Goal: Task Accomplishment & Management: Complete application form

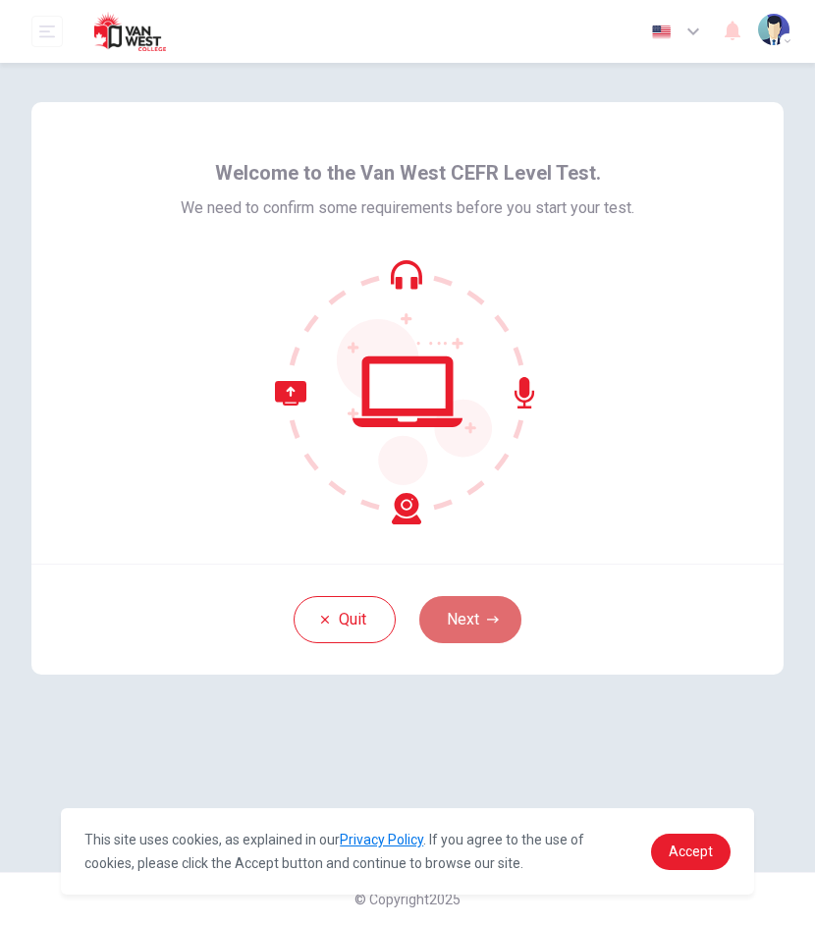
click at [477, 612] on button "Next" at bounding box center [470, 619] width 102 height 47
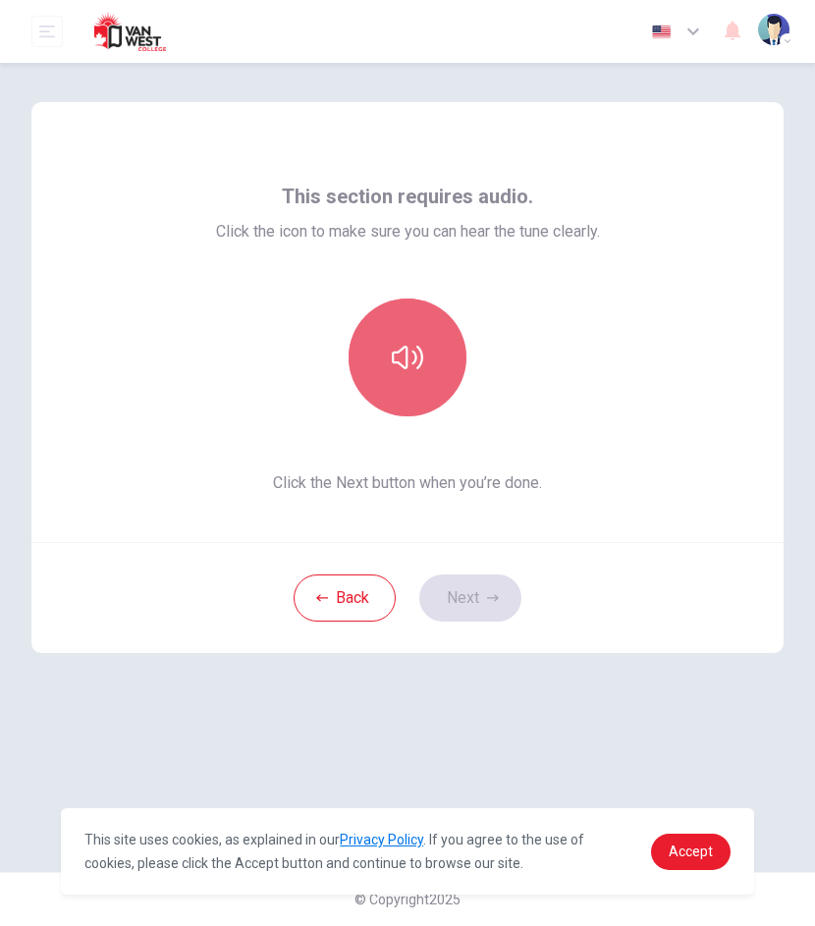
click at [404, 364] on icon "button" at bounding box center [407, 357] width 31 height 31
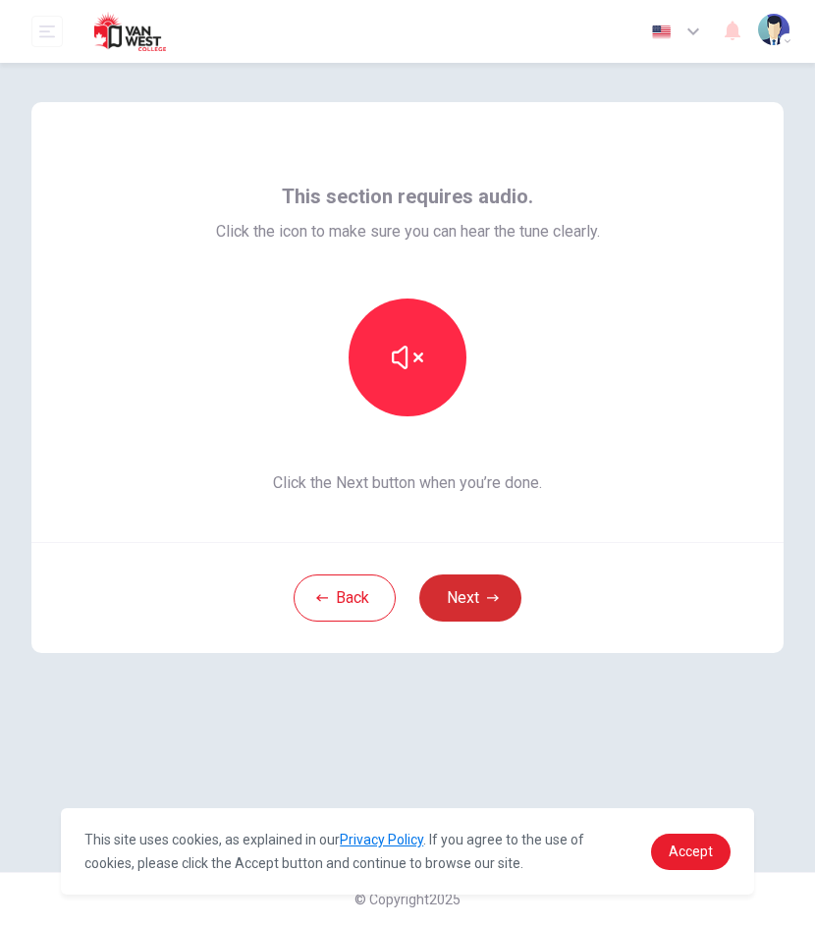
click at [465, 594] on button "Next" at bounding box center [470, 597] width 102 height 47
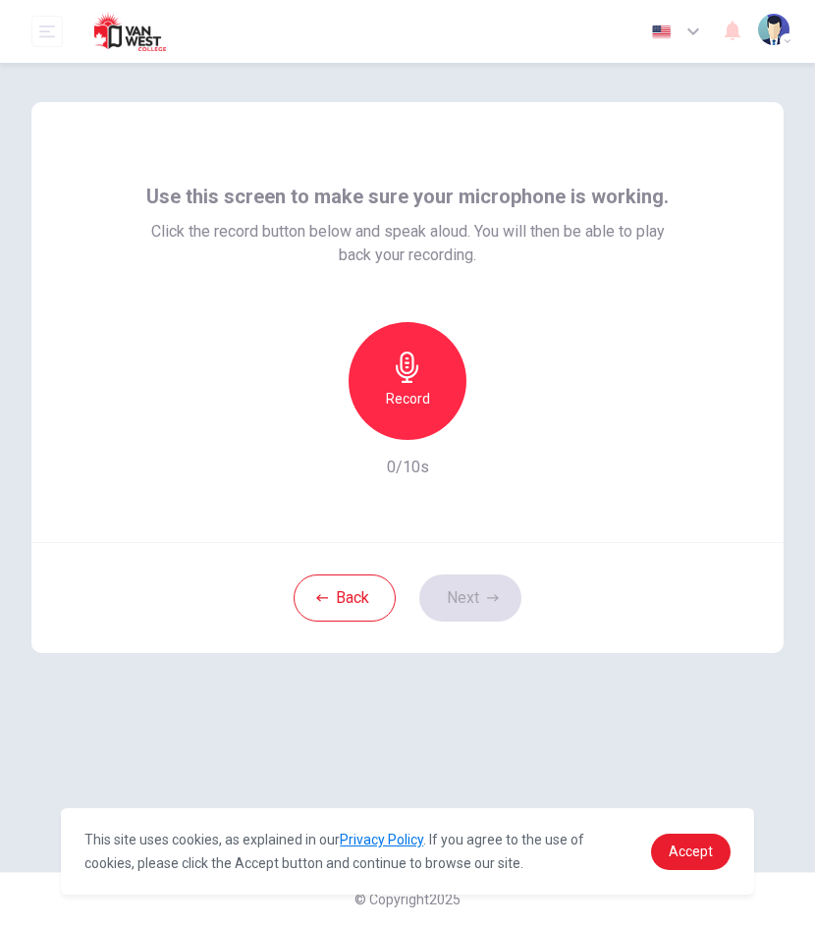
click at [436, 386] on div "Record" at bounding box center [408, 381] width 118 height 118
click at [410, 380] on icon "button" at bounding box center [407, 366] width 31 height 31
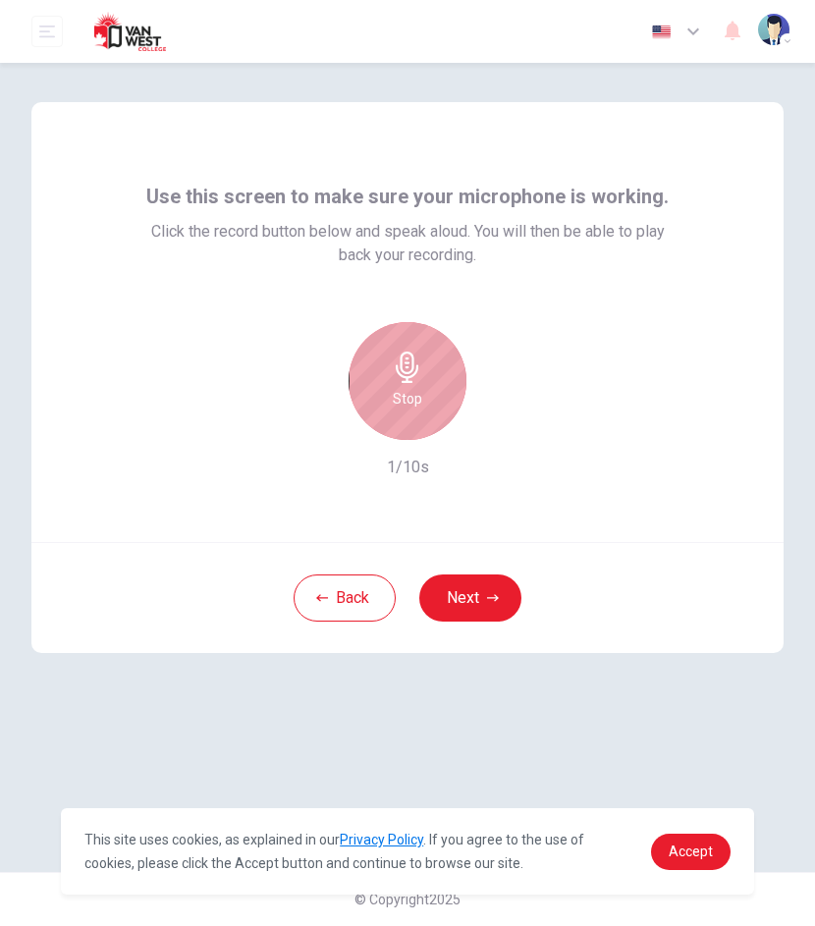
click at [410, 380] on icon "button" at bounding box center [407, 366] width 31 height 31
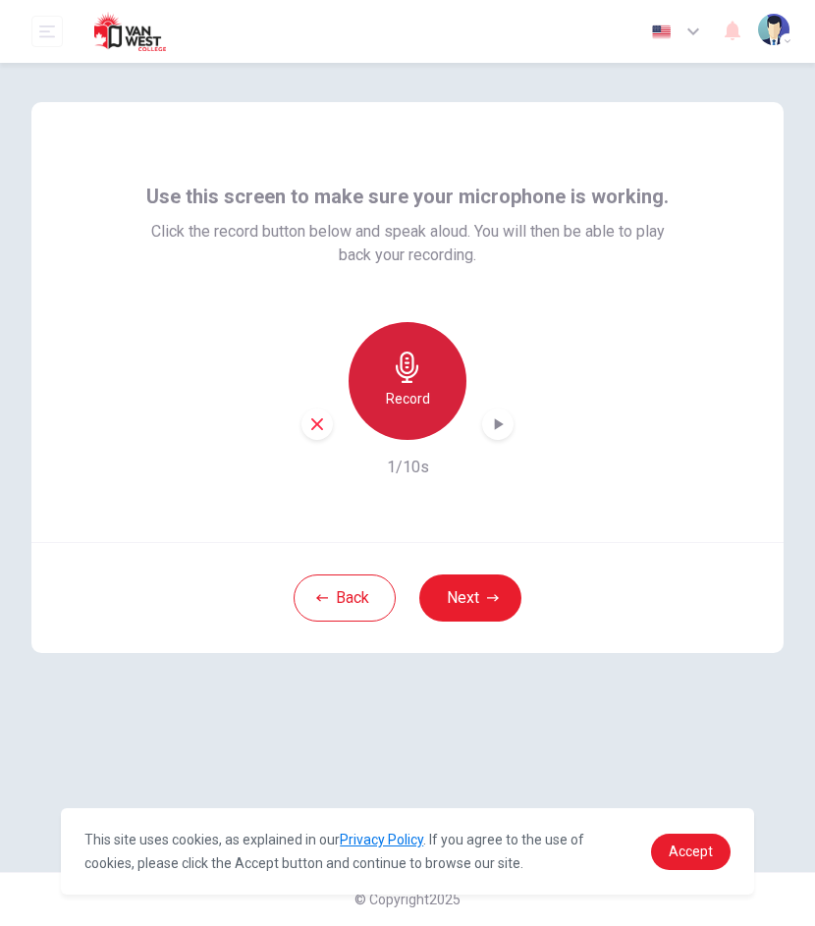
click at [410, 380] on icon "button" at bounding box center [407, 366] width 31 height 31
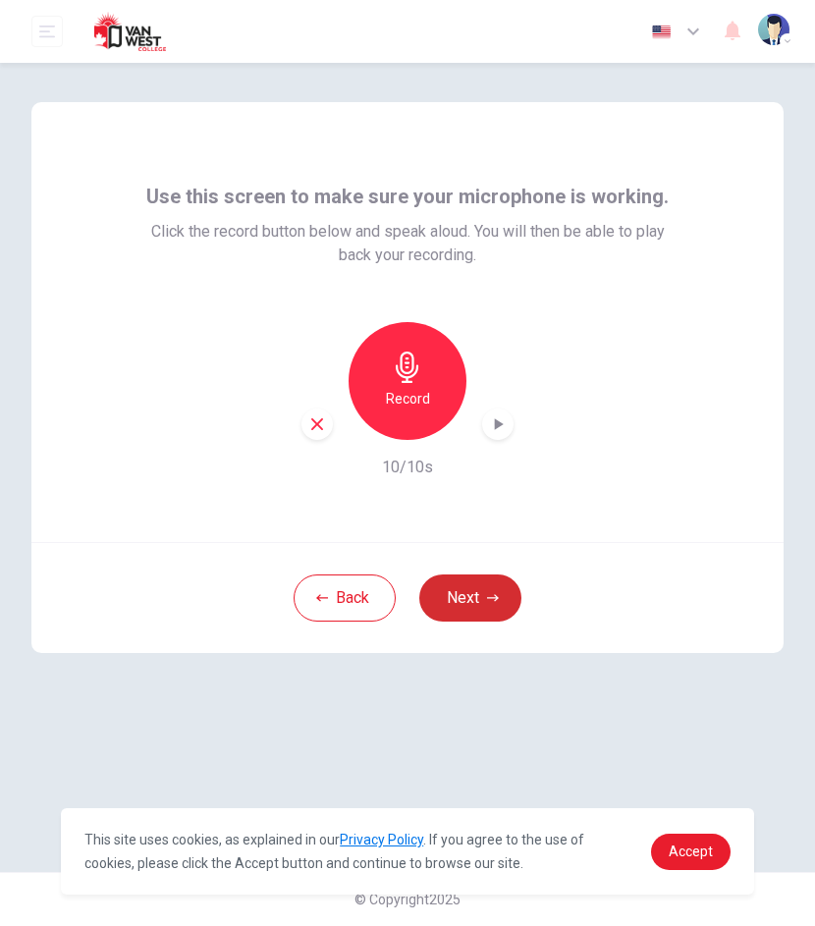
click at [463, 602] on button "Next" at bounding box center [470, 597] width 102 height 47
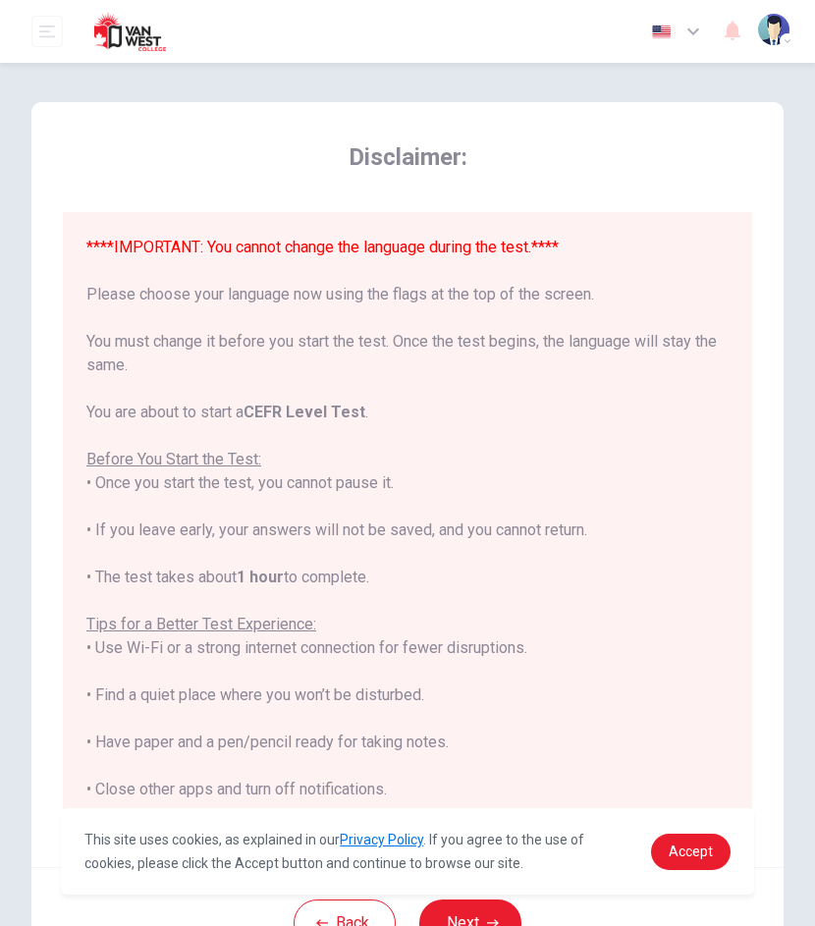
click at [672, 30] on img "button" at bounding box center [661, 32] width 25 height 15
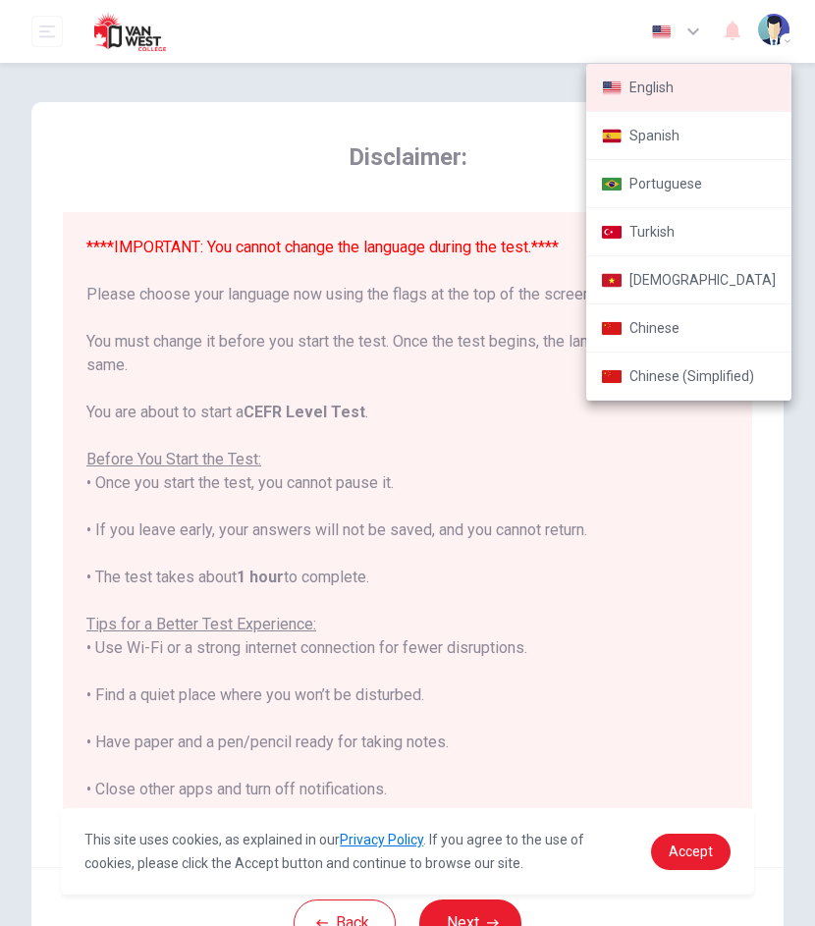
click at [672, 30] on div at bounding box center [407, 463] width 815 height 926
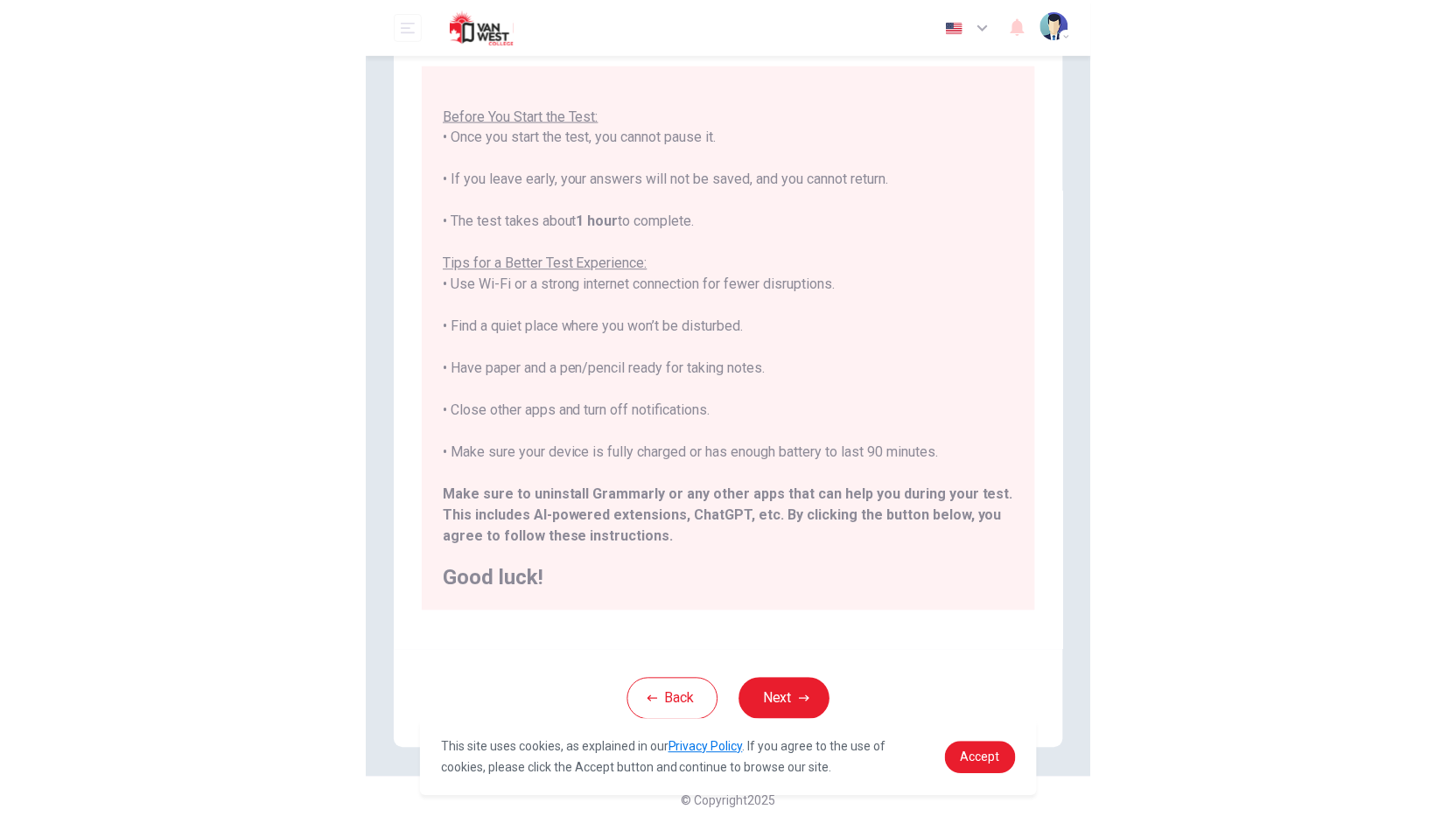
scroll to position [167, 0]
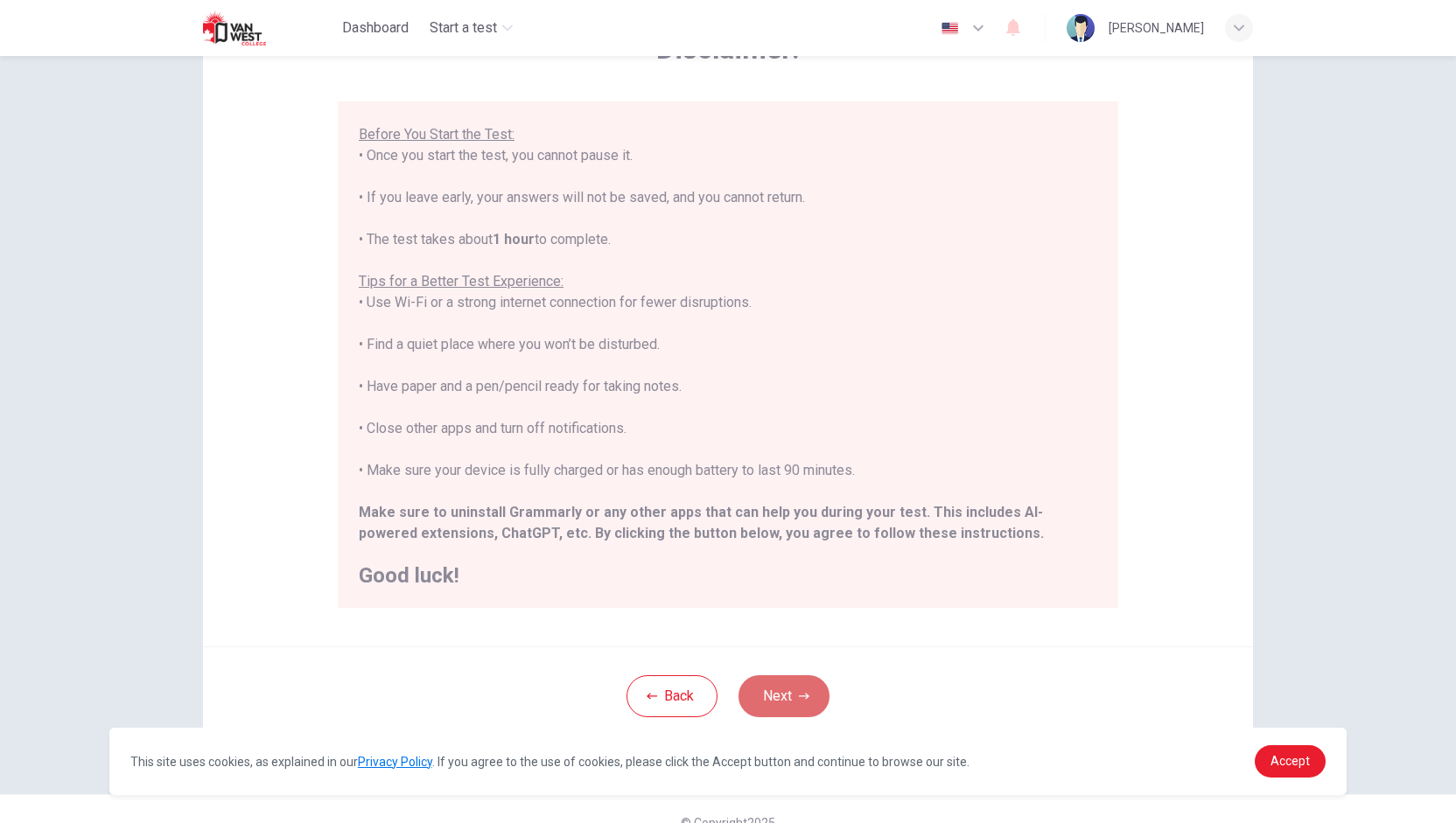
click at [725, 689] on button "Next" at bounding box center [784, 696] width 91 height 42
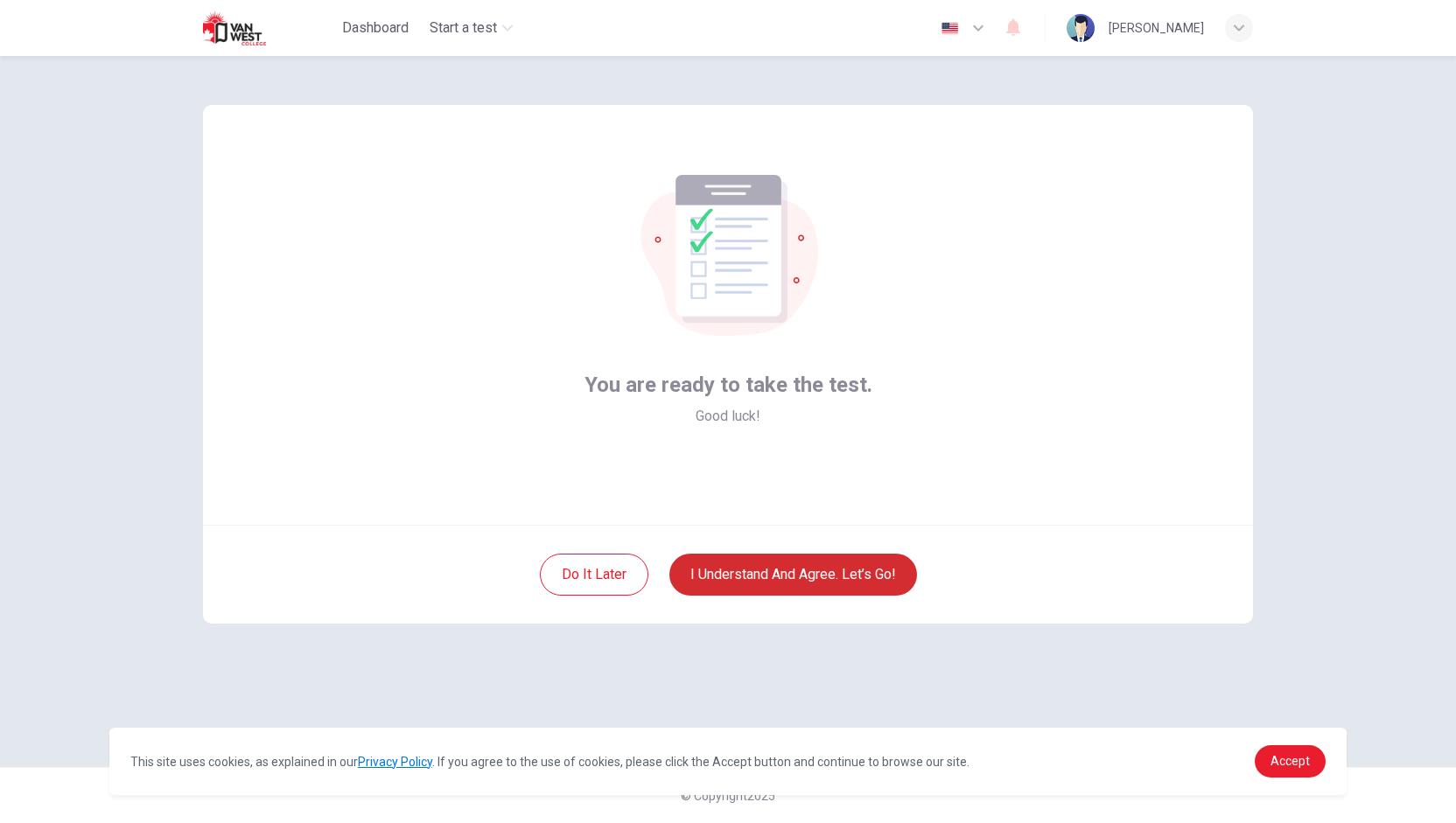
click at [725, 569] on button "I understand and agree. Let’s go!" at bounding box center [793, 574] width 248 height 42
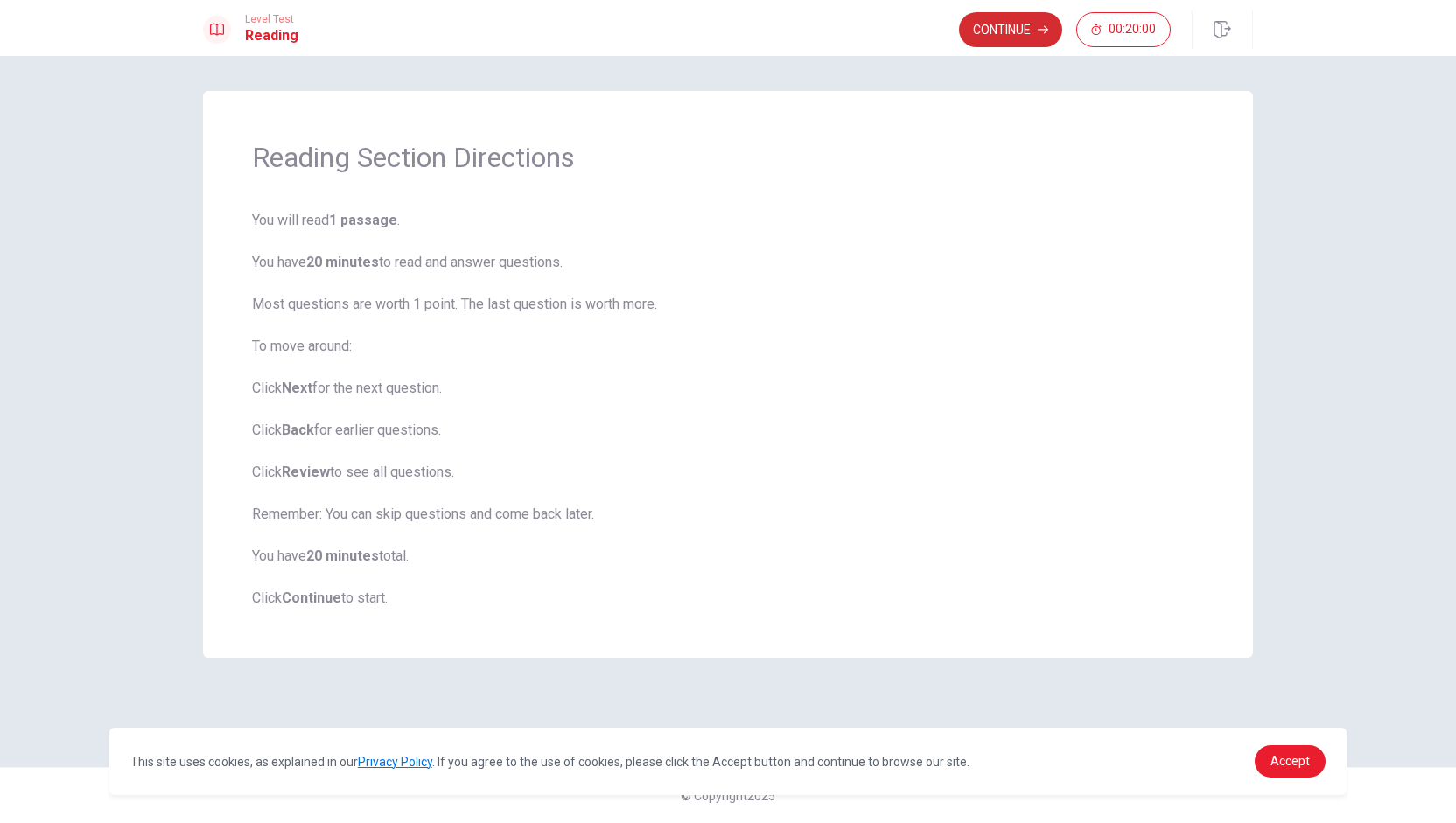
click at [725, 29] on button "Continue" at bounding box center [1010, 29] width 103 height 35
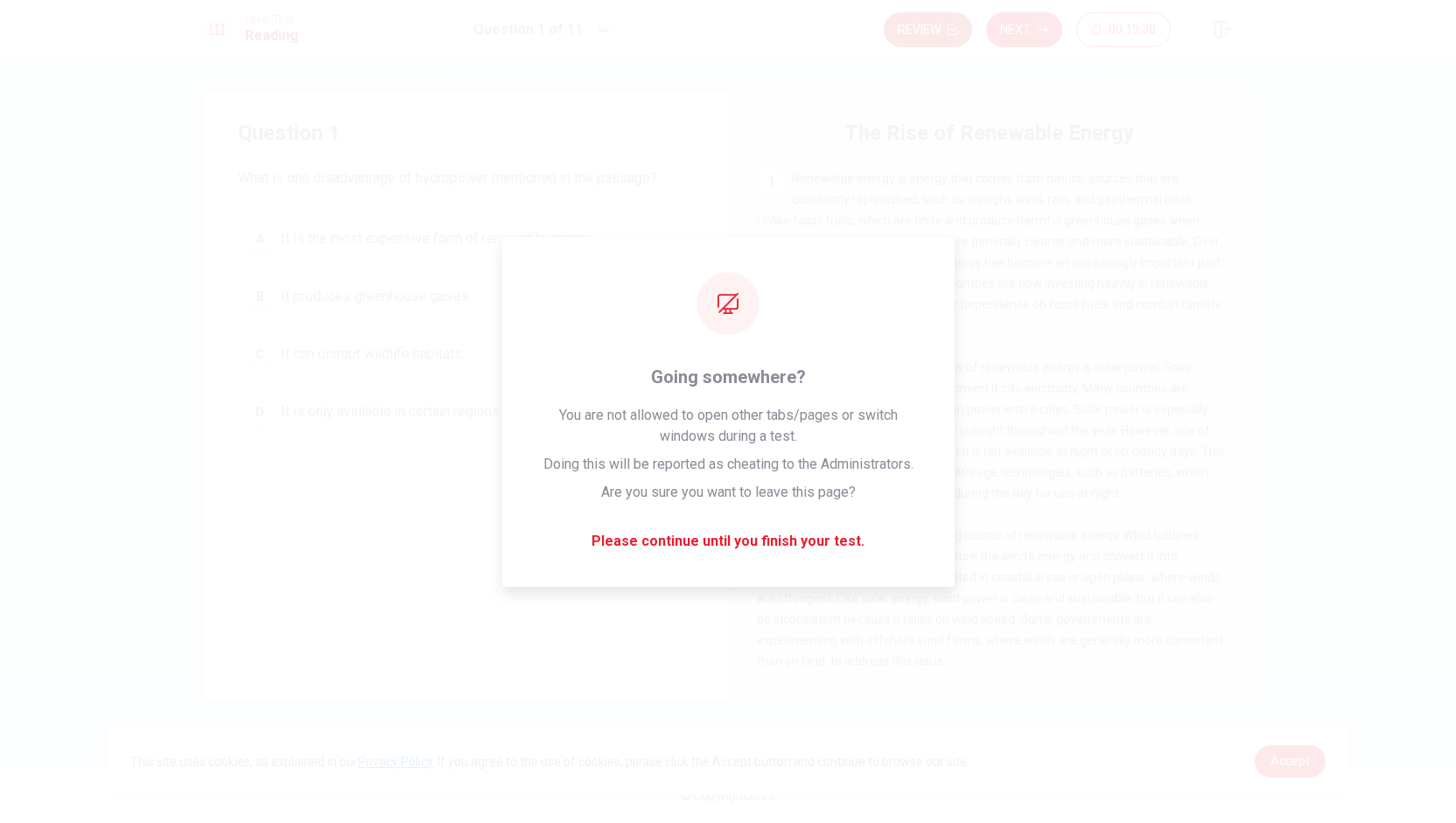
click at [725, 21] on button "Review" at bounding box center [928, 29] width 88 height 35
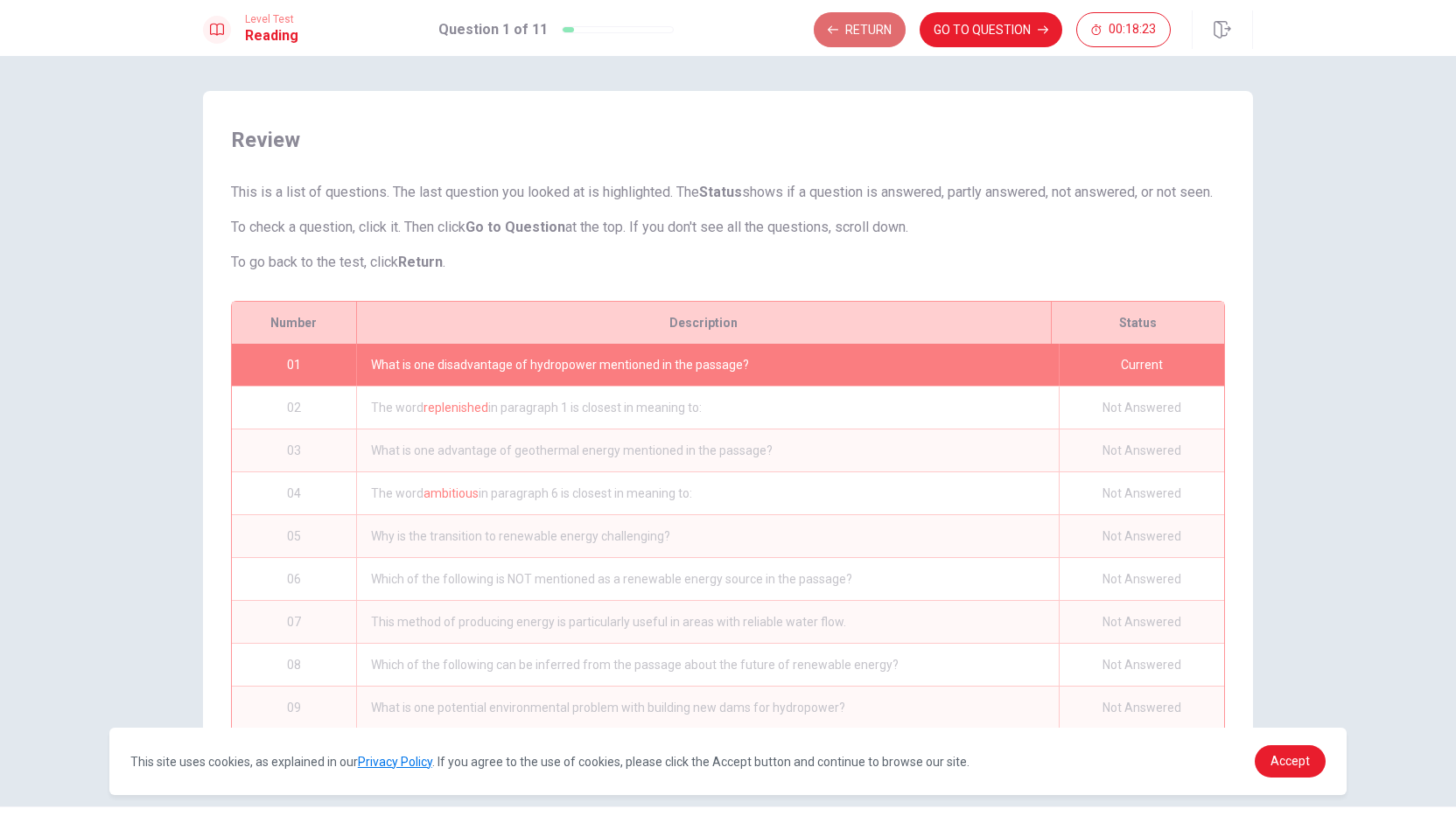
click at [725, 33] on button "Return" at bounding box center [859, 29] width 92 height 35
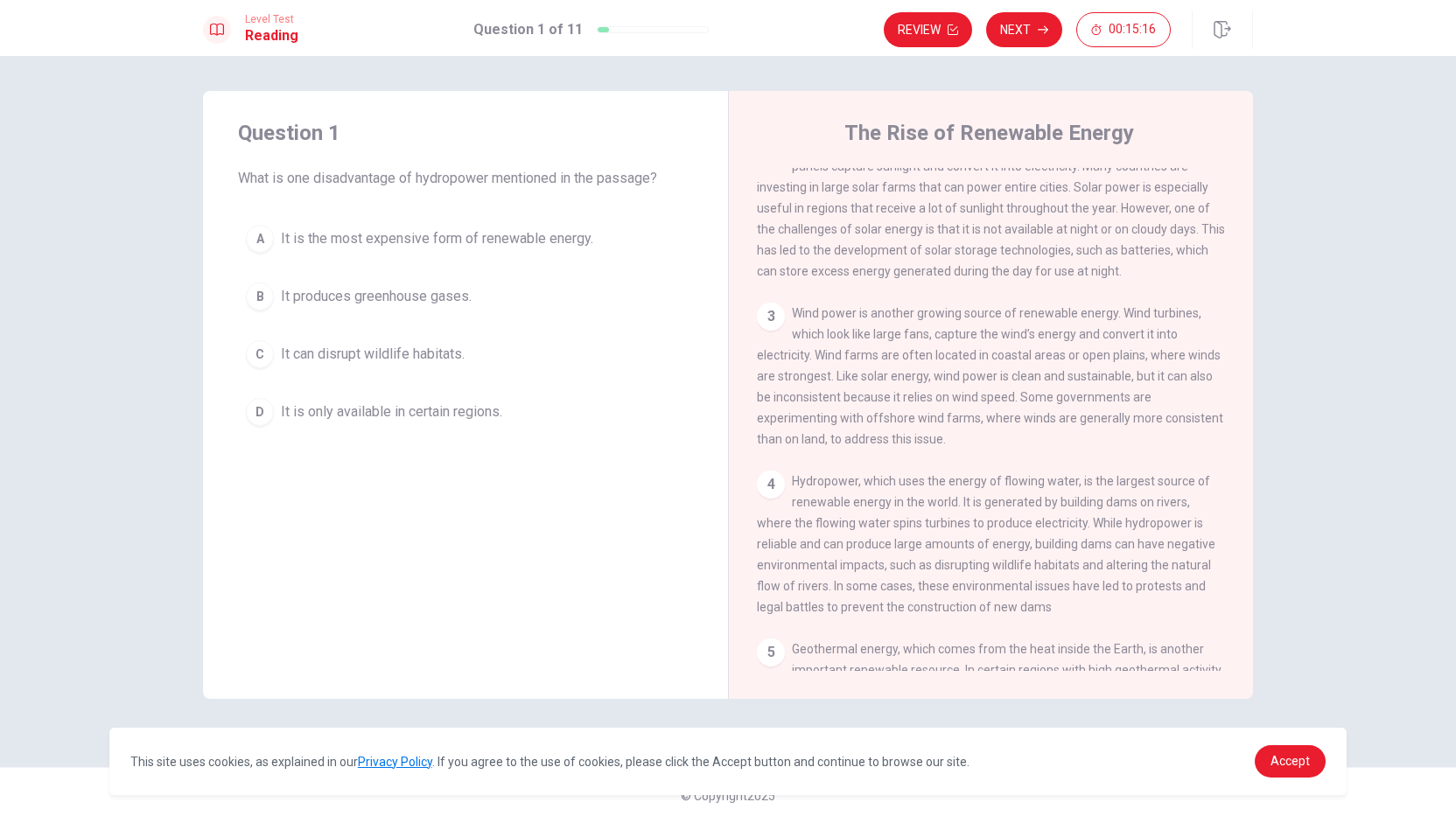
scroll to position [263, 0]
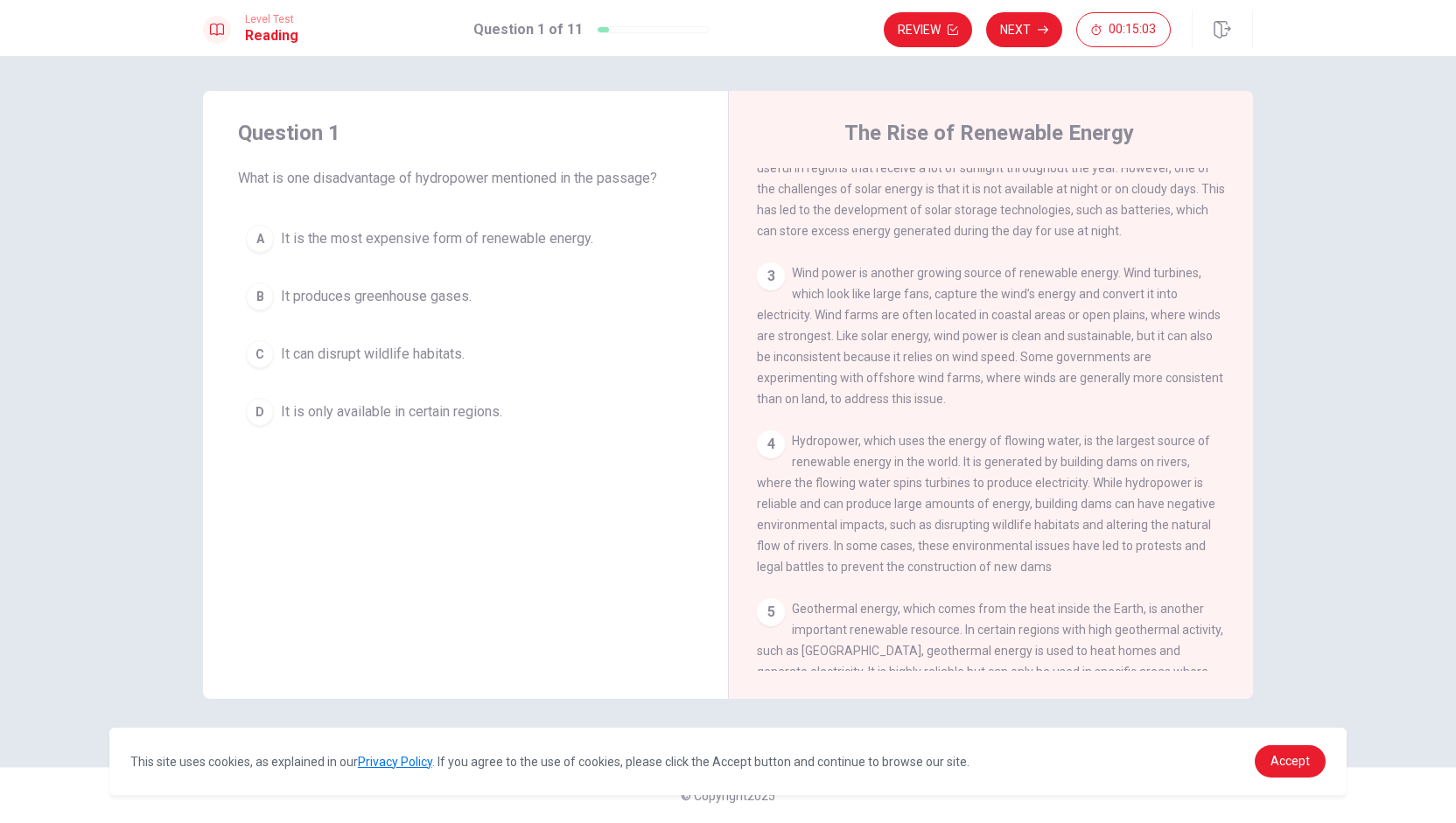
click at [285, 347] on span "It can disrupt wildlife habitats." at bounding box center [372, 354] width 184 height 21
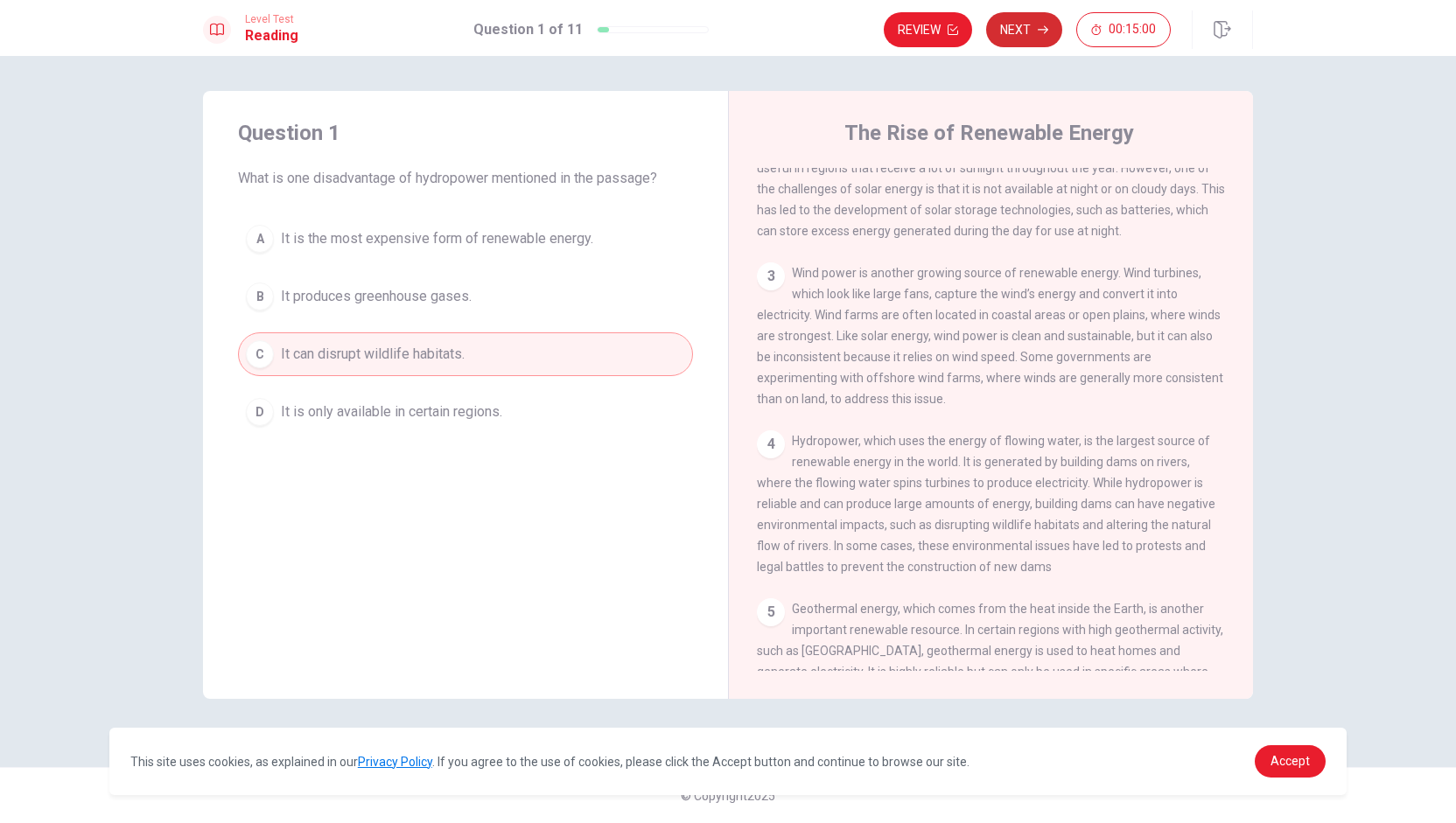
click at [725, 29] on button "Next" at bounding box center [1024, 29] width 76 height 35
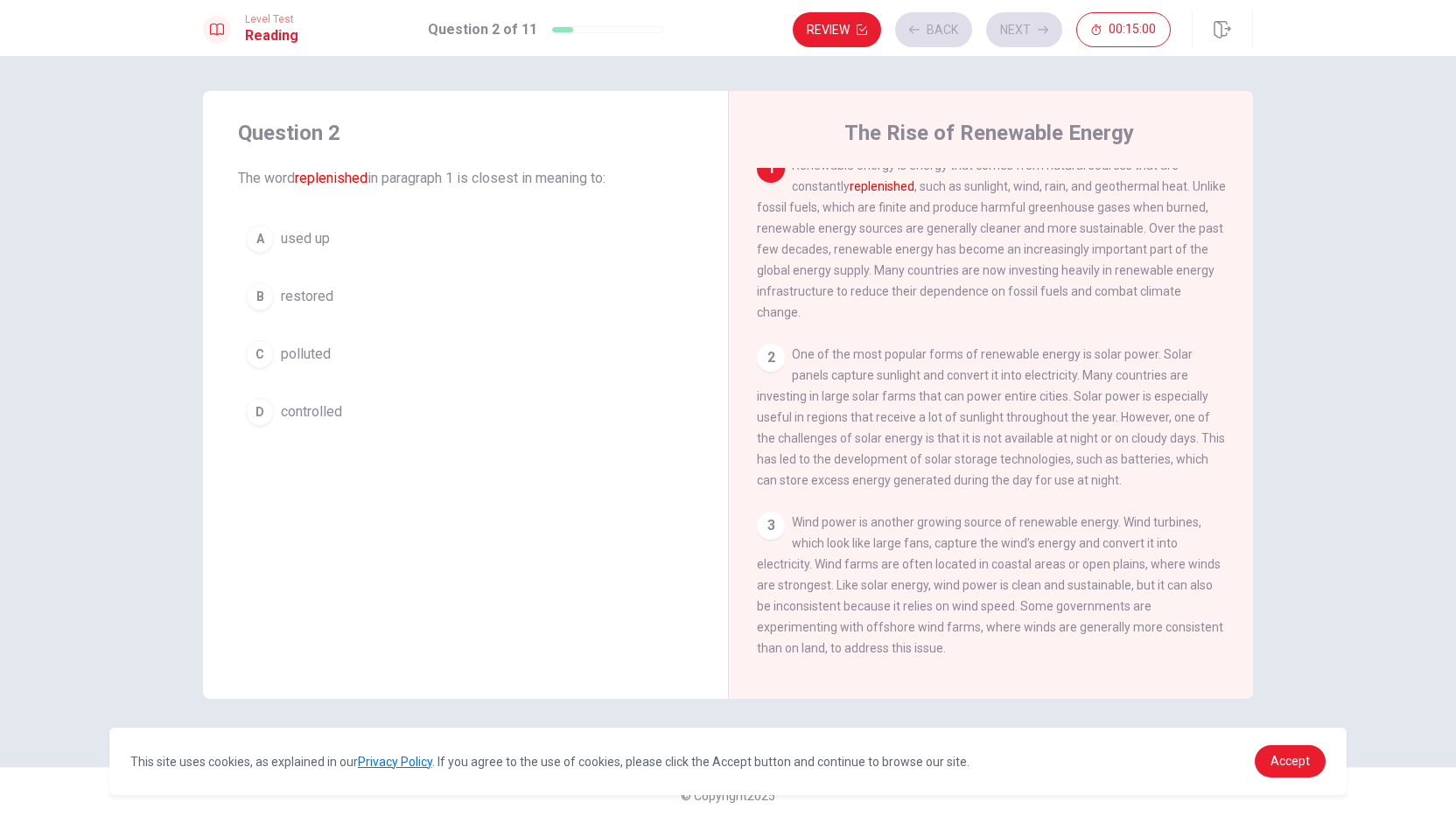
scroll to position [0, 0]
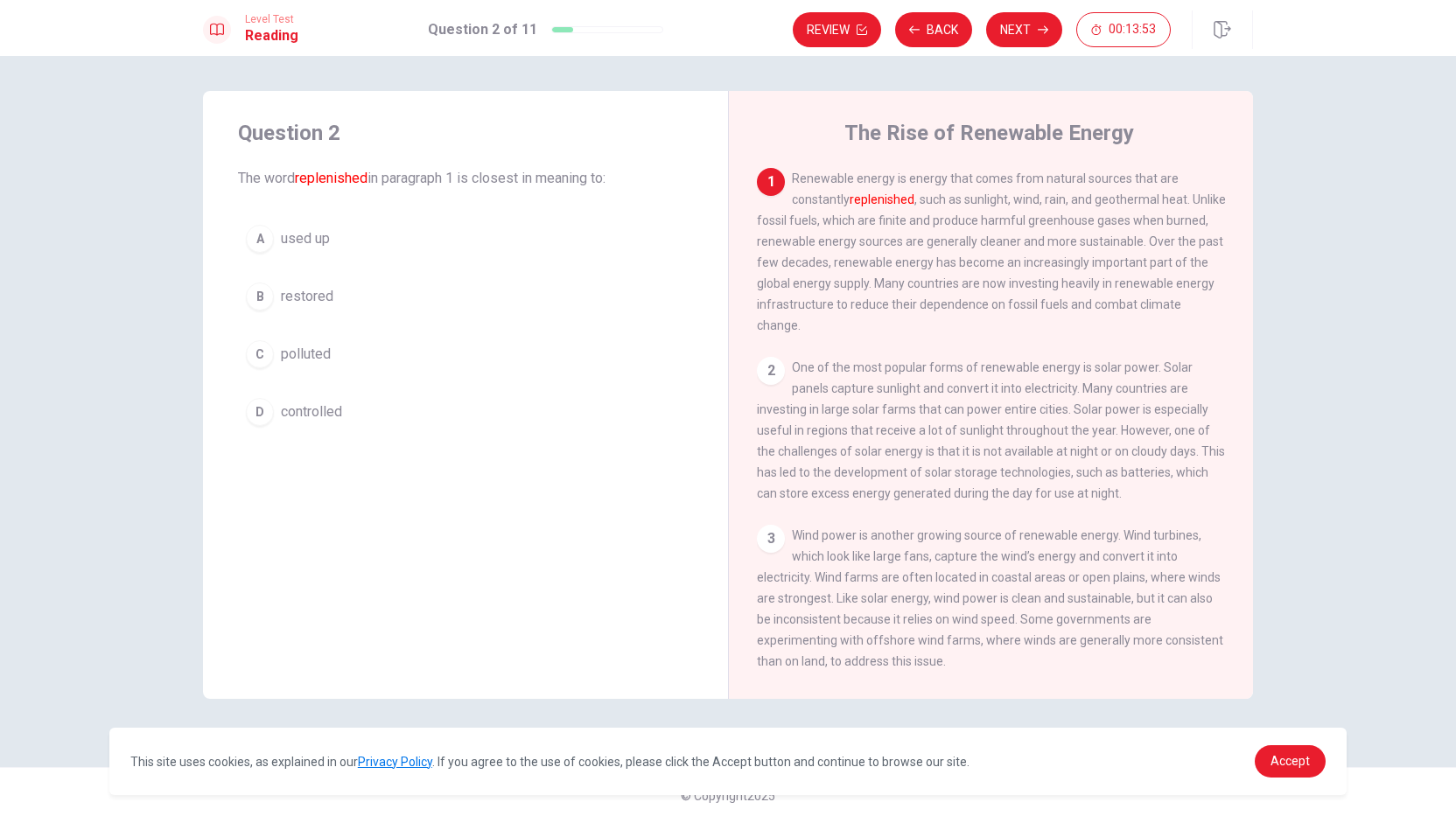
click at [303, 239] on span "used up" at bounding box center [305, 239] width 49 height 21
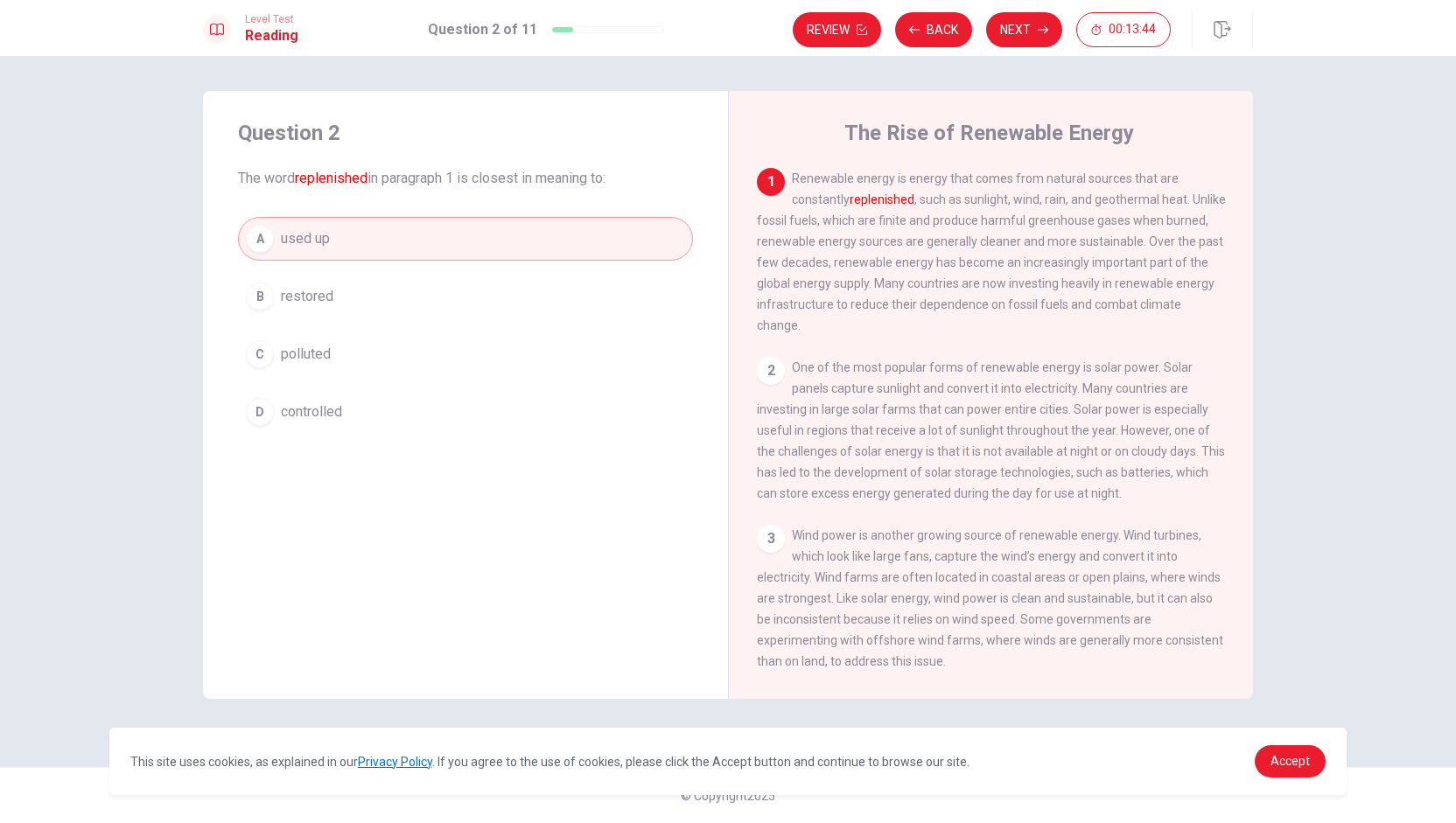
click at [310, 300] on span "restored" at bounding box center [307, 297] width 53 height 21
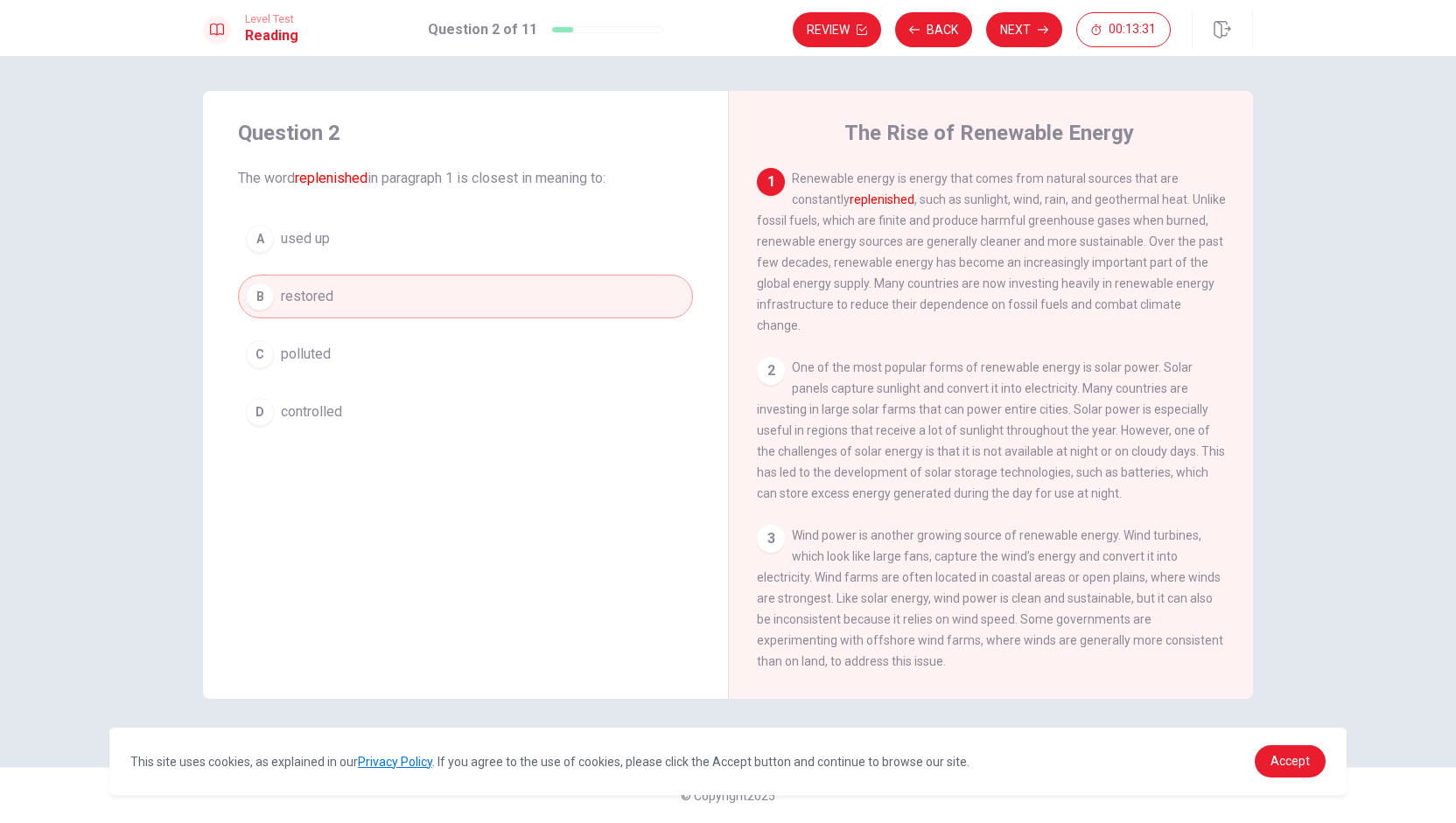
click at [323, 236] on span "used up" at bounding box center [305, 239] width 49 height 21
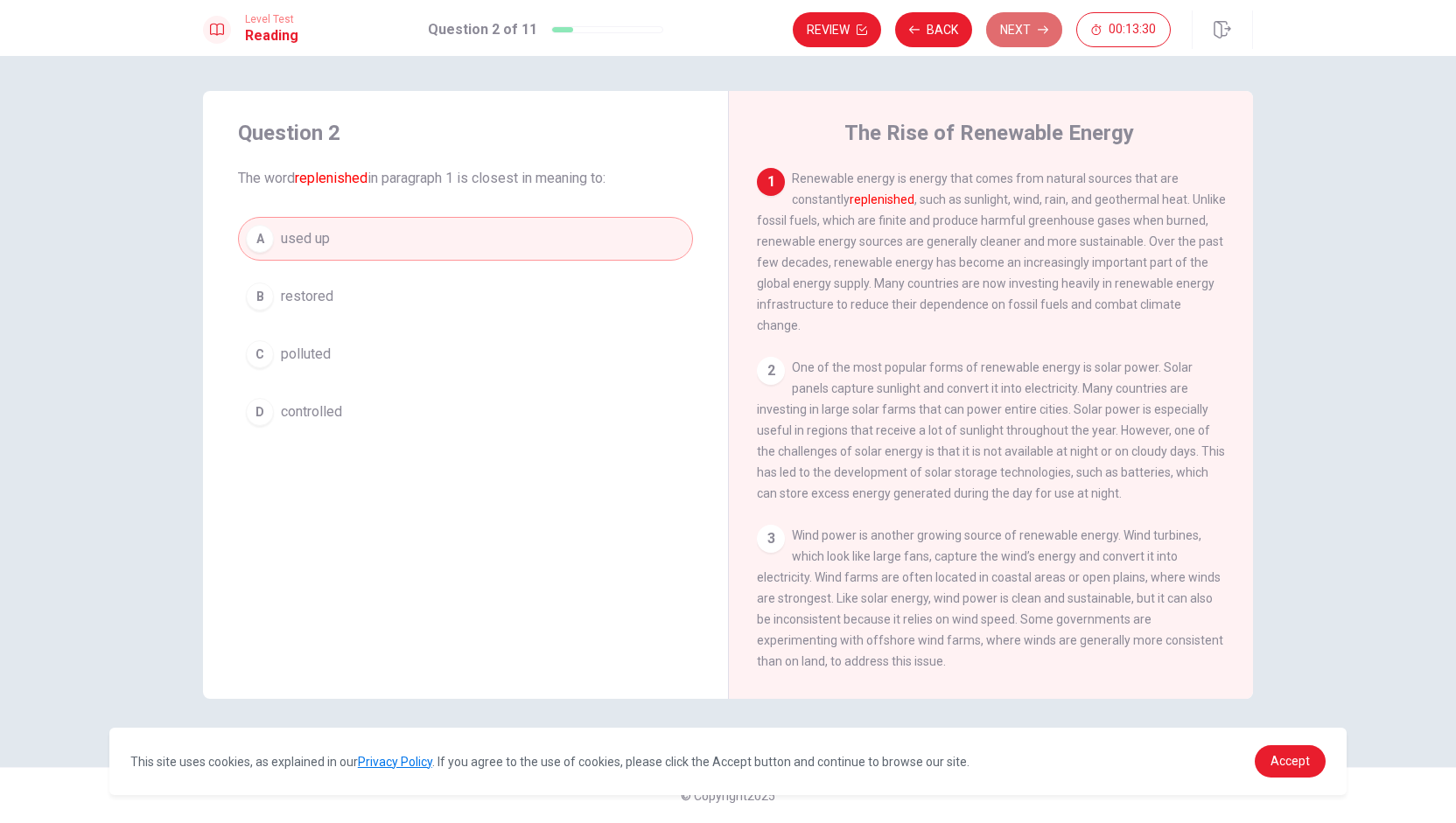
click at [725, 30] on button "Next" at bounding box center [1024, 29] width 76 height 35
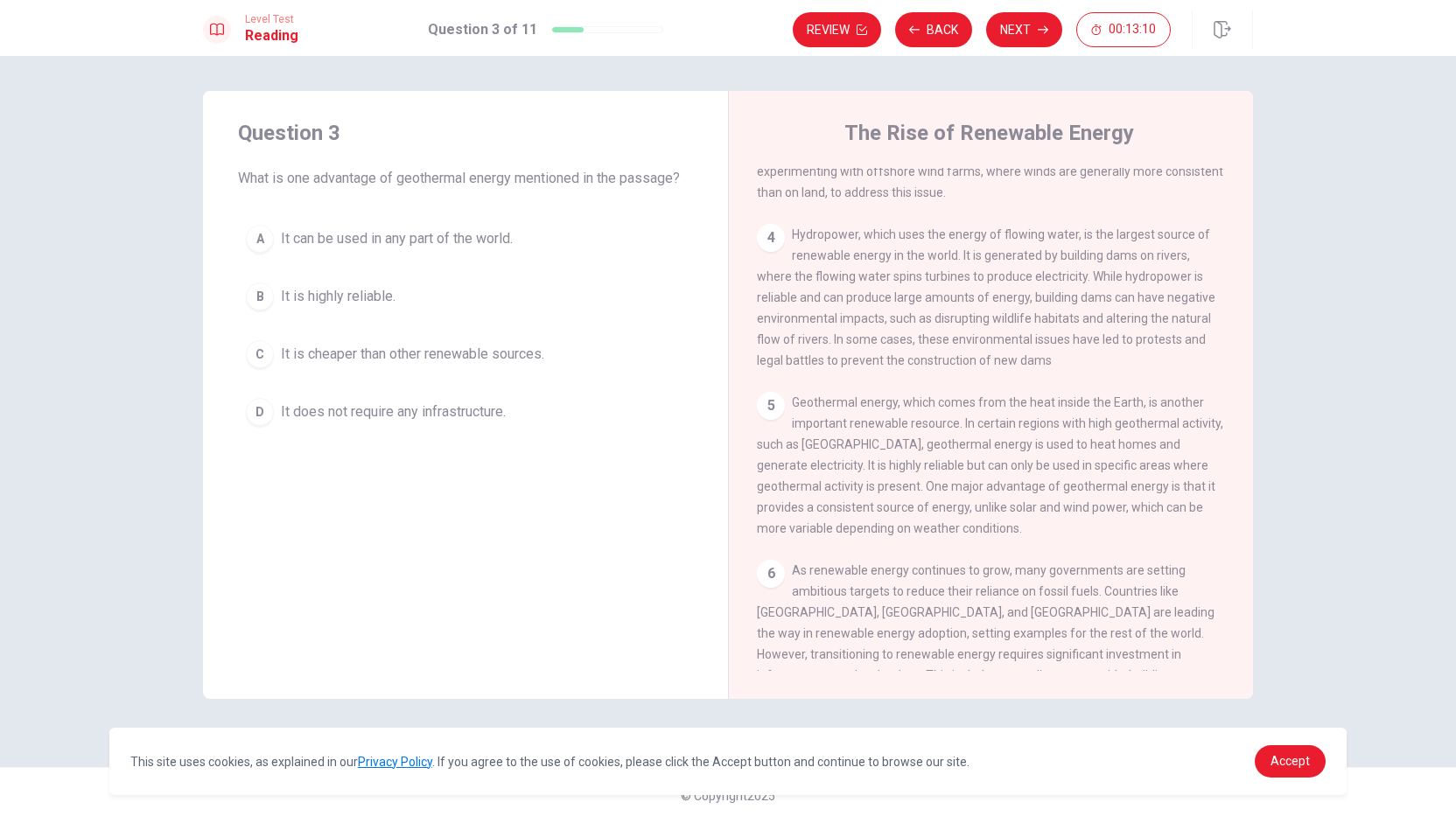
scroll to position [505, 0]
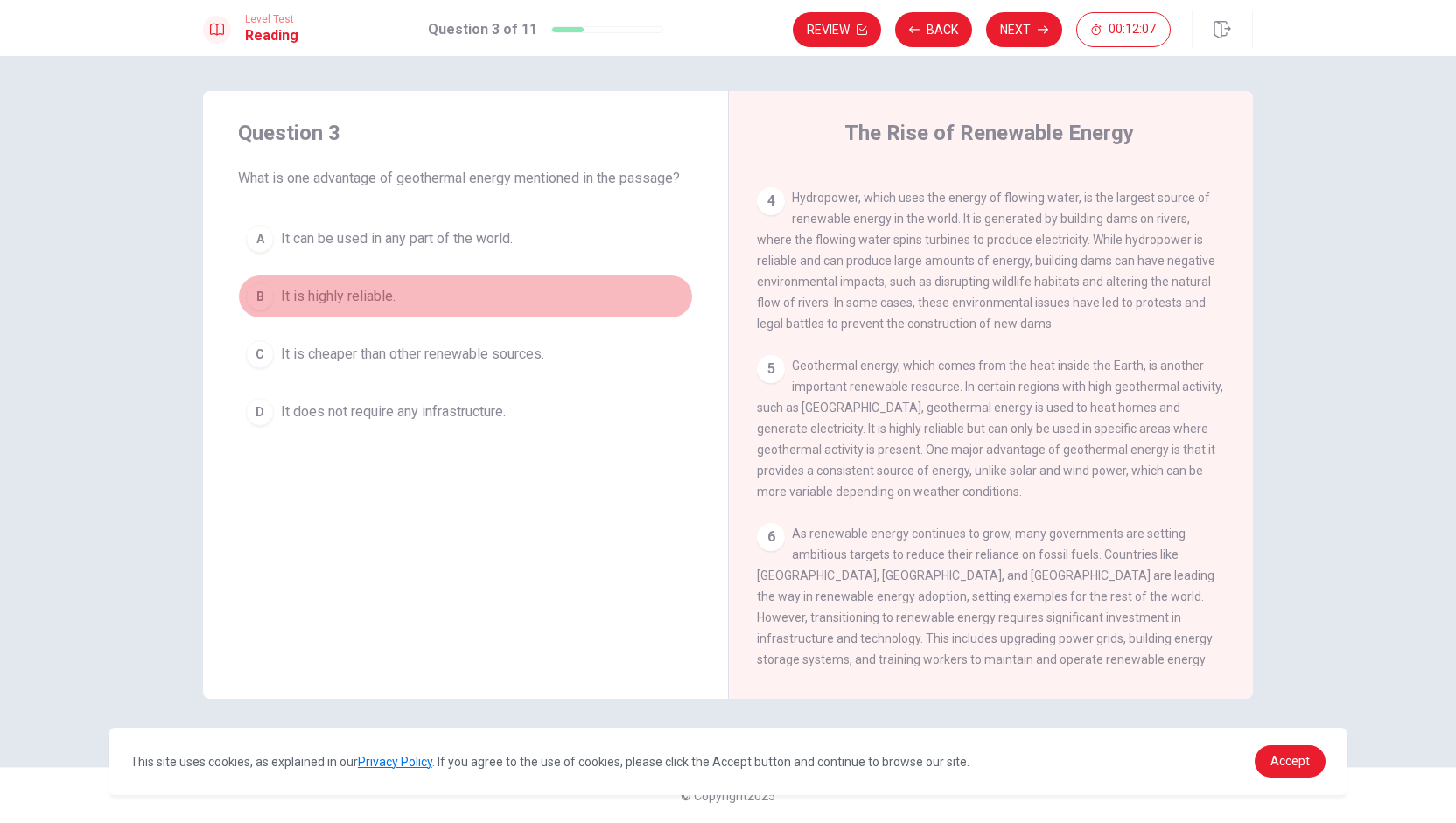
click at [297, 291] on span "It is highly reliable." at bounding box center [338, 297] width 115 height 21
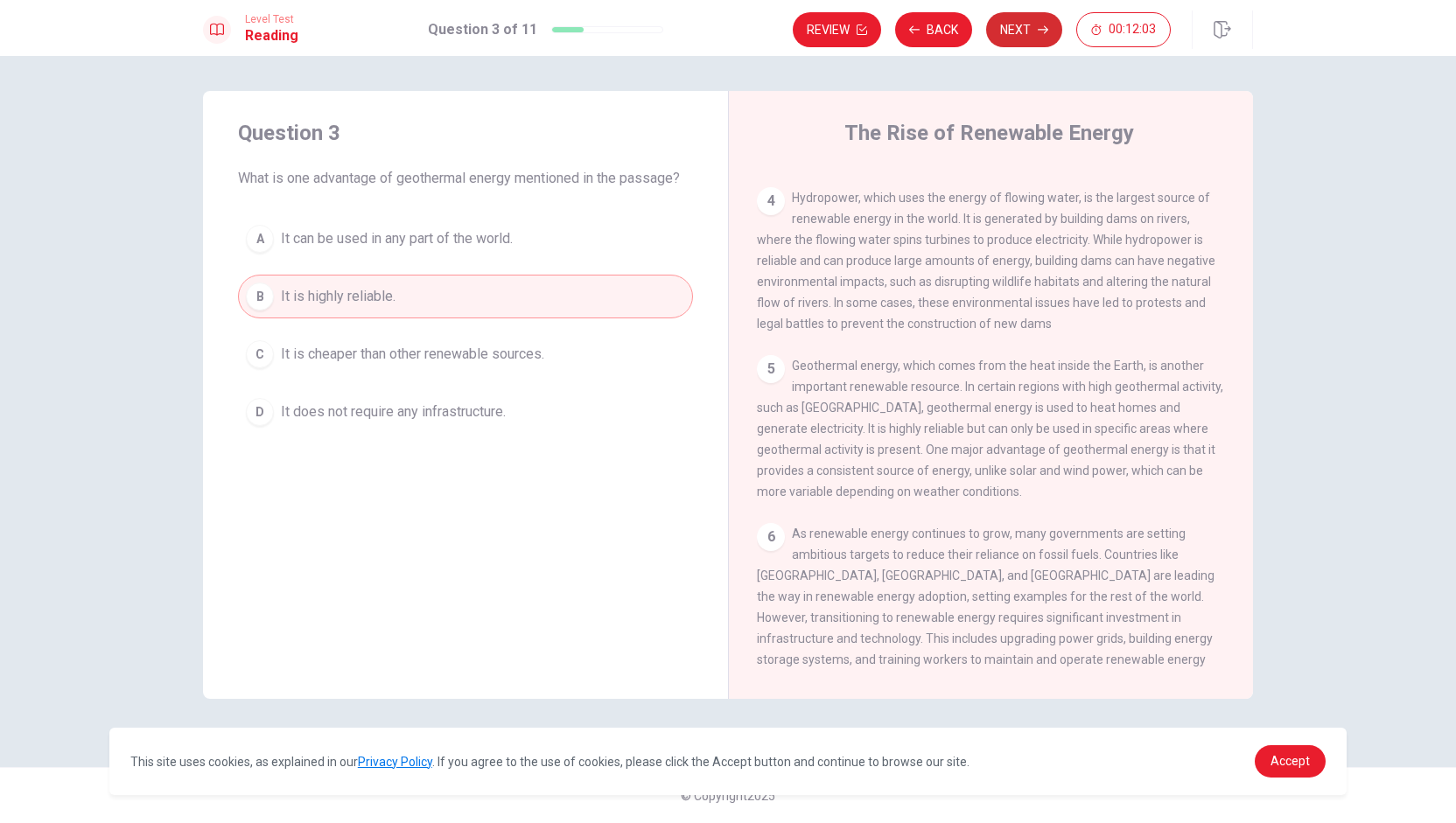
click at [725, 36] on button "Next" at bounding box center [1024, 29] width 76 height 35
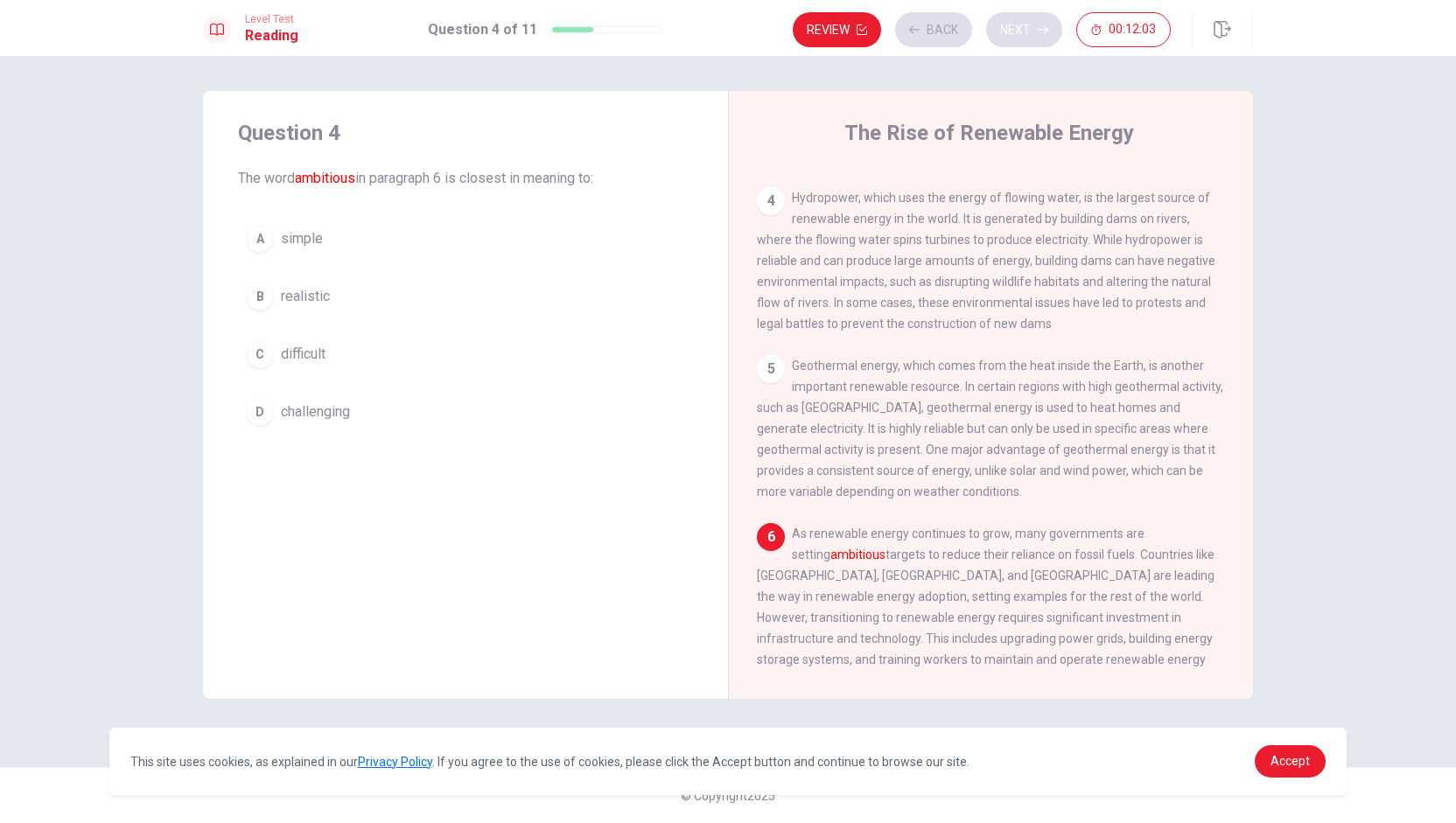
scroll to position [593, 0]
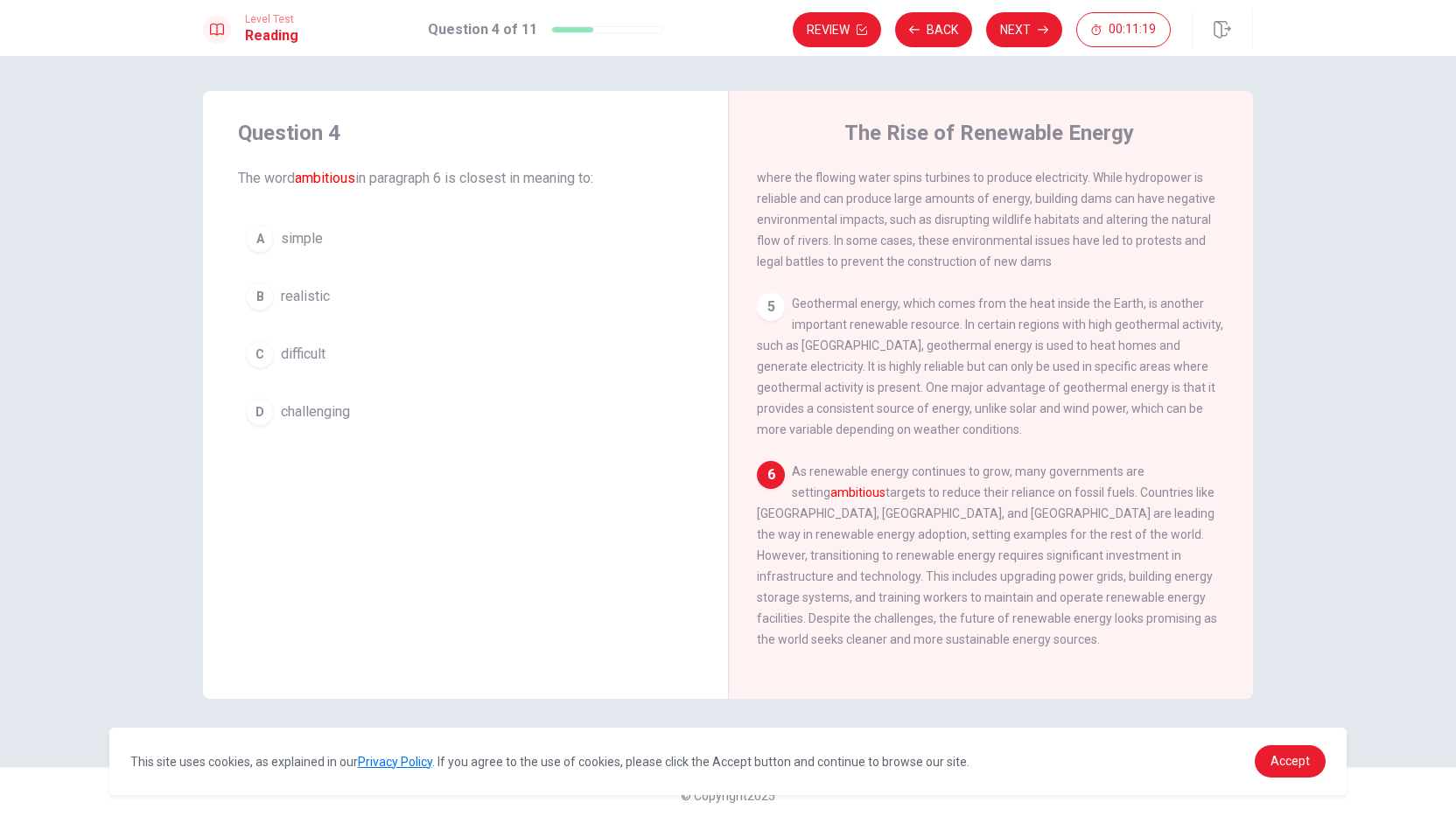
click at [301, 289] on span "realistic" at bounding box center [305, 297] width 49 height 21
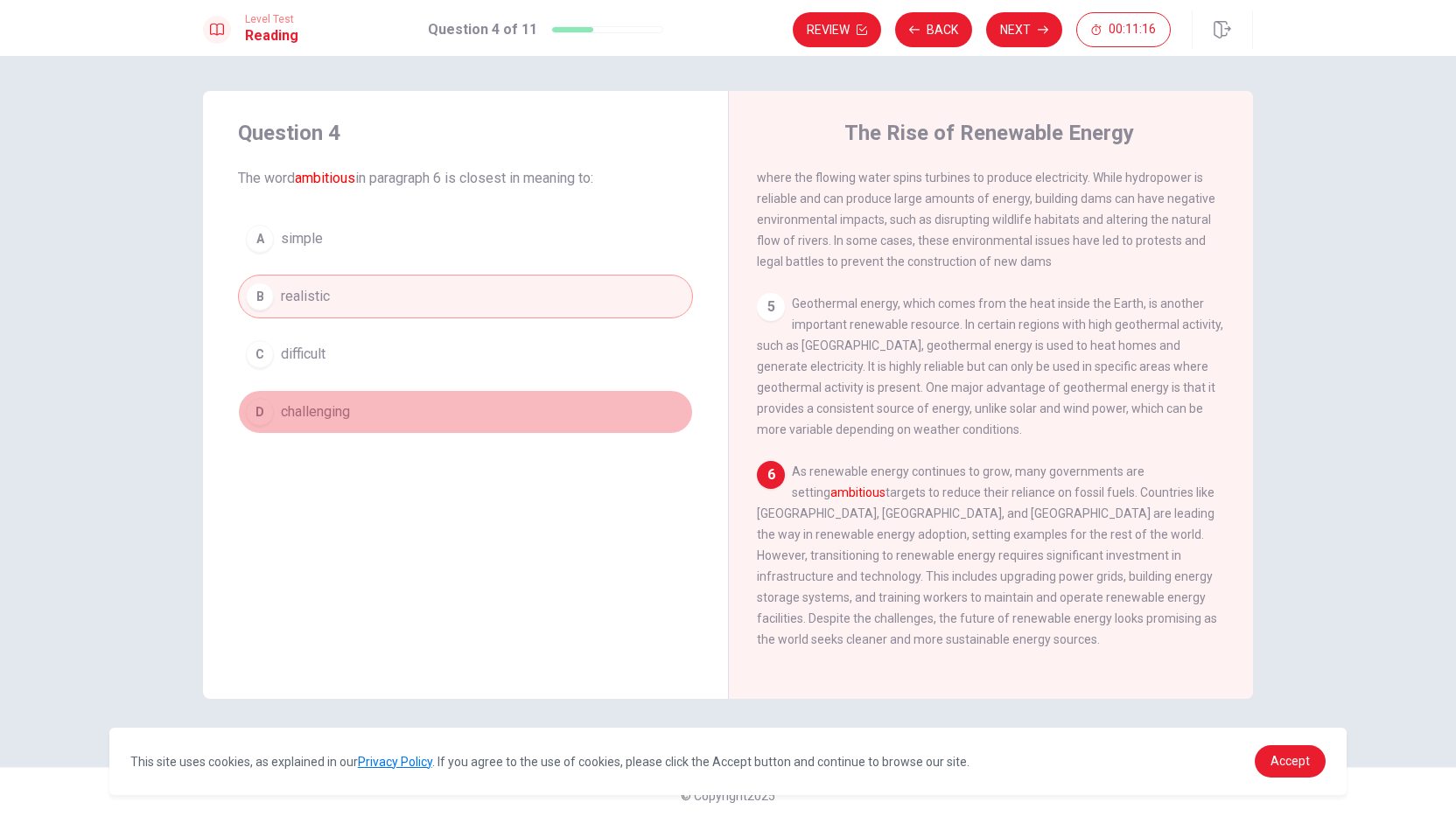
drag, startPoint x: 312, startPoint y: 410, endPoint x: 434, endPoint y: 431, distance: 123.8
click at [315, 410] on span "challenging" at bounding box center [315, 412] width 70 height 21
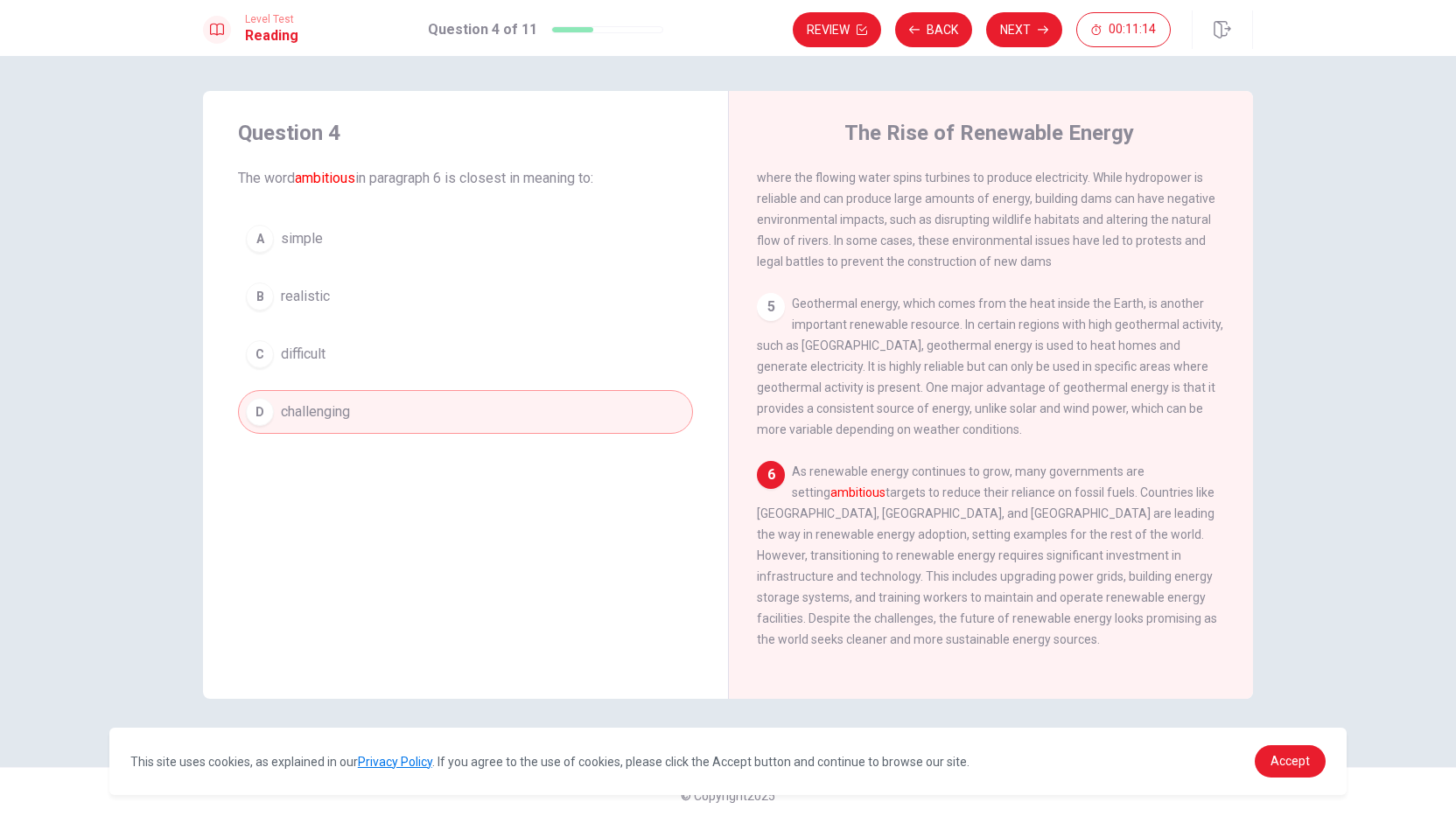
click at [725, 26] on button "Next" at bounding box center [1024, 29] width 76 height 35
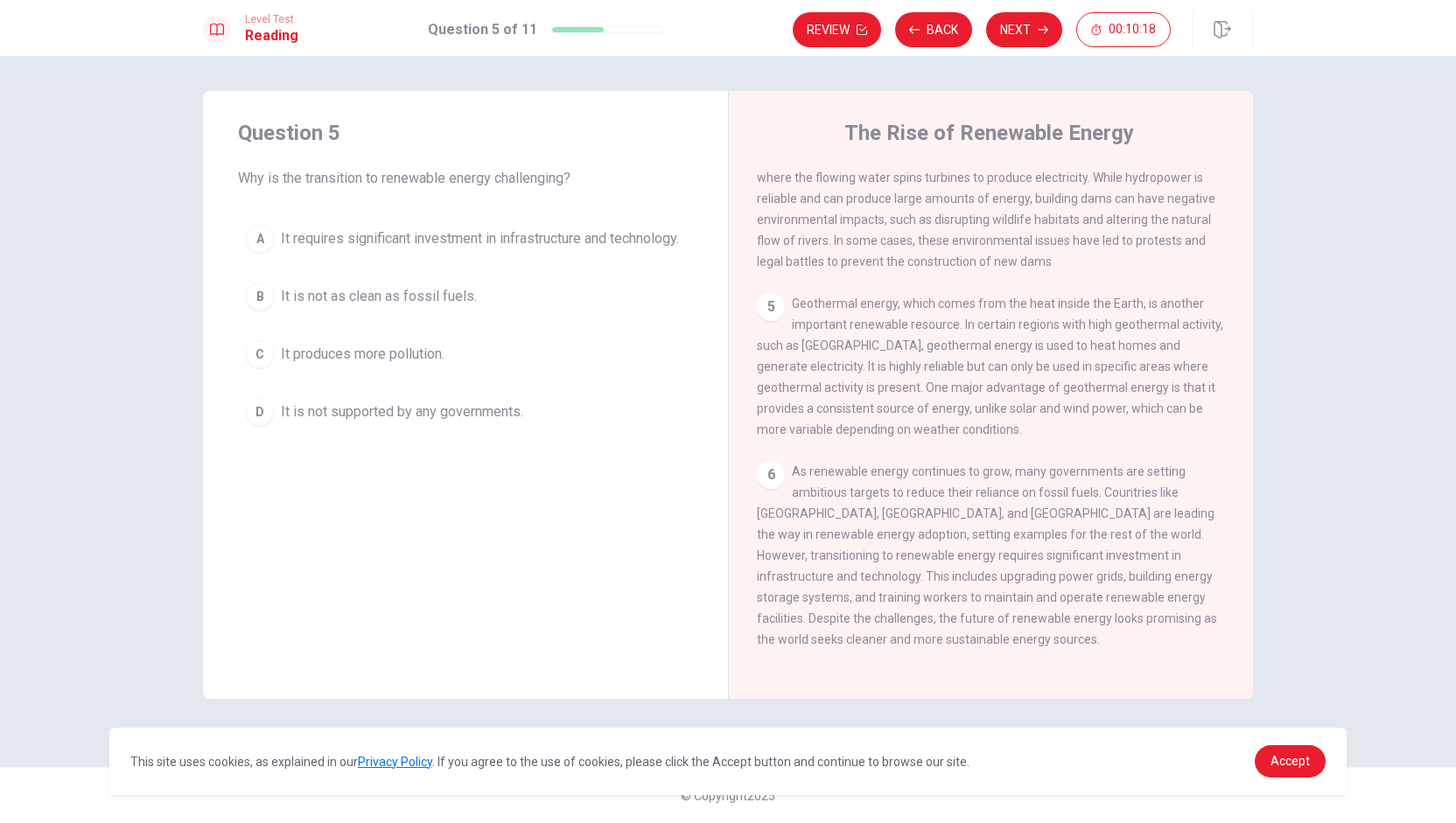
click at [315, 249] on span "It requires significant investment in infrastructure and technology." at bounding box center [479, 239] width 398 height 21
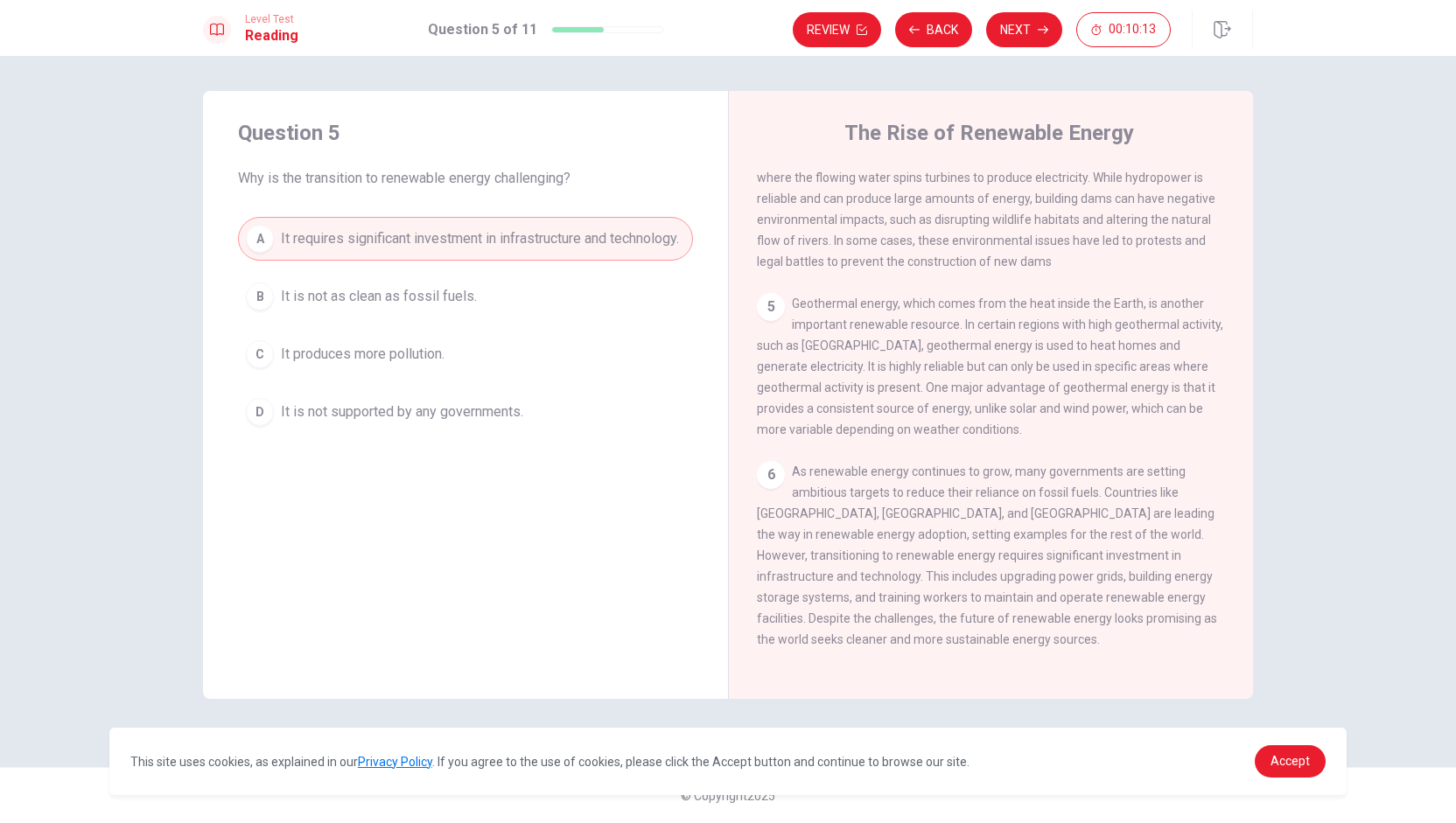
click at [725, 32] on button "Next" at bounding box center [1024, 29] width 76 height 35
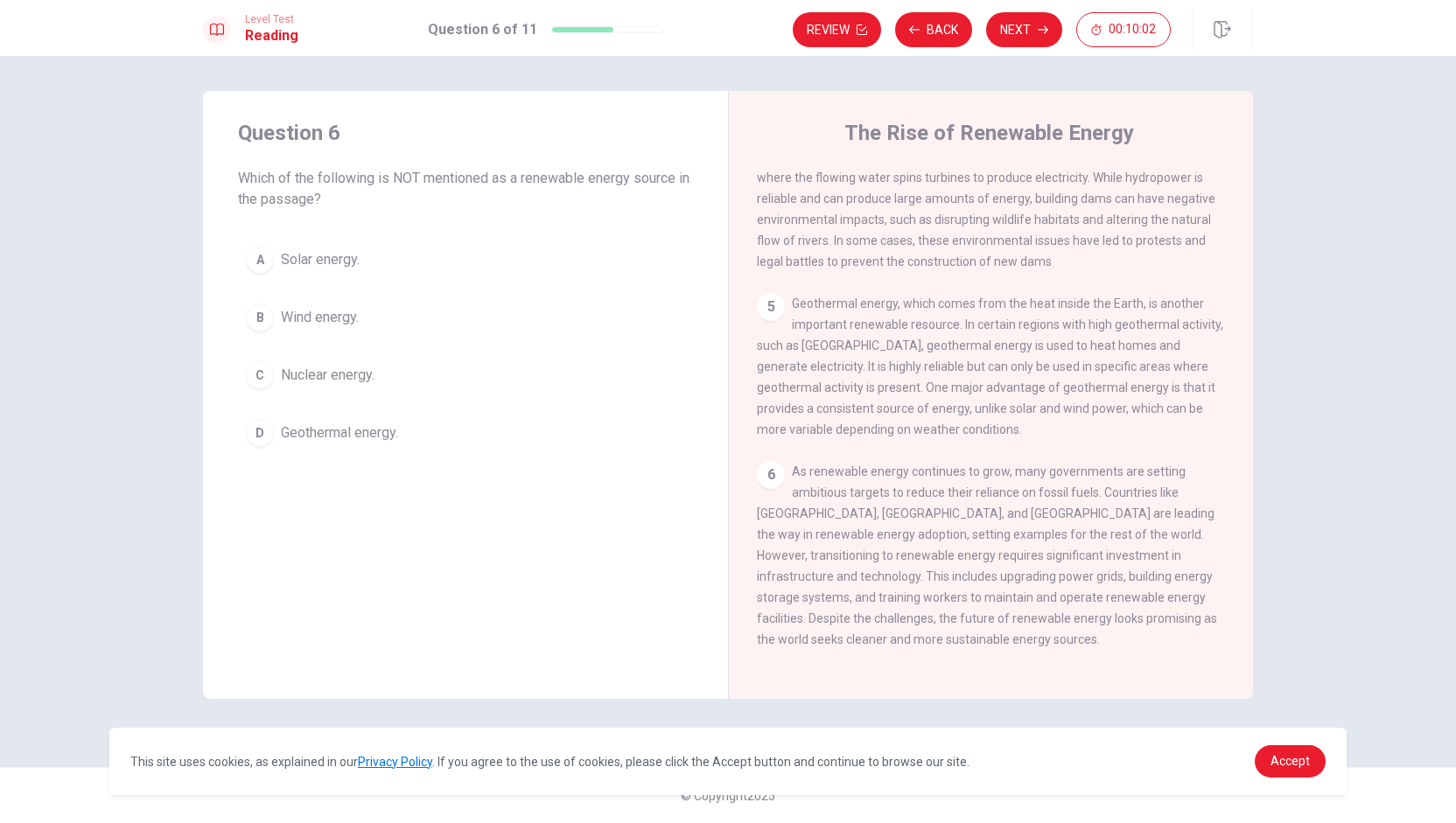
click at [356, 367] on span "Nuclear energy." at bounding box center [327, 375] width 94 height 21
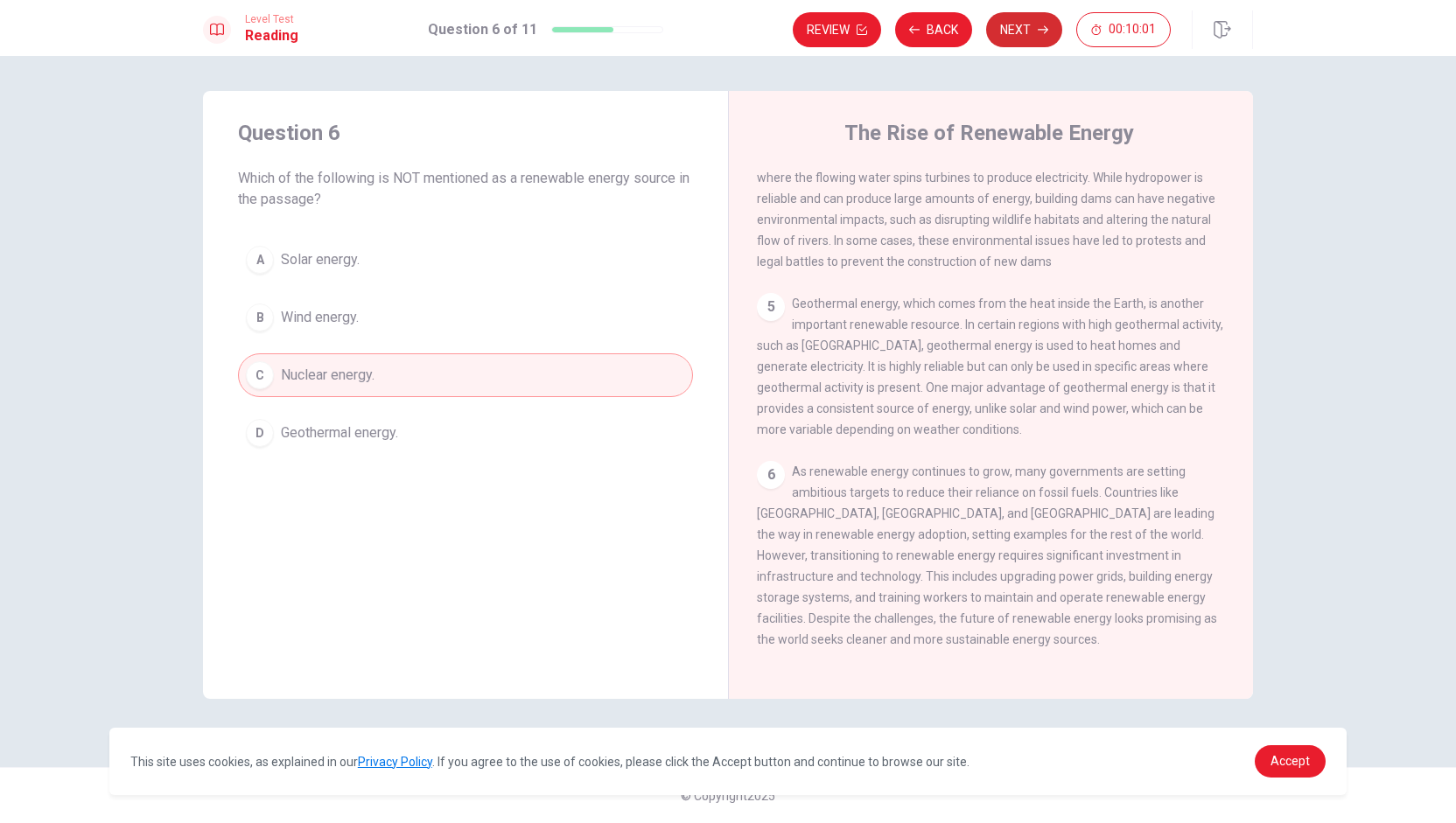
click at [725, 34] on icon "button" at bounding box center [1043, 29] width 11 height 11
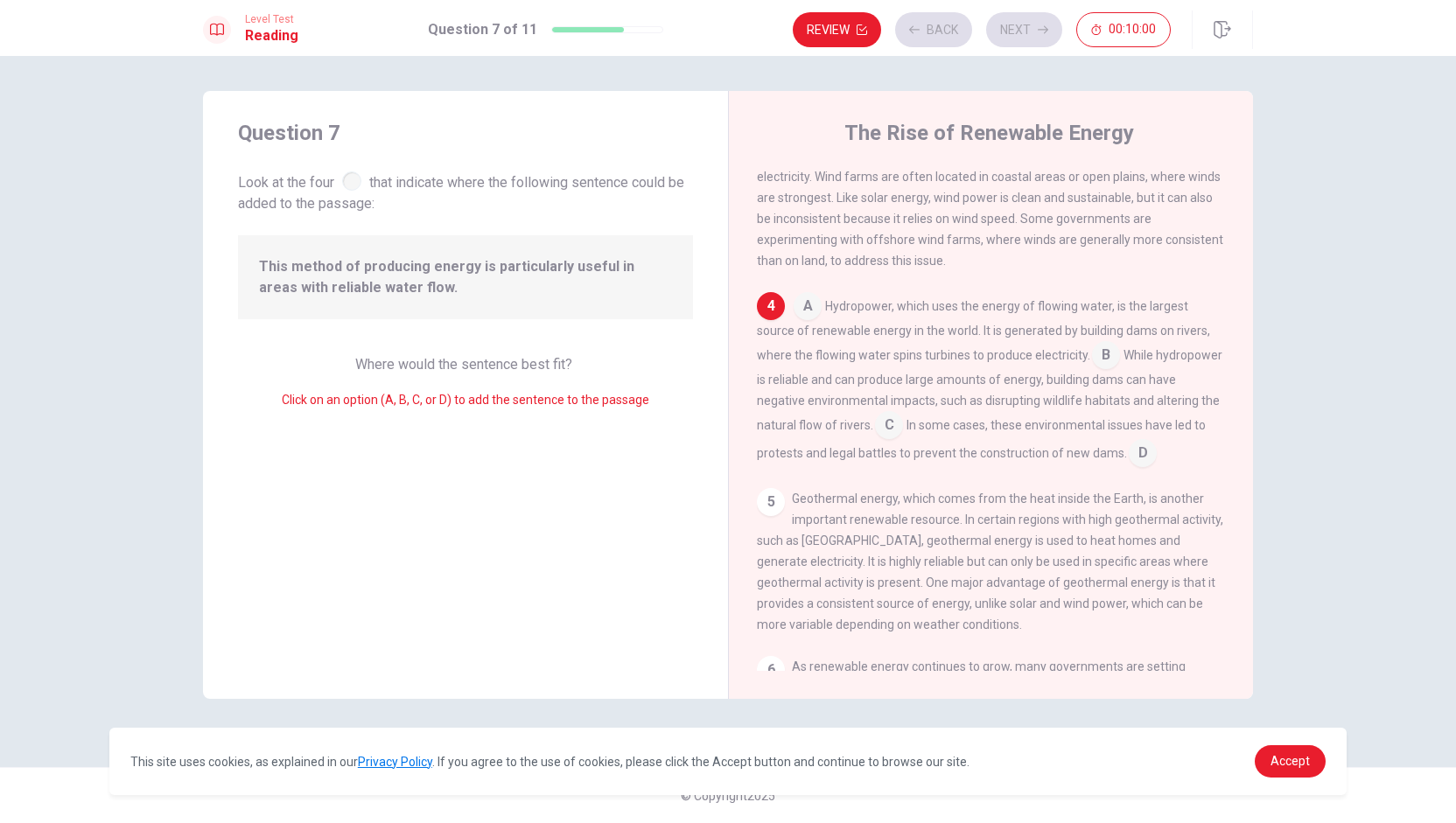
scroll to position [406, 0]
click at [725, 365] on input at bounding box center [1105, 351] width 28 height 28
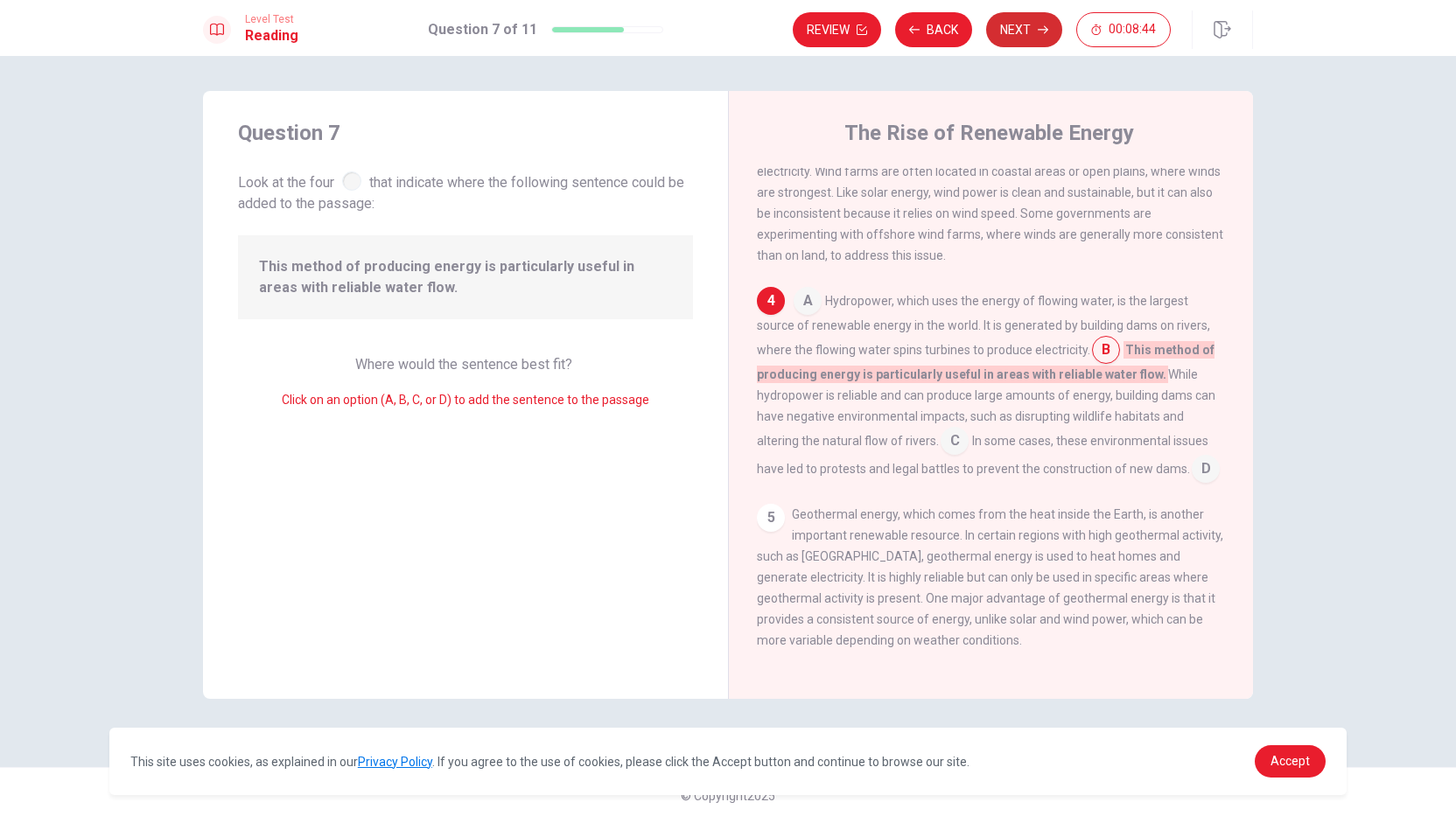
click at [725, 36] on button "Next" at bounding box center [1024, 29] width 76 height 35
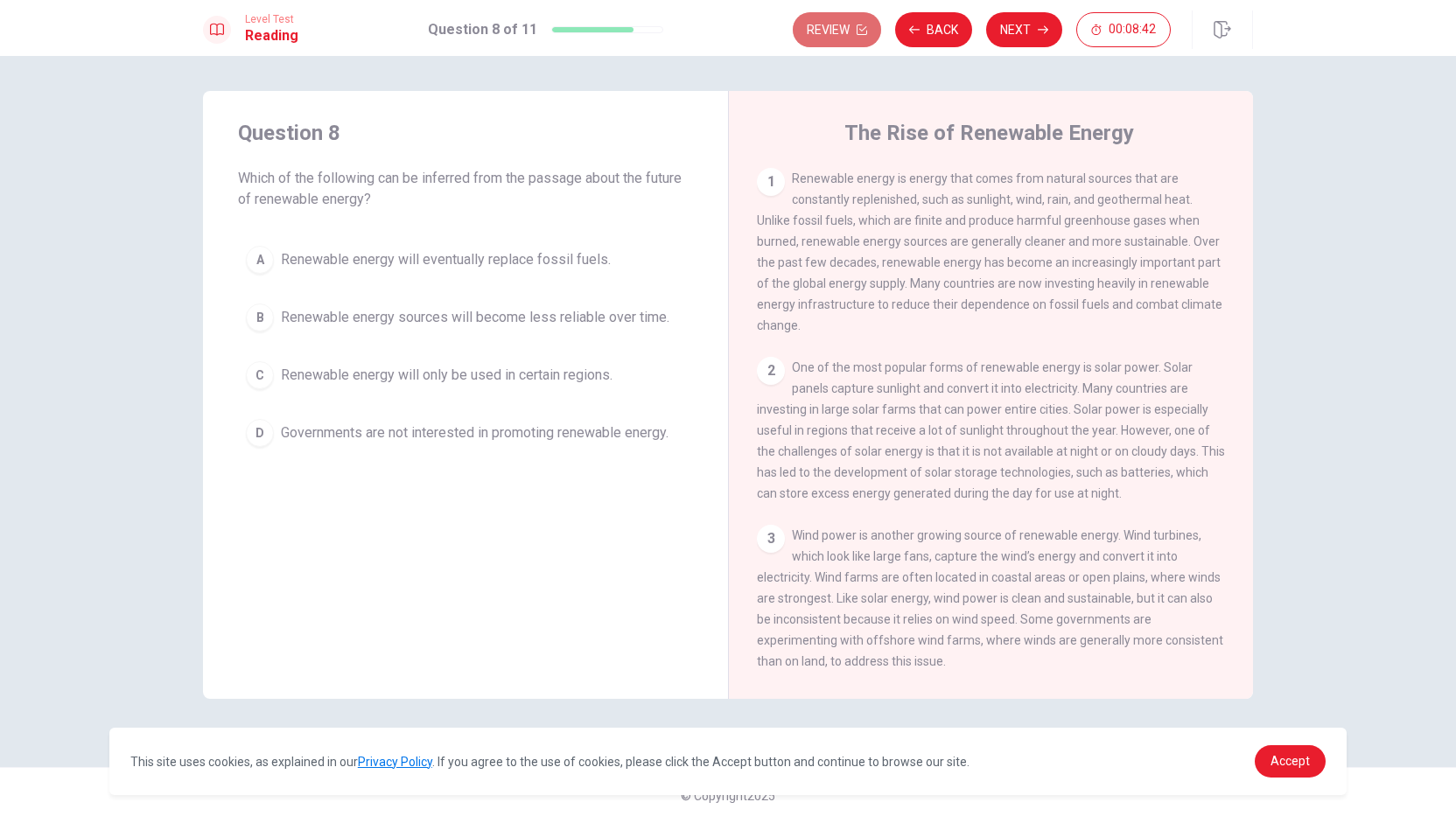
click at [725, 32] on button "Review" at bounding box center [837, 29] width 88 height 35
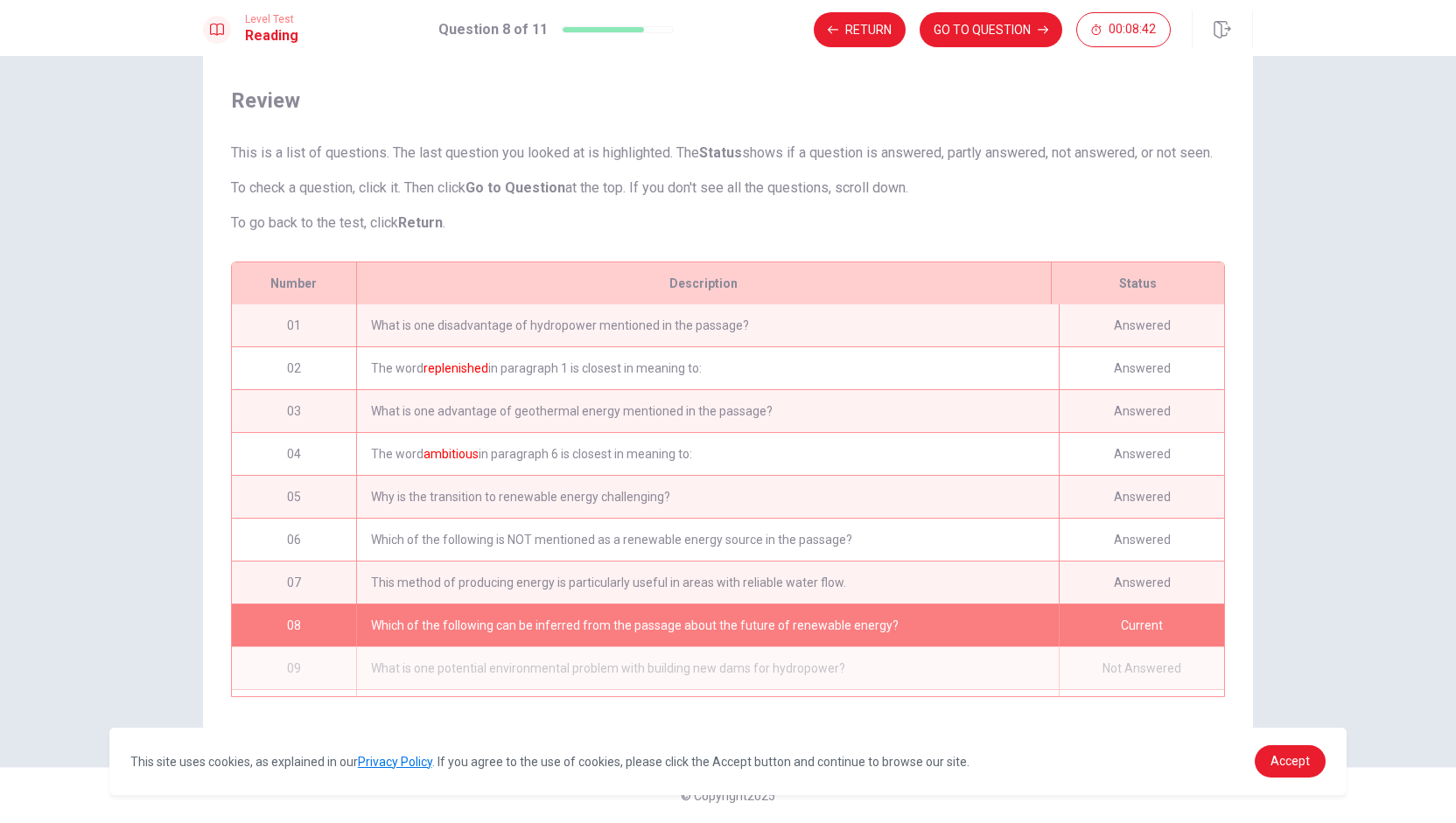
scroll to position [98, 0]
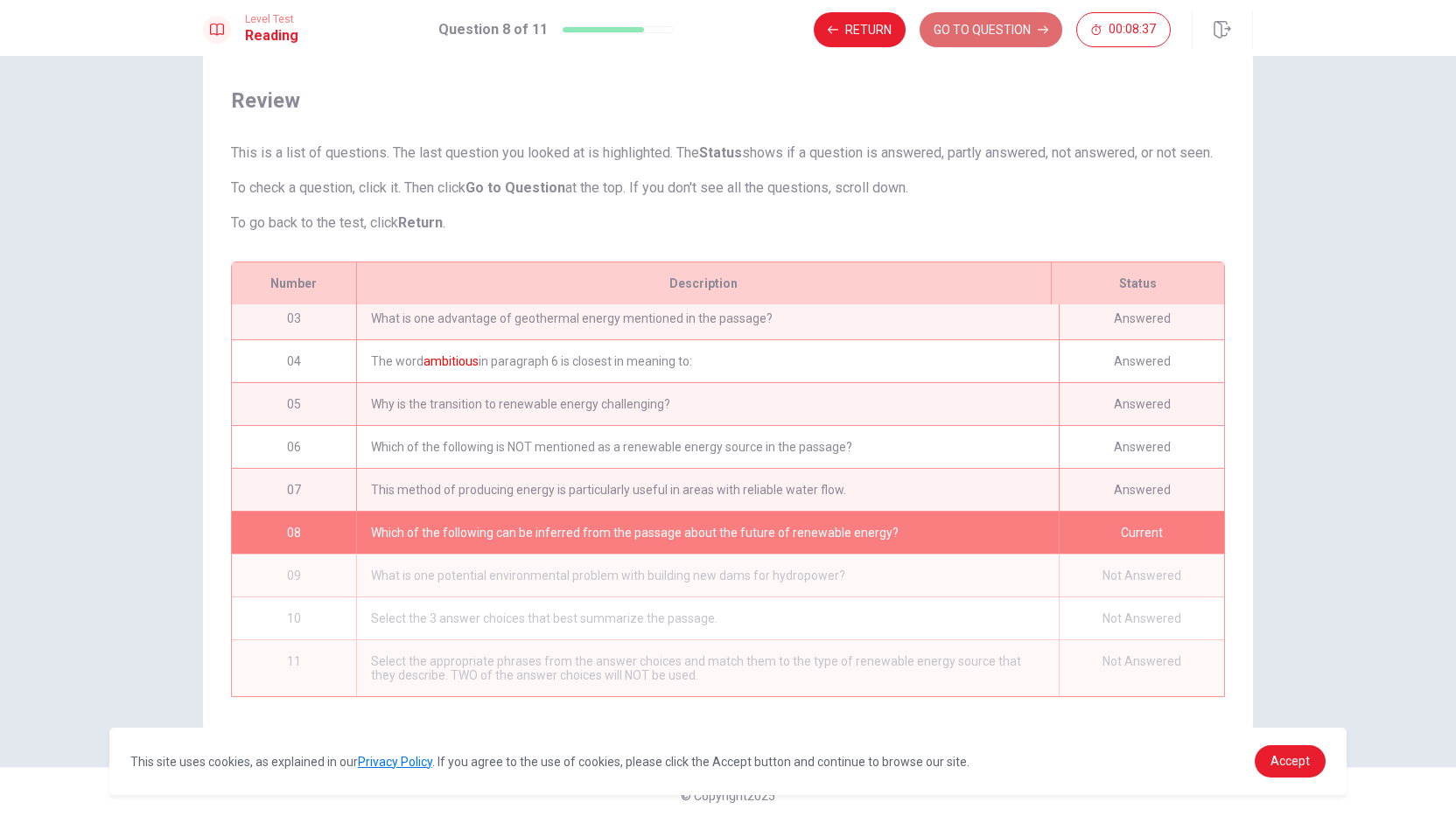
click at [725, 24] on button "GO TO QUESTION" at bounding box center [991, 29] width 143 height 35
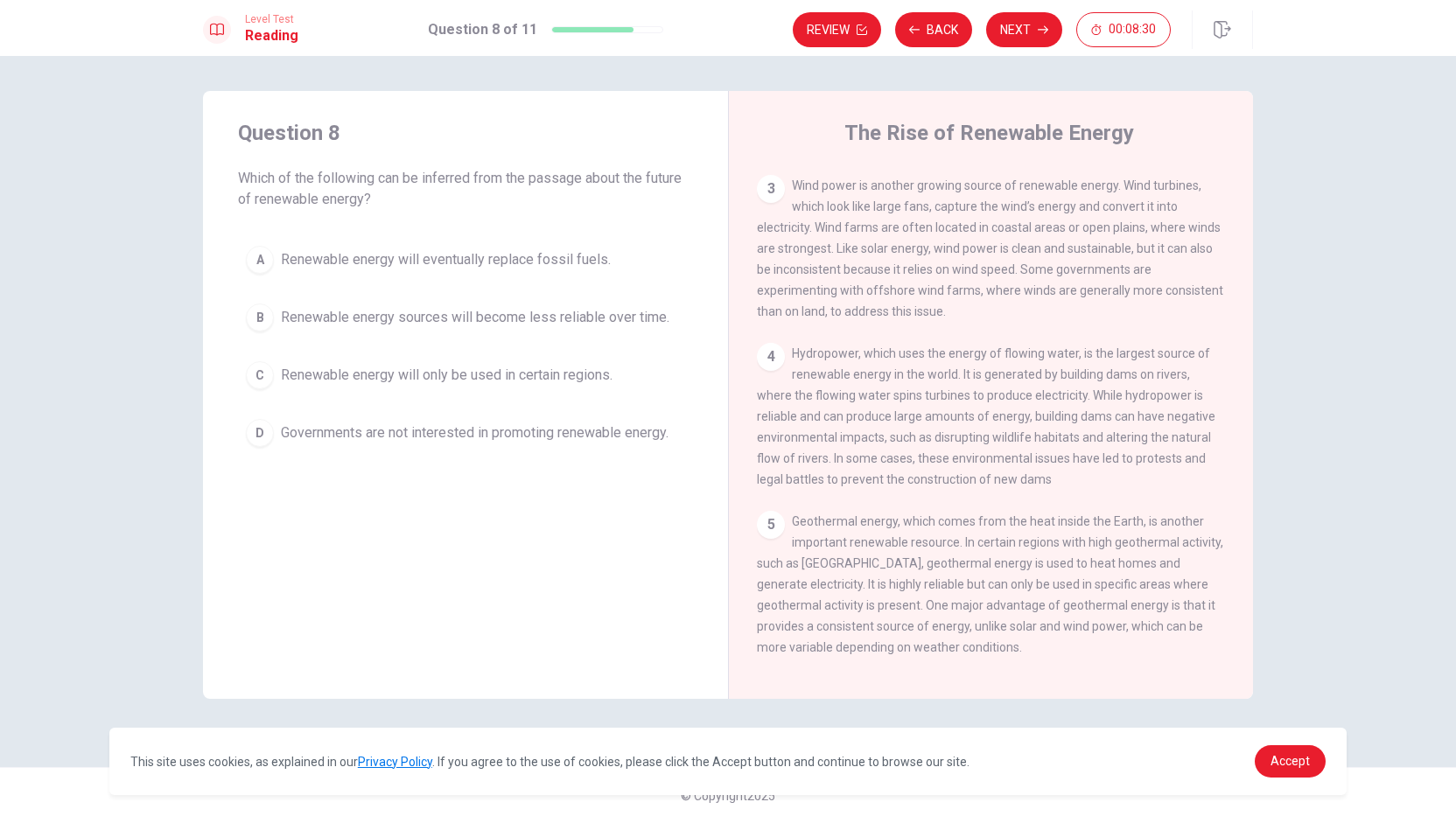
scroll to position [593, 0]
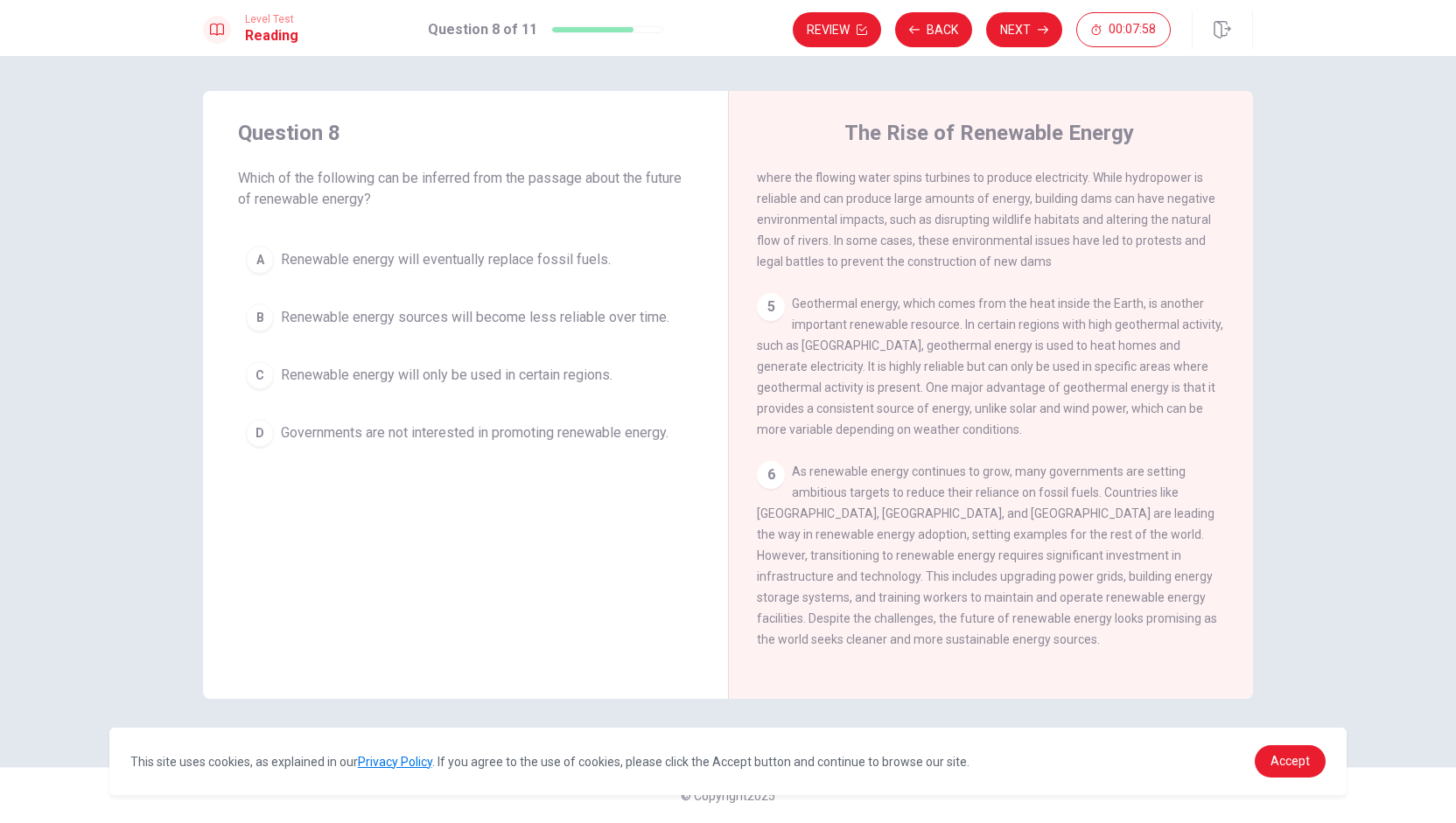
click at [575, 265] on span "Renewable energy will eventually replace fossil fuels." at bounding box center [446, 260] width 330 height 21
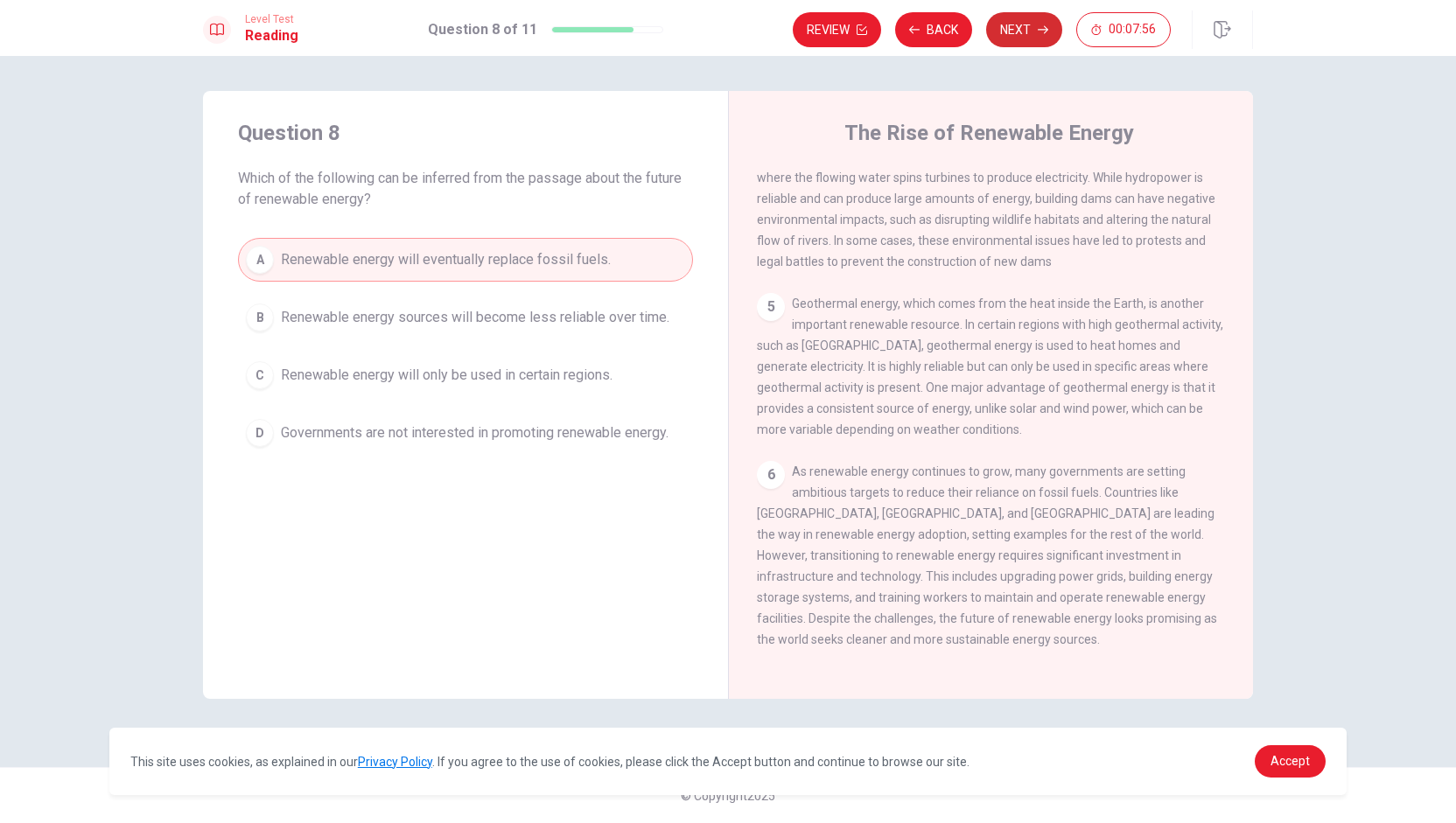
click at [725, 24] on button "Next" at bounding box center [1024, 29] width 76 height 35
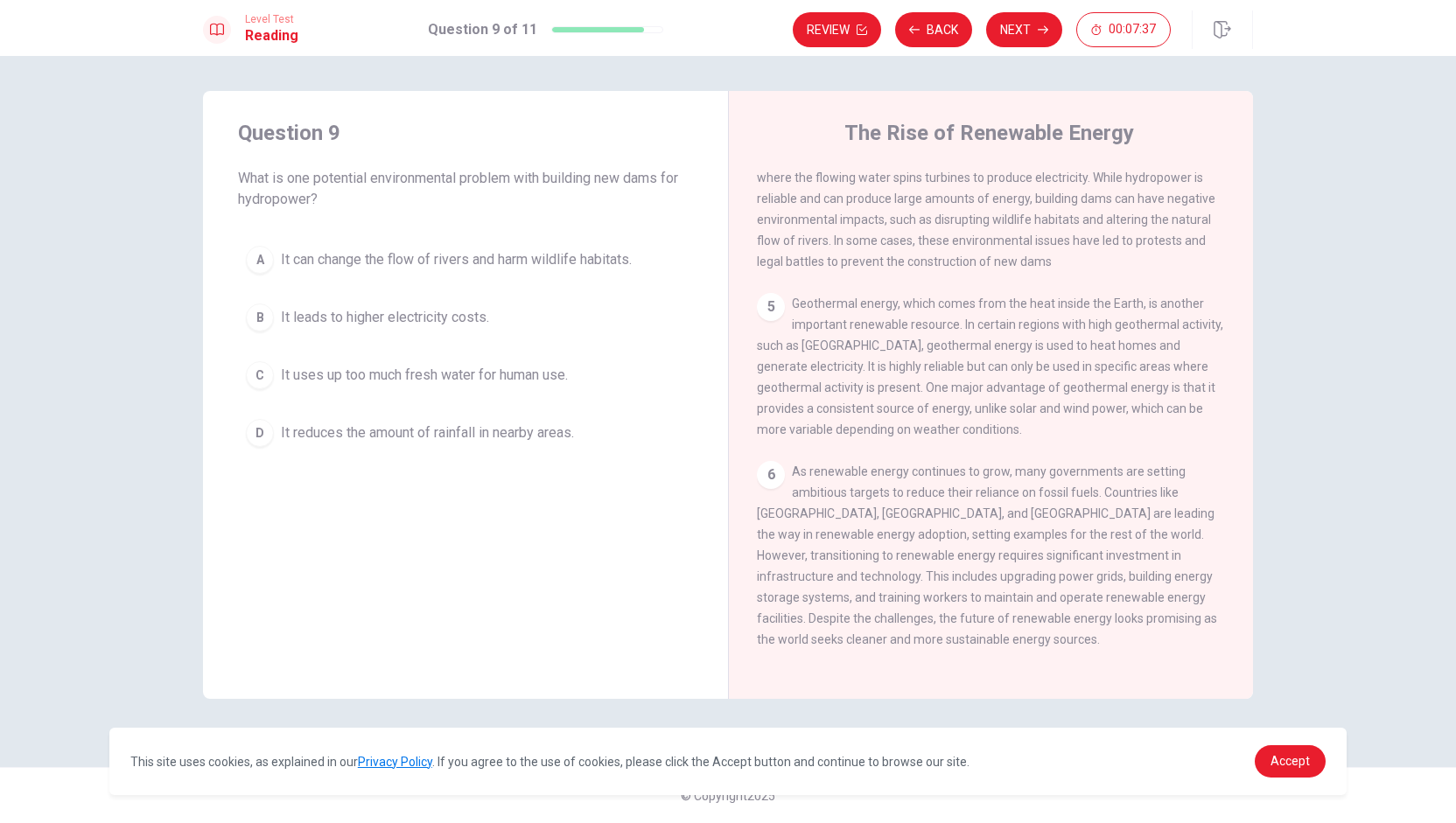
scroll to position [505, 0]
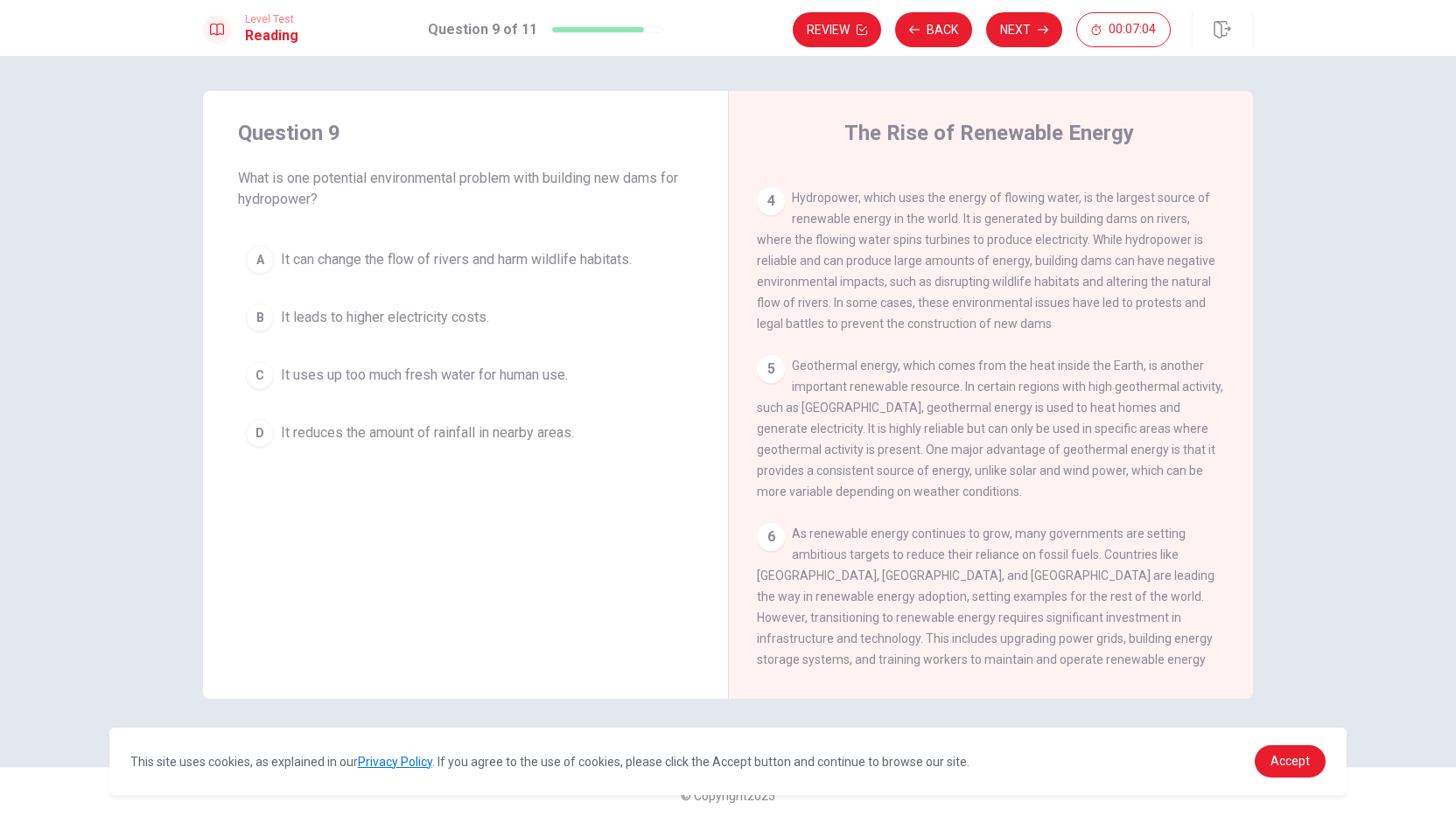
click at [467, 265] on span "It can change the flow of rivers and harm wildlife habitats." at bounding box center [456, 260] width 351 height 21
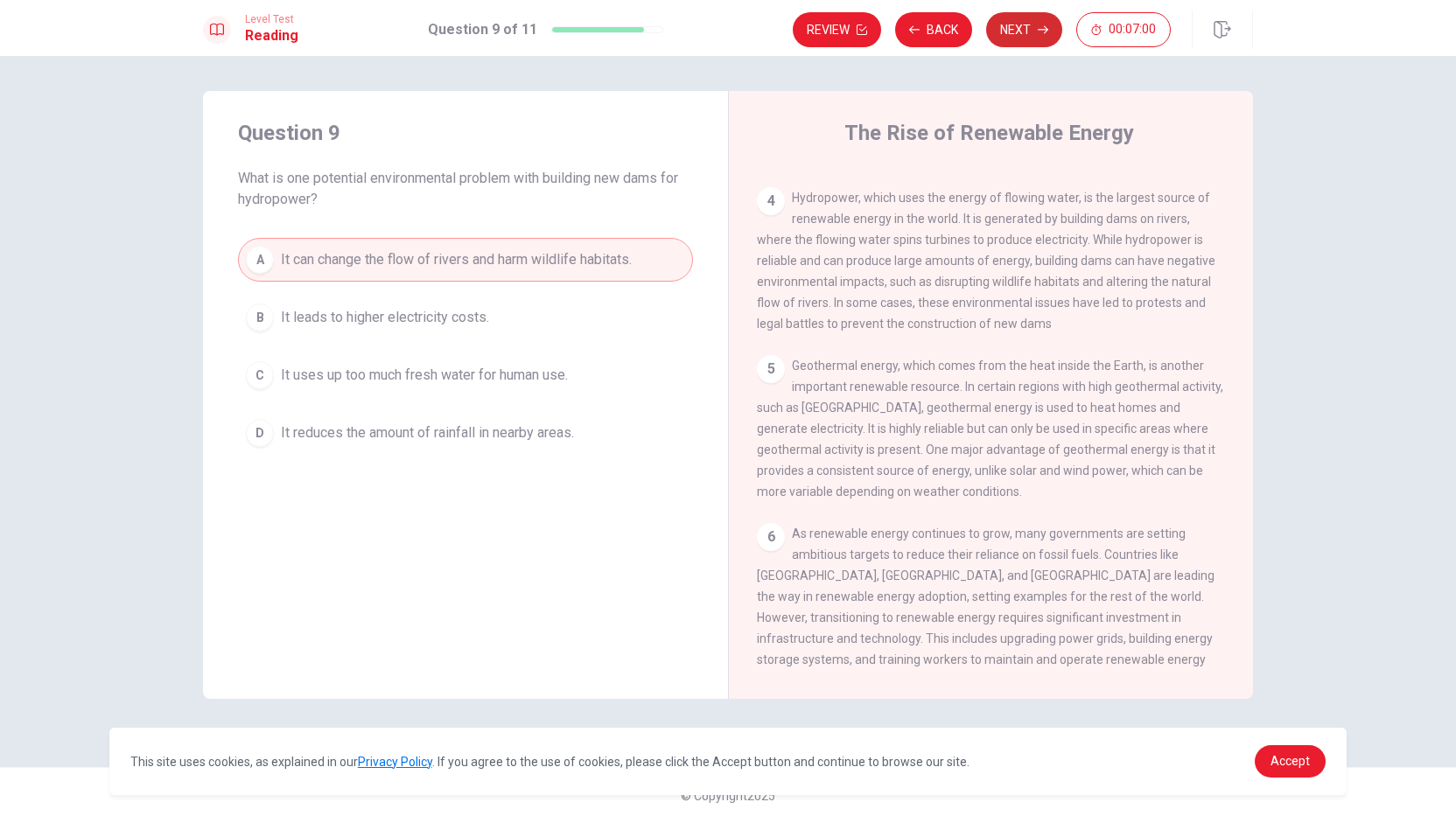
click at [725, 29] on button "Next" at bounding box center [1024, 29] width 76 height 35
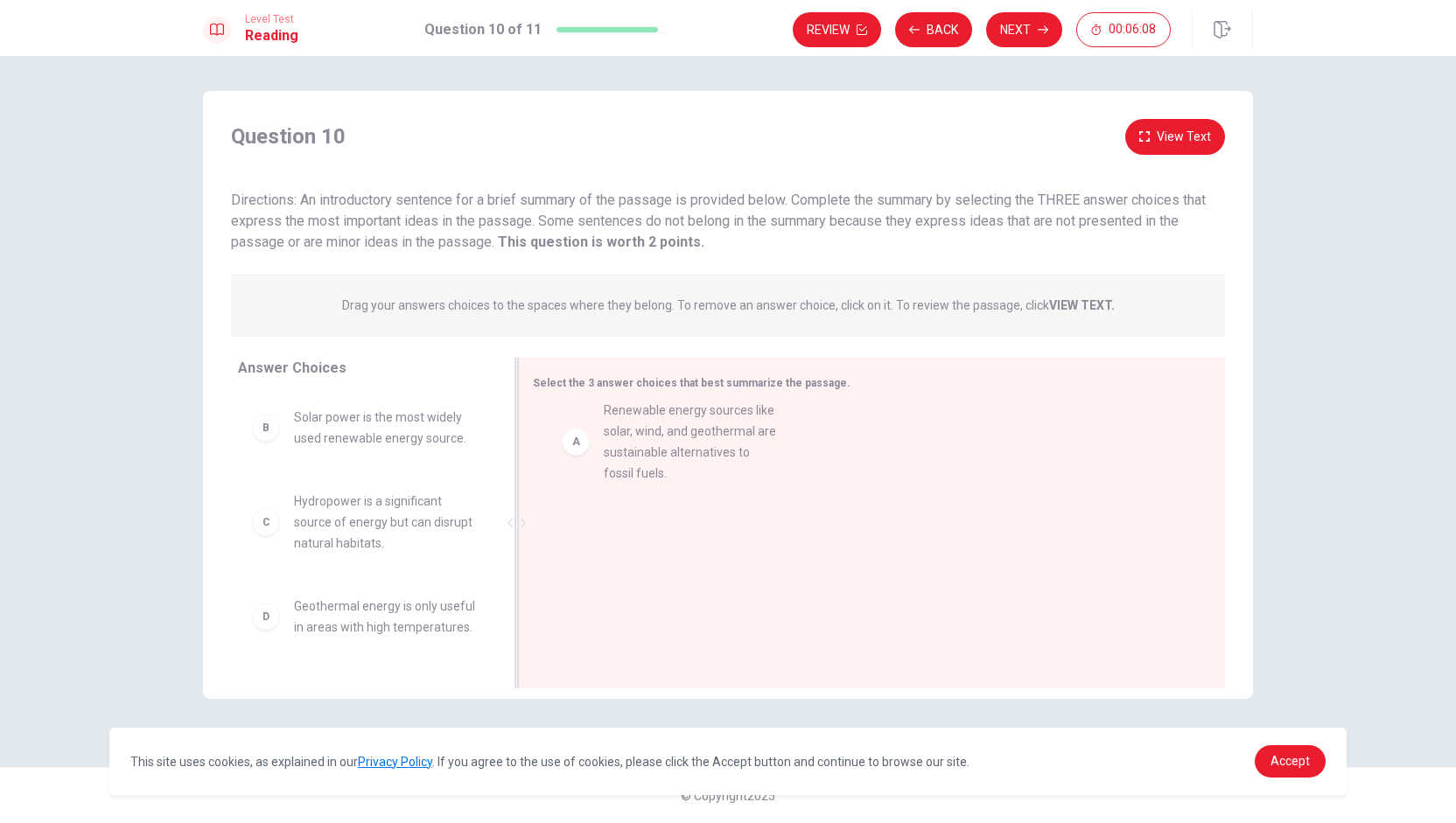
drag, startPoint x: 394, startPoint y: 460, endPoint x: 723, endPoint y: 456, distance: 329.0
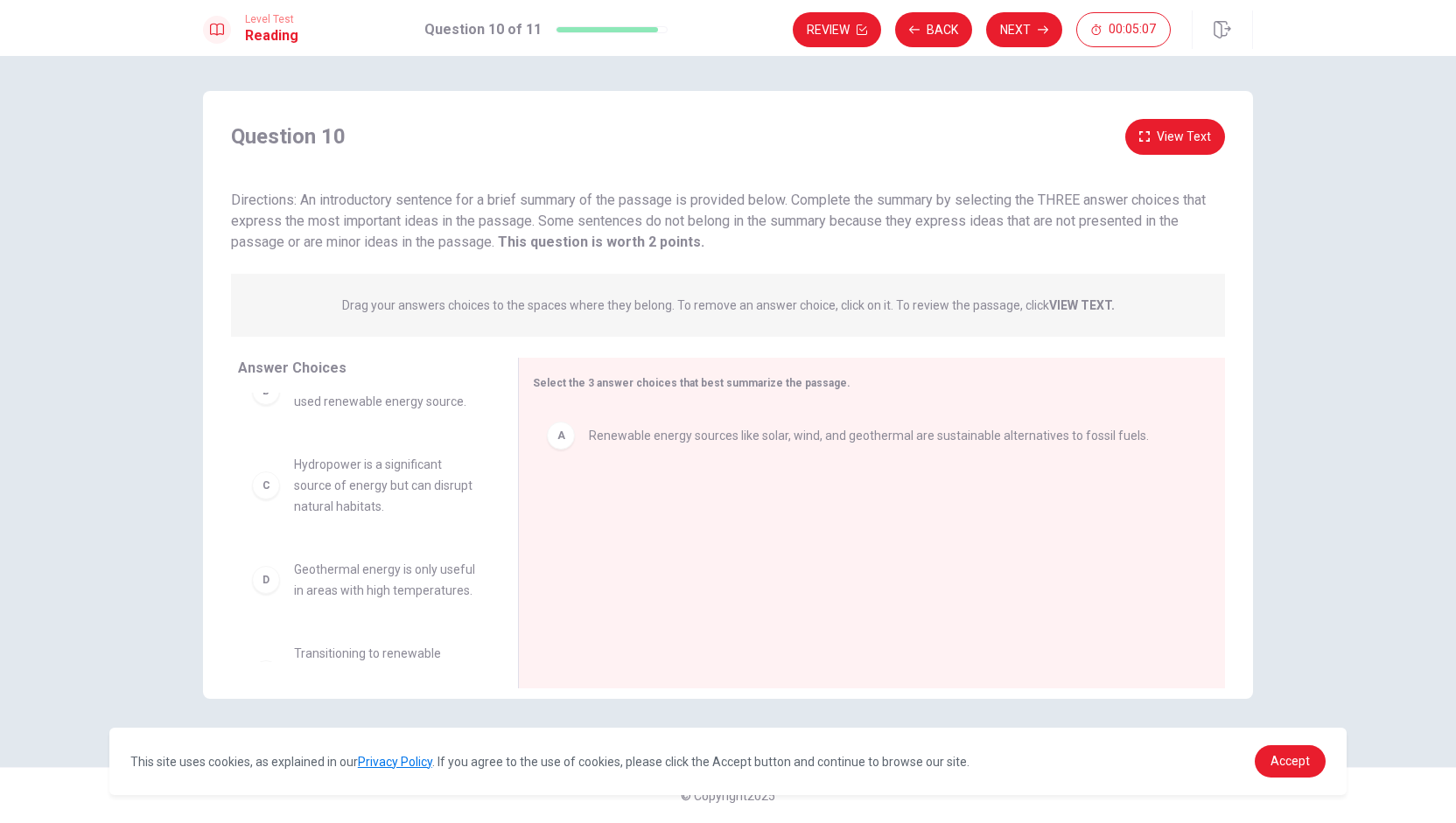
scroll to position [0, 0]
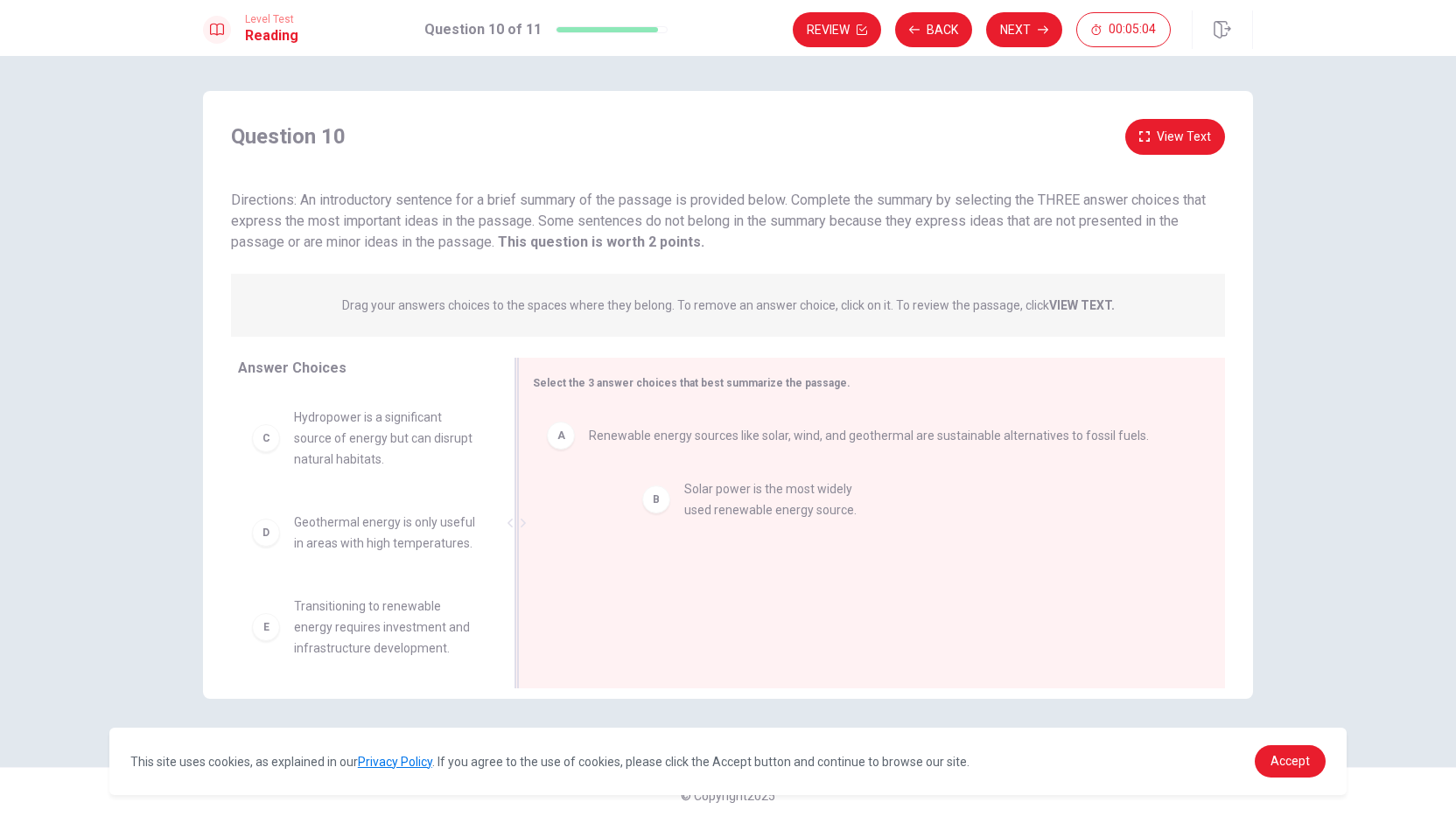
drag, startPoint x: 358, startPoint y: 434, endPoint x: 775, endPoint y: 510, distance: 423.9
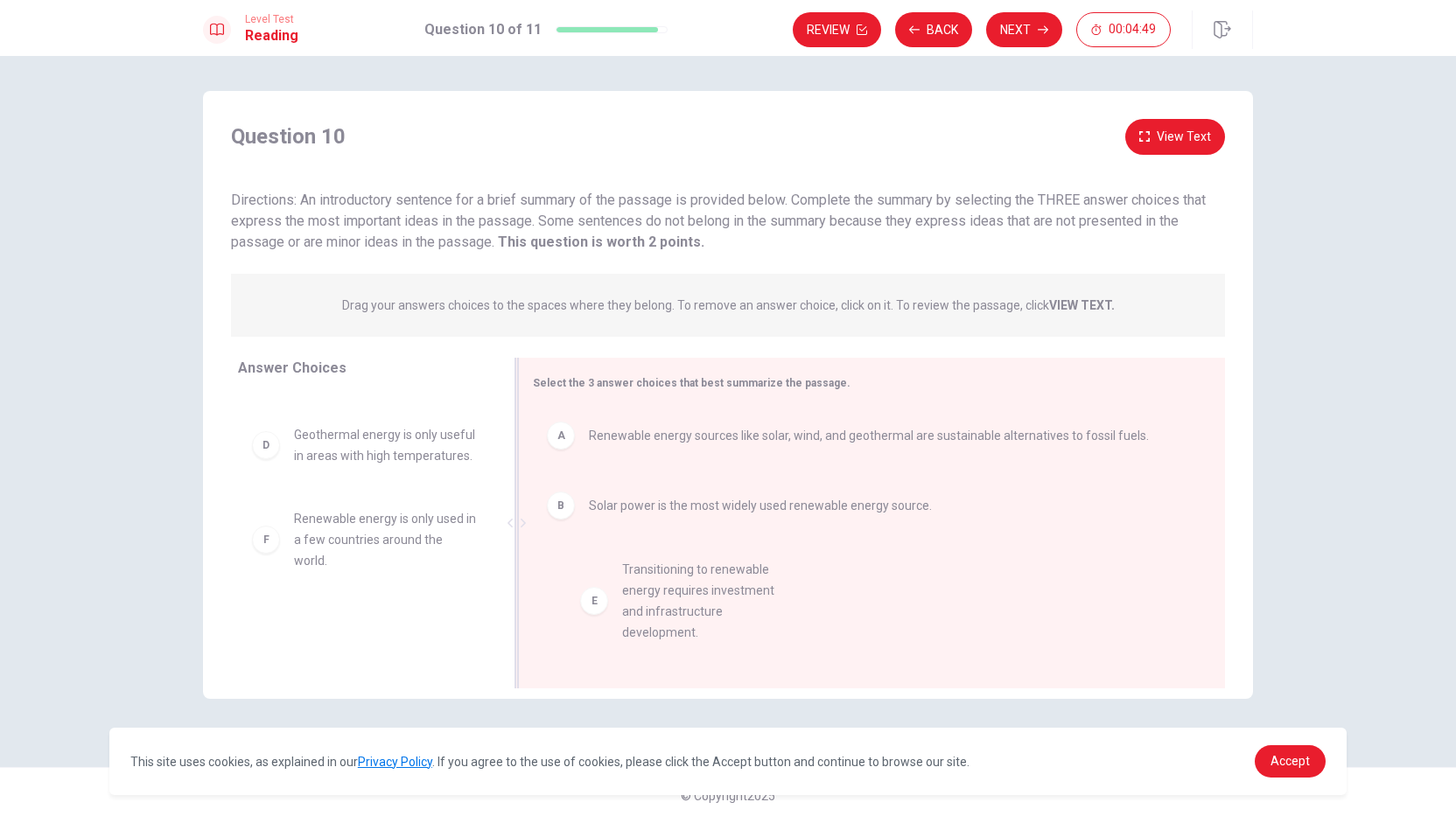
drag, startPoint x: 381, startPoint y: 562, endPoint x: 741, endPoint y: 585, distance: 360.7
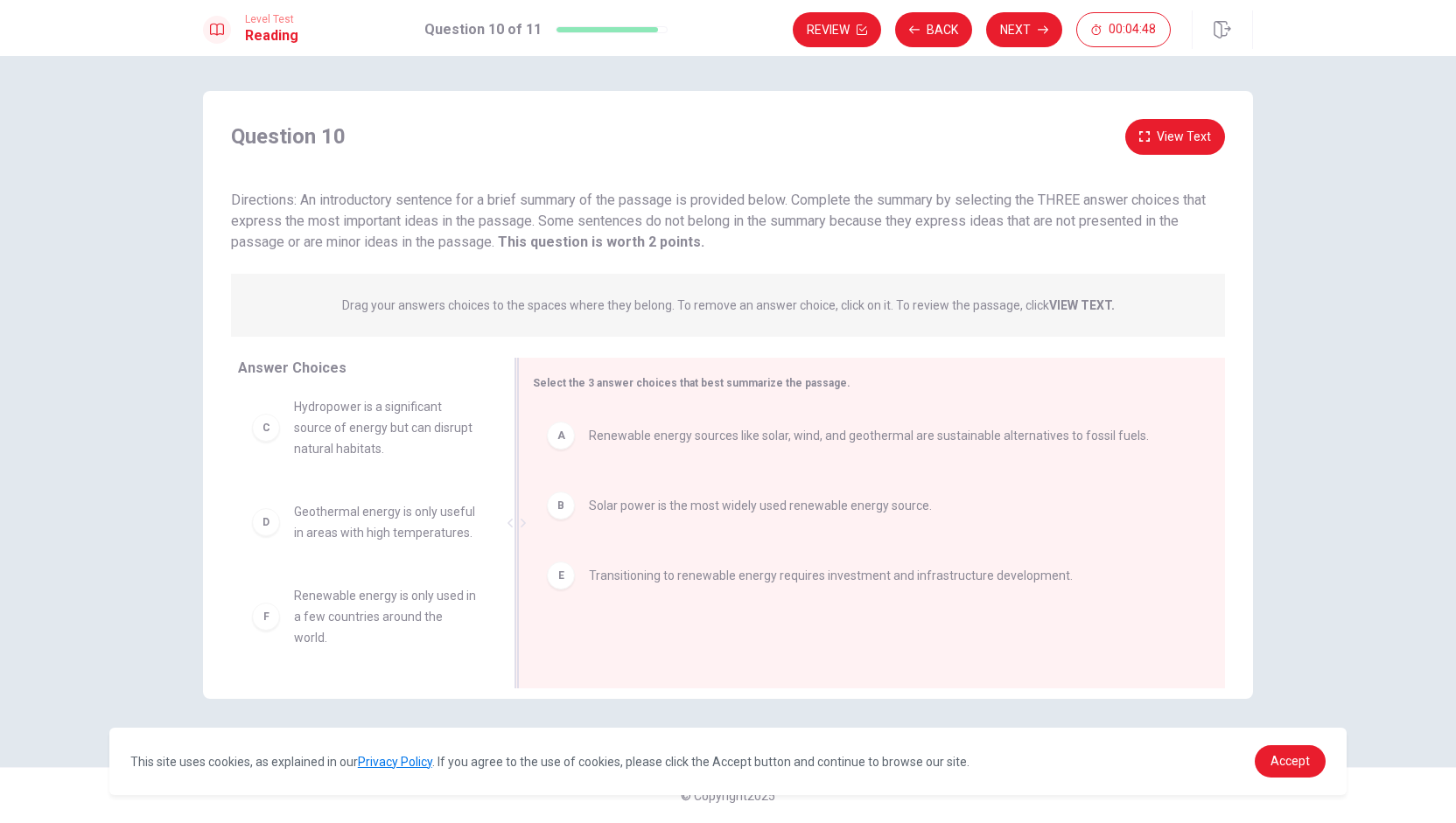
scroll to position [31, 0]
click at [725, 24] on button "Next" at bounding box center [1024, 29] width 76 height 35
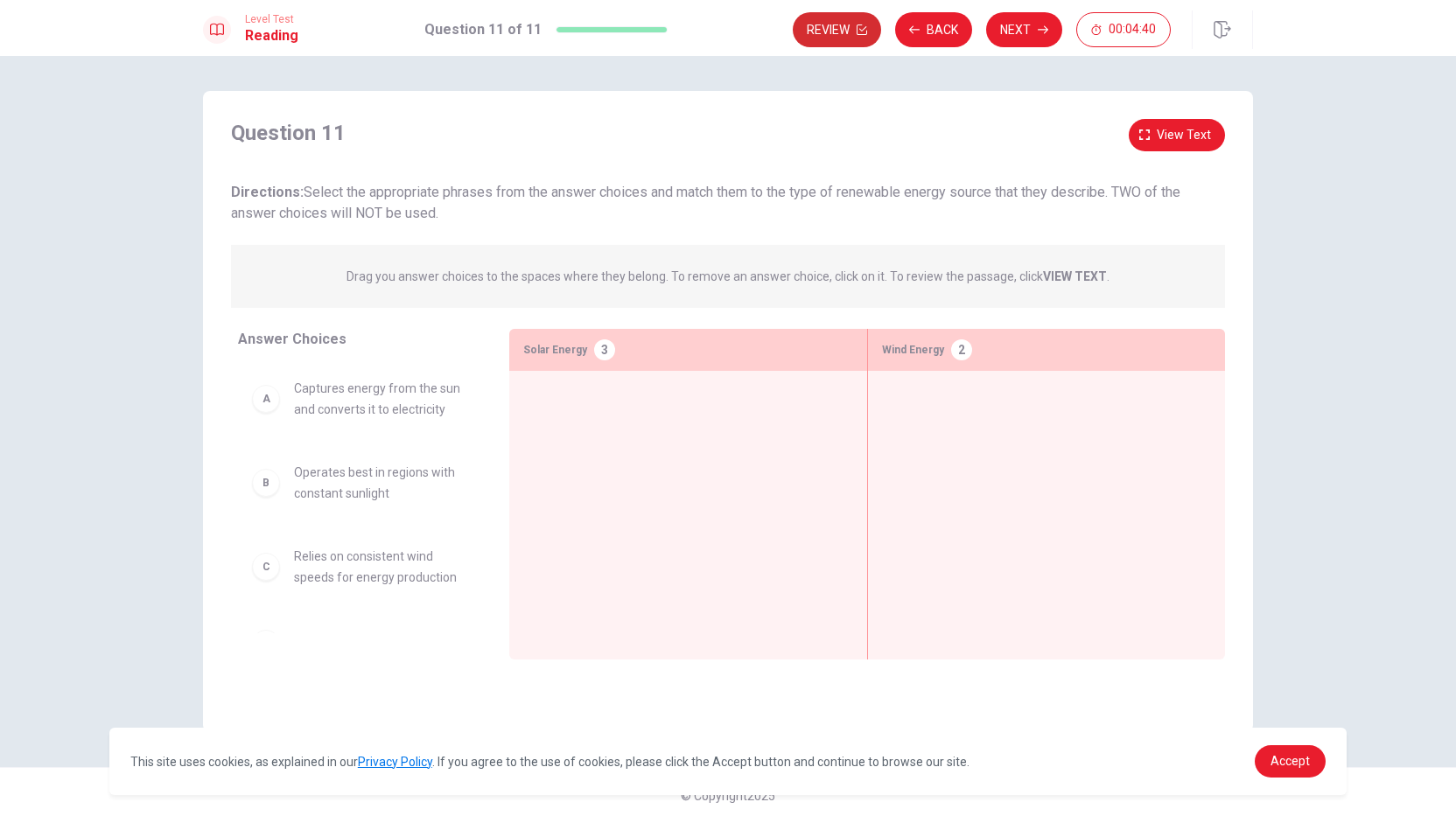
click at [725, 35] on button "Review" at bounding box center [837, 29] width 88 height 35
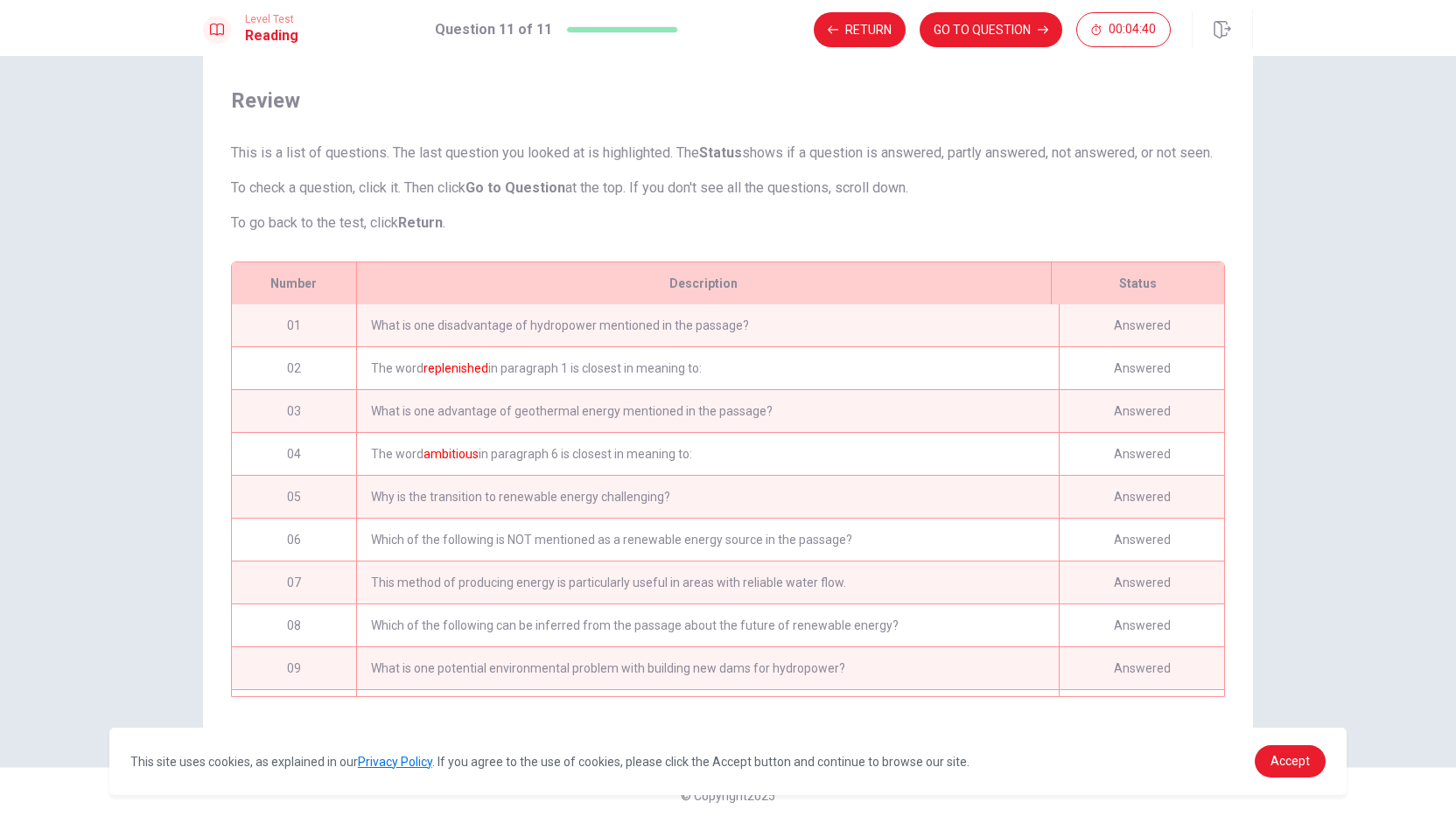
scroll to position [98, 0]
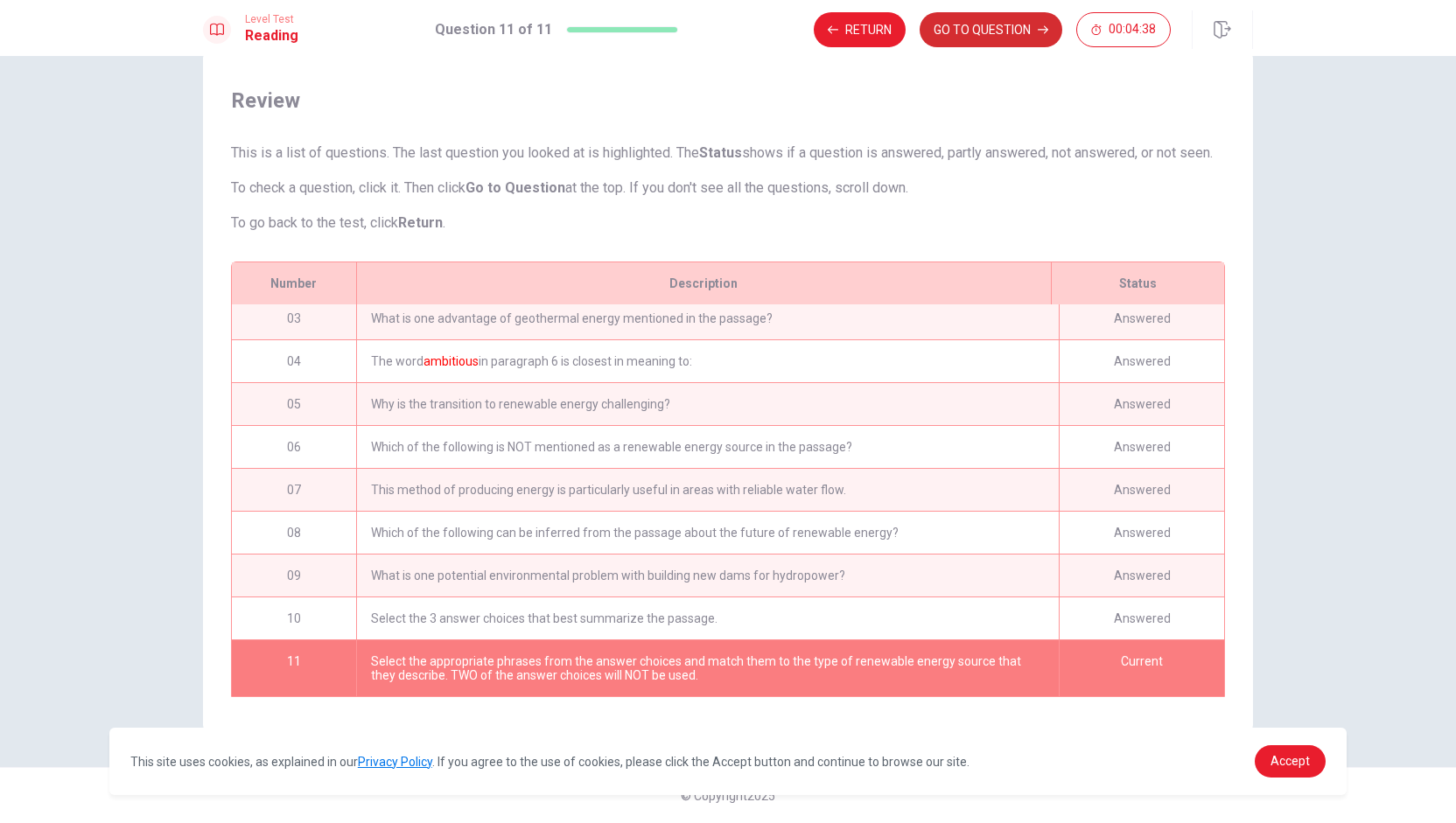
click at [725, 25] on button "GO TO QUESTION" at bounding box center [991, 29] width 143 height 35
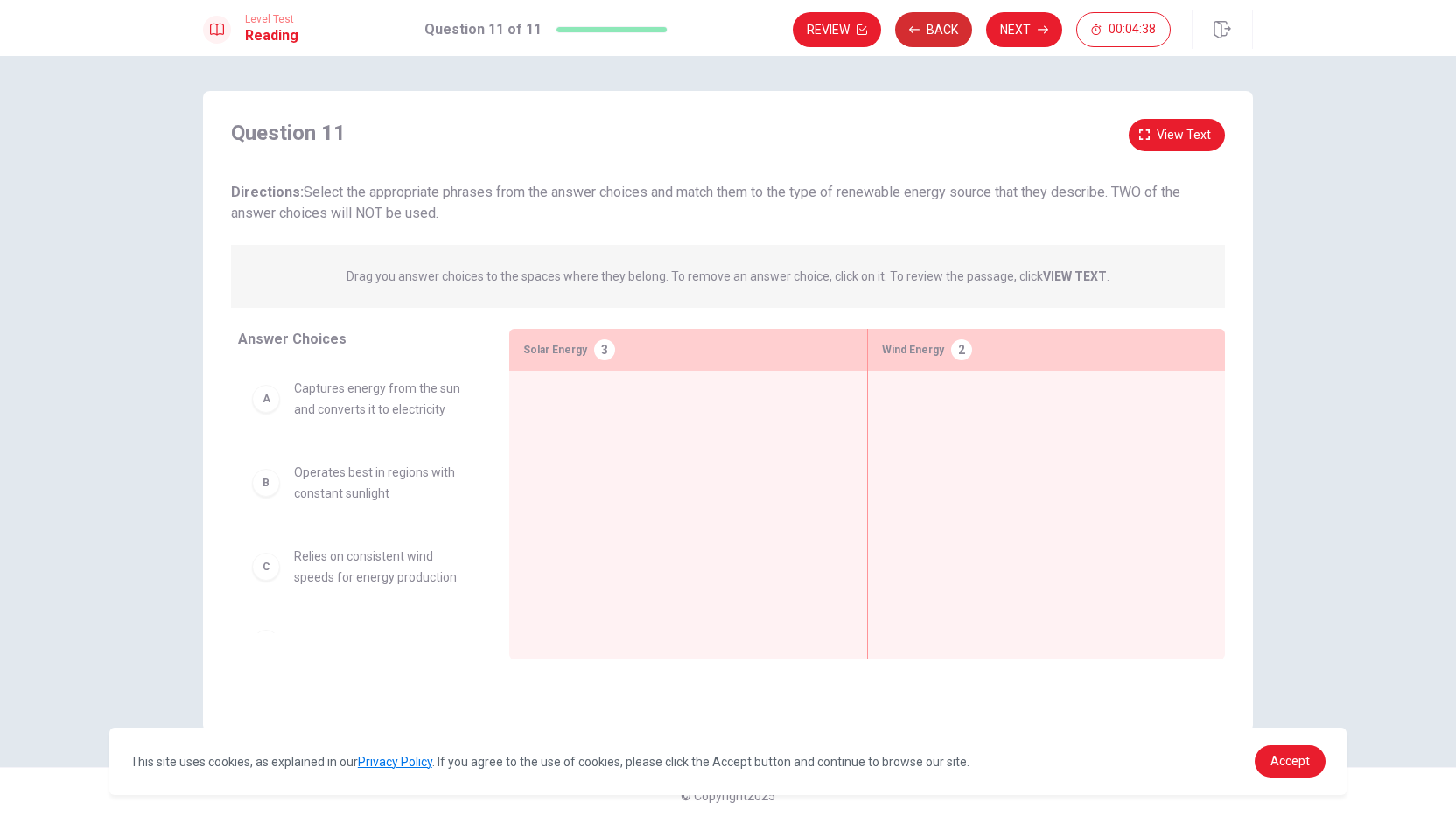
scroll to position [0, 0]
drag, startPoint x: 427, startPoint y: 416, endPoint x: 739, endPoint y: 492, distance: 321.1
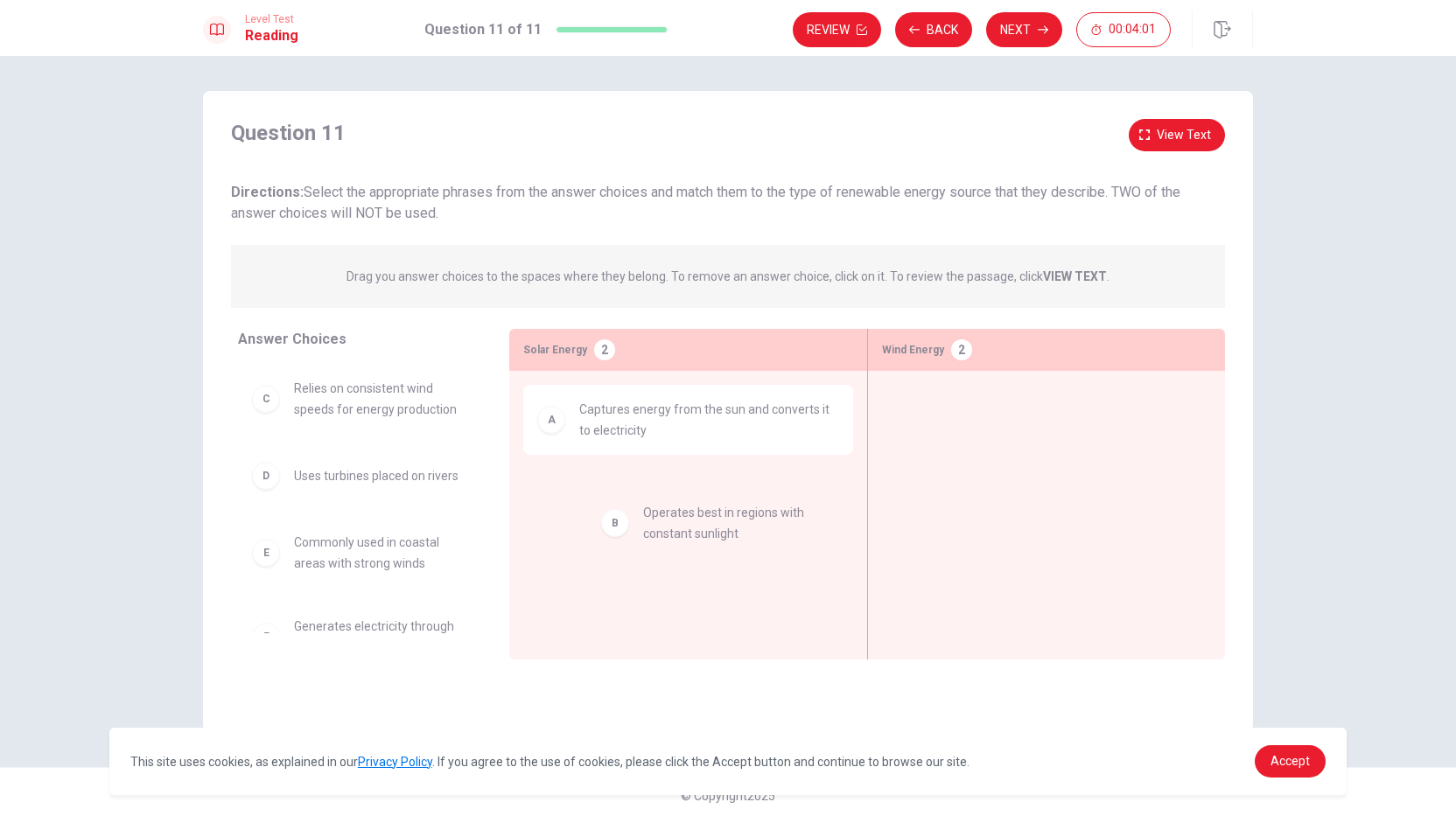
drag, startPoint x: 396, startPoint y: 402, endPoint x: 750, endPoint y: 529, distance: 376.1
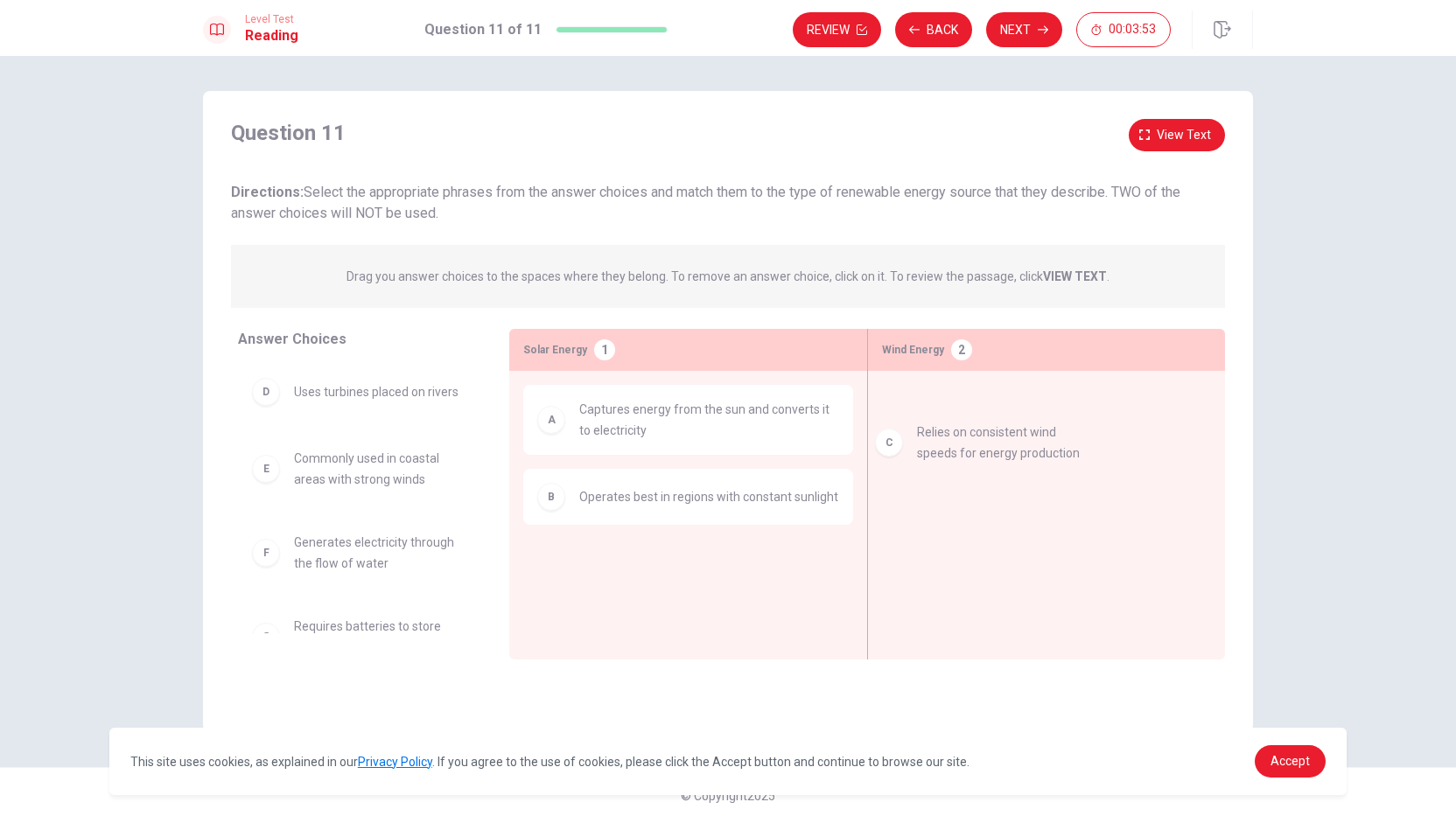
drag, startPoint x: 397, startPoint y: 400, endPoint x: 1027, endPoint y: 445, distance: 631.6
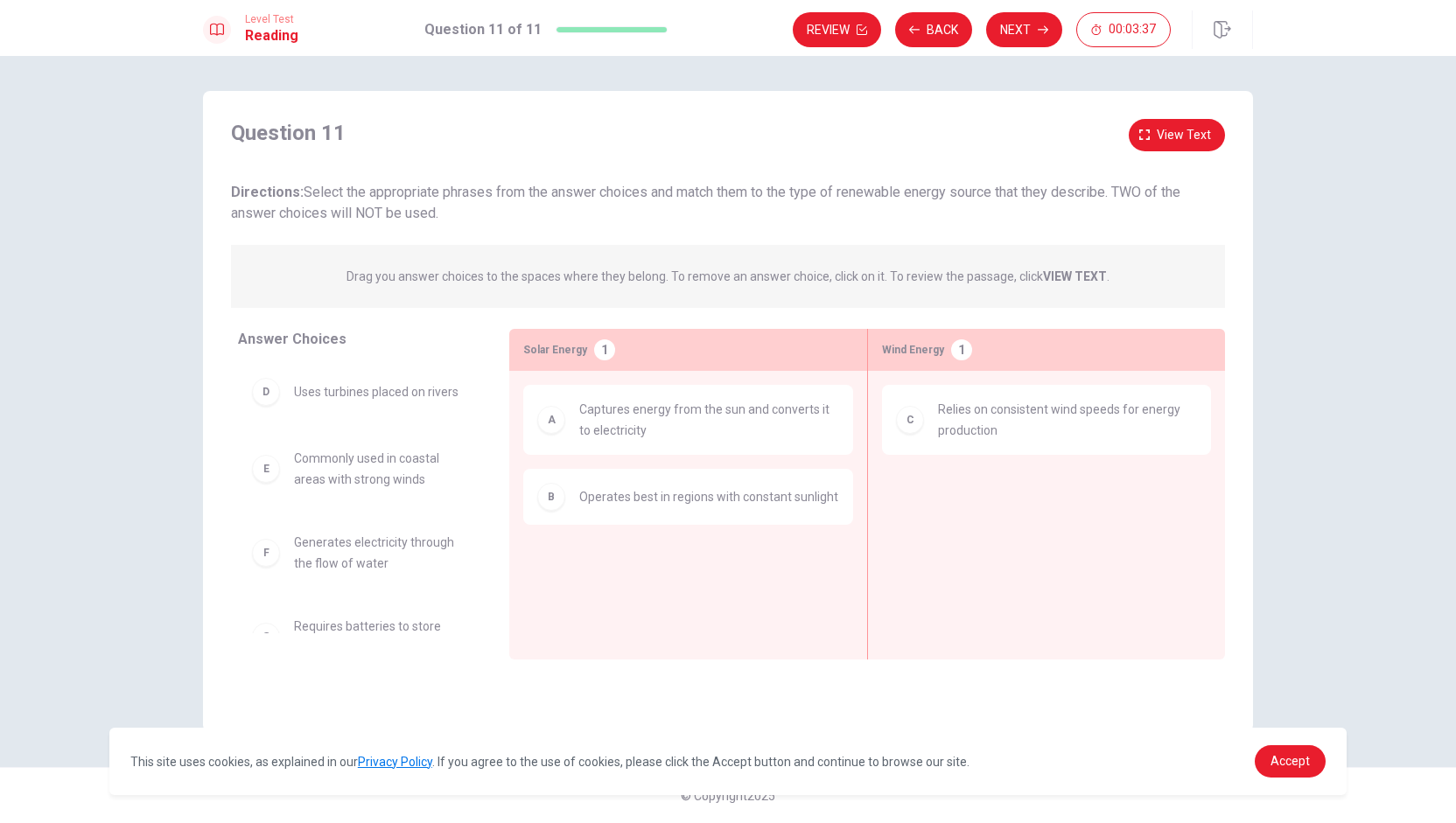
scroll to position [38, 0]
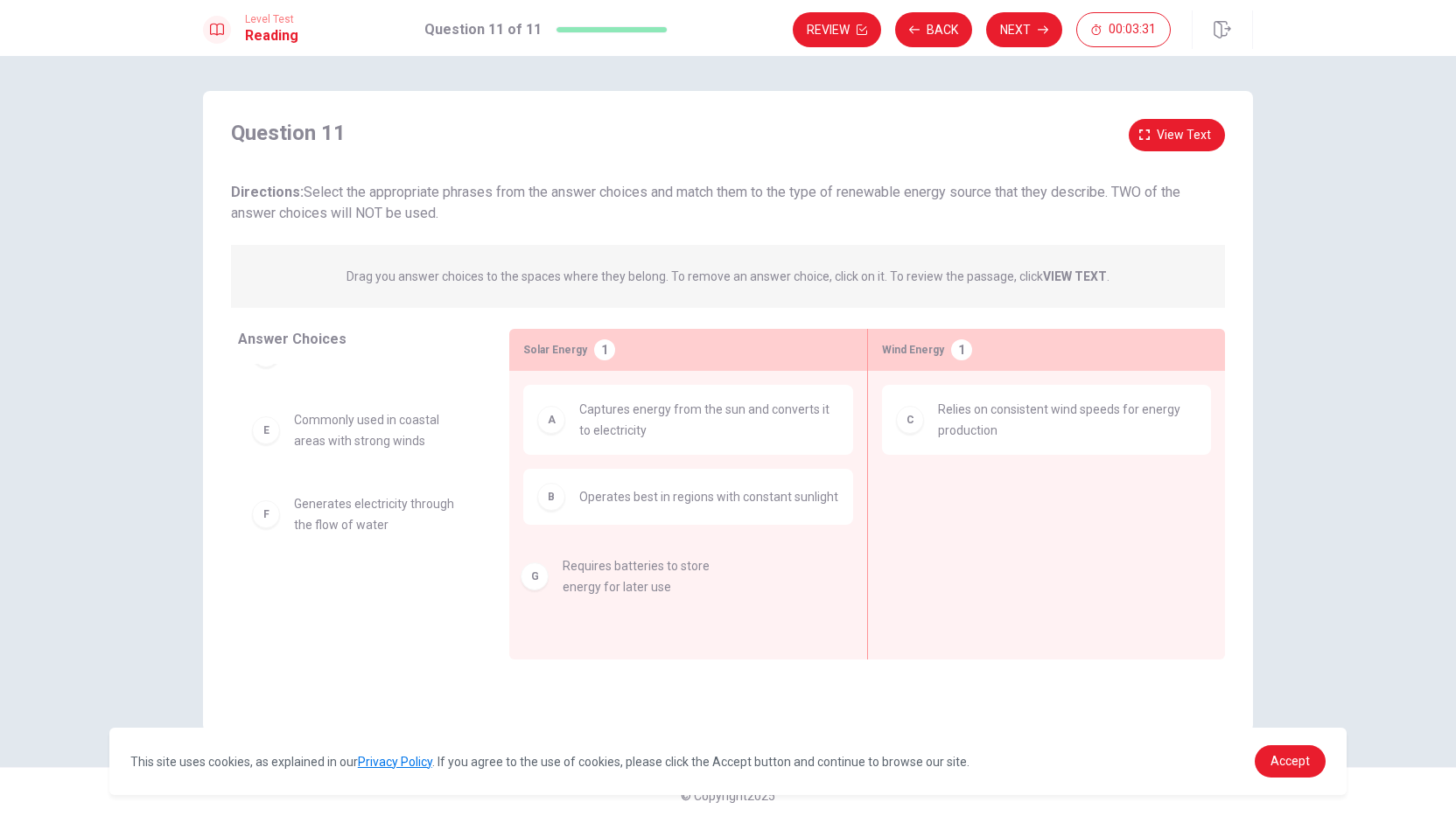
drag, startPoint x: 393, startPoint y: 607, endPoint x: 676, endPoint y: 585, distance: 283.9
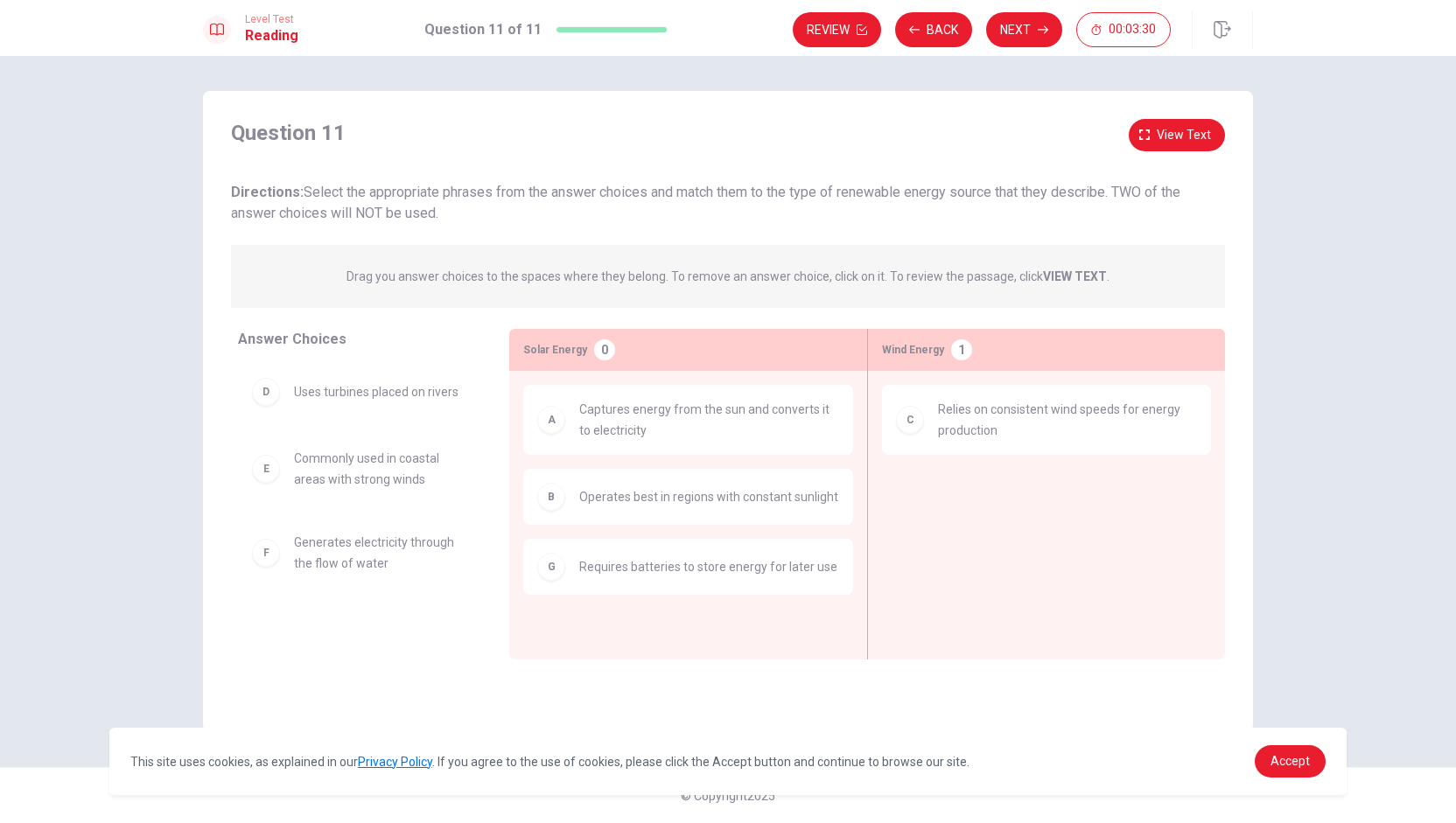
scroll to position [0, 0]
drag, startPoint x: 380, startPoint y: 397, endPoint x: 1037, endPoint y: 555, distance: 675.7
drag, startPoint x: 981, startPoint y: 498, endPoint x: 168, endPoint y: 583, distance: 817.4
drag, startPoint x: 489, startPoint y: 492, endPoint x: 1167, endPoint y: 516, distance: 678.4
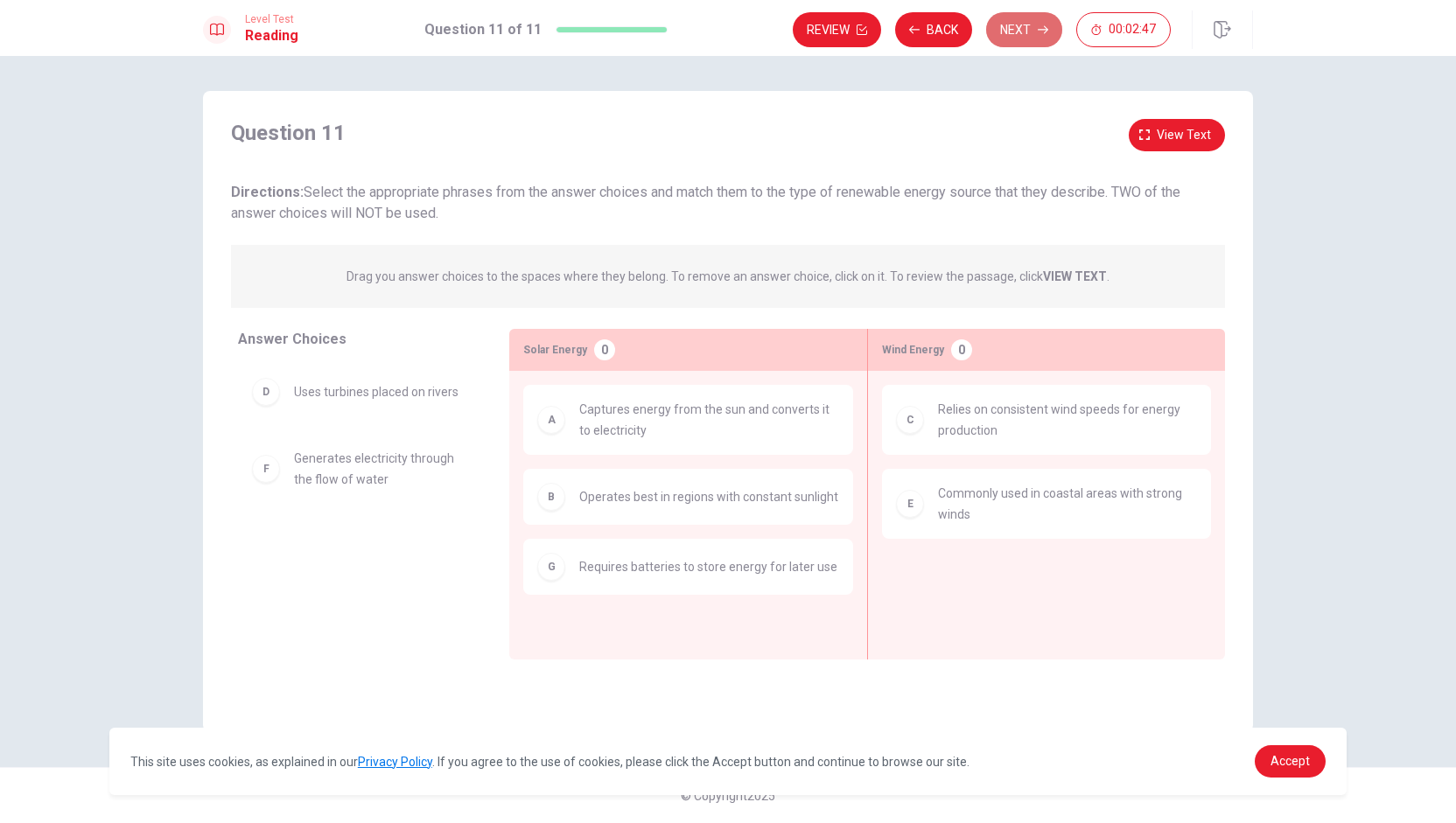
click at [725, 33] on button "Next" at bounding box center [1024, 29] width 76 height 35
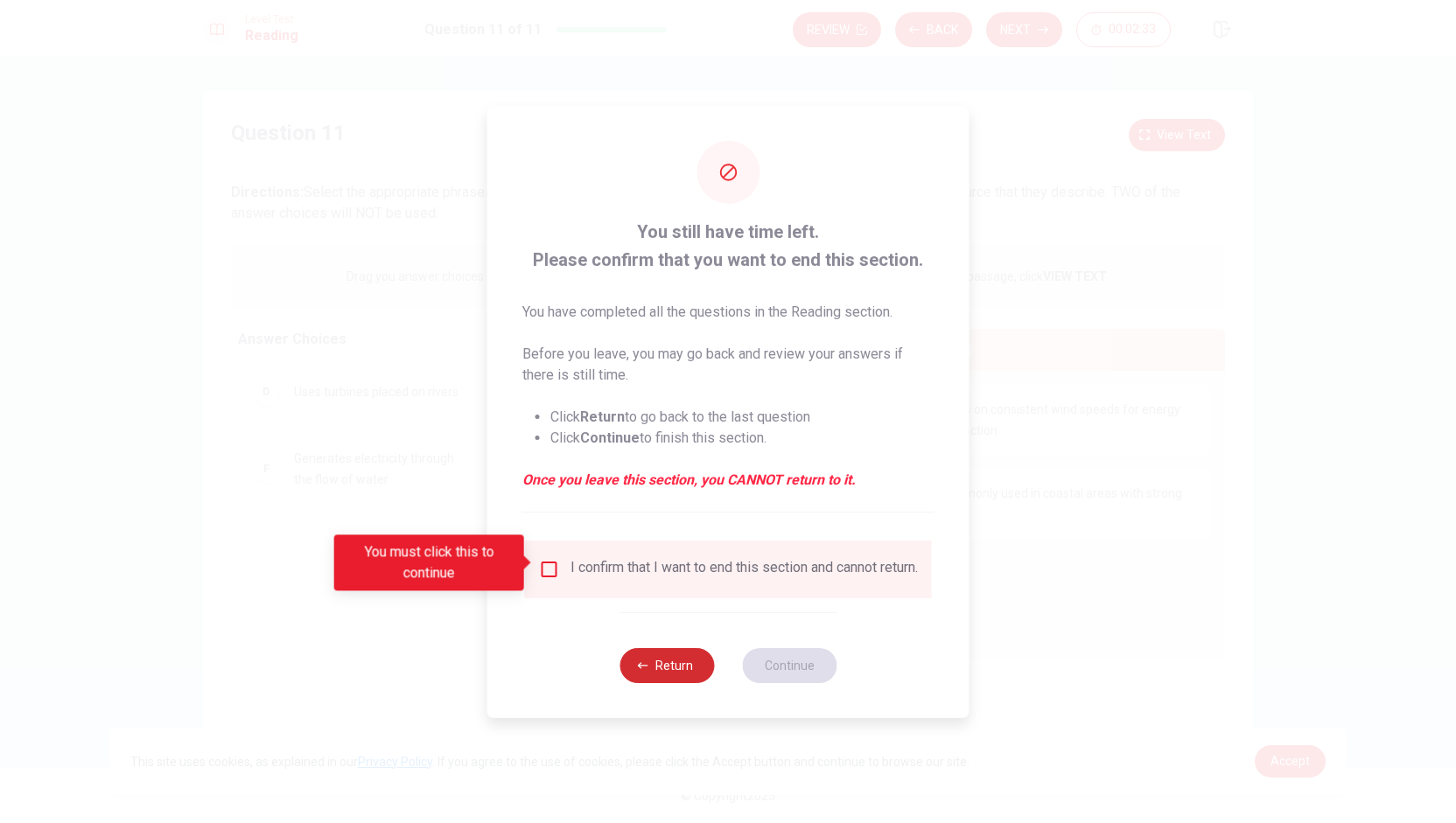
click at [679, 662] on button "Return" at bounding box center [667, 665] width 94 height 35
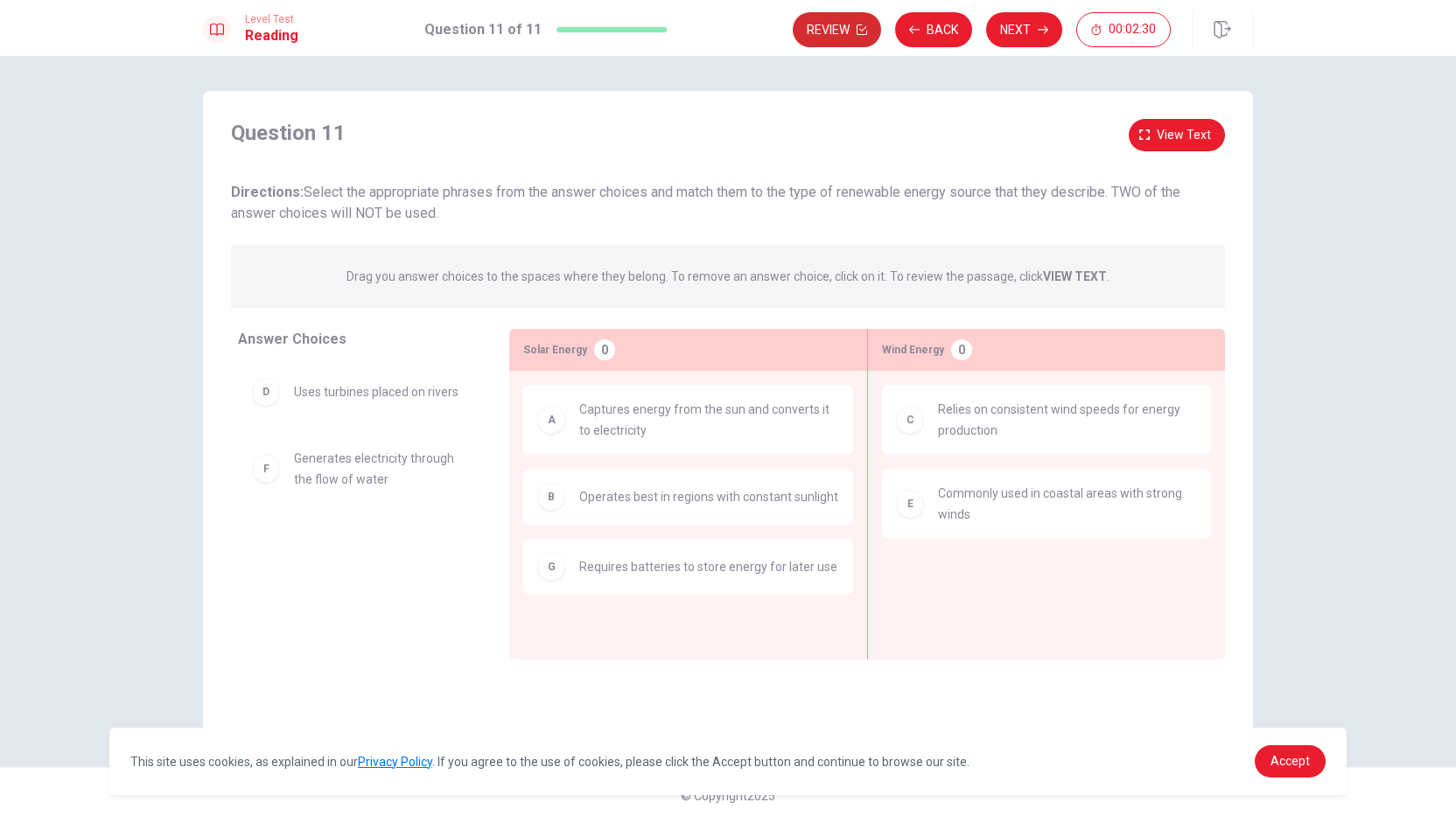
click at [725, 33] on button "Review" at bounding box center [837, 29] width 88 height 35
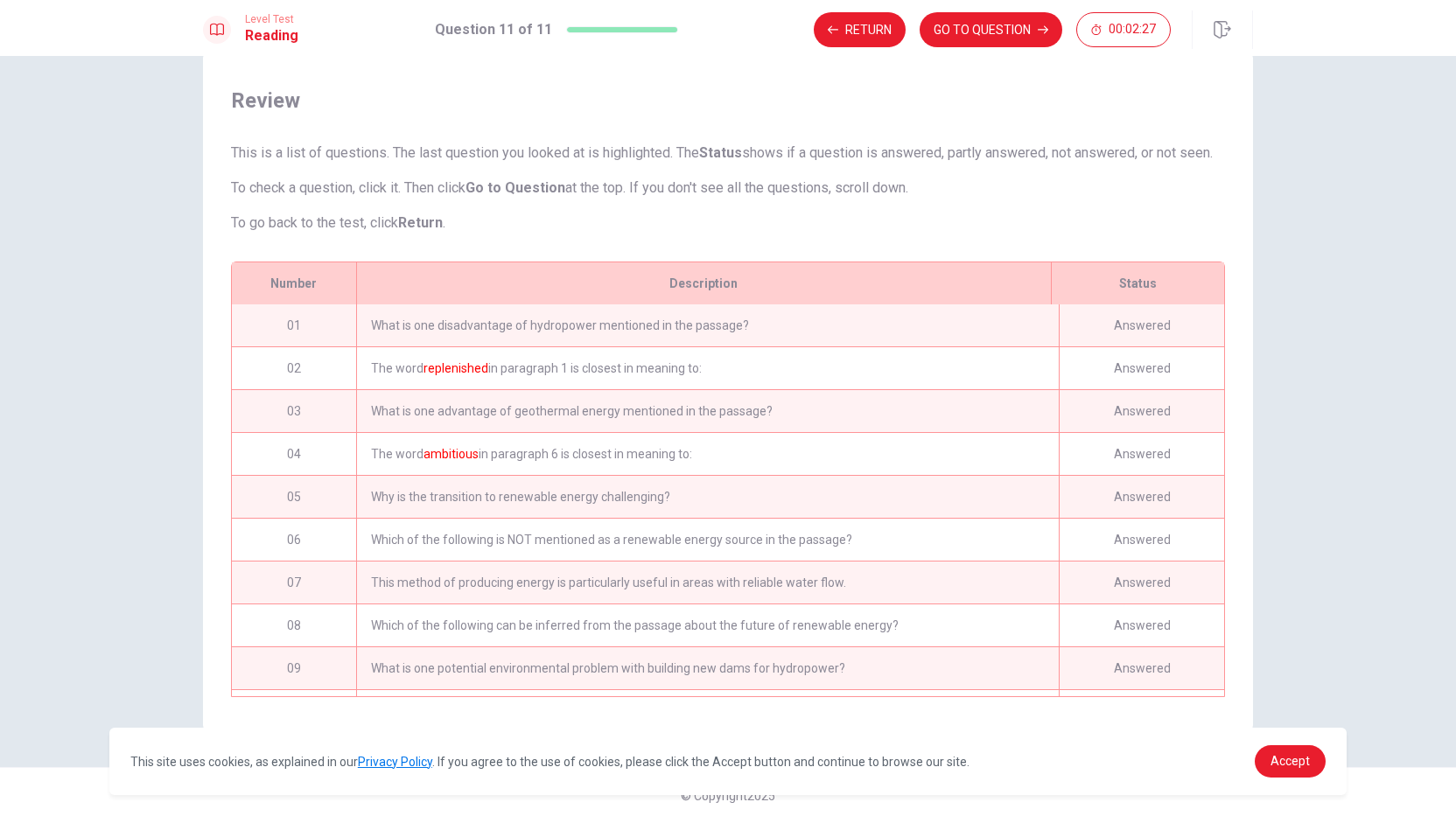
click at [594, 367] on div "The word replenished in paragraph 1 is closest in meaning to:" at bounding box center [708, 368] width 702 height 42
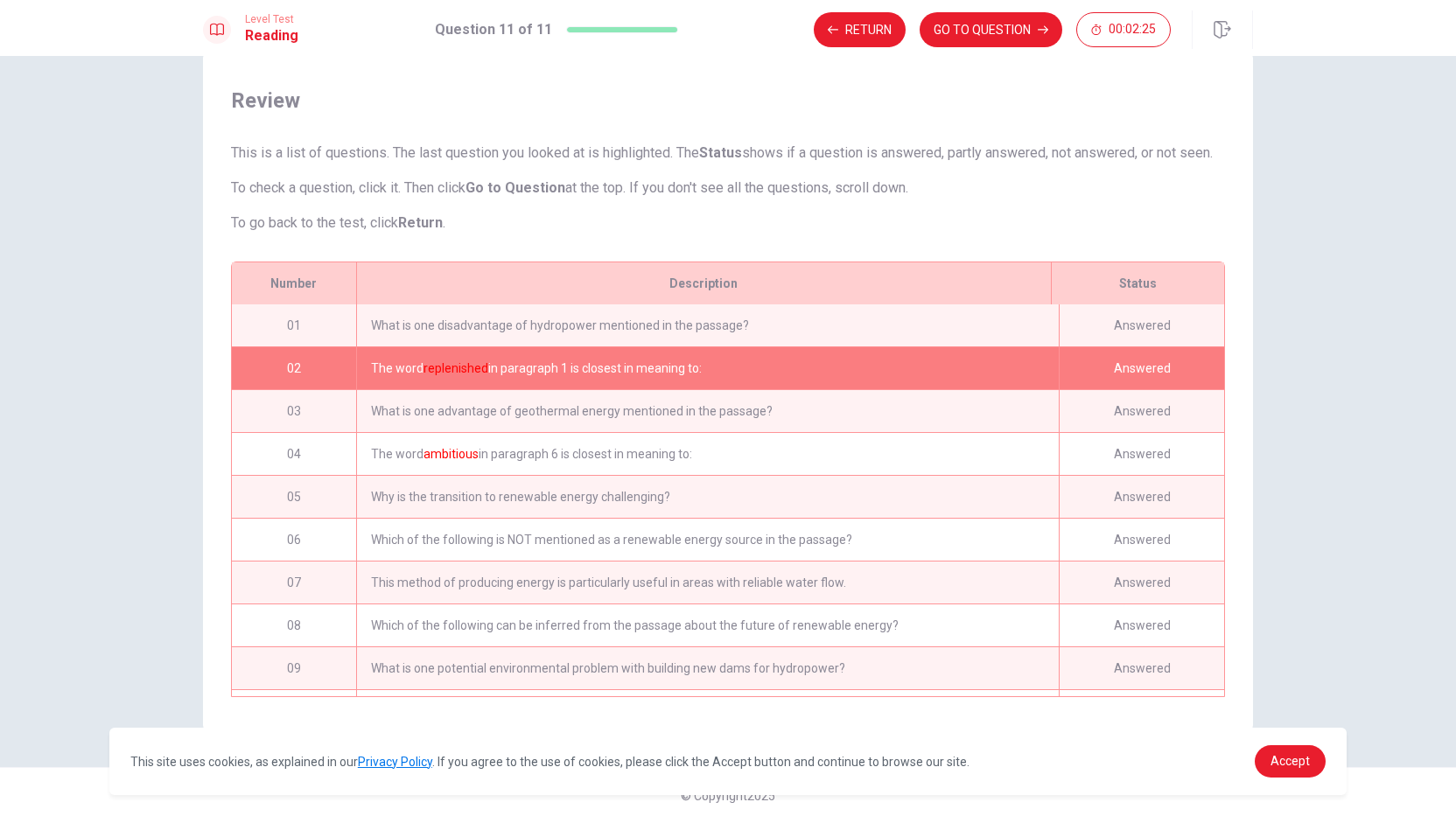
click at [594, 367] on div "The word replenished in paragraph 1 is closest in meaning to:" at bounding box center [708, 368] width 702 height 42
click at [725, 38] on button "Return" at bounding box center [859, 29] width 92 height 35
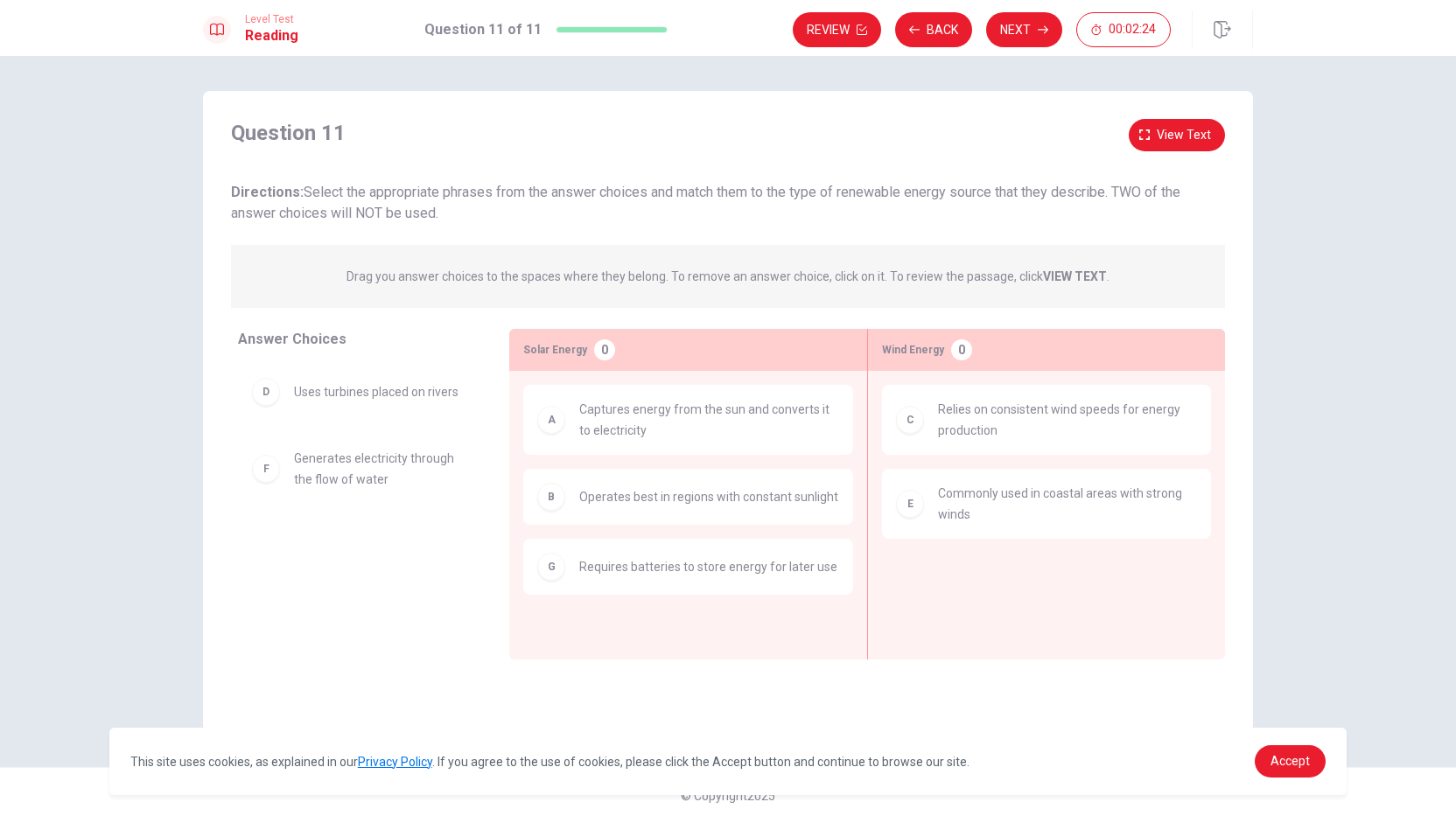
click at [725, 38] on div "Review Back Next 00:02:24" at bounding box center [982, 29] width 378 height 35
drag, startPoint x: 648, startPoint y: 29, endPoint x: 580, endPoint y: 37, distance: 68.5
click at [580, 37] on div "Question 11 of 11" at bounding box center [545, 30] width 243 height 21
click at [725, 34] on button "Back" at bounding box center [933, 29] width 77 height 35
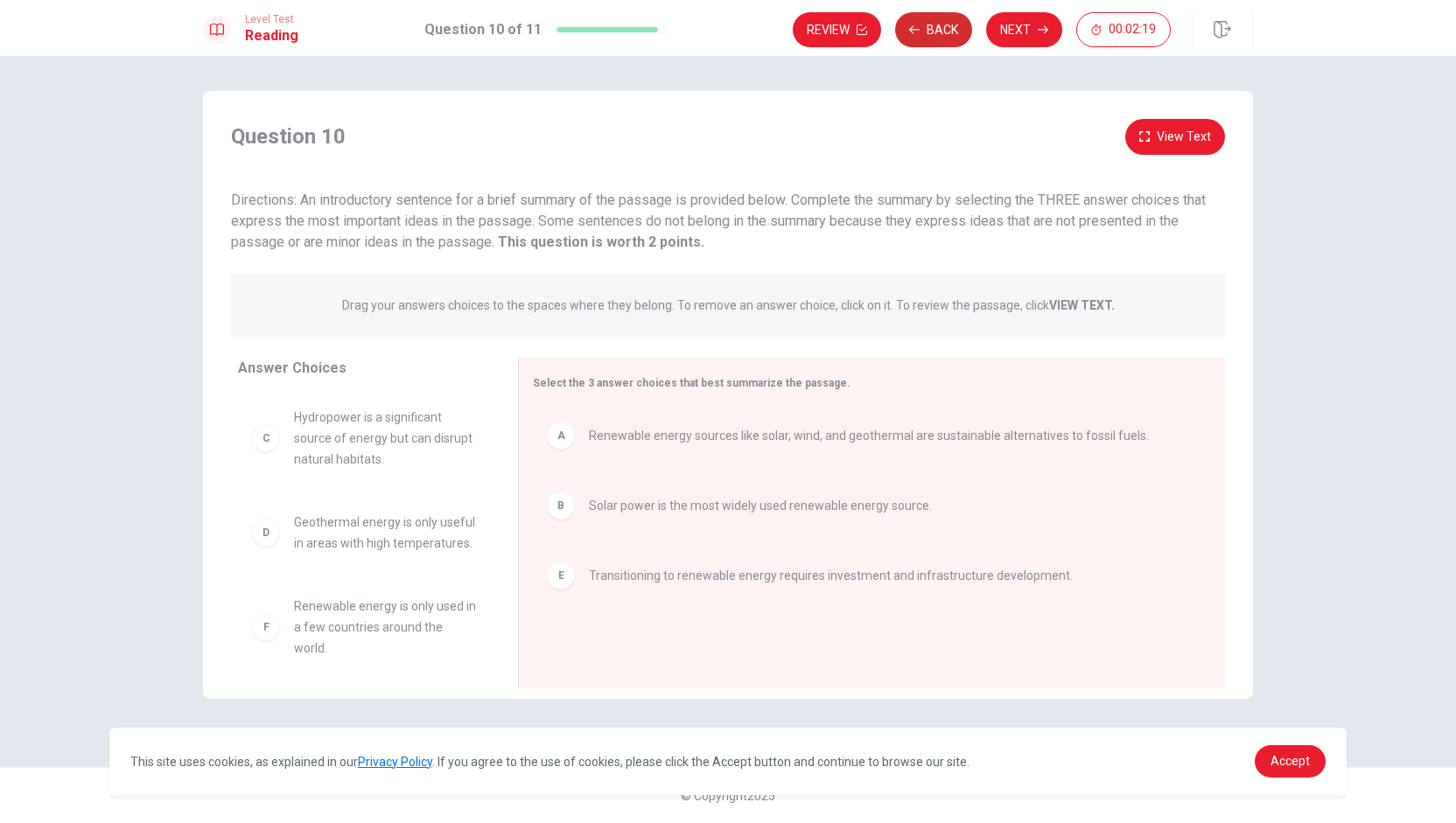
click at [725, 34] on button "Back" at bounding box center [933, 29] width 77 height 35
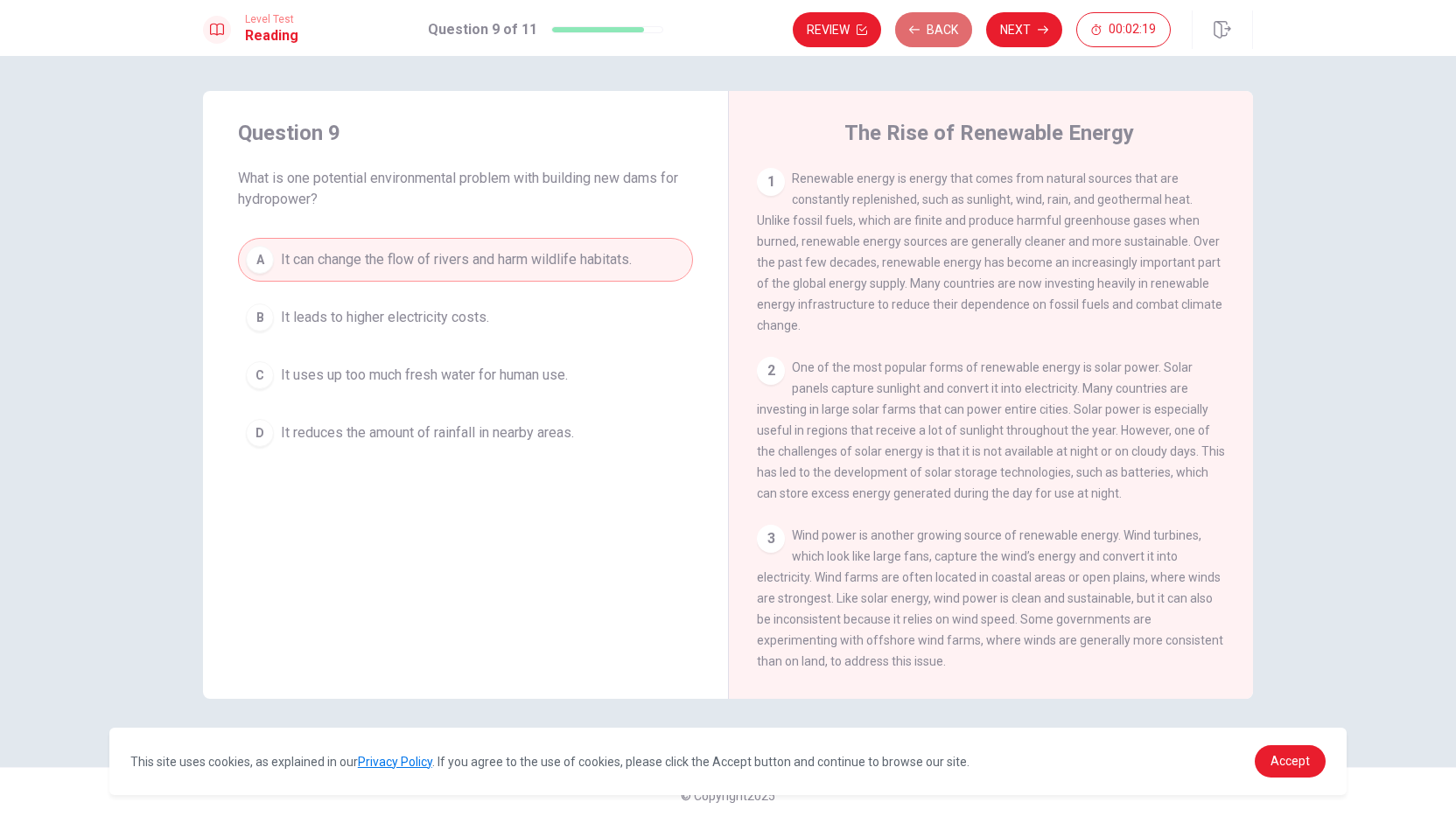
click at [725, 34] on button "Back" at bounding box center [933, 29] width 77 height 35
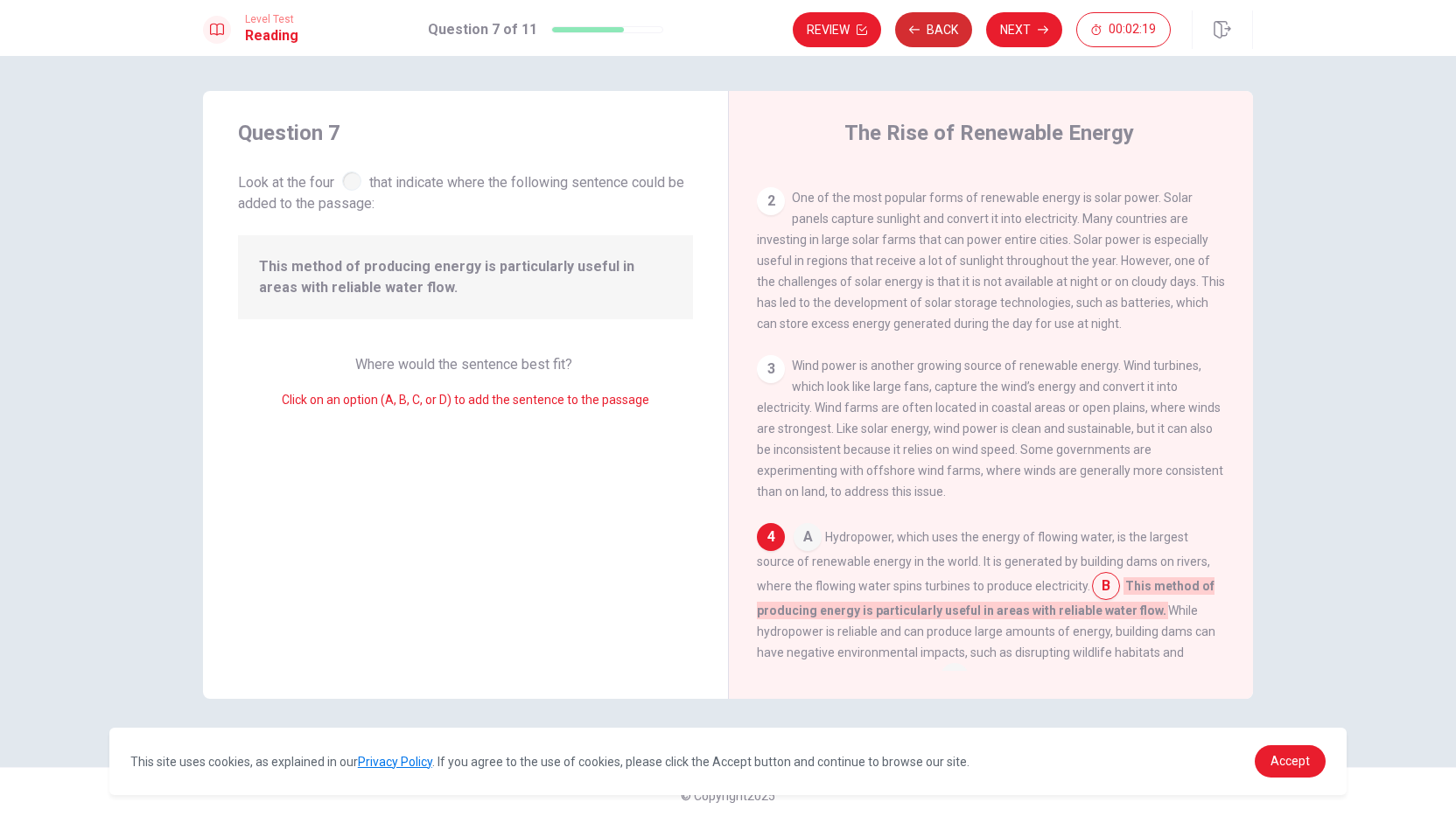
click at [725, 34] on button "Back" at bounding box center [933, 29] width 77 height 35
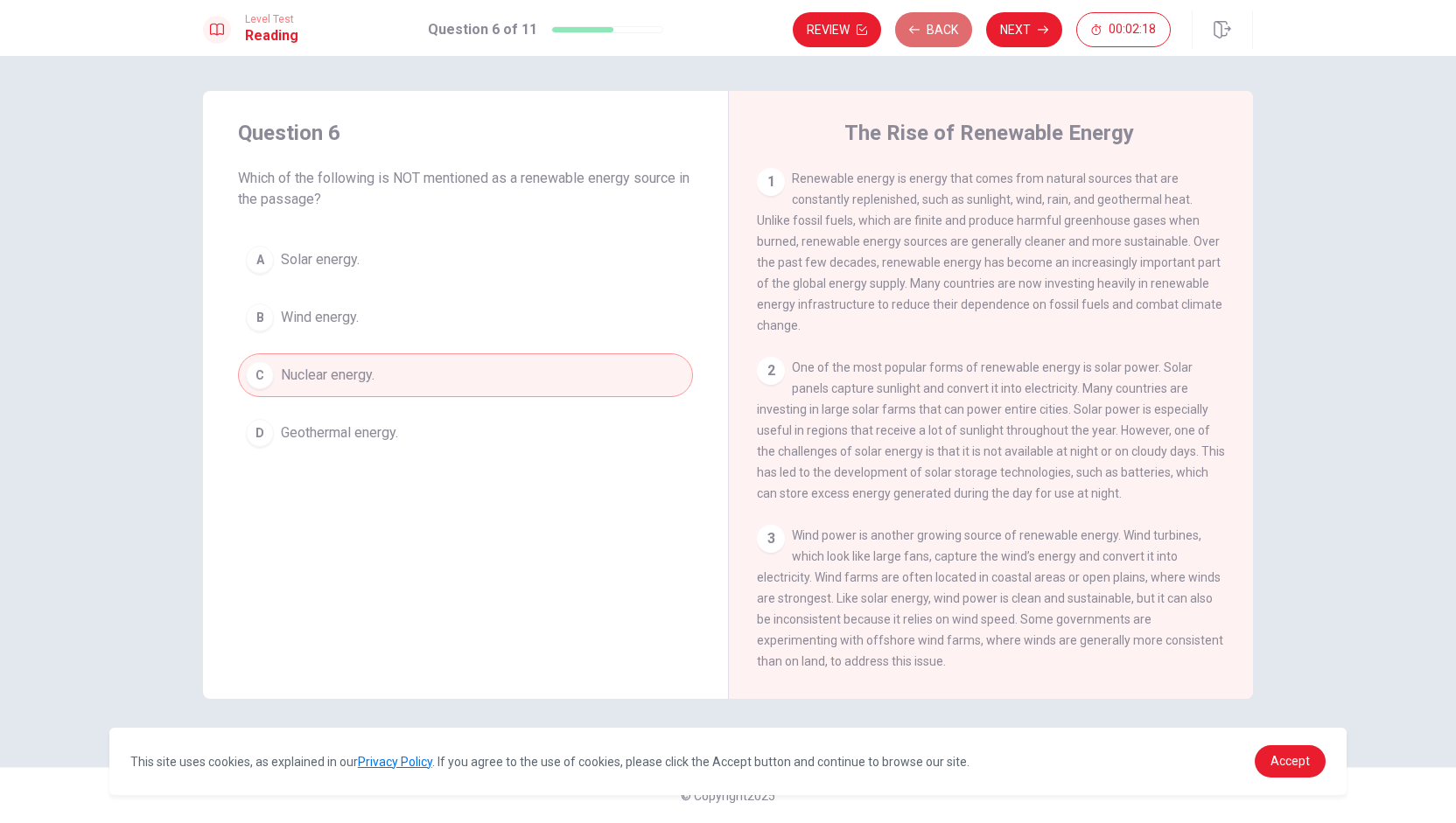
click at [725, 34] on button "Back" at bounding box center [933, 29] width 77 height 35
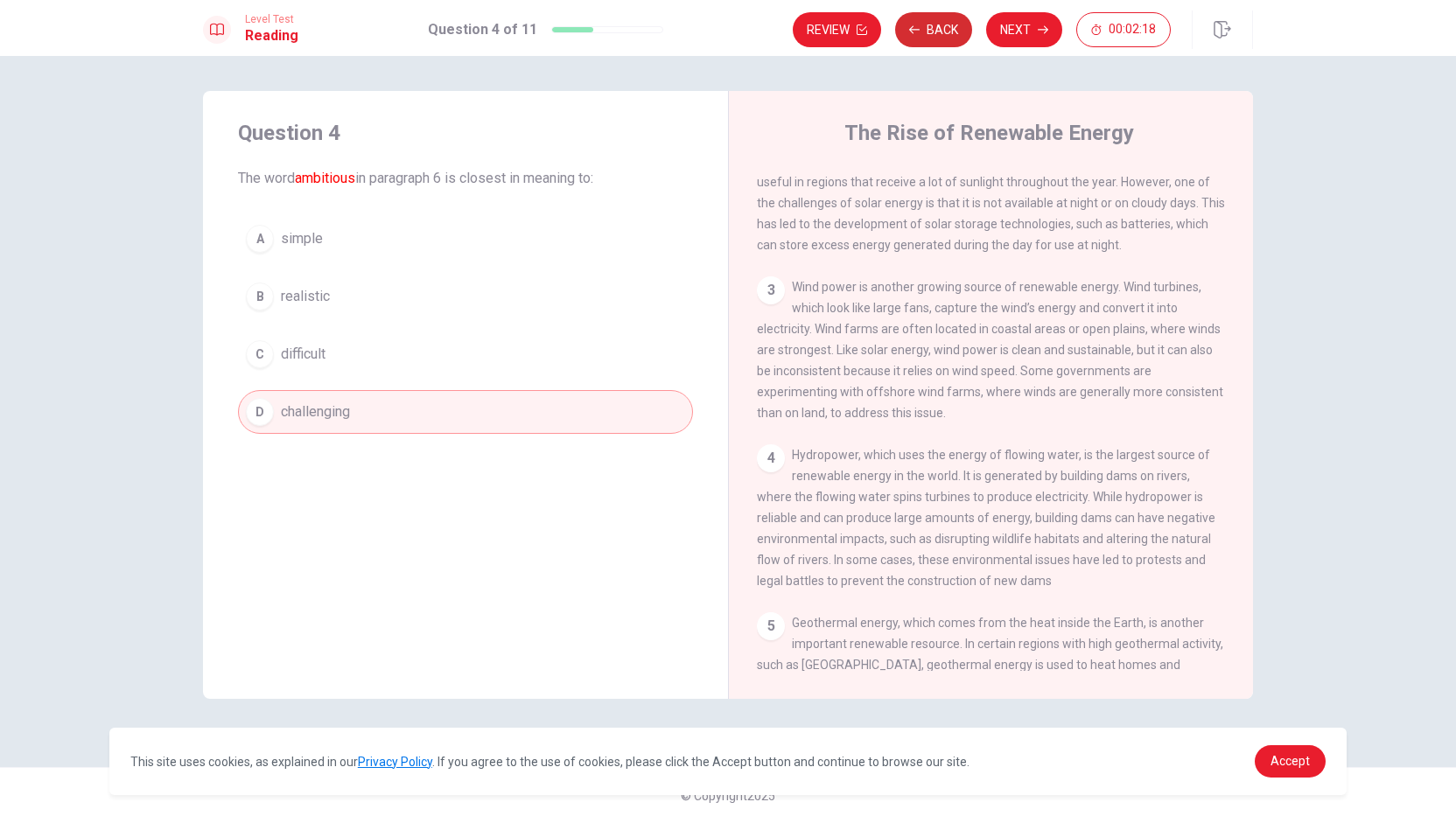
click at [725, 34] on button "Back" at bounding box center [933, 29] width 77 height 35
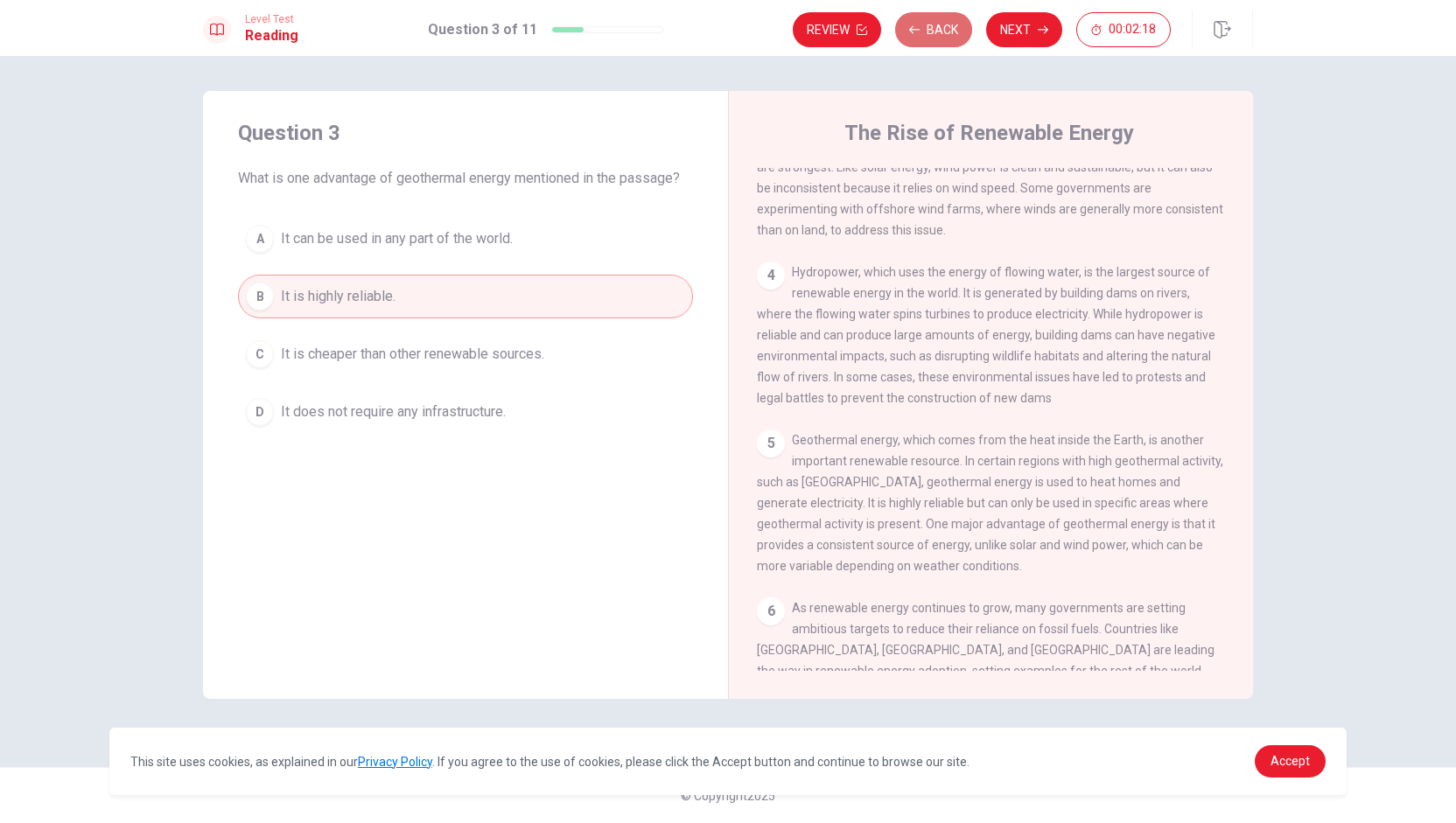
click at [725, 34] on button "Back" at bounding box center [933, 29] width 77 height 35
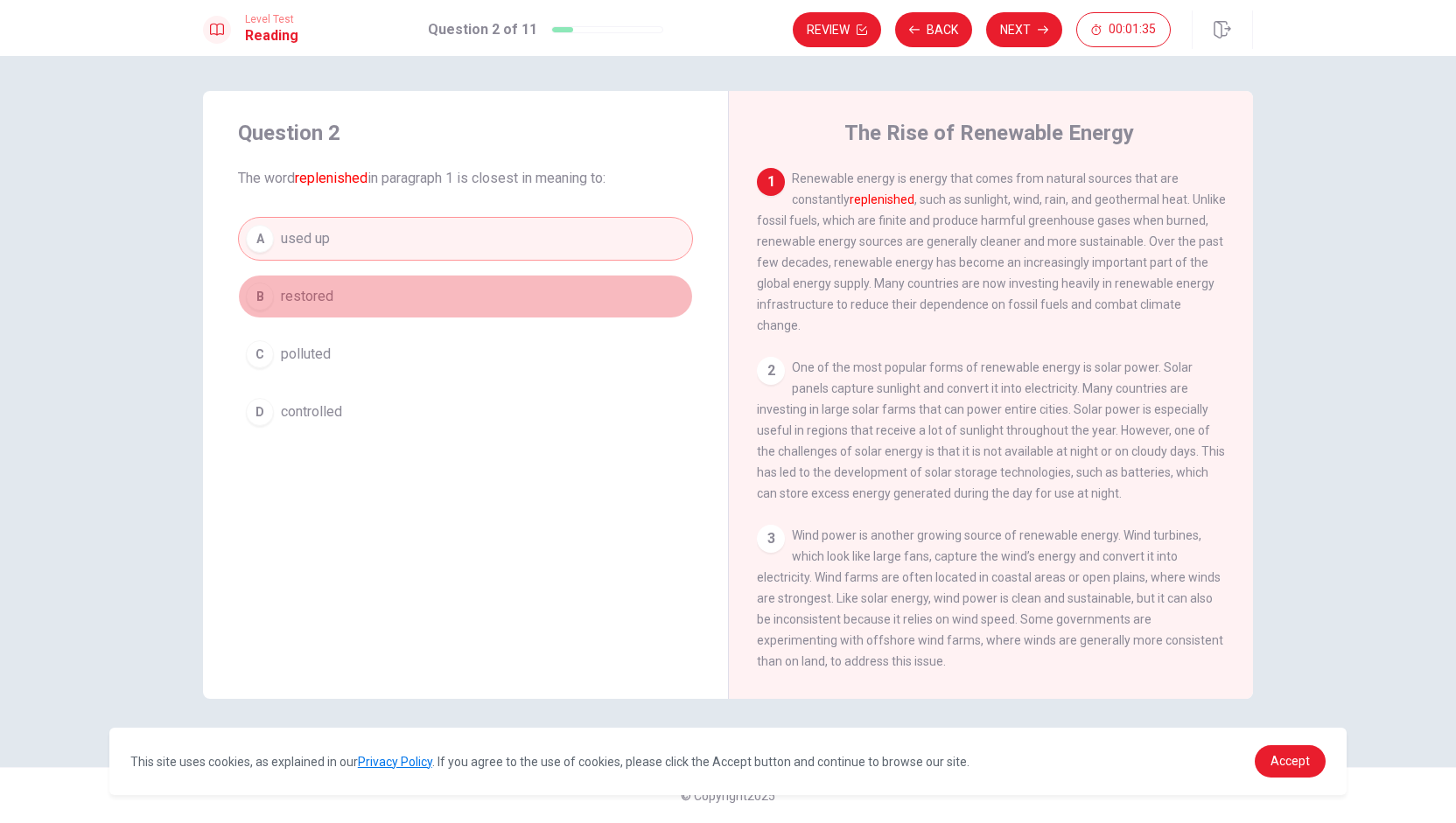
click at [305, 300] on span "restored" at bounding box center [307, 297] width 53 height 21
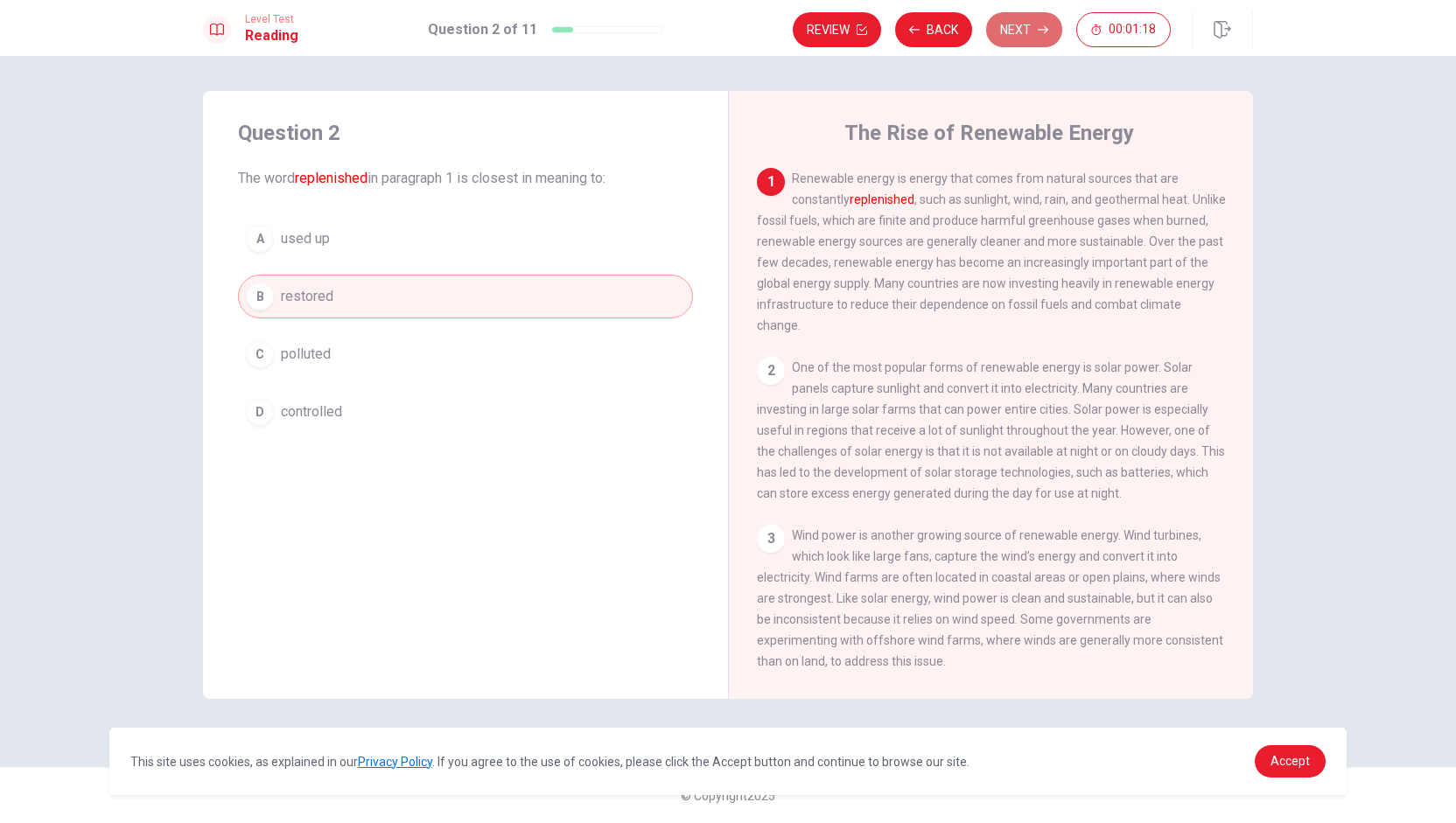
click at [725, 32] on button "Next" at bounding box center [1024, 29] width 76 height 35
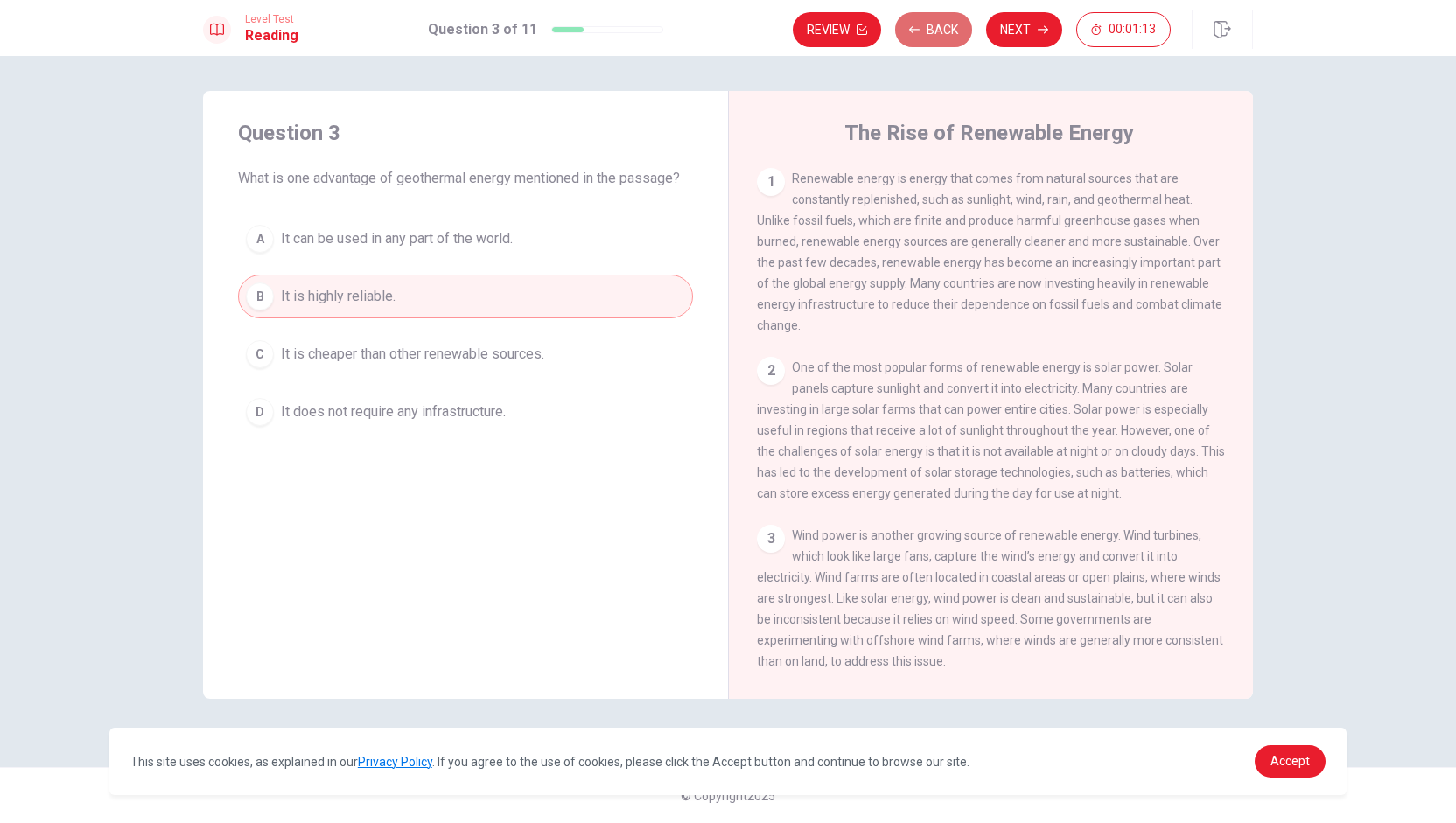
click at [725, 41] on button "Back" at bounding box center [933, 29] width 77 height 35
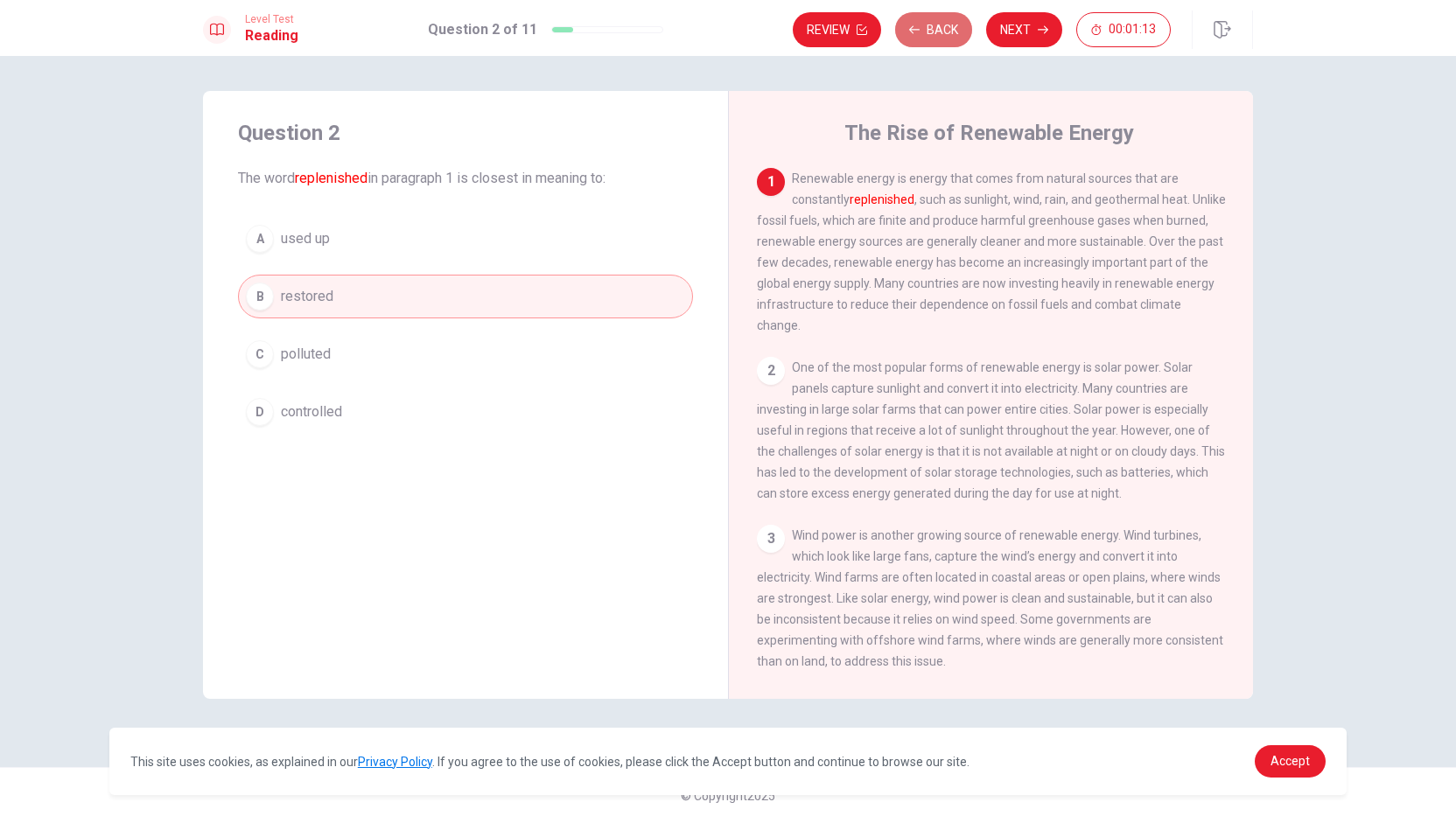
click at [725, 41] on button "Back" at bounding box center [933, 29] width 77 height 35
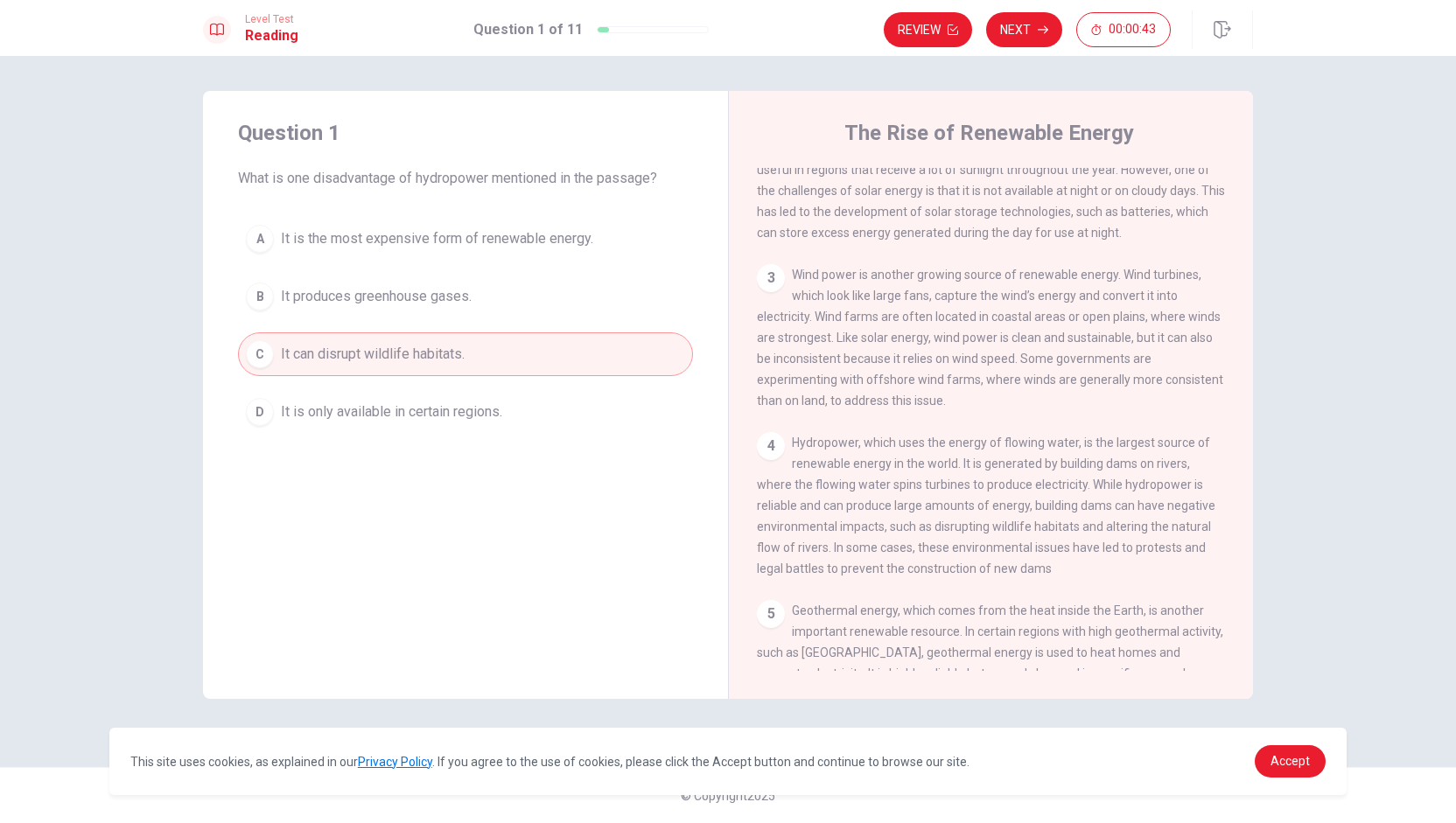
scroll to position [262, 0]
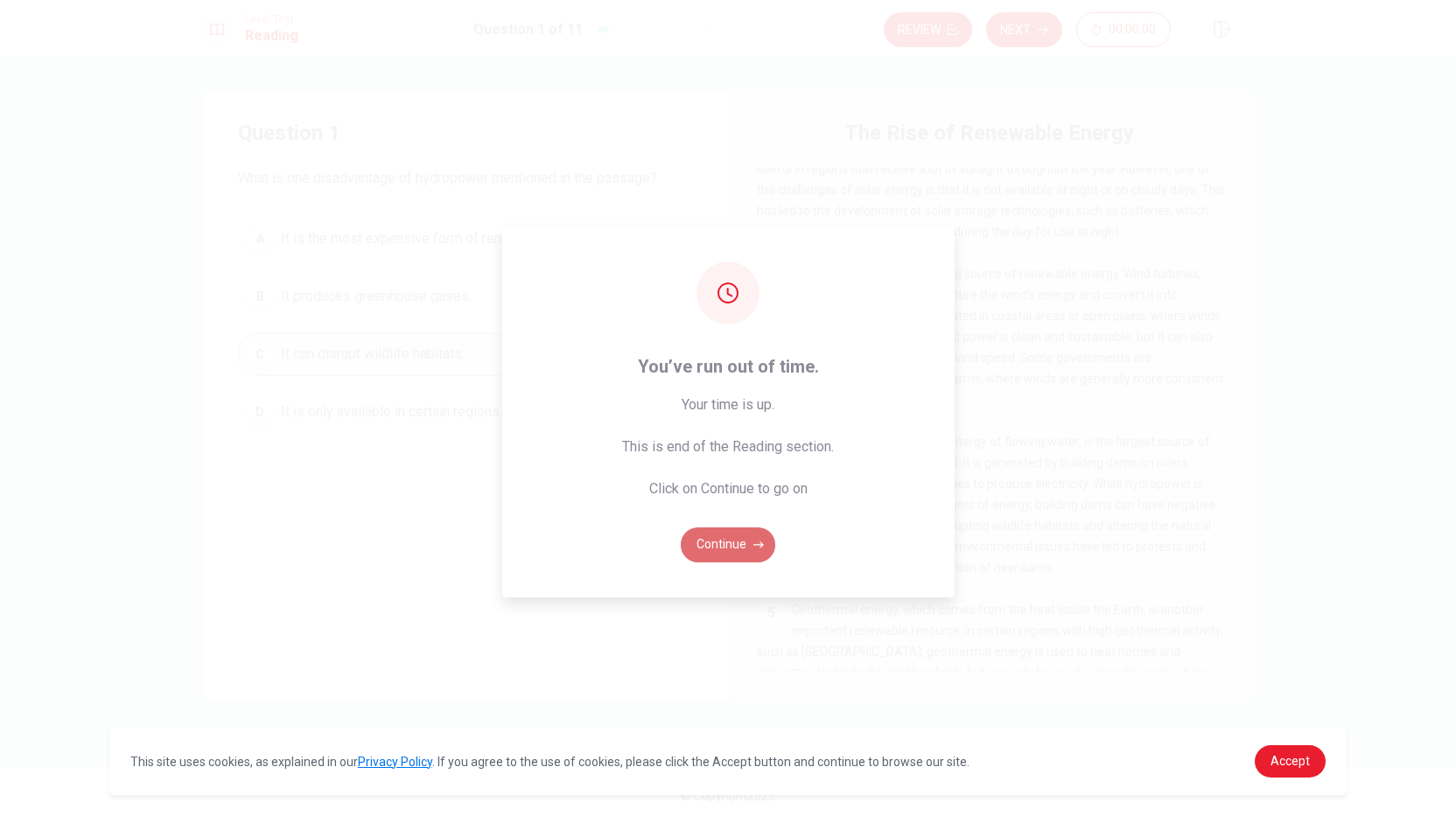
click at [725, 549] on button "Continue" at bounding box center [728, 544] width 94 height 35
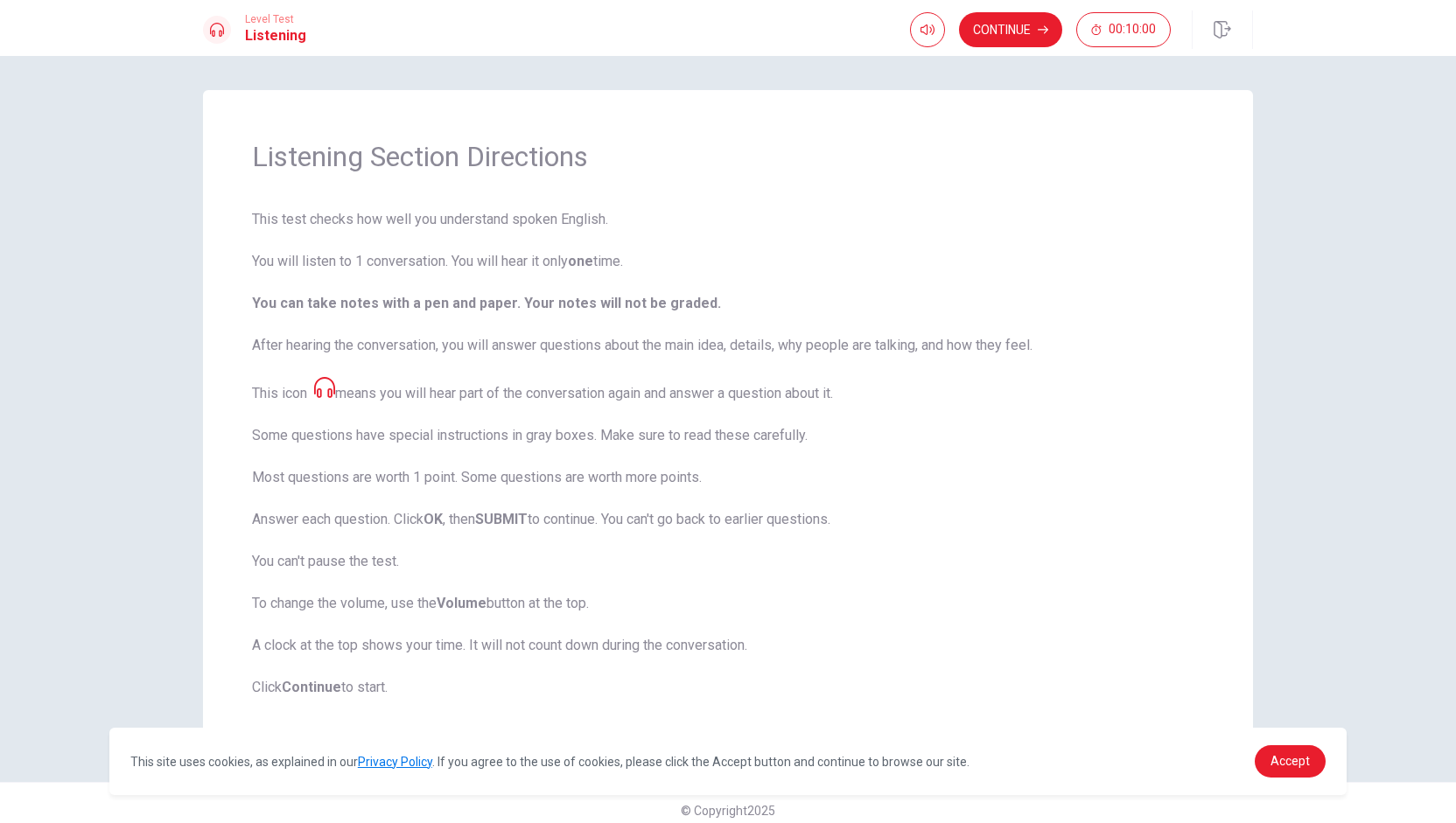
scroll to position [0, 0]
click at [725, 28] on button "Continue" at bounding box center [1010, 29] width 103 height 35
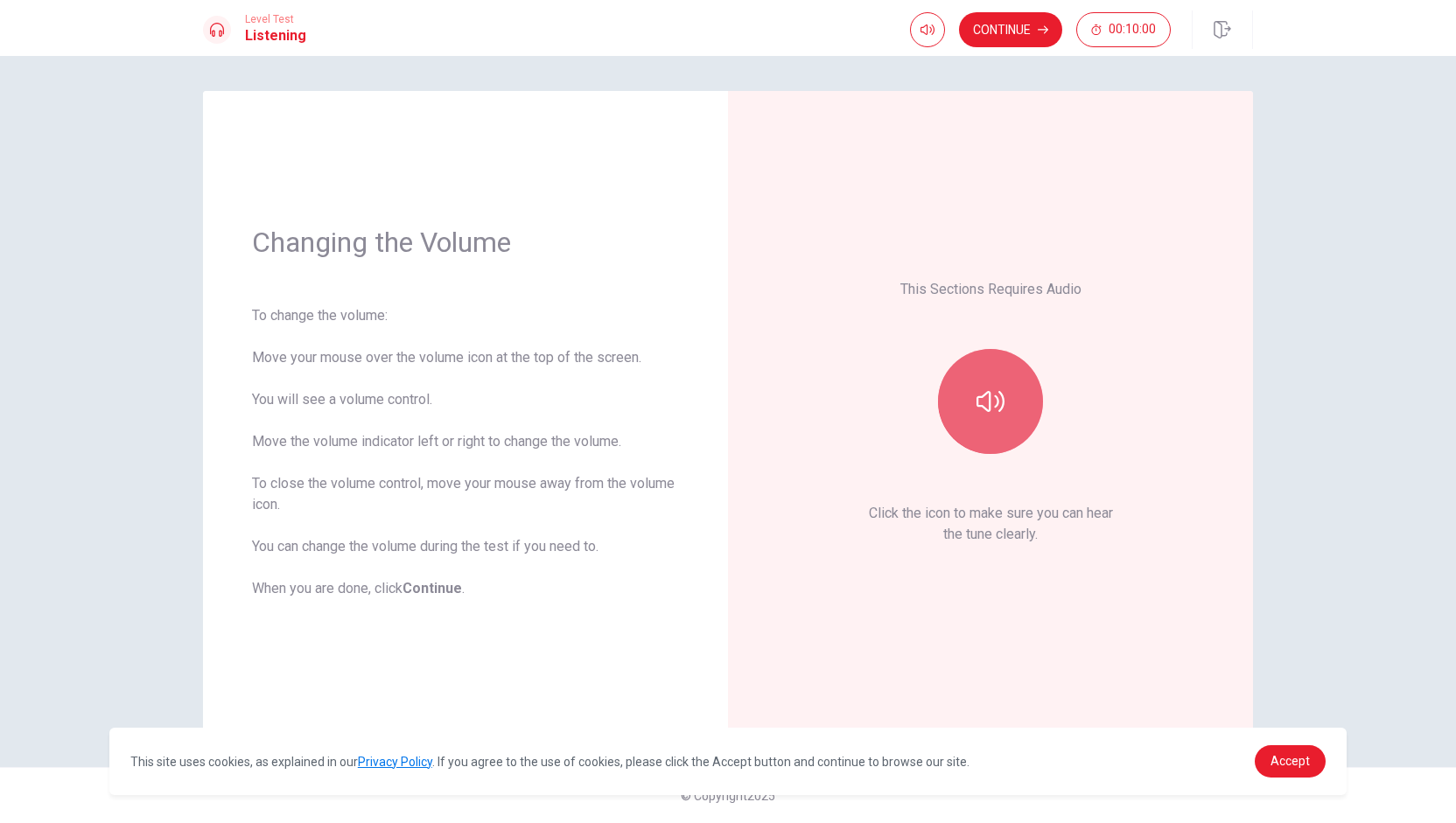
click at [725, 409] on button "button" at bounding box center [991, 402] width 105 height 105
click at [725, 37] on button "Continue" at bounding box center [1010, 29] width 103 height 35
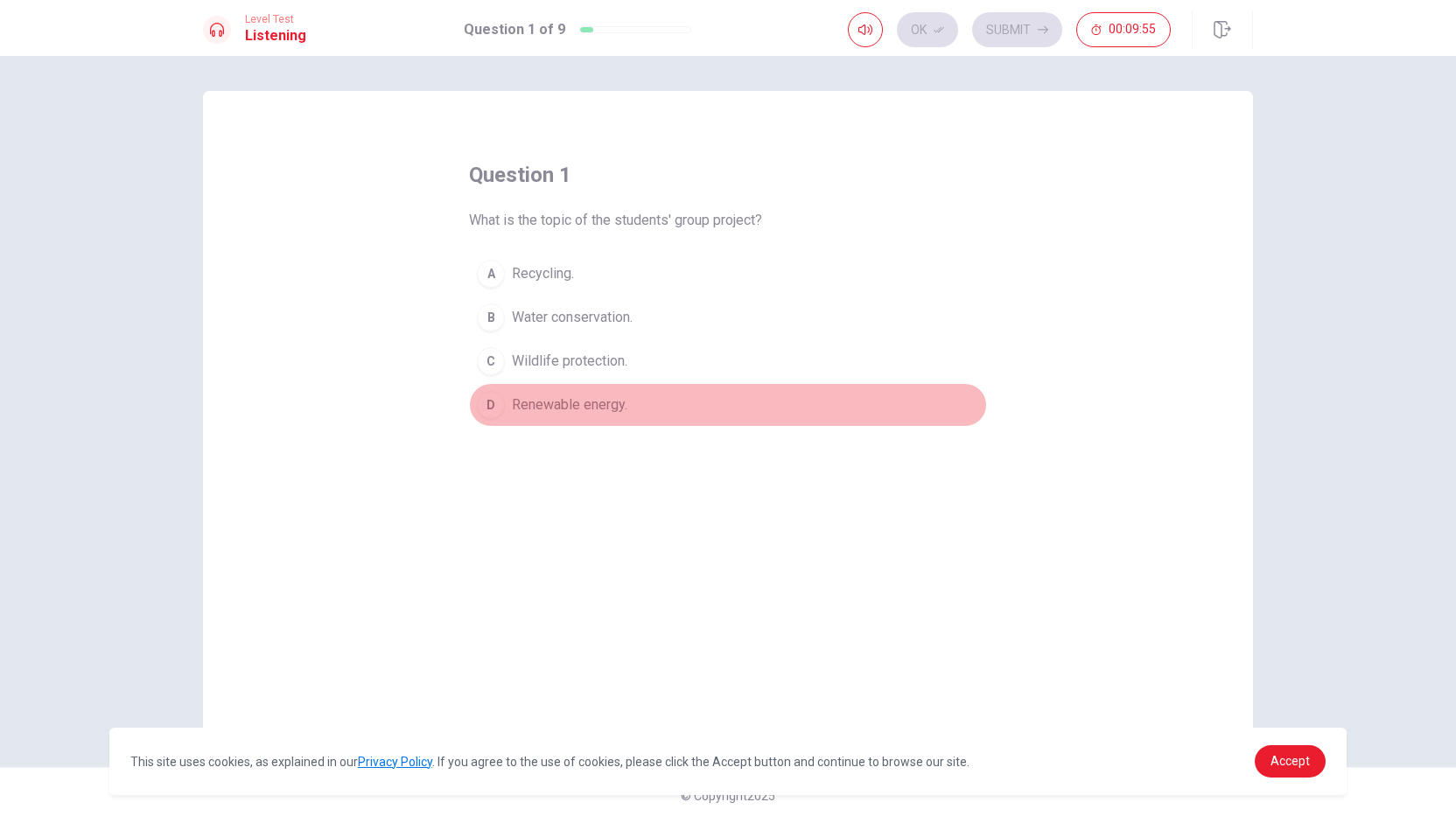
click at [583, 398] on span "Renewable energy." at bounding box center [569, 405] width 116 height 21
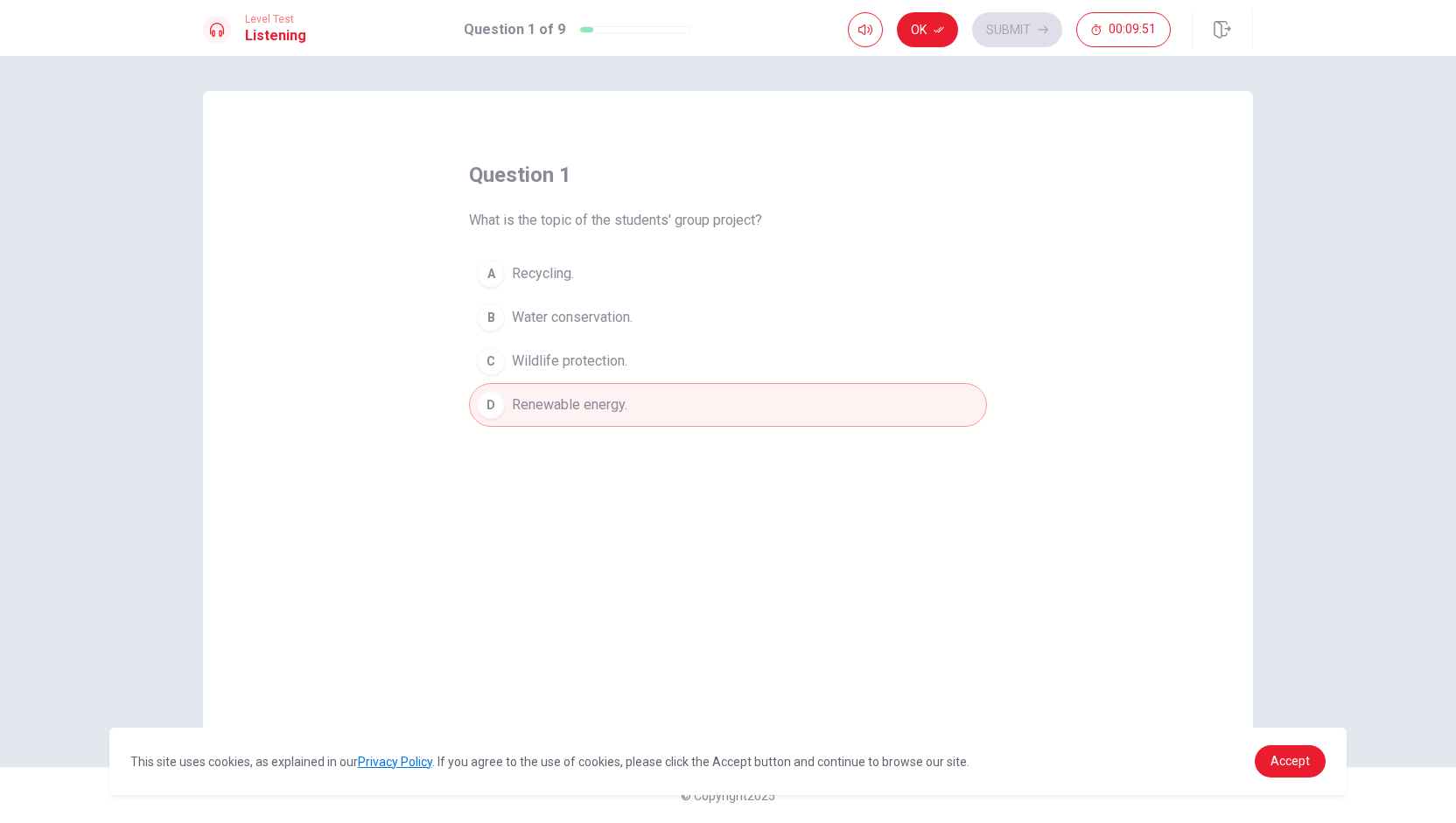
click at [725, 28] on button "Ok" at bounding box center [927, 29] width 61 height 35
click at [725, 32] on button "Submit" at bounding box center [1017, 29] width 90 height 35
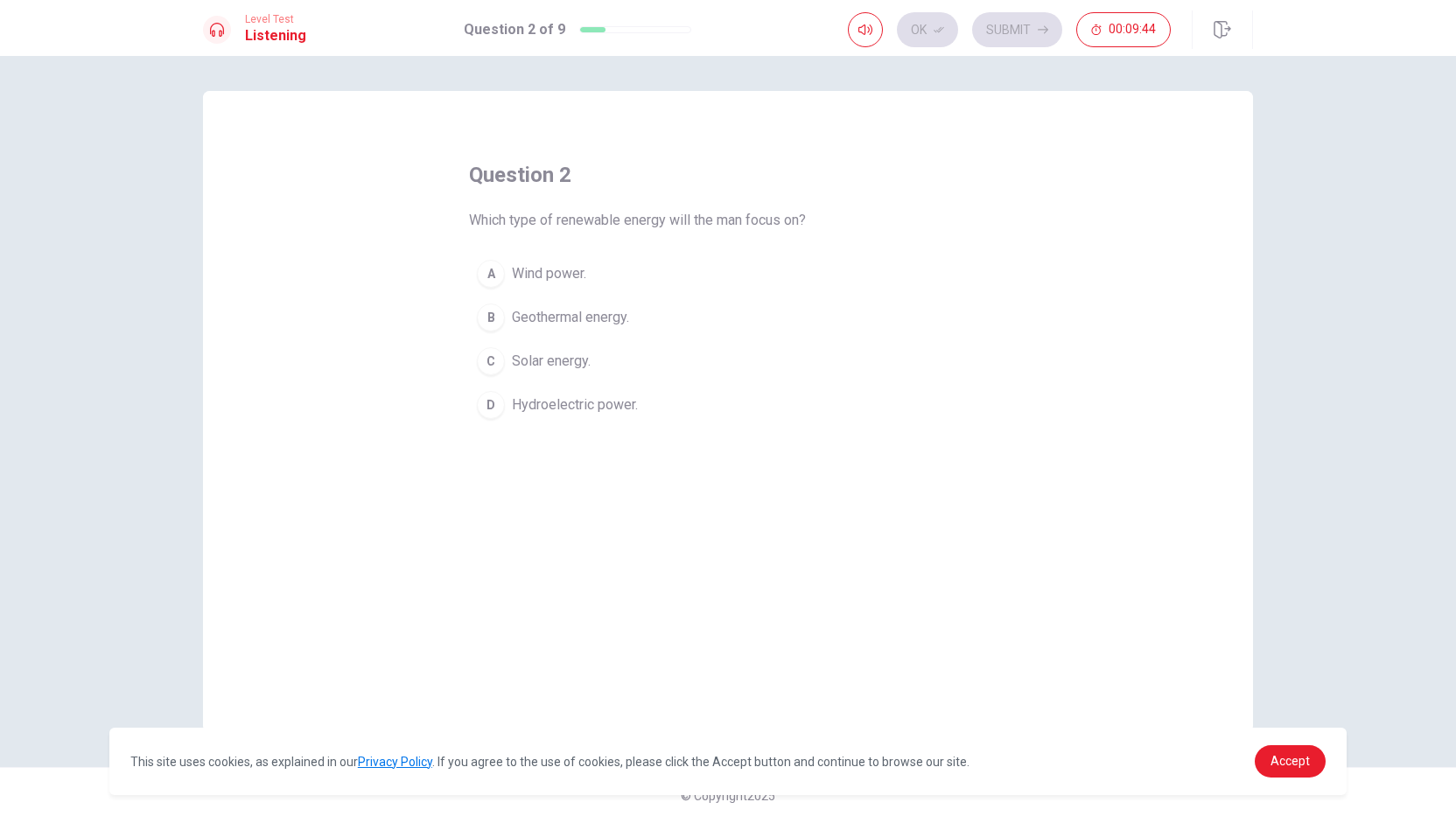
click at [537, 268] on span "Wind power." at bounding box center [548, 274] width 74 height 21
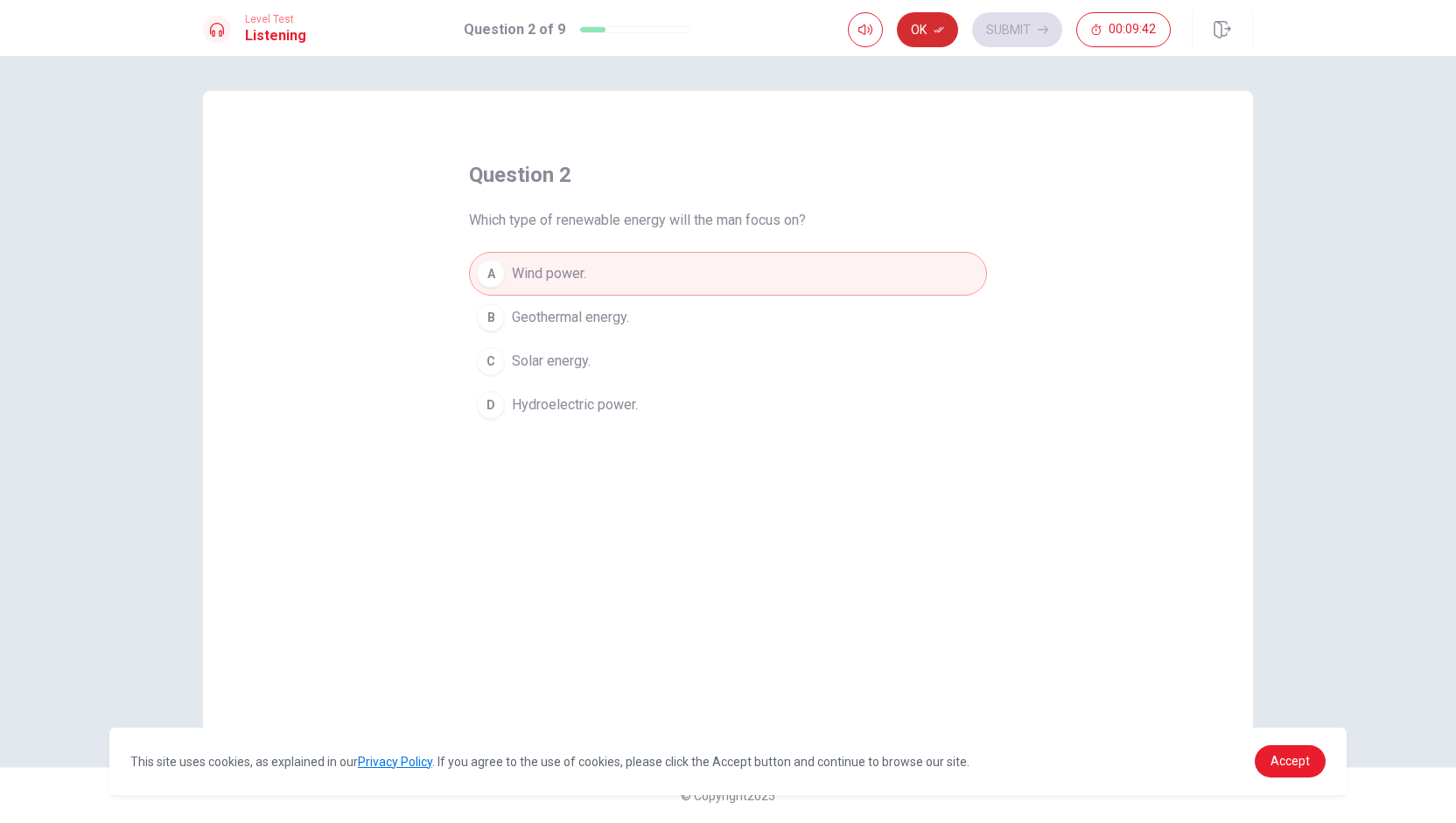
click at [725, 30] on icon "button" at bounding box center [939, 29] width 11 height 6
click at [725, 25] on button "Submit" at bounding box center [1017, 29] width 90 height 35
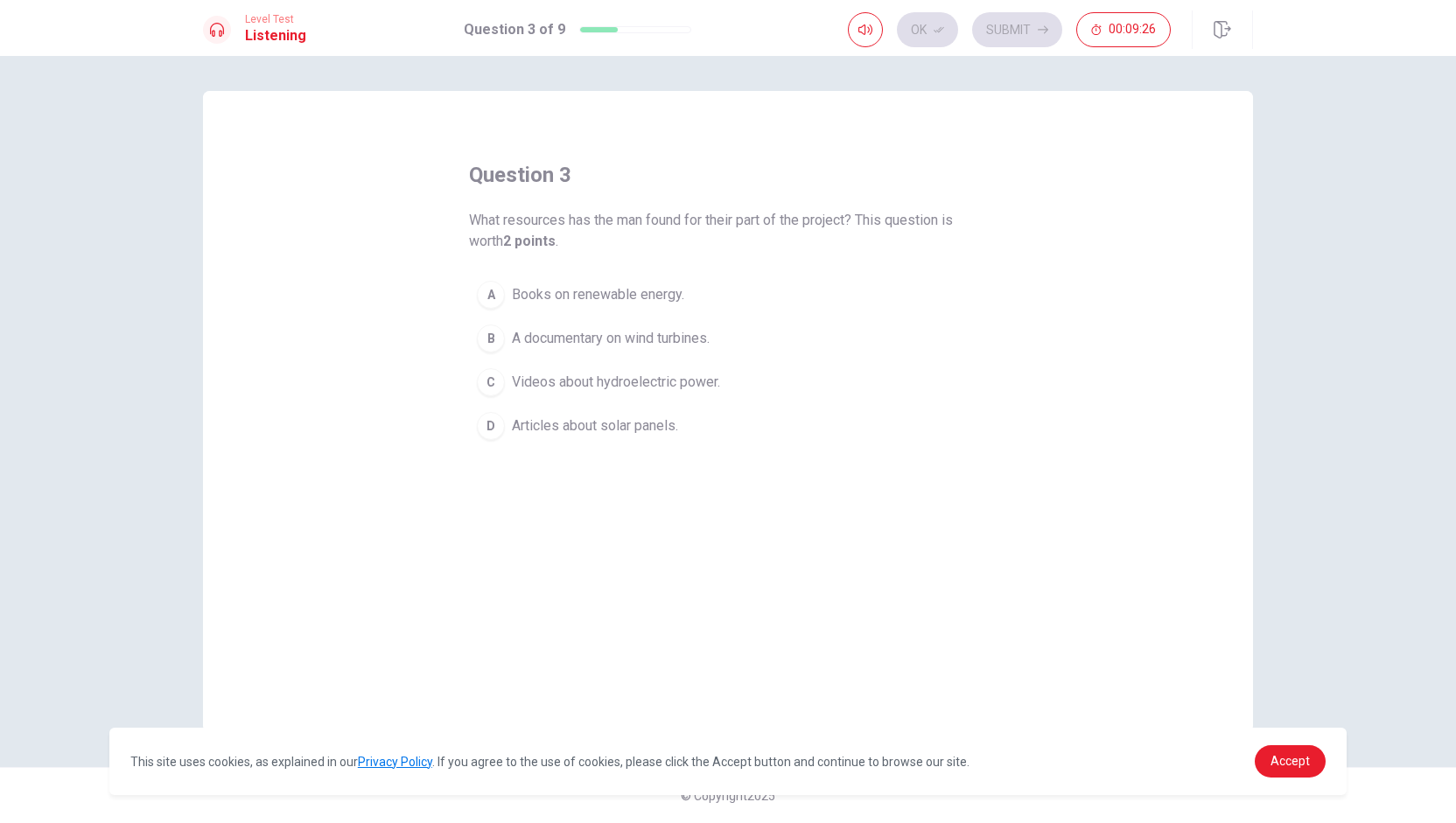
click at [709, 331] on span "A documentary on wind turbines." at bounding box center [610, 338] width 198 height 21
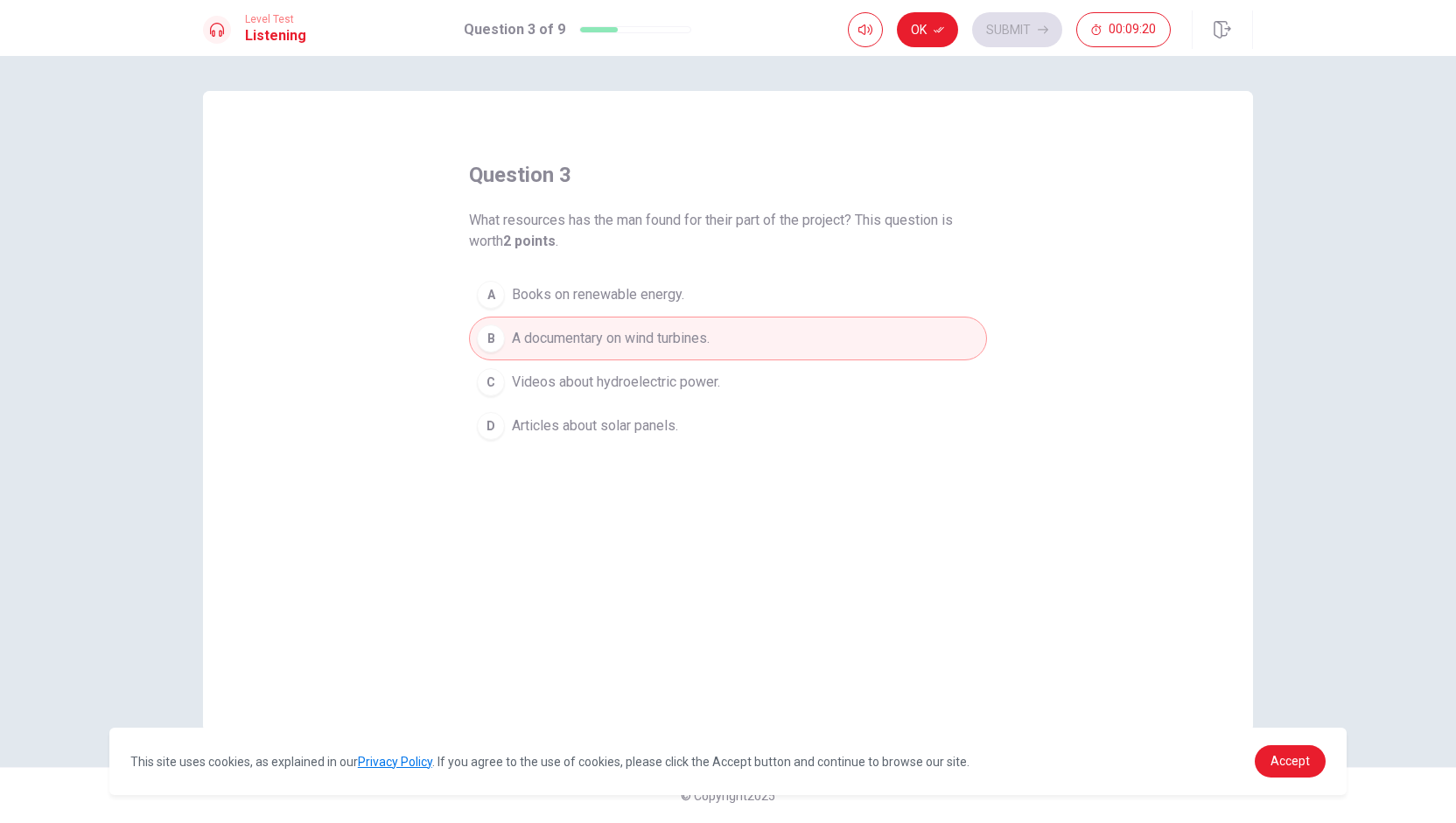
click at [725, 30] on button "Ok" at bounding box center [927, 29] width 61 height 35
click at [725, 28] on icon "button" at bounding box center [1043, 29] width 11 height 11
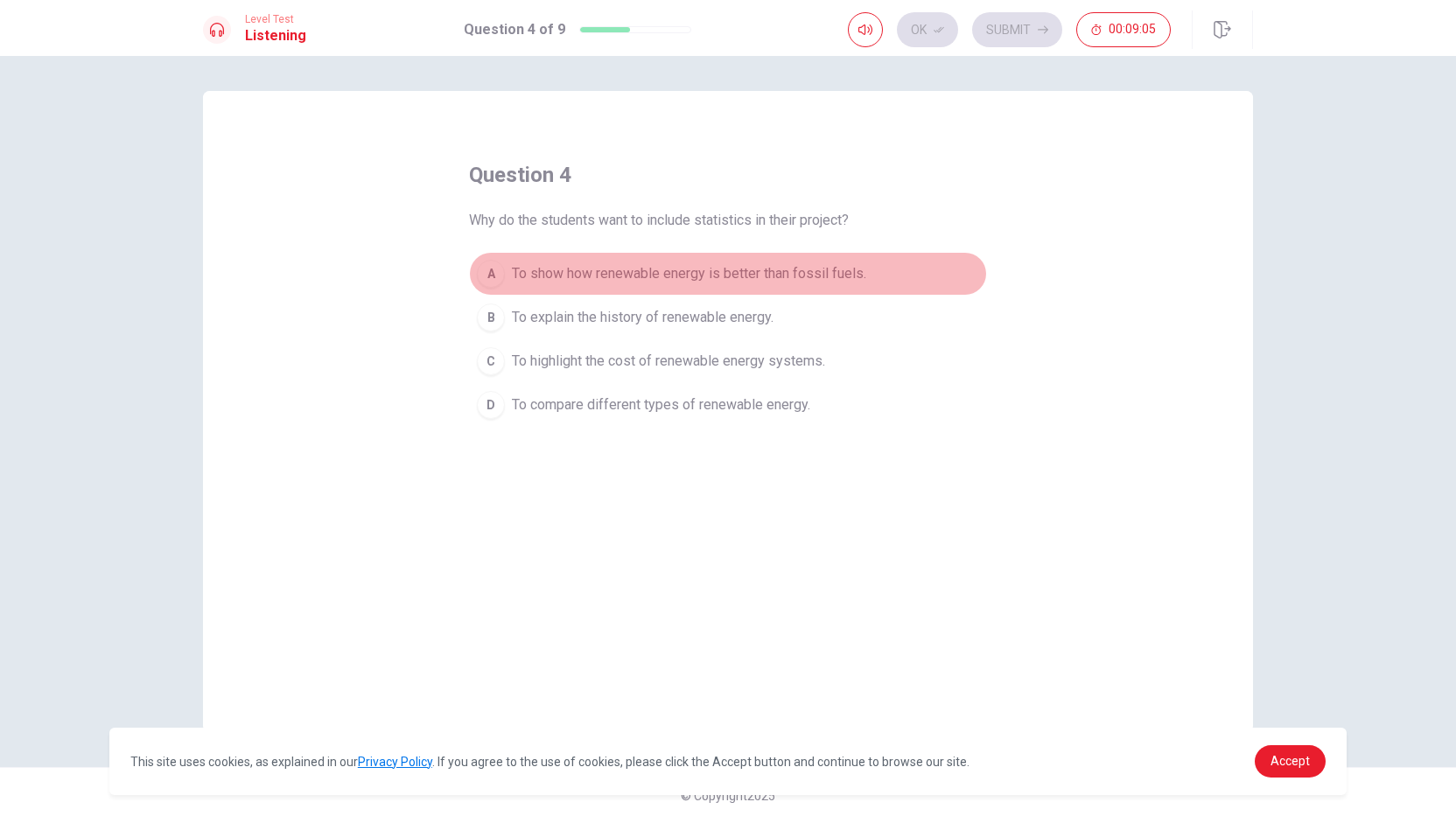
click at [725, 265] on span "To show how renewable energy is better than fossil fuels." at bounding box center [689, 274] width 355 height 21
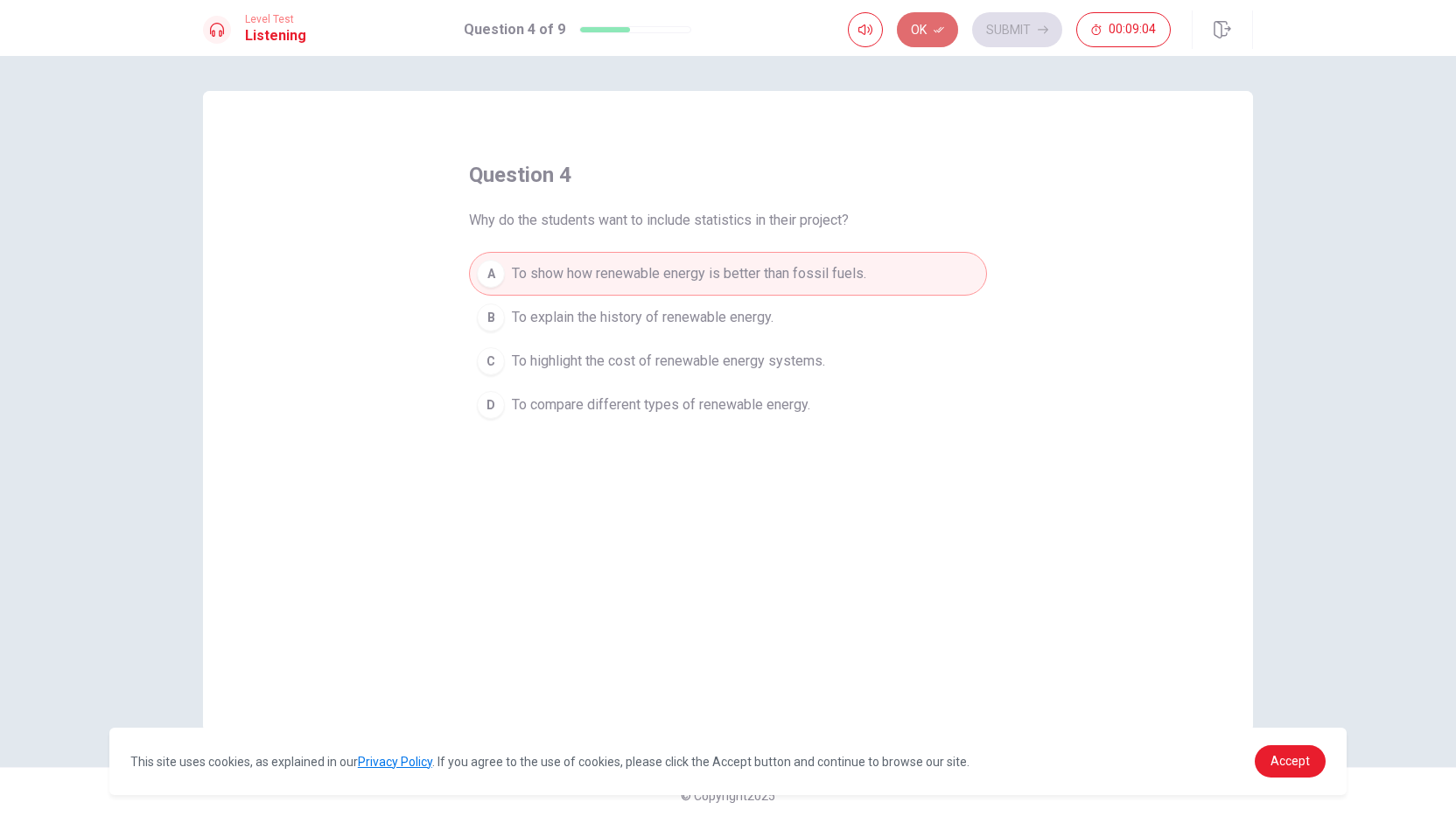
click at [725, 30] on icon "button" at bounding box center [939, 29] width 11 height 11
click at [725, 27] on button "Submit" at bounding box center [1017, 29] width 90 height 35
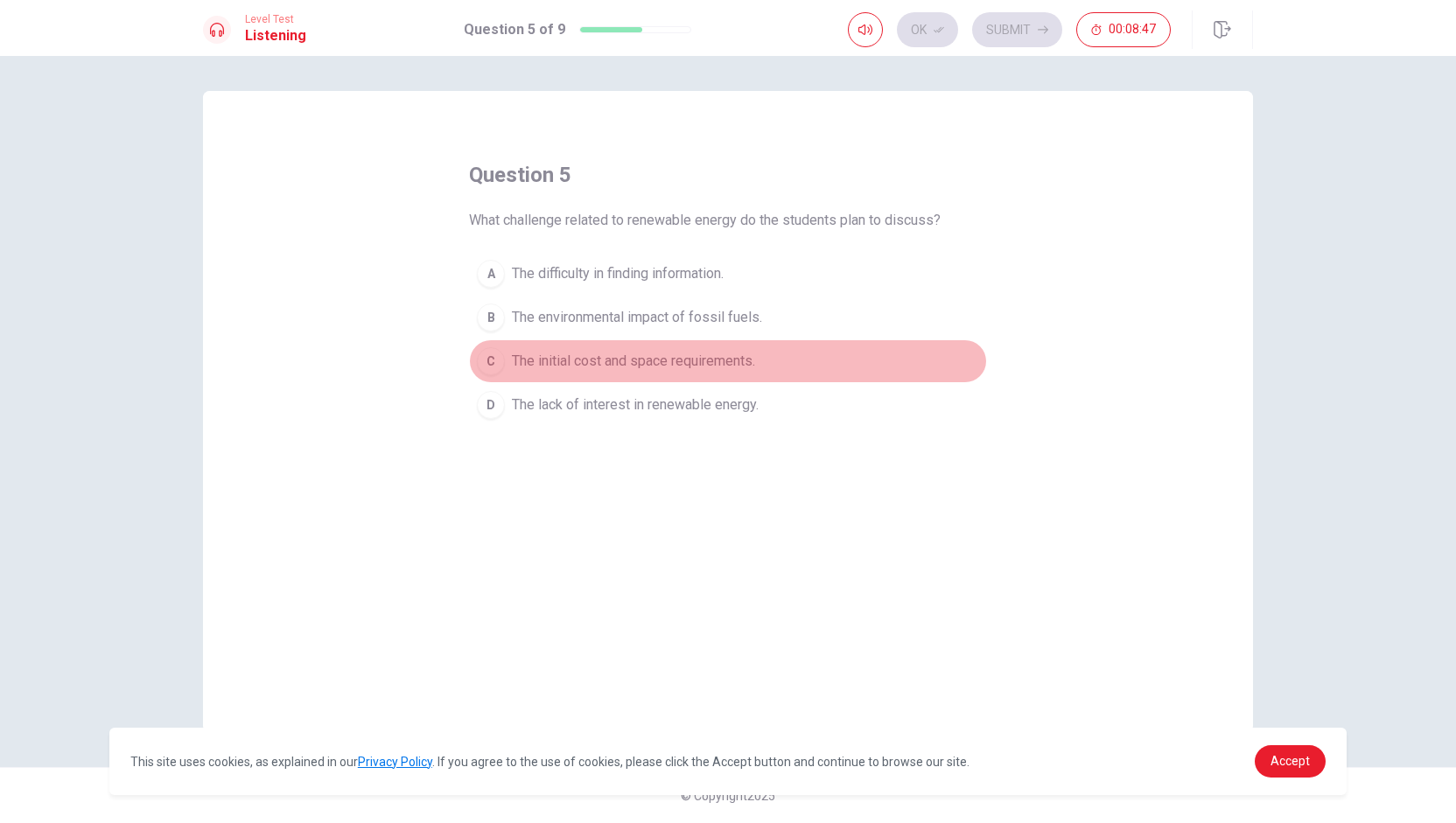
click at [725, 354] on span "The initial cost and space requirements." at bounding box center [633, 362] width 243 height 21
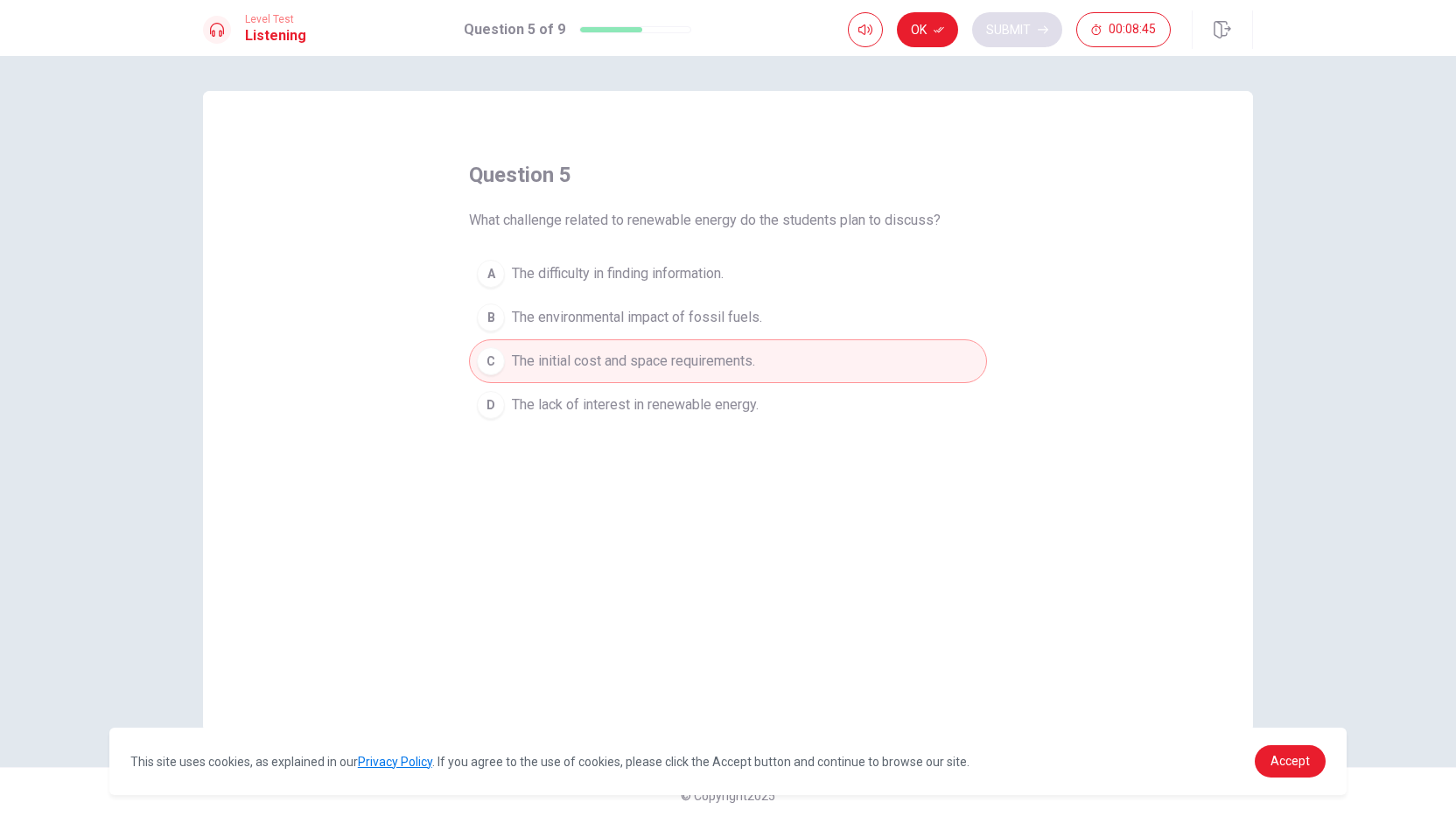
drag, startPoint x: 922, startPoint y: 39, endPoint x: 1006, endPoint y: 45, distance: 84.2
click at [725, 37] on button "Ok" at bounding box center [927, 29] width 61 height 35
click at [725, 41] on button "Submit" at bounding box center [1017, 29] width 90 height 35
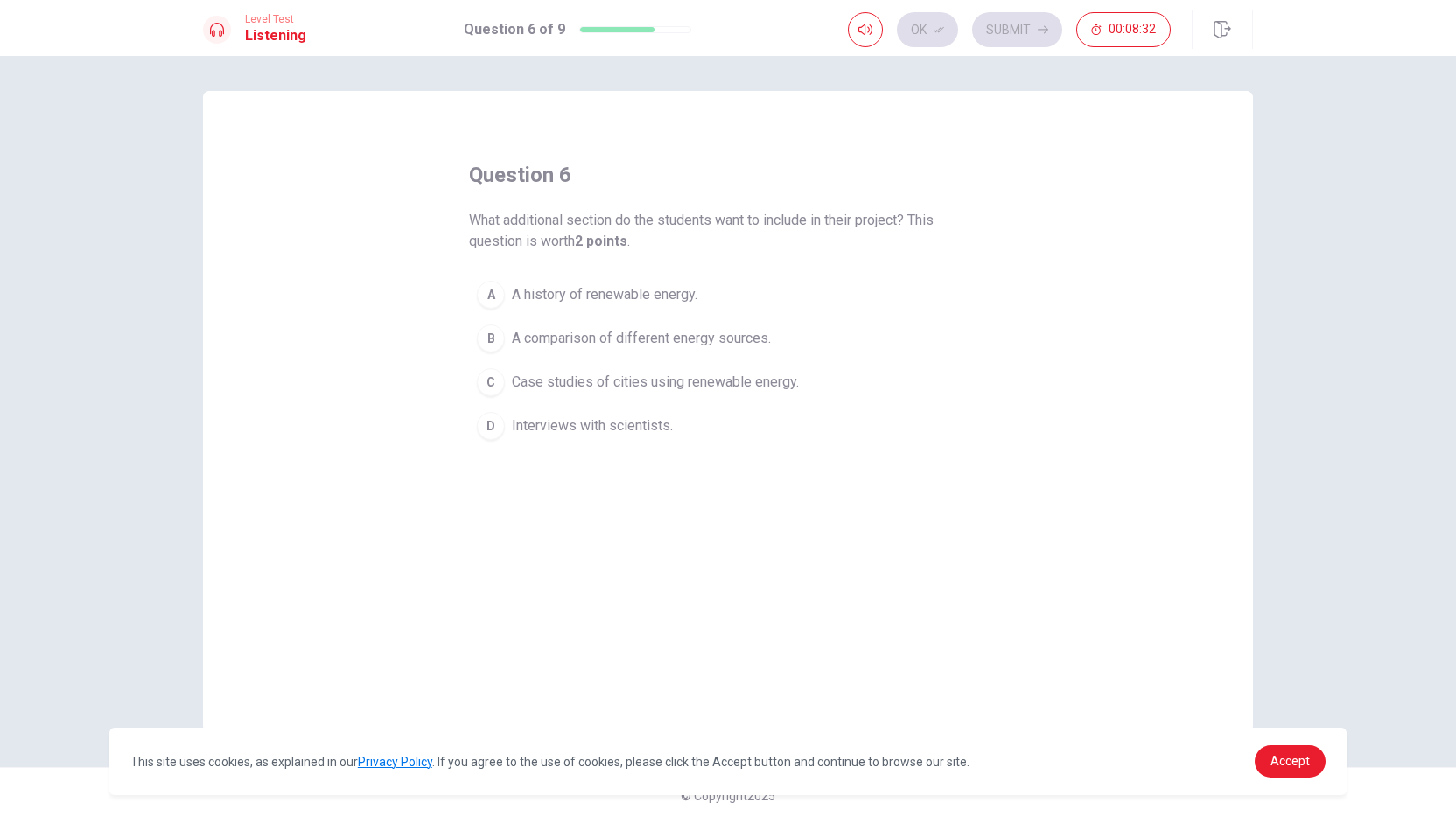
click at [725, 380] on span "Case studies of cities using renewable energy." at bounding box center [655, 382] width 287 height 21
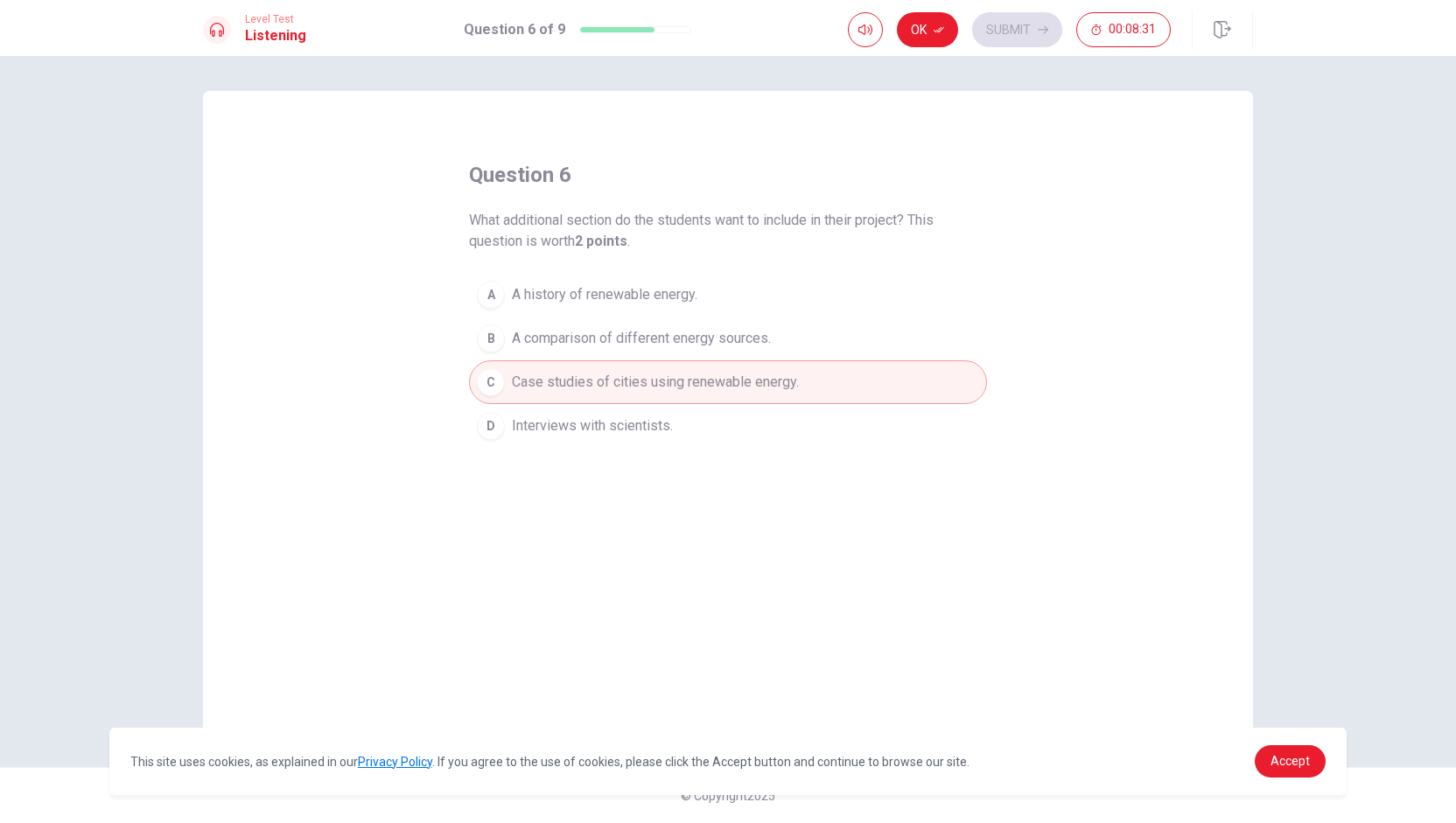
click at [725, 28] on button "Ok" at bounding box center [927, 29] width 61 height 35
click at [725, 23] on div "Ok Submit 00:08:30" at bounding box center [1009, 29] width 323 height 35
click at [725, 24] on button "Submit" at bounding box center [1017, 29] width 90 height 35
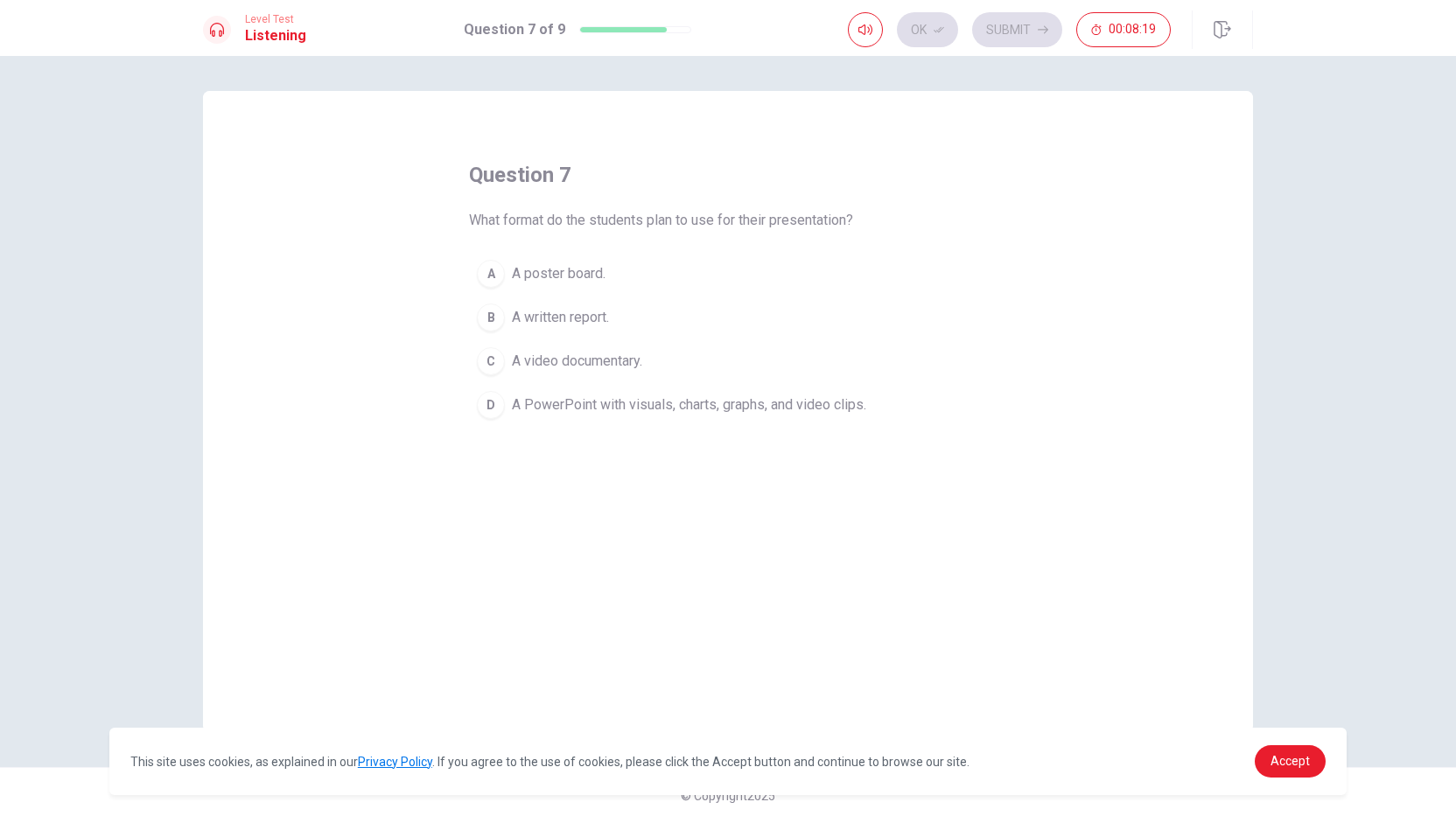
click at [725, 395] on span "A PowerPoint with visuals, charts, graphs, and video clips." at bounding box center [689, 405] width 355 height 21
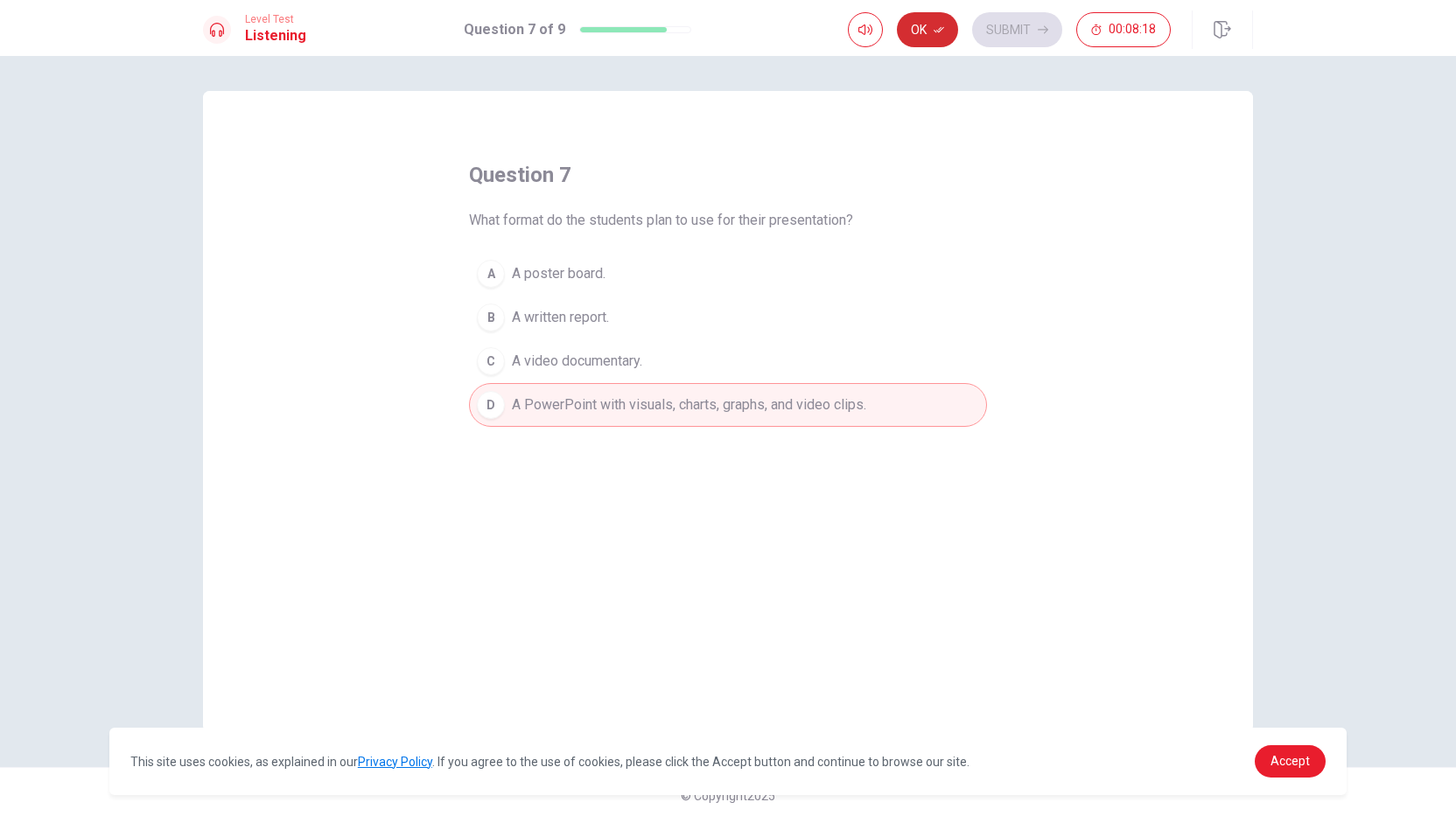
click at [725, 31] on button "Ok" at bounding box center [927, 29] width 61 height 35
click at [725, 24] on button "Submit" at bounding box center [1017, 29] width 90 height 35
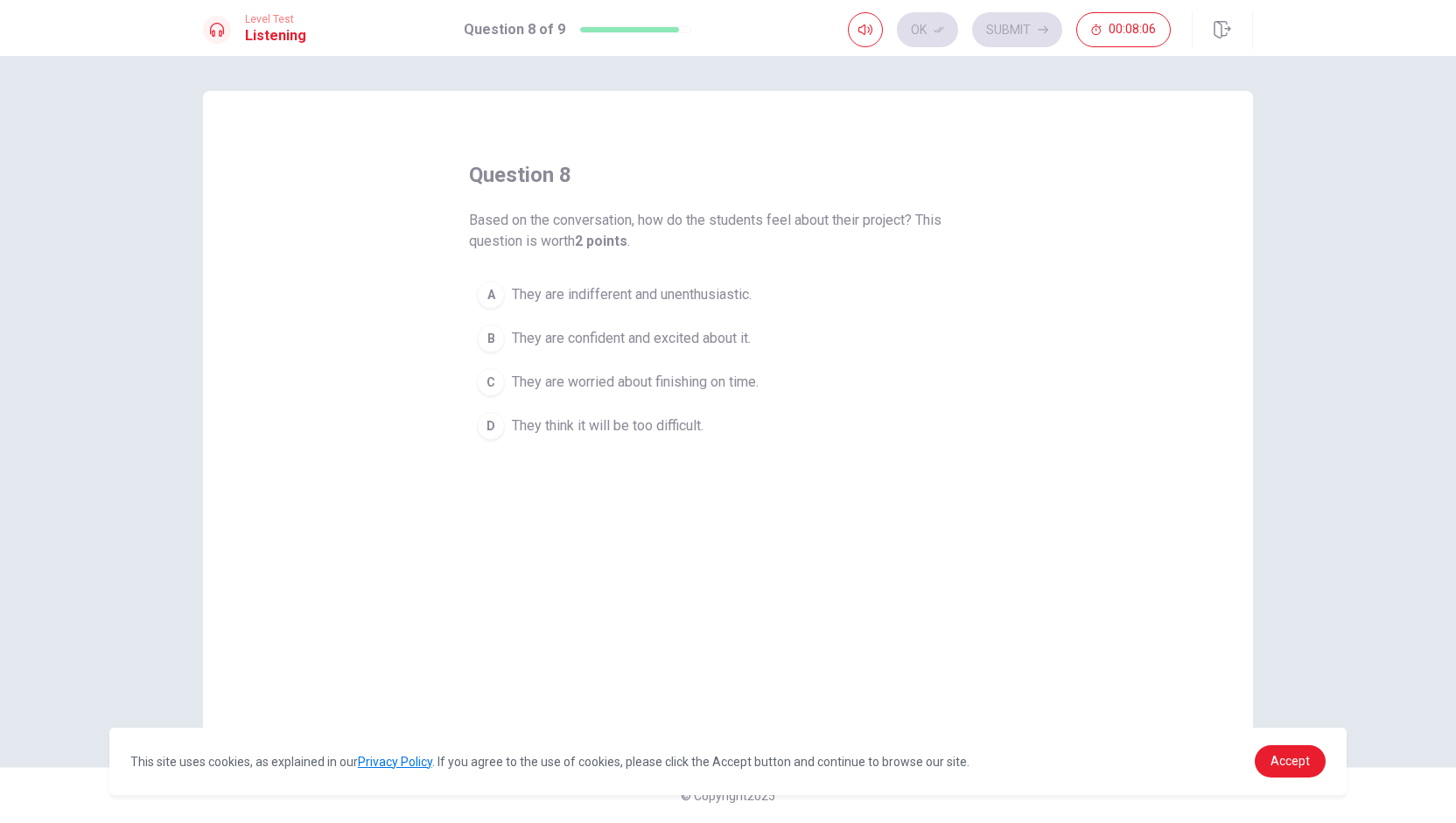
click at [725, 335] on span "They are confident and excited about it." at bounding box center [631, 338] width 239 height 21
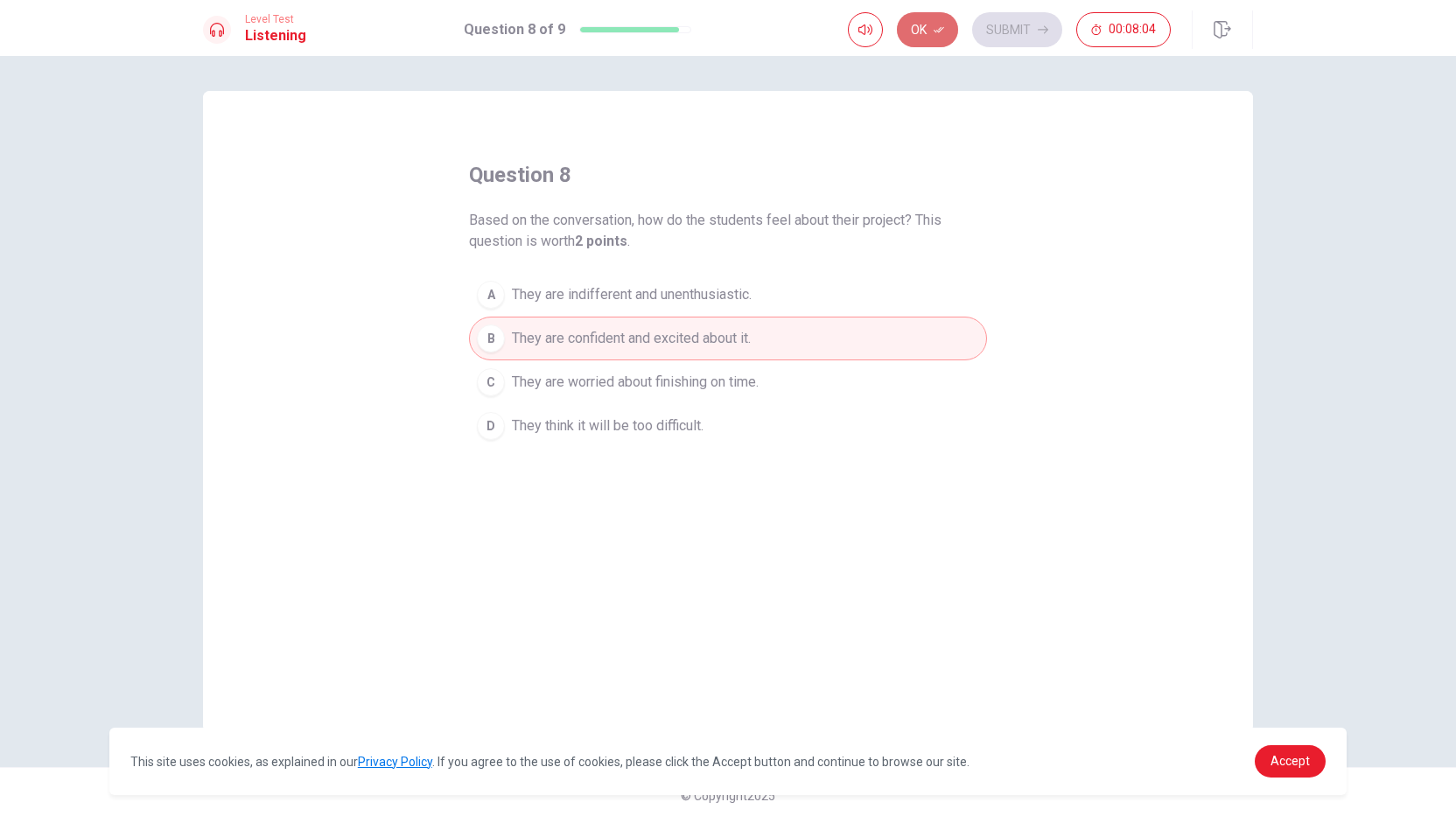
click at [725, 25] on button "Ok" at bounding box center [927, 29] width 61 height 35
click at [725, 18] on button "Submit" at bounding box center [1017, 29] width 90 height 35
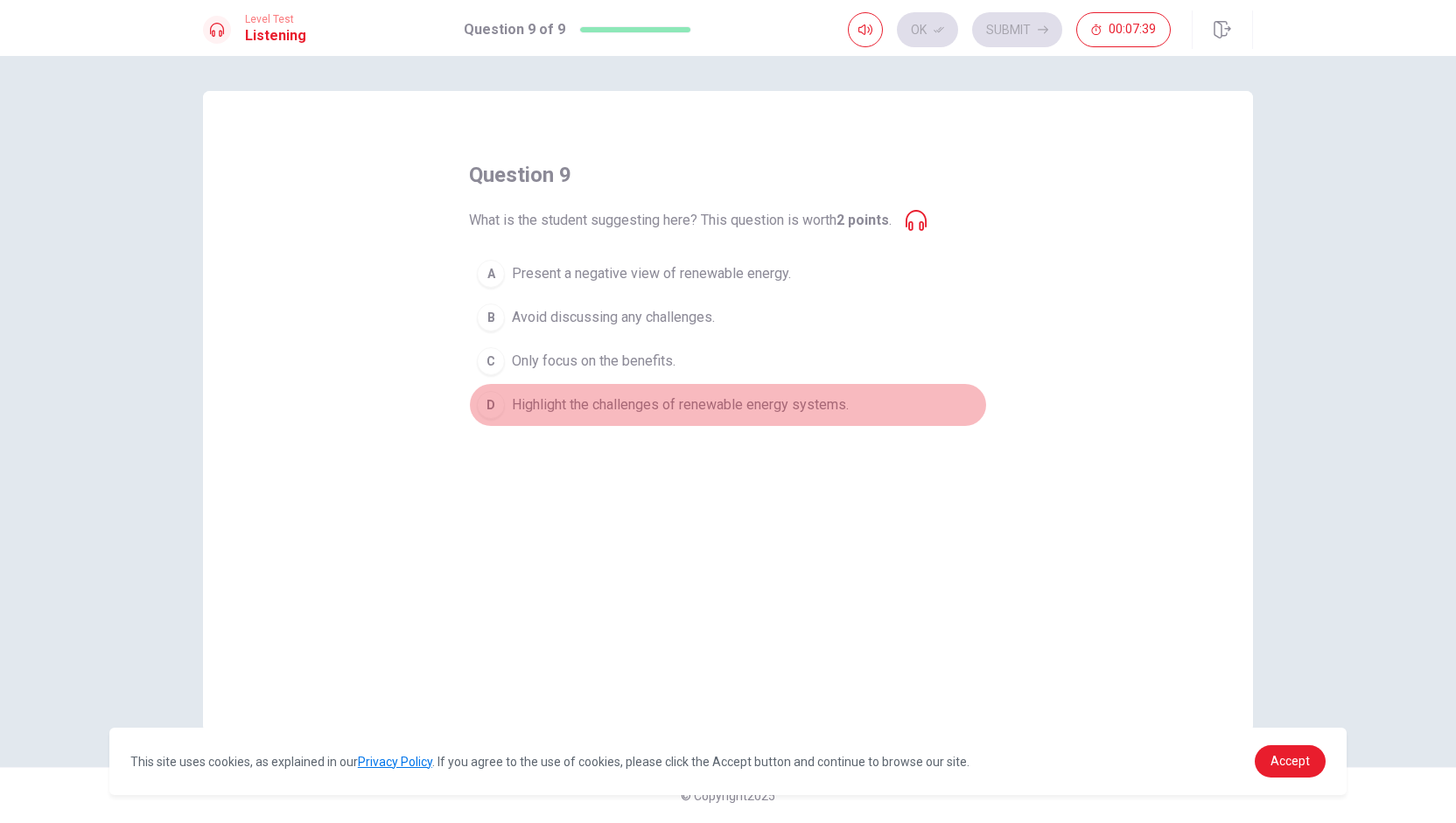
click at [725, 396] on span "Highlight the challenges of renewable energy systems." at bounding box center [680, 405] width 337 height 21
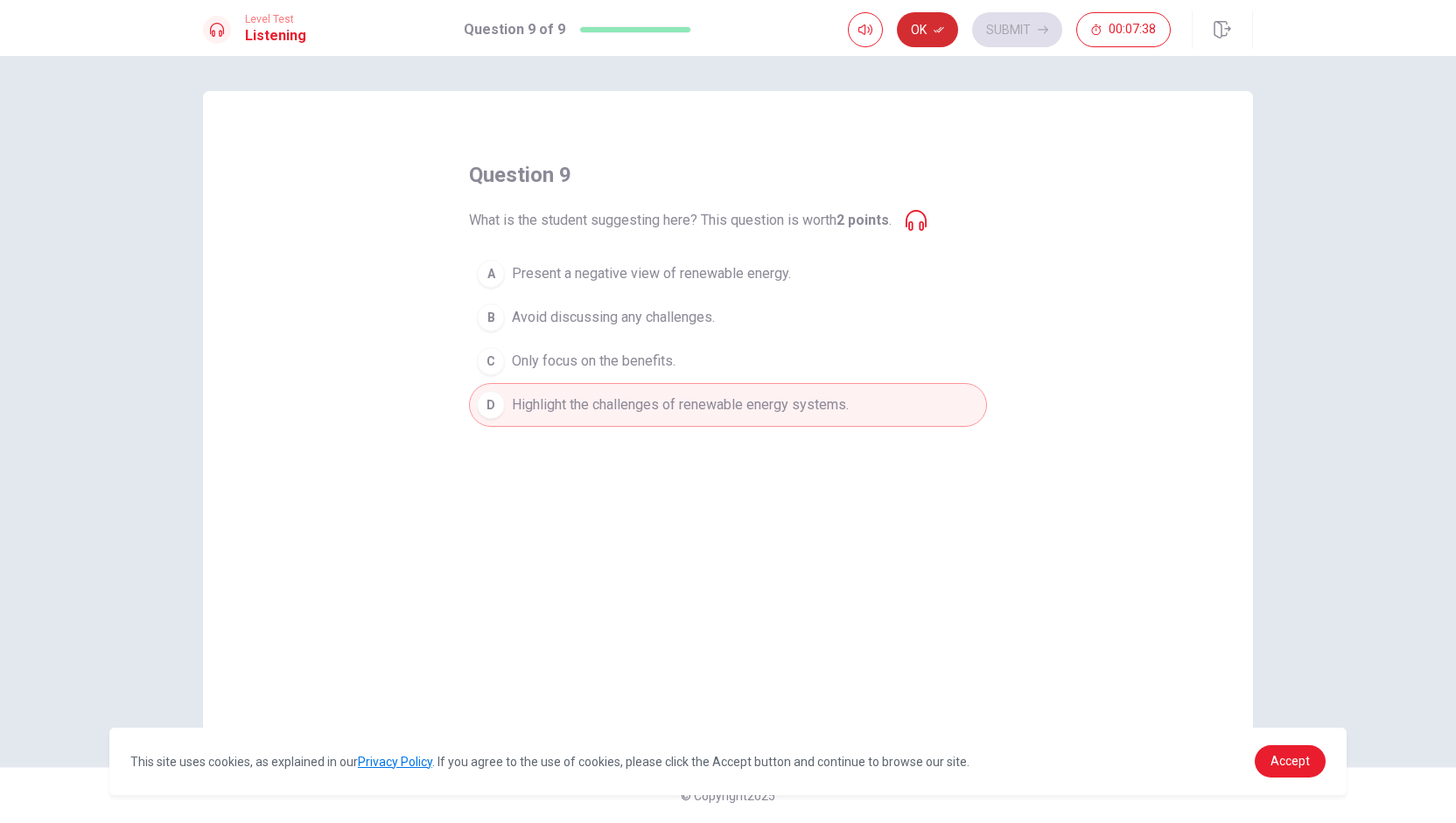
click at [725, 24] on button "Ok" at bounding box center [927, 29] width 61 height 35
click at [725, 23] on button "Submit" at bounding box center [1017, 29] width 90 height 35
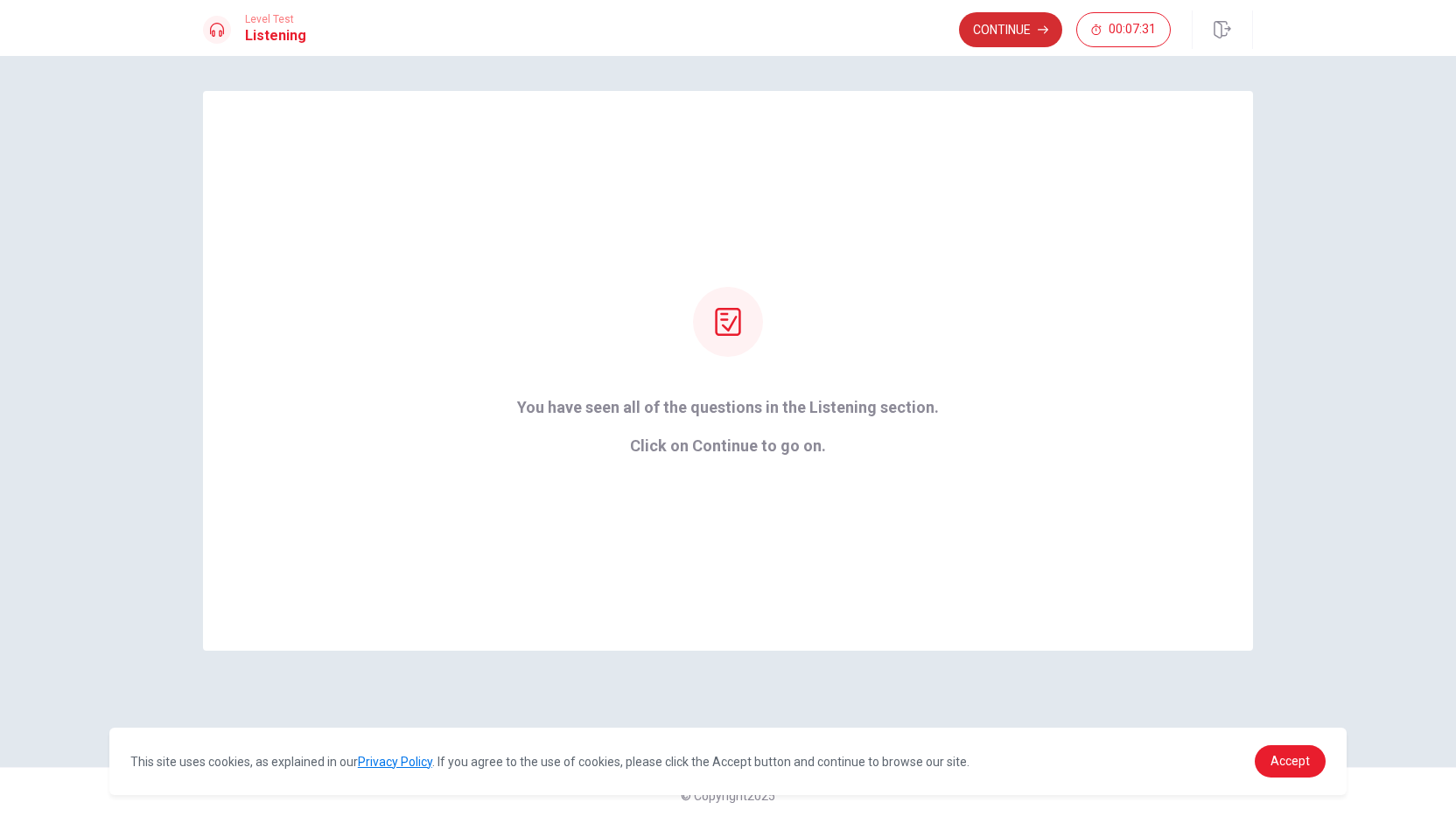
click at [725, 31] on button "Continue" at bounding box center [1010, 29] width 103 height 35
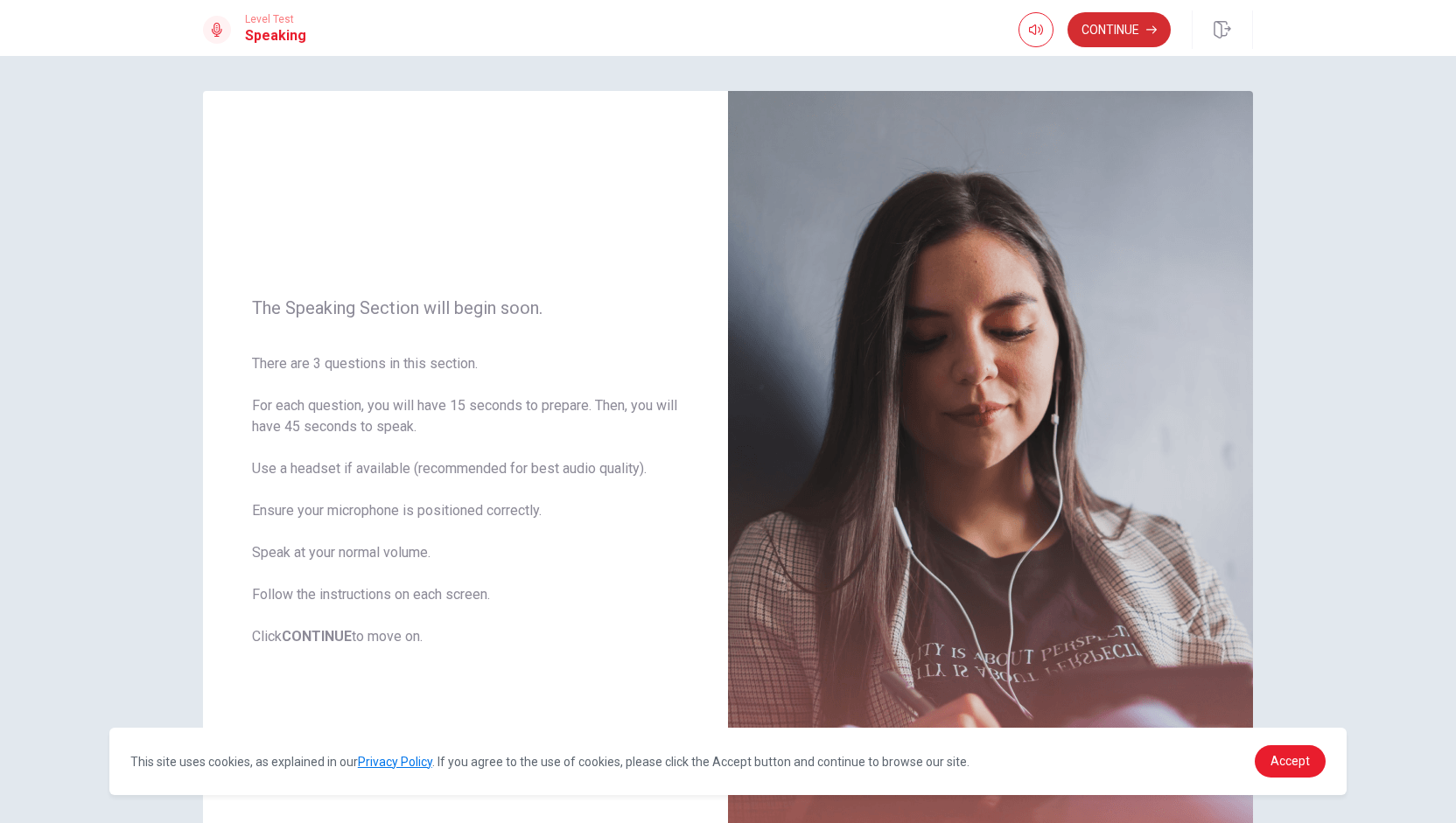
click at [725, 27] on button "Continue" at bounding box center [1119, 29] width 103 height 35
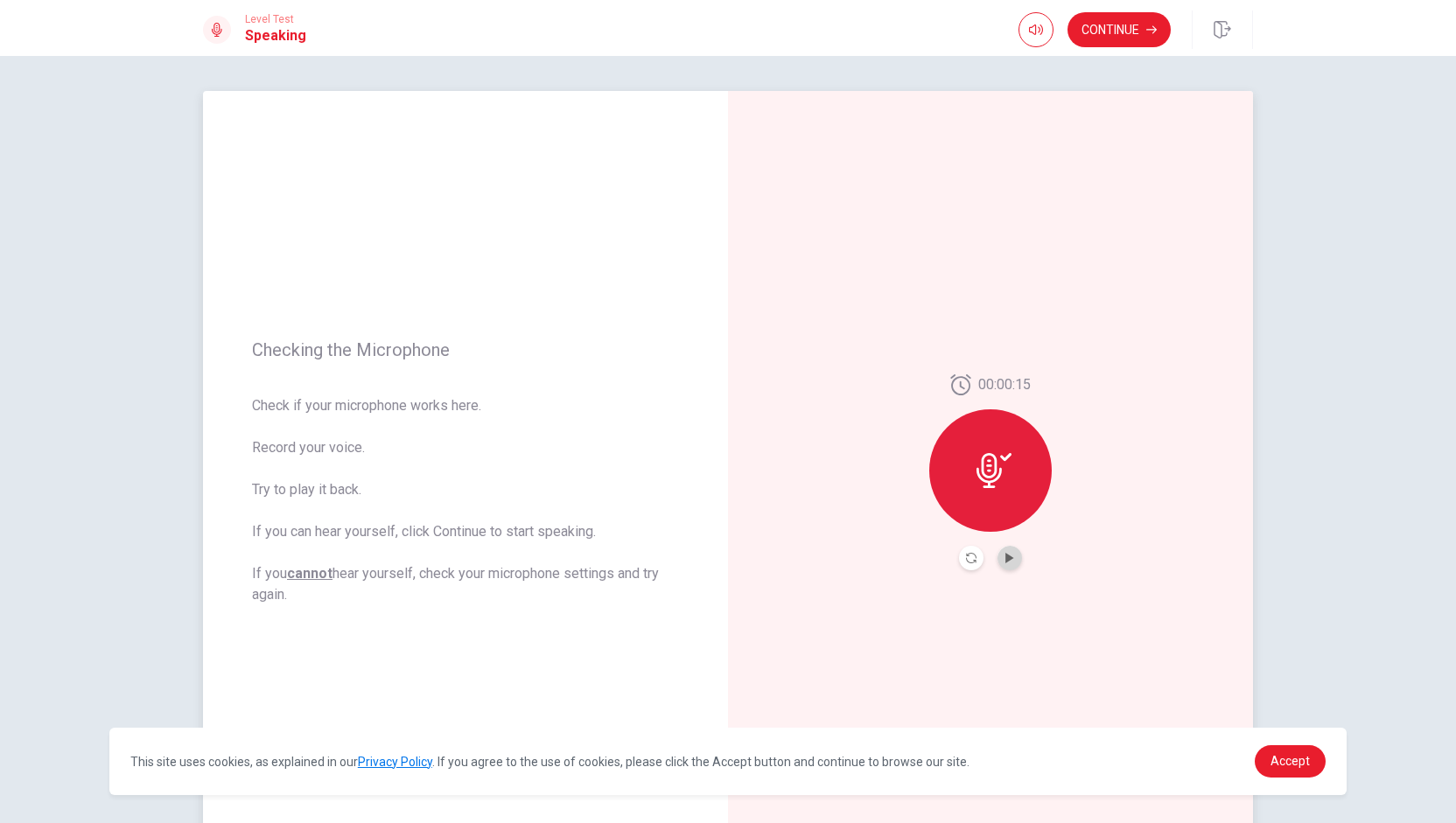
click at [725, 547] on button "Play Audio" at bounding box center [1009, 558] width 24 height 24
click at [725, 30] on button "Continue" at bounding box center [1119, 29] width 103 height 35
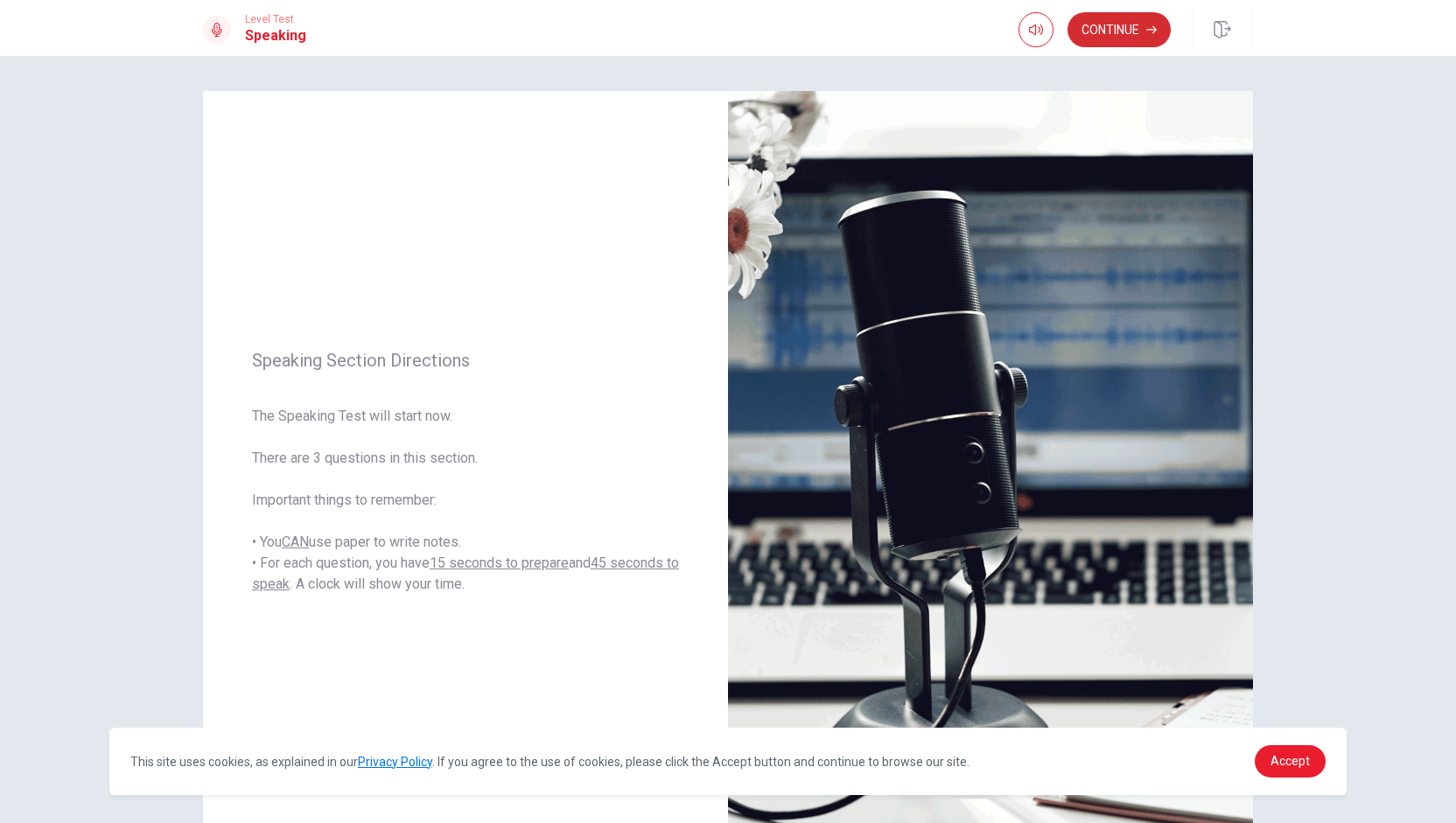
click at [725, 35] on button "Continue" at bounding box center [1119, 29] width 103 height 35
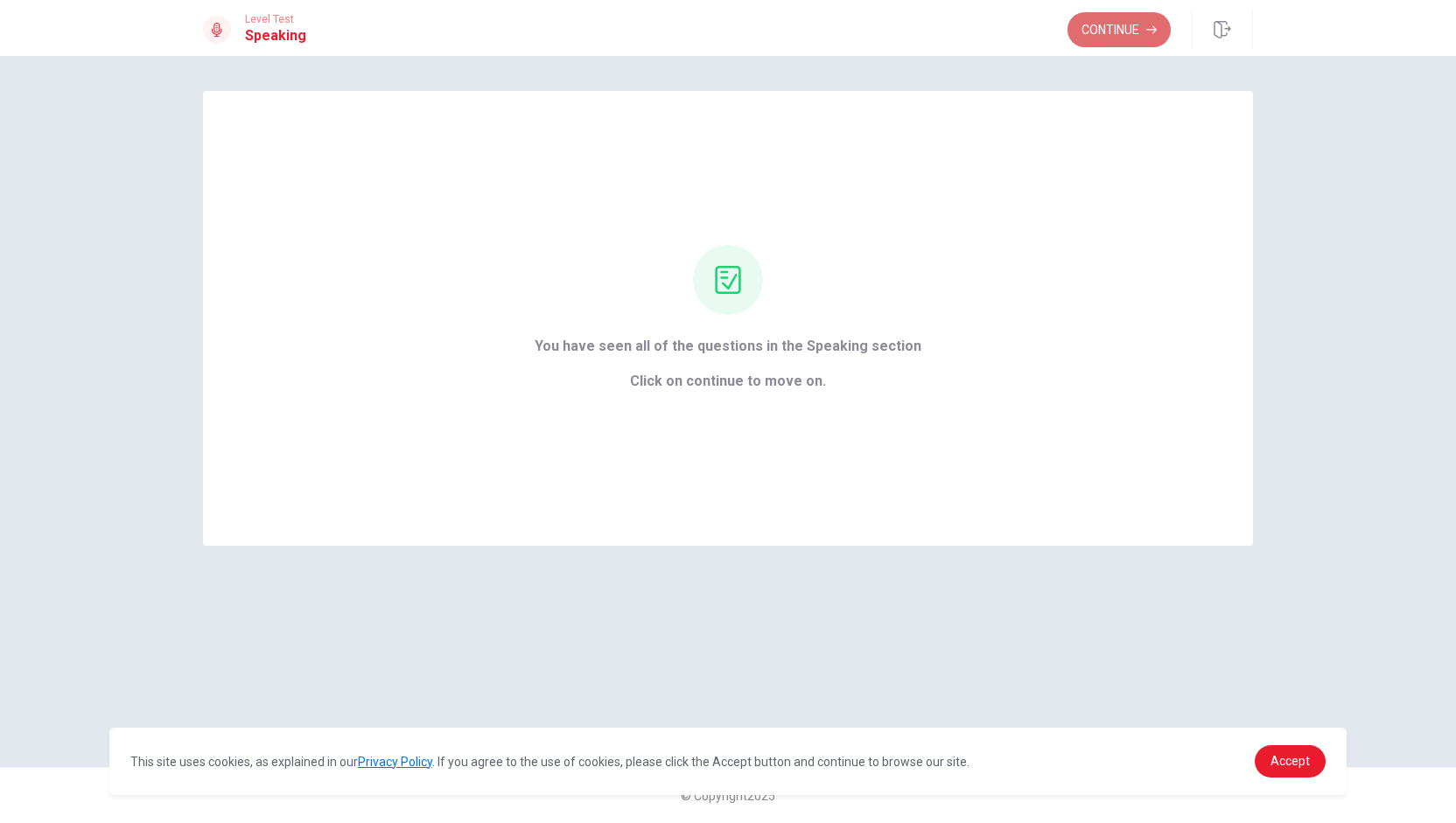
click at [725, 22] on button "Continue" at bounding box center [1119, 29] width 103 height 35
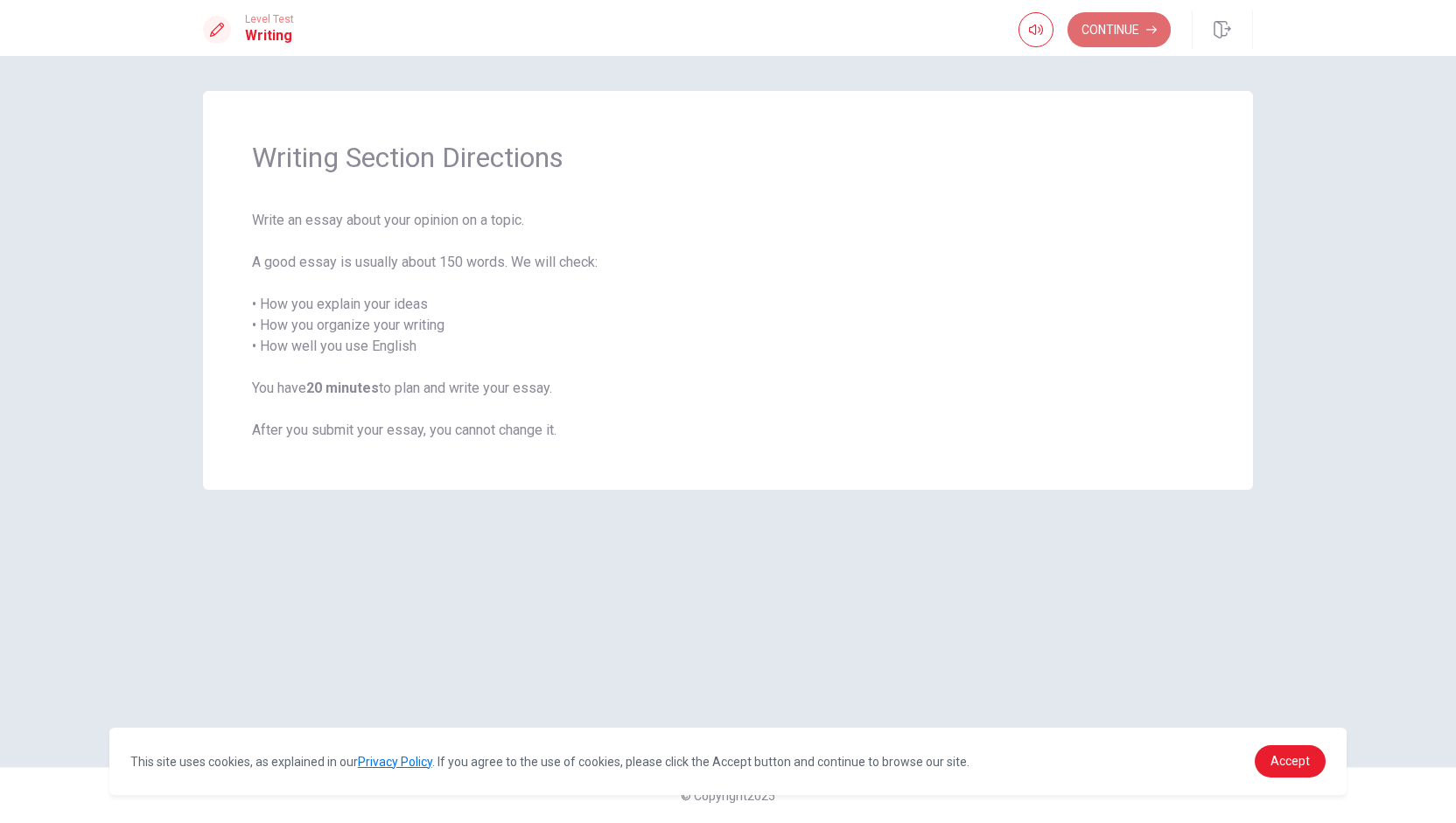
click at [725, 31] on button "Continue" at bounding box center [1119, 29] width 103 height 35
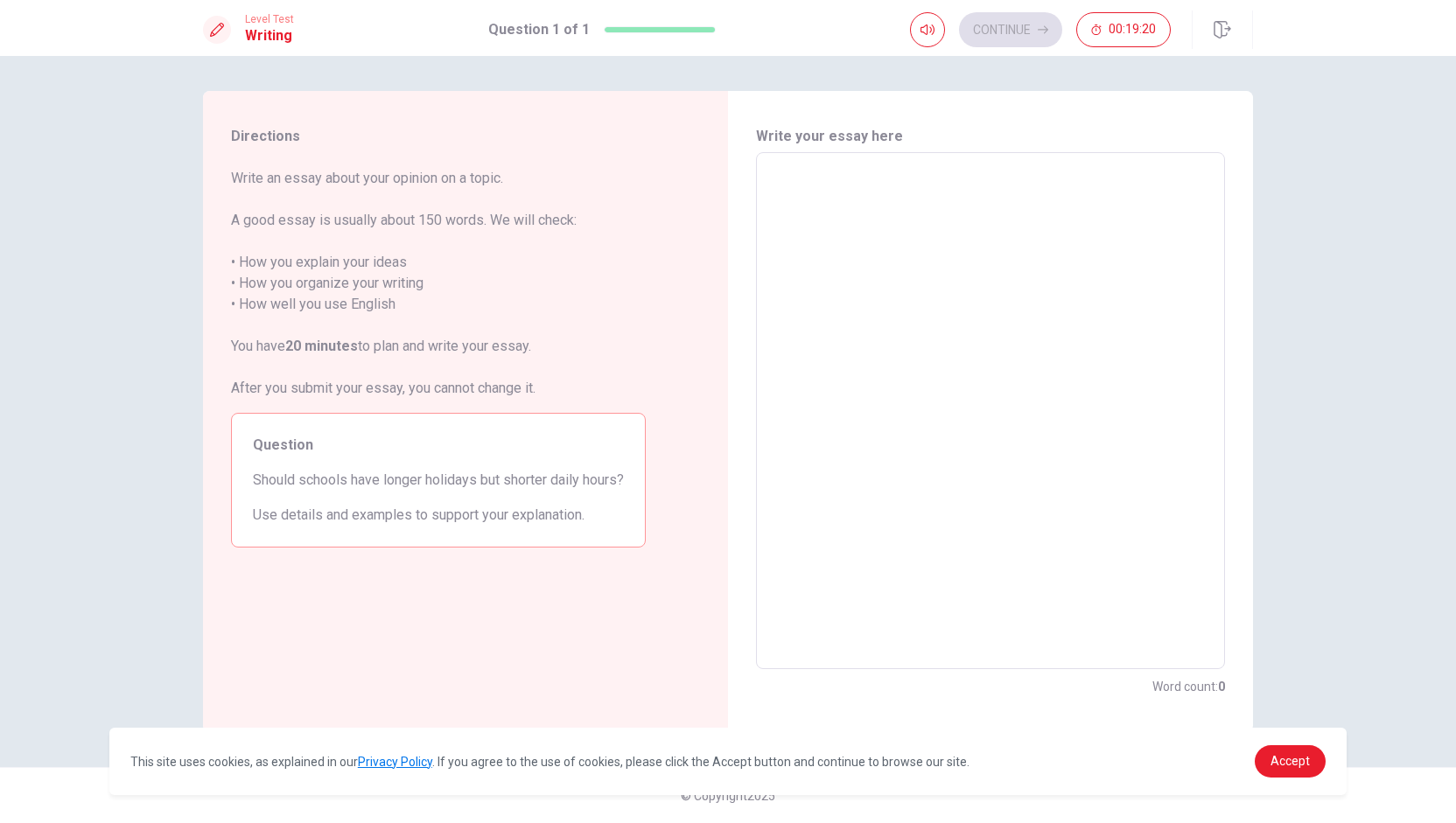
click at [725, 182] on textarea at bounding box center [990, 412] width 445 height 488
click at [725, 223] on textarea at bounding box center [990, 412] width 445 height 488
type textarea "S"
type textarea "x"
type textarea "Sc"
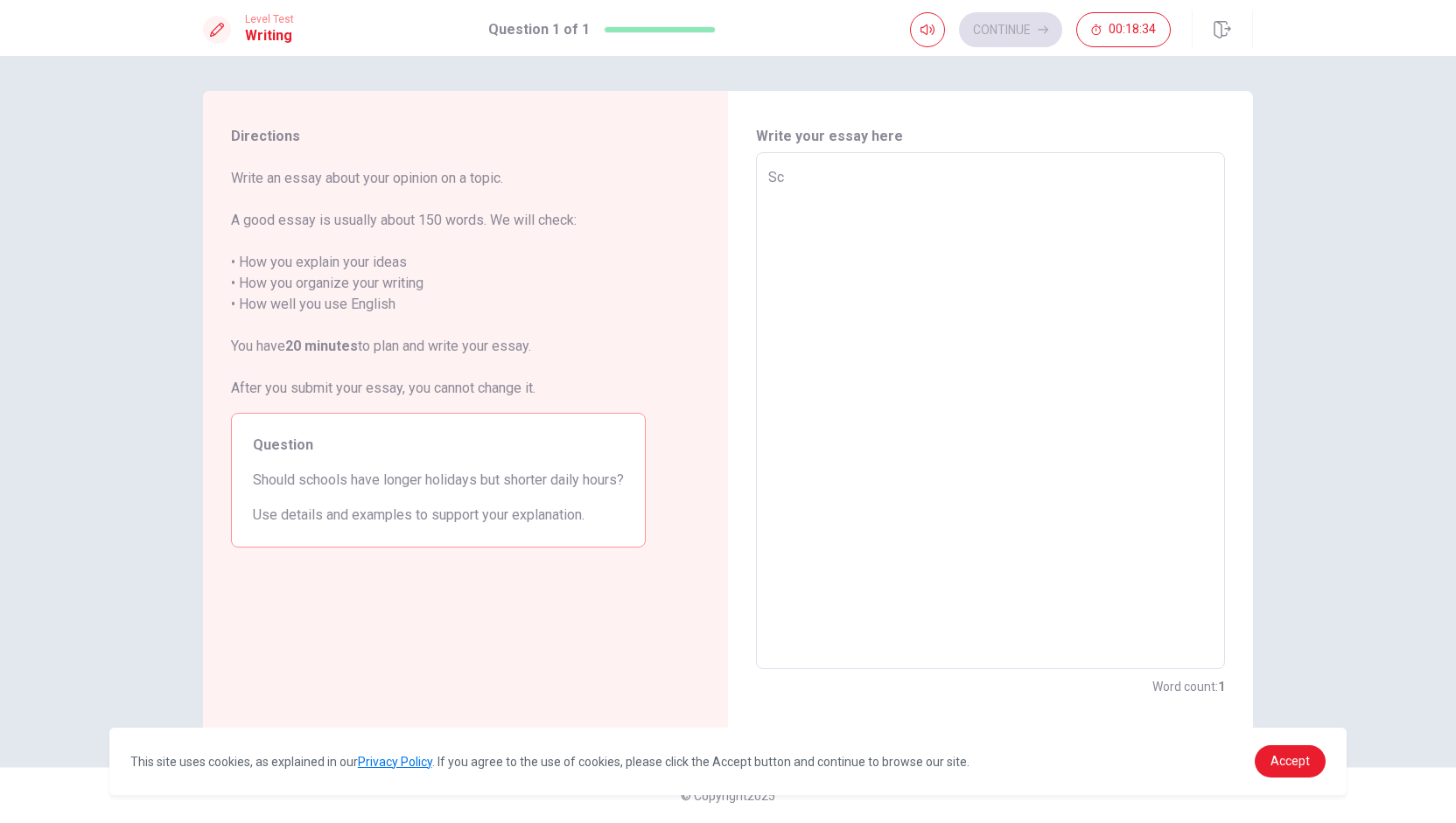
type textarea "x"
type textarea "Sch"
type textarea "x"
type textarea "Scho"
type textarea "x"
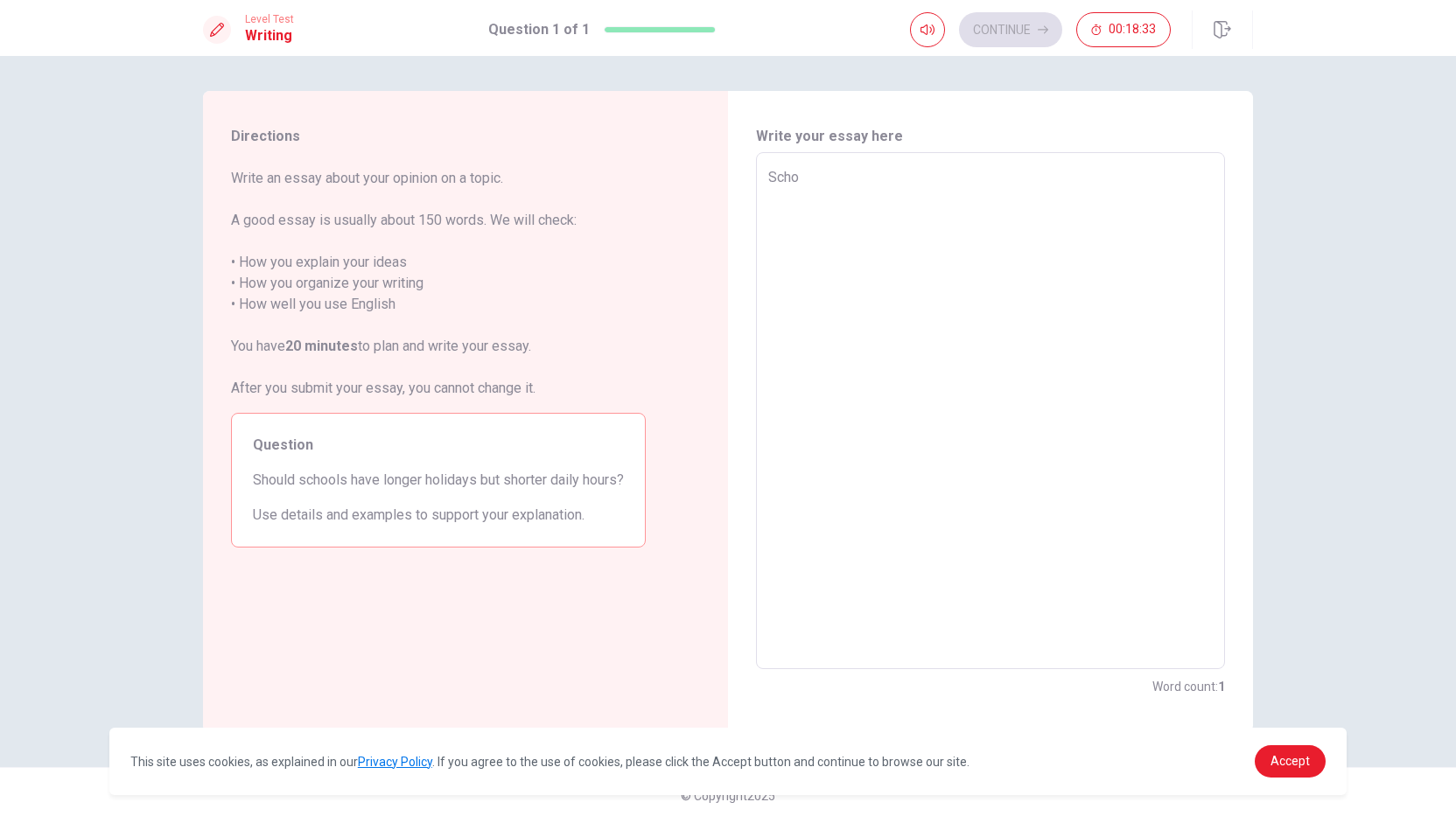
type textarea "Schoo"
type textarea "x"
type textarea "School"
type textarea "x"
type textarea "Schools"
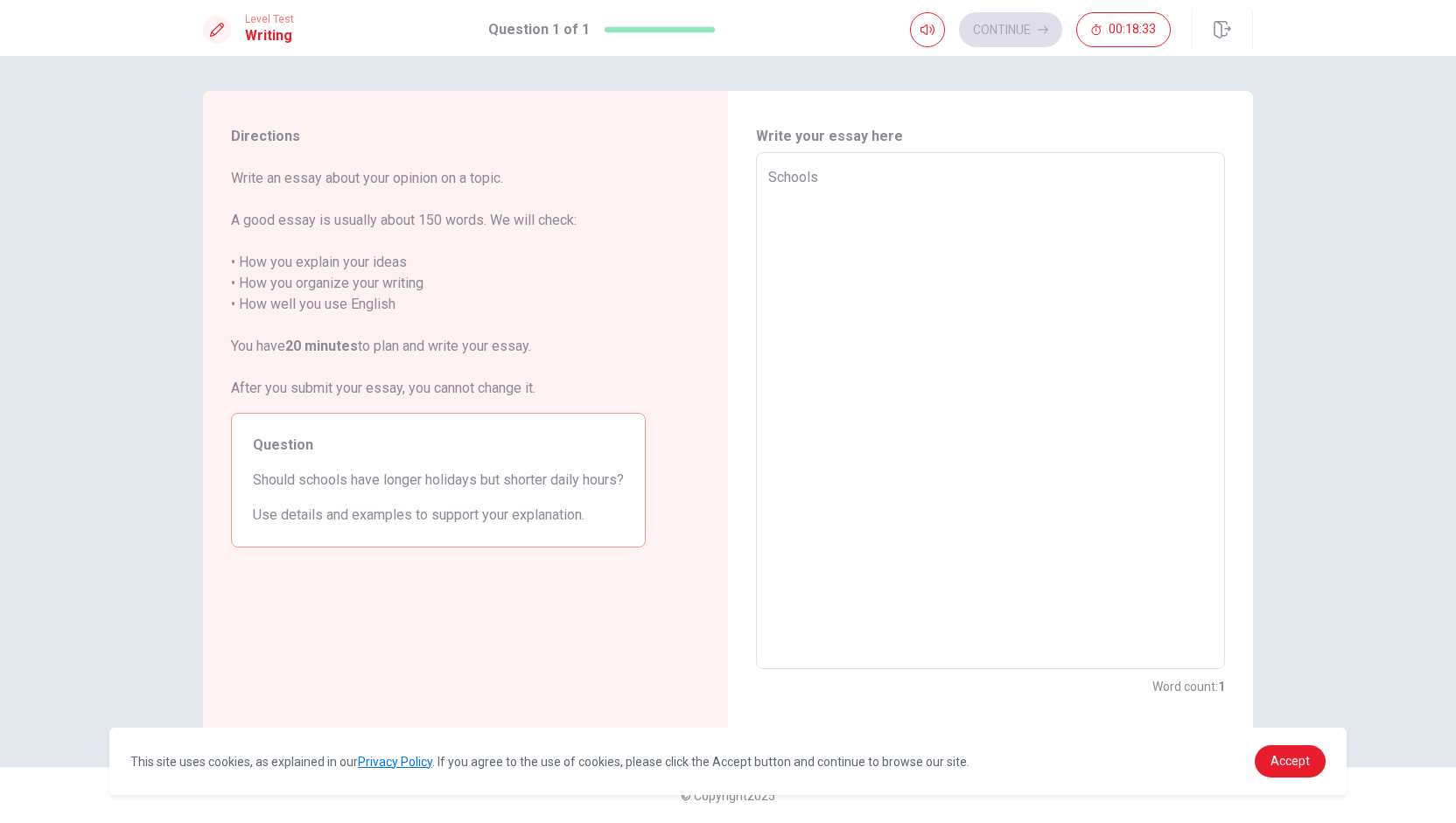
type textarea "x"
type textarea "Schools"
type textarea "x"
type textarea "Schools s"
type textarea "x"
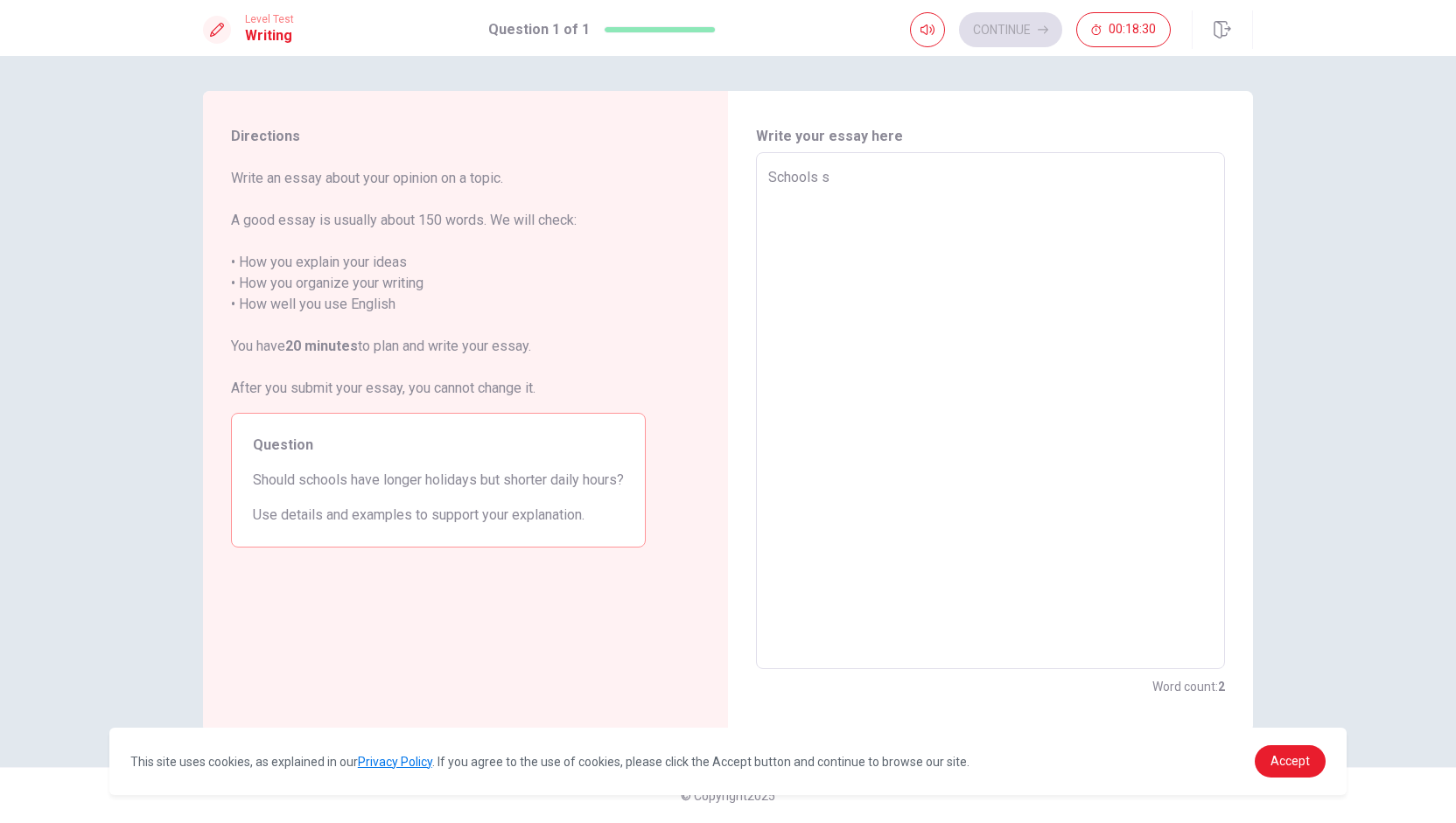
type textarea "Schools sh"
type textarea "x"
type textarea "Schools sho"
type textarea "x"
type textarea "Schools shou"
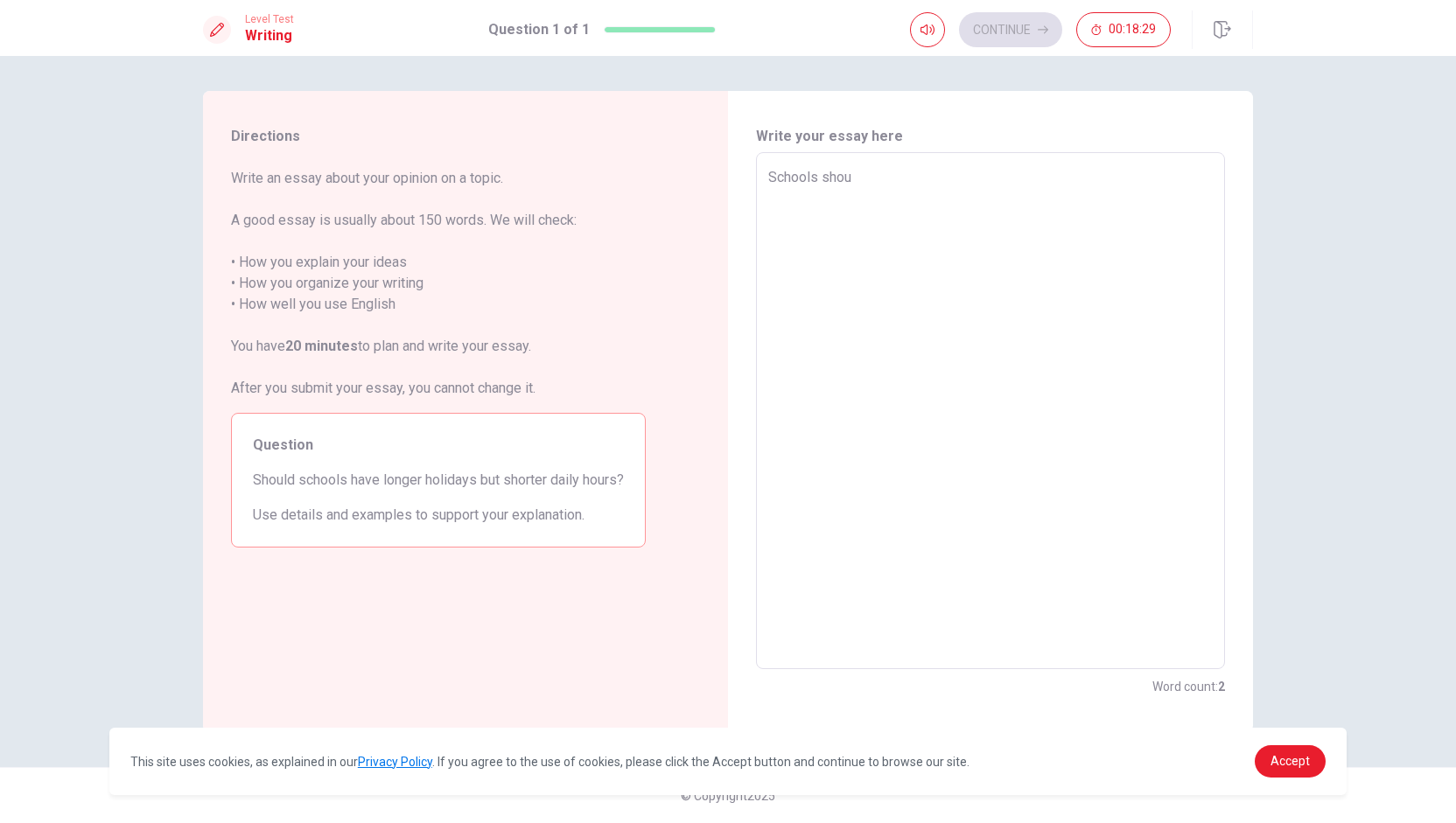
type textarea "x"
type textarea "Schools shoul"
type textarea "x"
type textarea "Schools should"
type textarea "x"
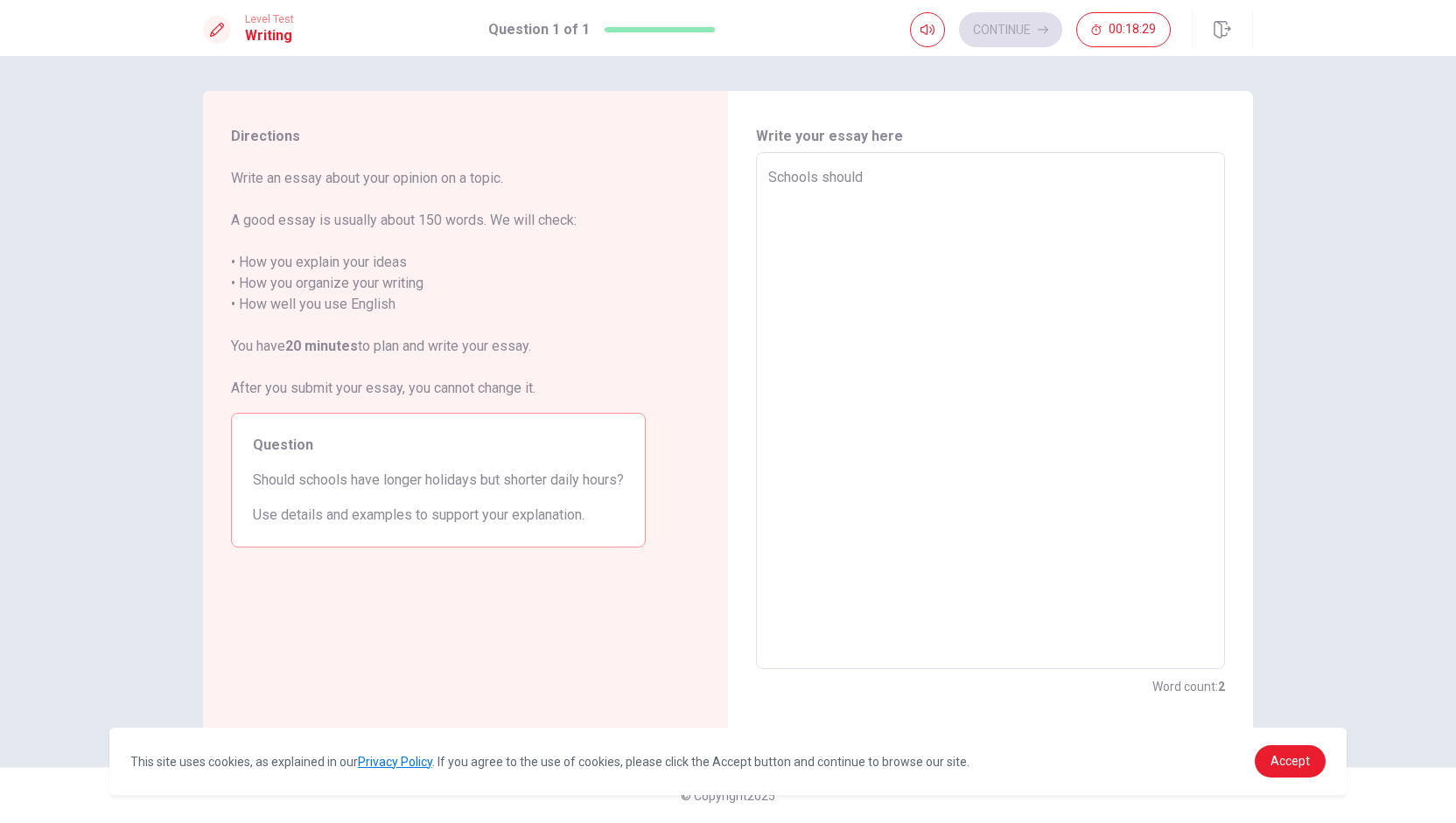
type textarea "Schools should"
type textarea "x"
type textarea "Schools should h"
type textarea "x"
type textarea "Schools should ha"
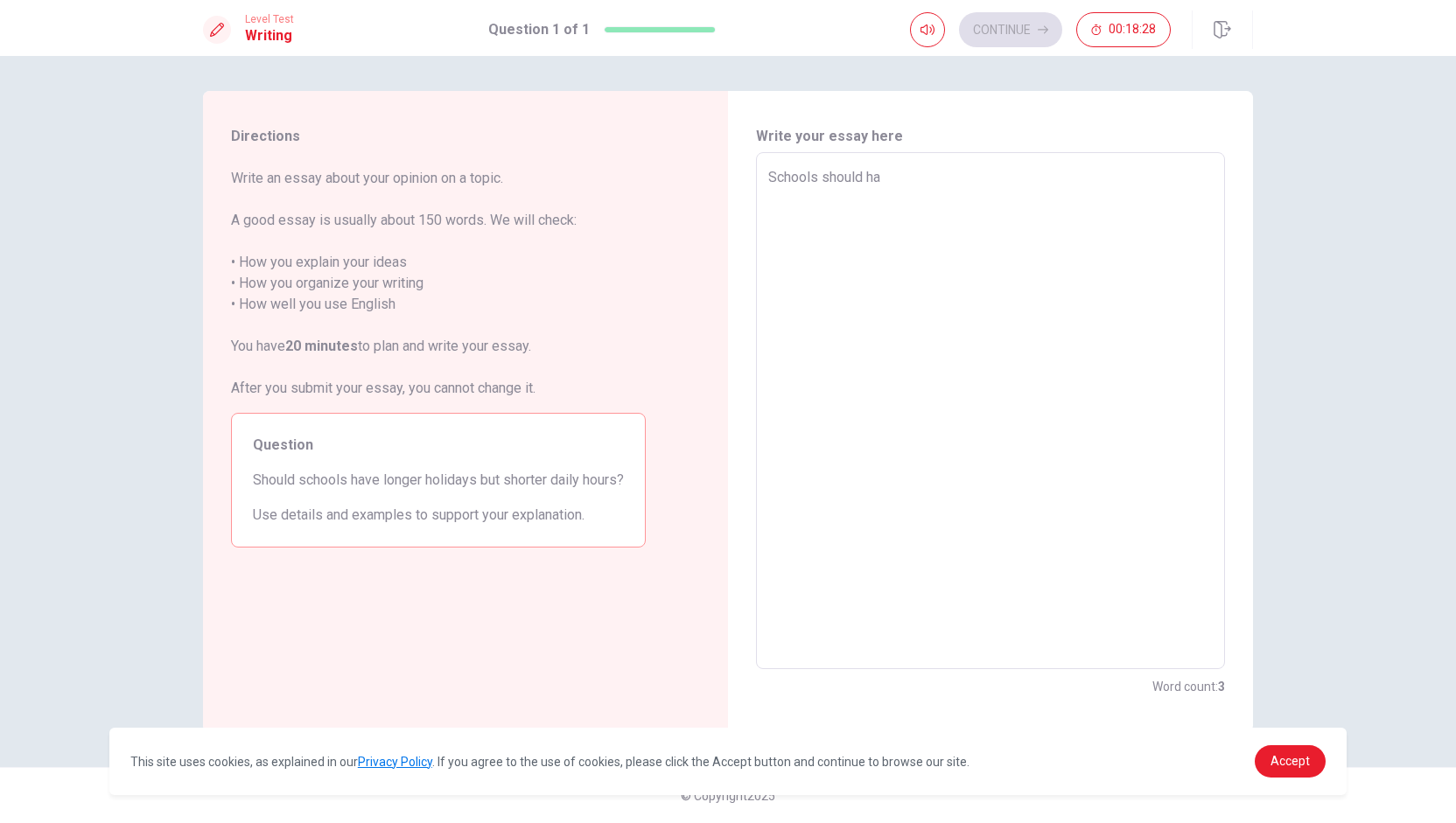
type textarea "x"
type textarea "Schools should hav"
type textarea "x"
type textarea "Schools should have"
type textarea "x"
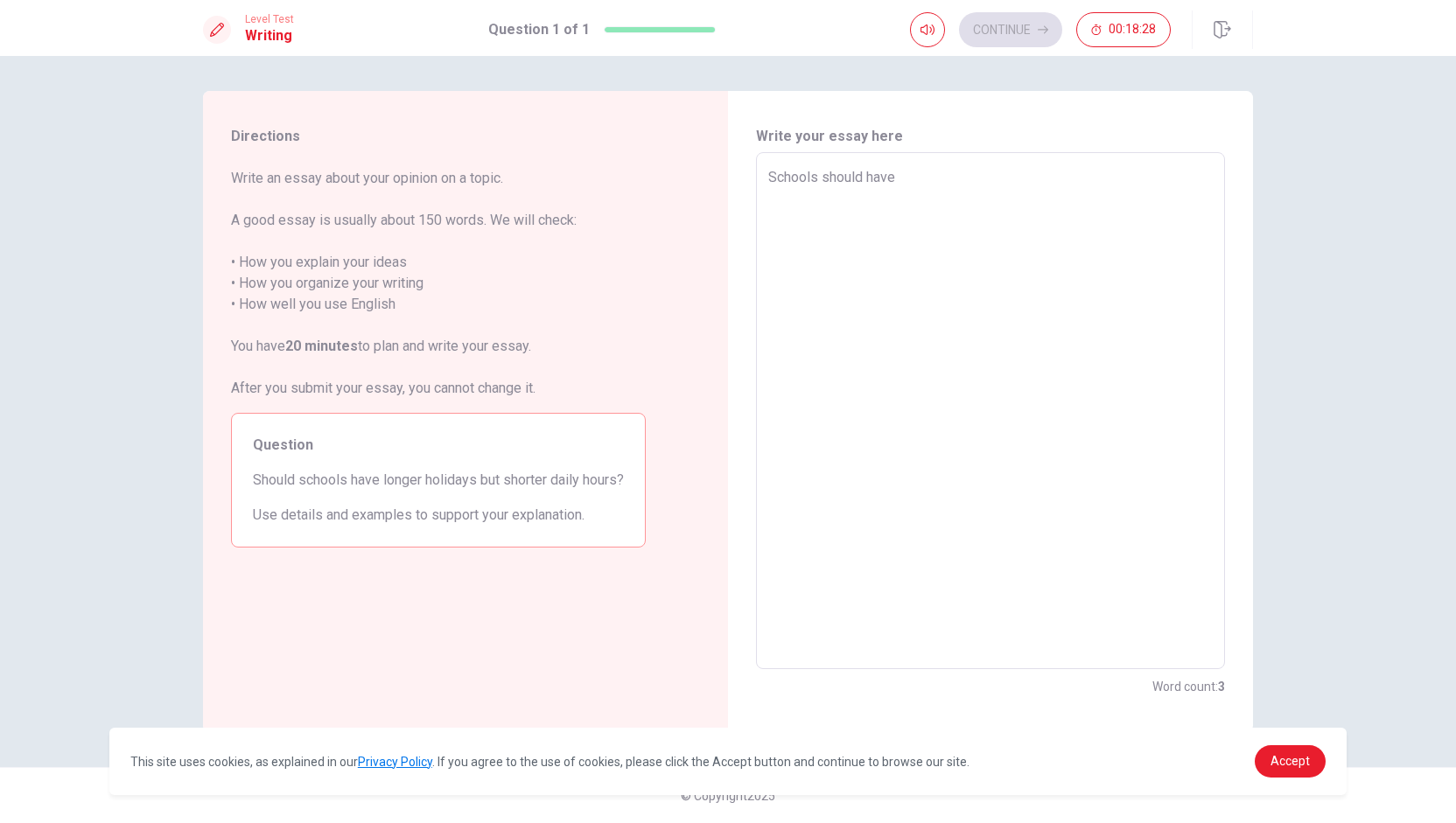
type textarea "Schools should have"
type textarea "x"
type textarea "Schools should have l"
type textarea "x"
type textarea "Schools should have lo"
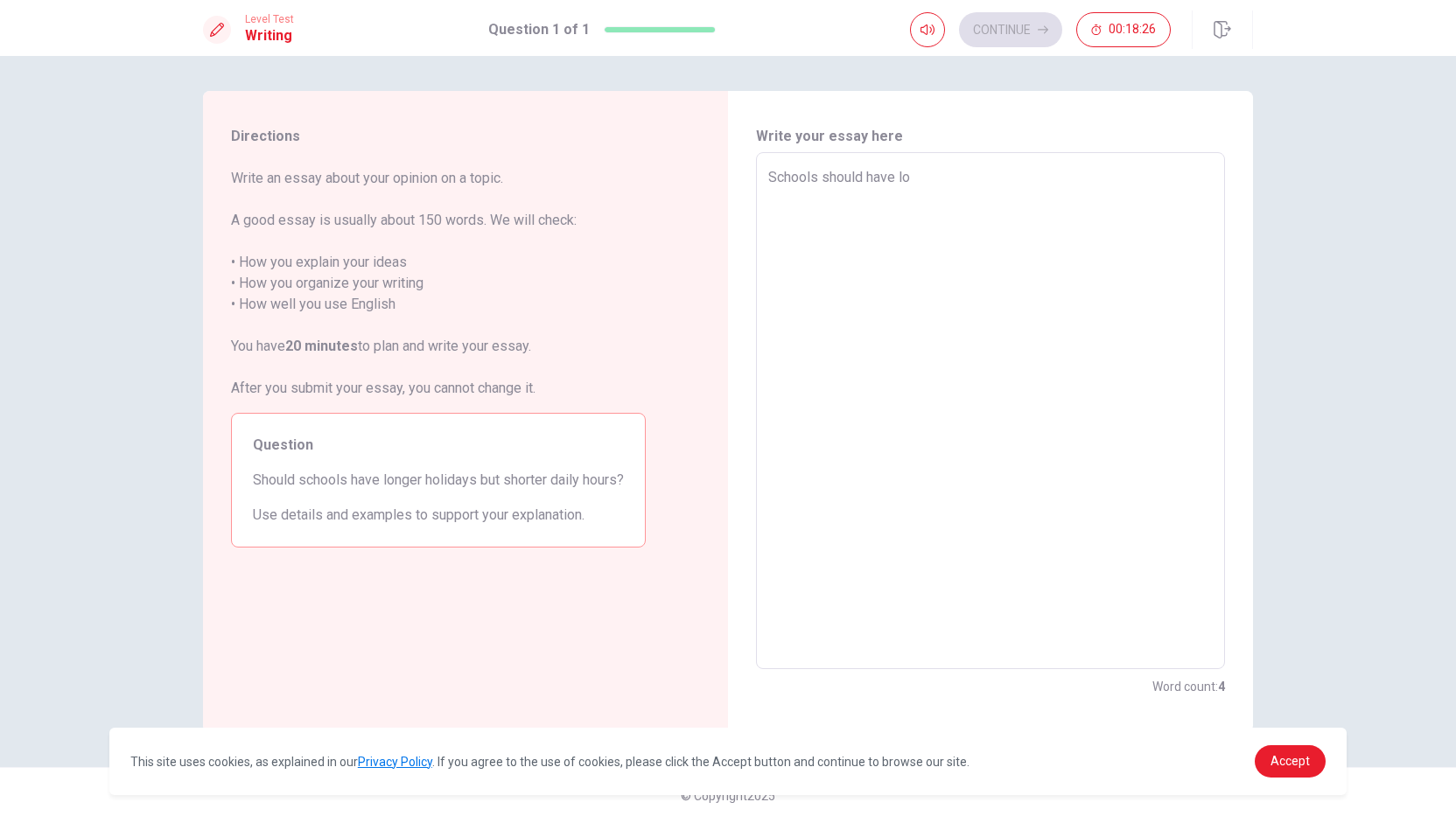
type textarea "x"
type textarea "Schools should have lon"
type textarea "x"
type textarea "Schools should have long"
type textarea "x"
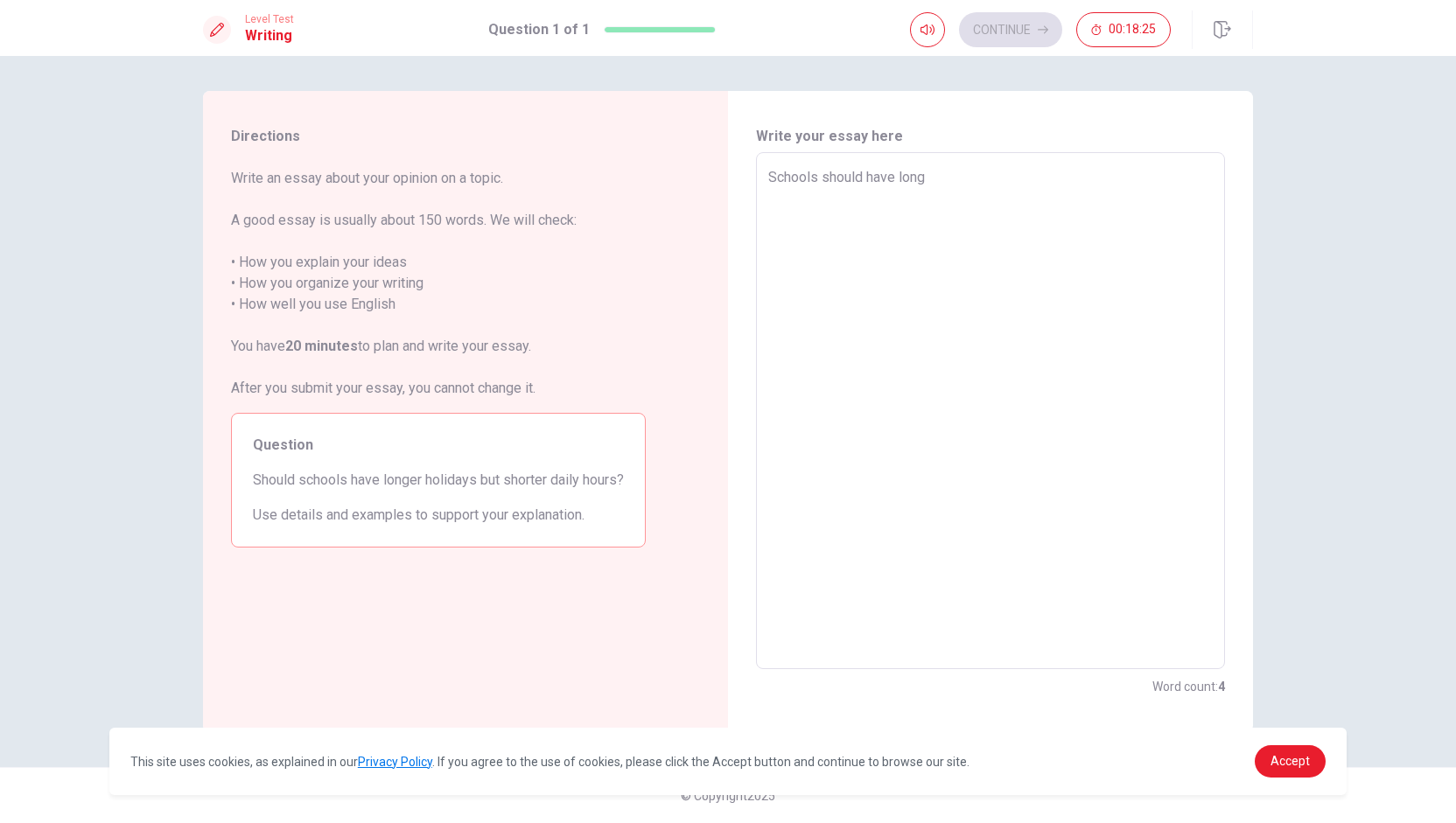
type textarea "Schools should have longe"
type textarea "x"
type textarea "Schools should have longer"
type textarea "x"
type textarea "Schools should have longer"
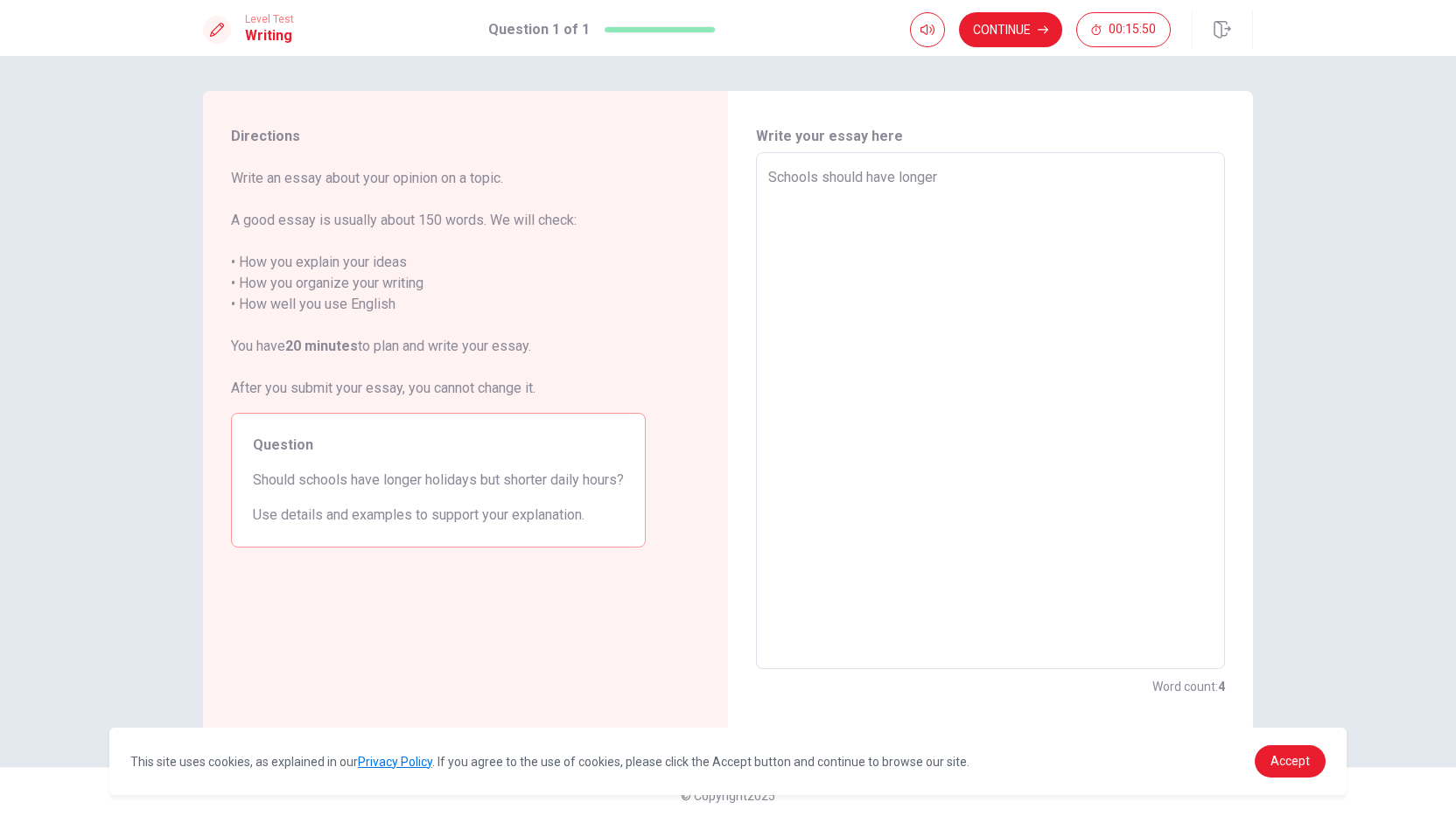
type textarea "x"
type textarea "Schools should have longer h"
type textarea "x"
type textarea "Schools should have longer ho"
type textarea "x"
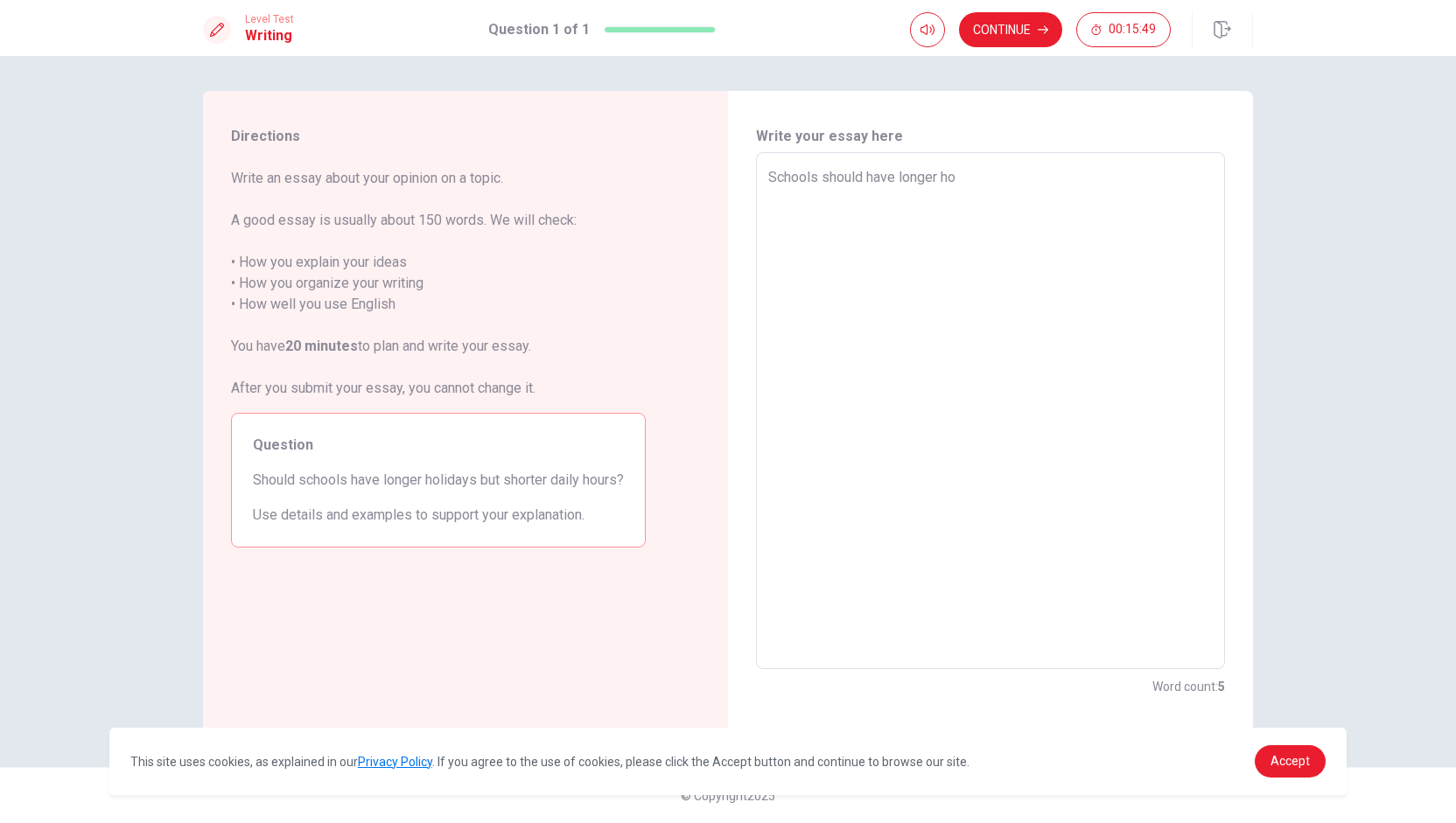
type textarea "Schools should have longer hol"
type textarea "x"
type textarea "Schools should have longer [DATE]"
type textarea "x"
type textarea "Schools should have longer holid"
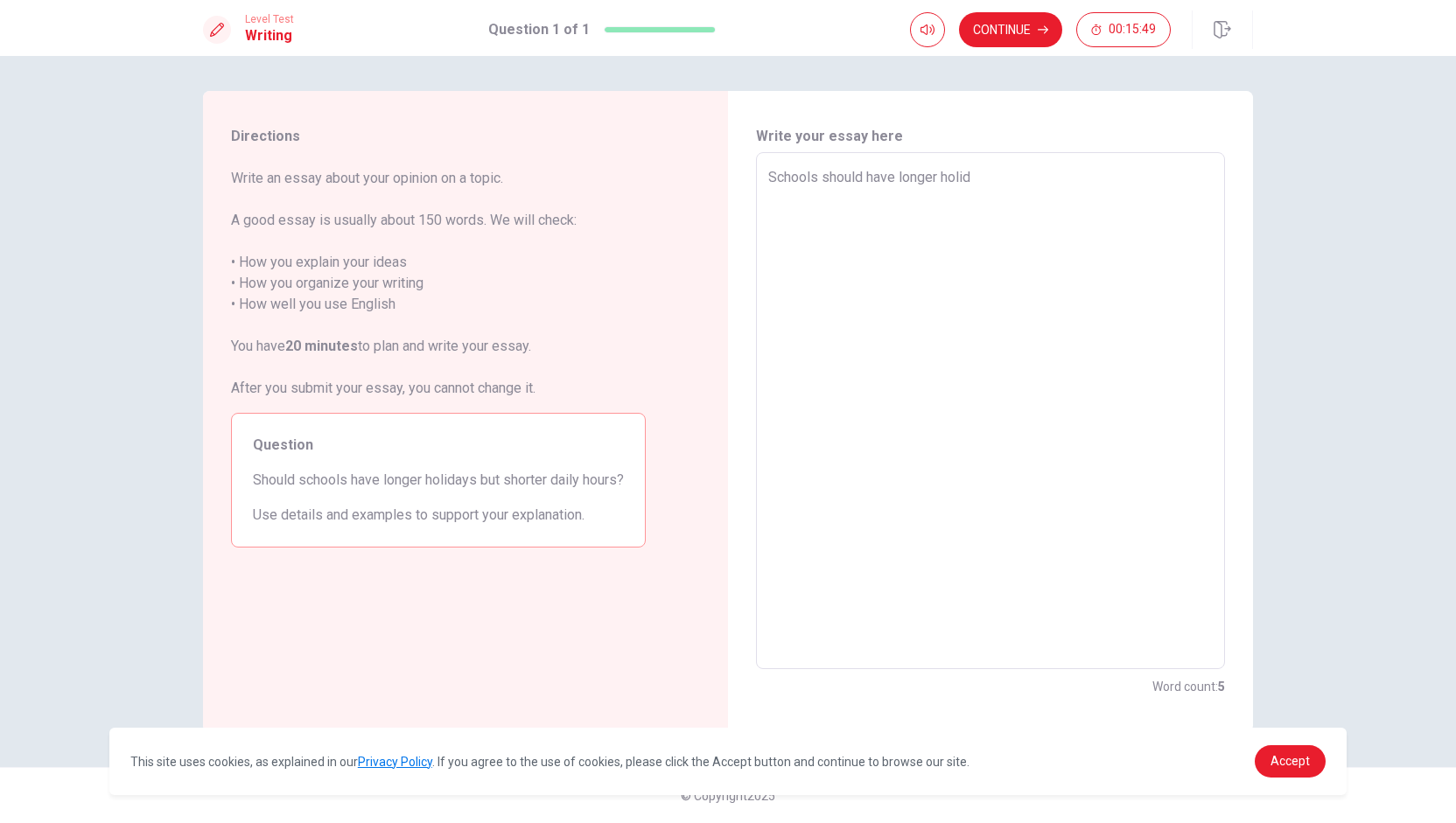
type textarea "x"
type textarea "Schools should have longer holida"
type textarea "x"
type textarea "Schools should have longer holiday"
type textarea "x"
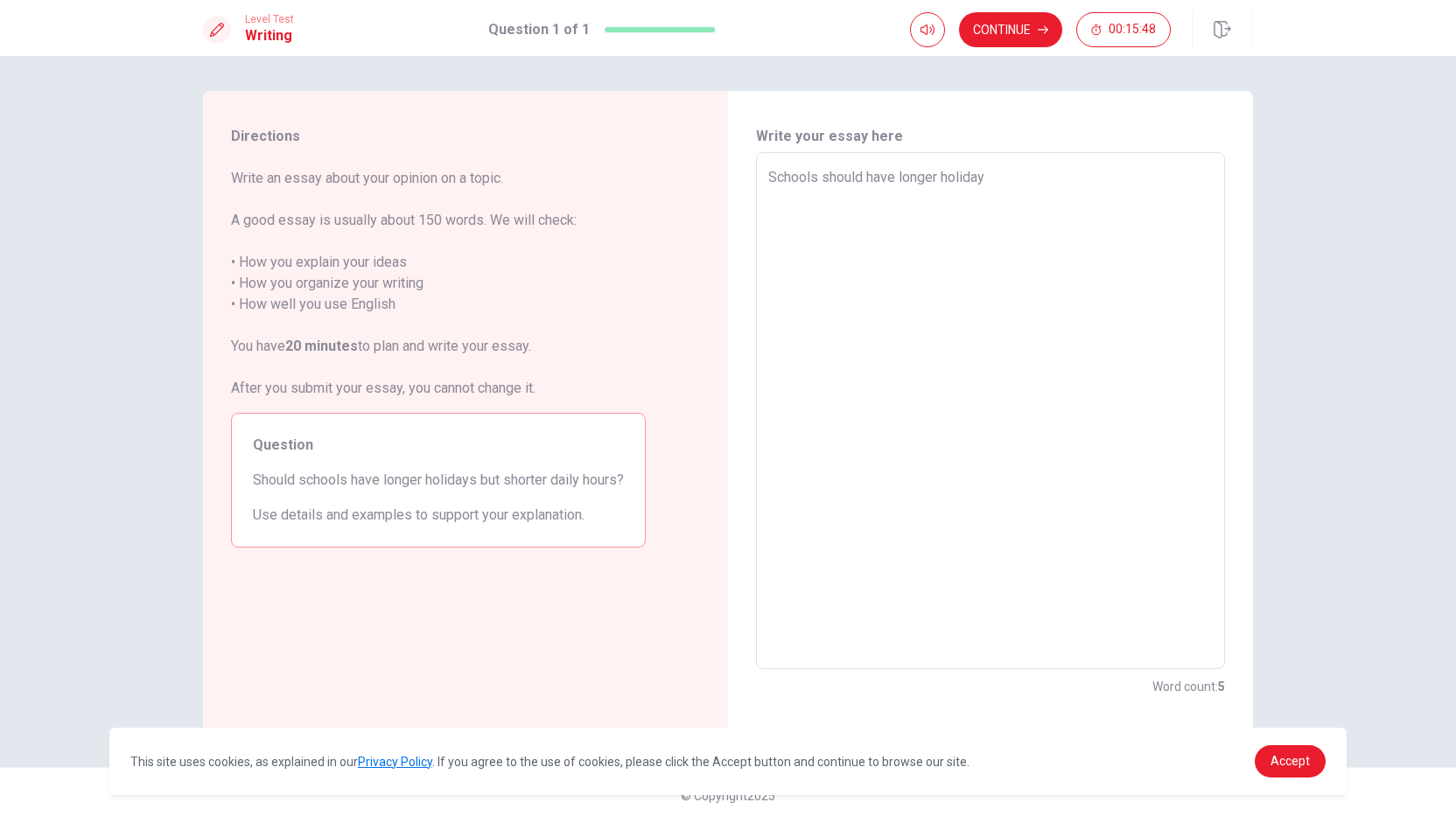
type textarea "Schools should have longer holidays"
type textarea "x"
type textarea "Schools should have longer holidays"
type textarea "x"
type textarea "Schools should have longer holidays b"
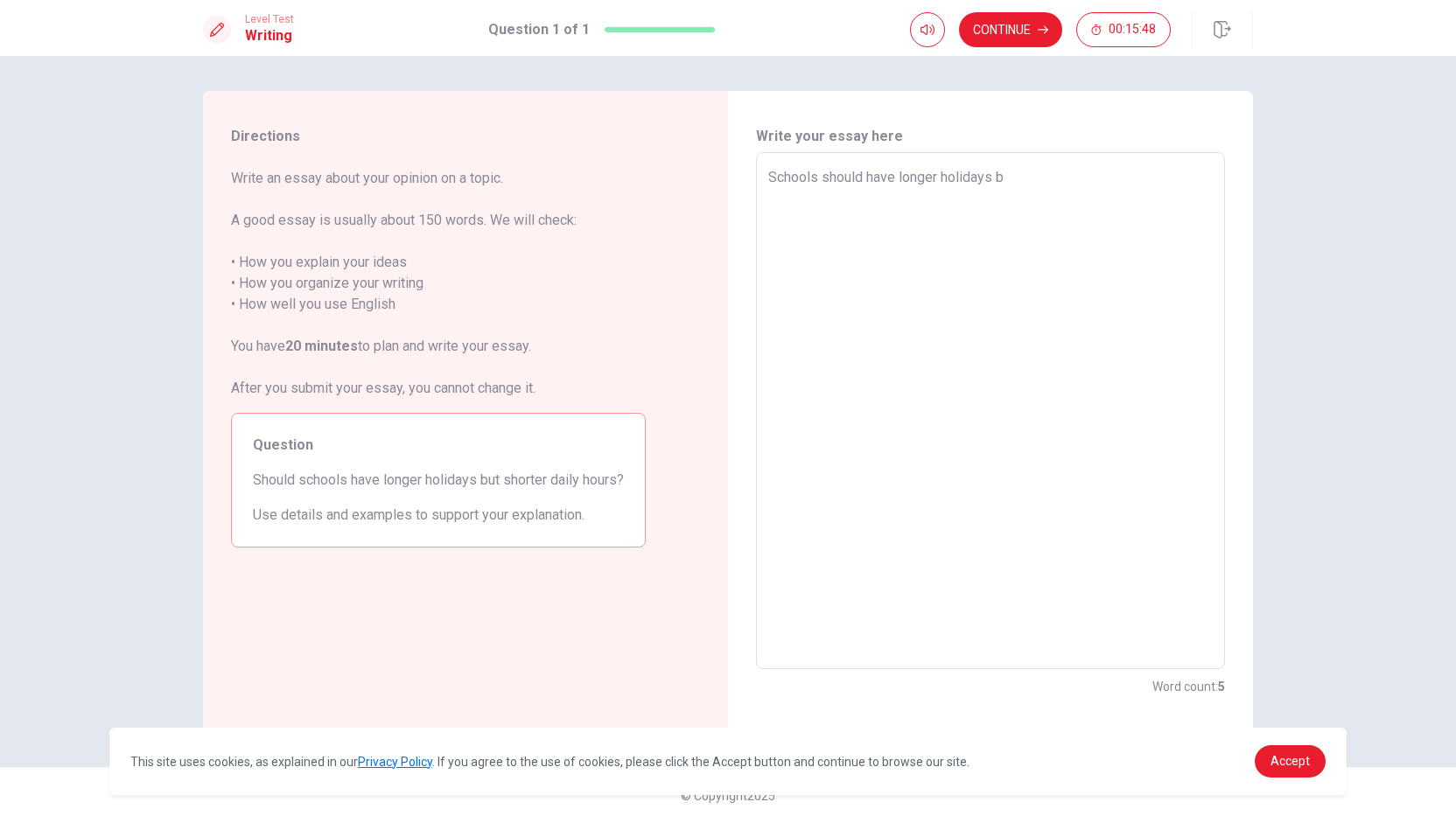
type textarea "x"
type textarea "Schools should have longer holidays bu"
type textarea "x"
type textarea "Schools should have longer holidays bu"
type textarea "x"
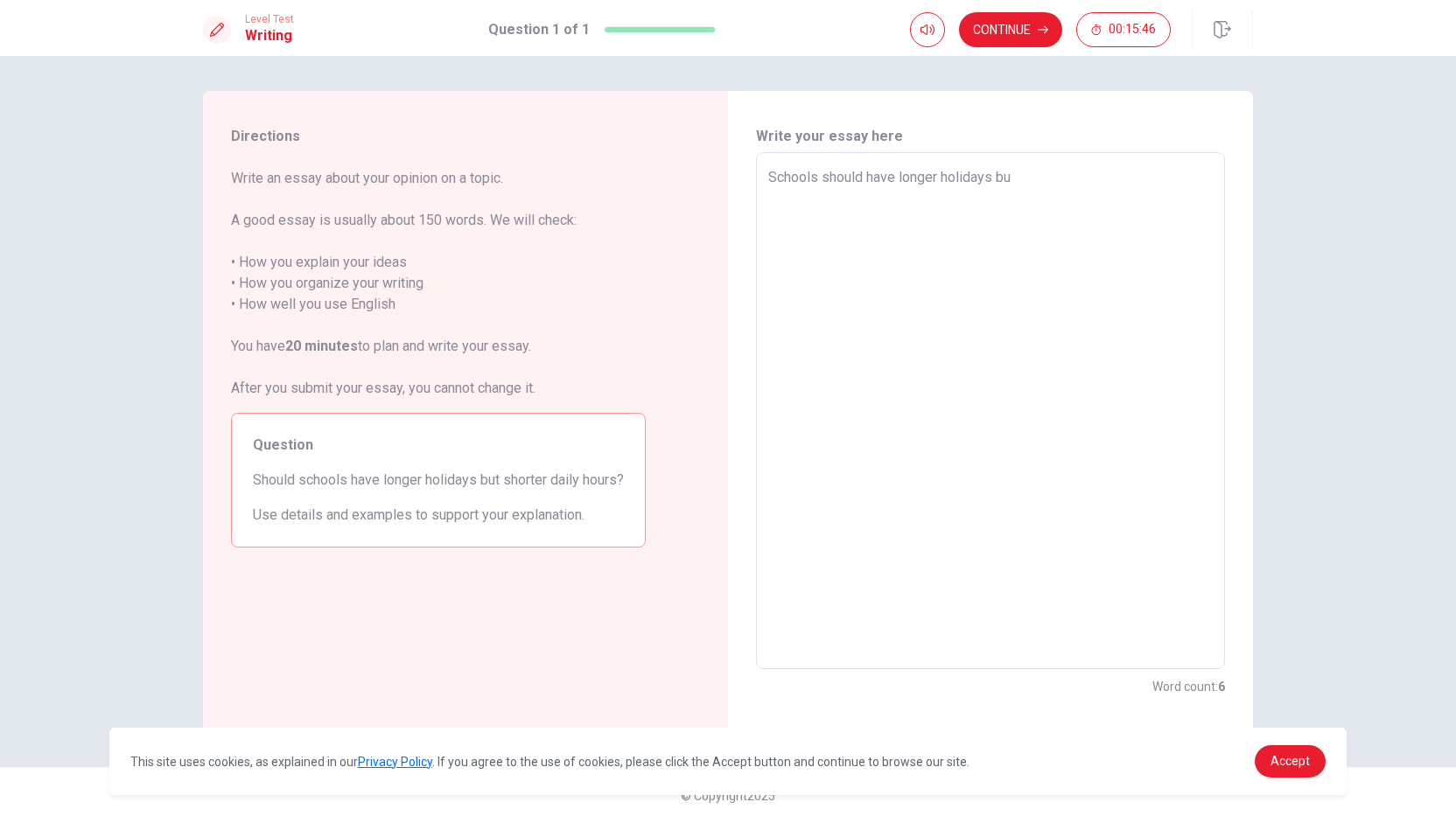
type textarea "Schools should have longer holidays bu"
type textarea "x"
type textarea "Schools should have longer holidays but"
type textarea "x"
type textarea "Schools should have longer holidays but"
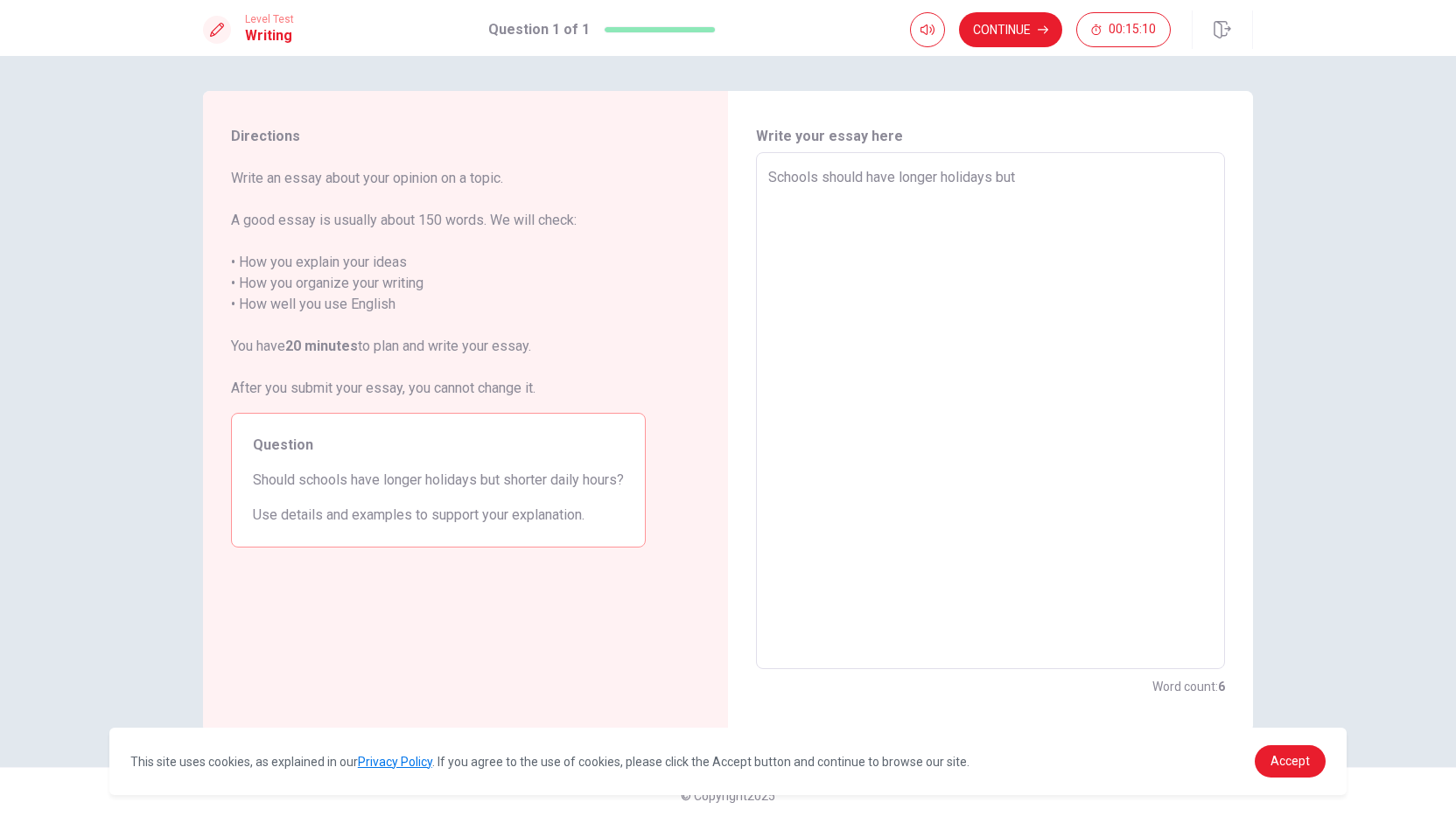
type textarea "x"
type textarea "Schools should have longer holidays but h"
type textarea "x"
type textarea "Schools should have longer holidays but"
type textarea "x"
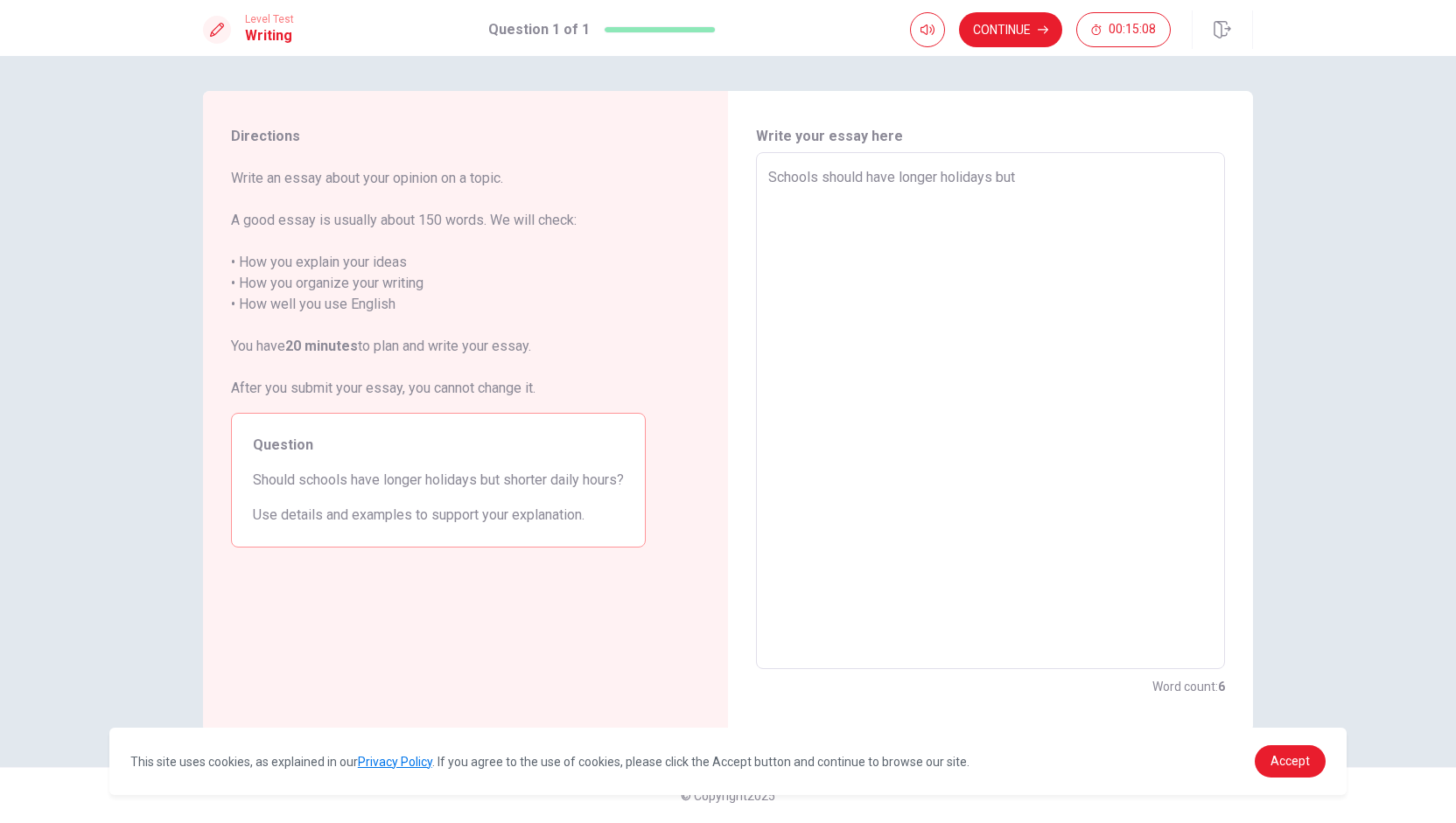
type textarea "Schools should have longer holidays but s"
type textarea "x"
type textarea "Schools should have longer holidays but sh"
type textarea "x"
type textarea "Schools should have longer holidays but sho"
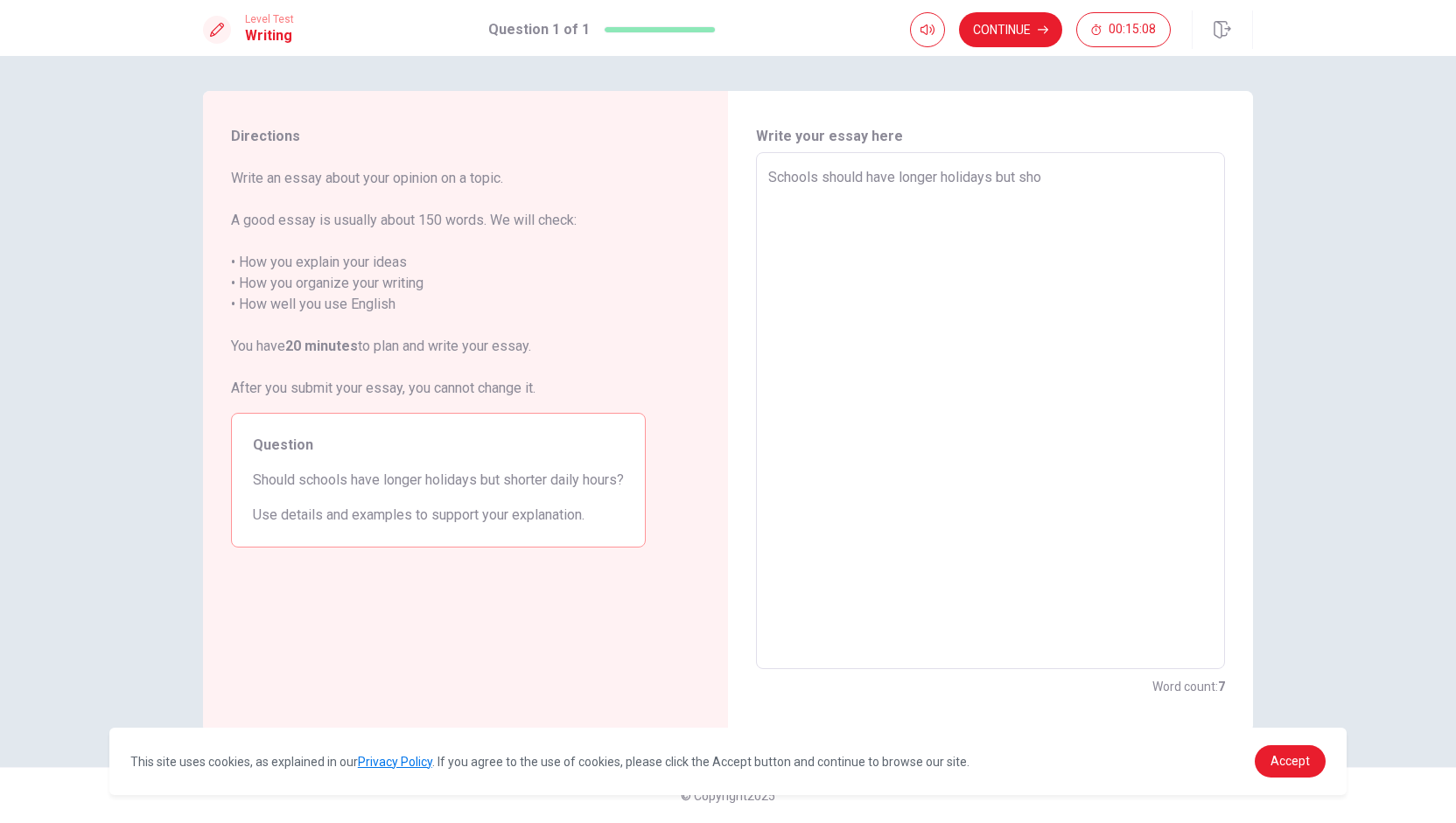
type textarea "x"
type textarea "Schools should have longer holidays but shor"
type textarea "x"
type textarea "Schools should have longer holidays but short"
type textarea "x"
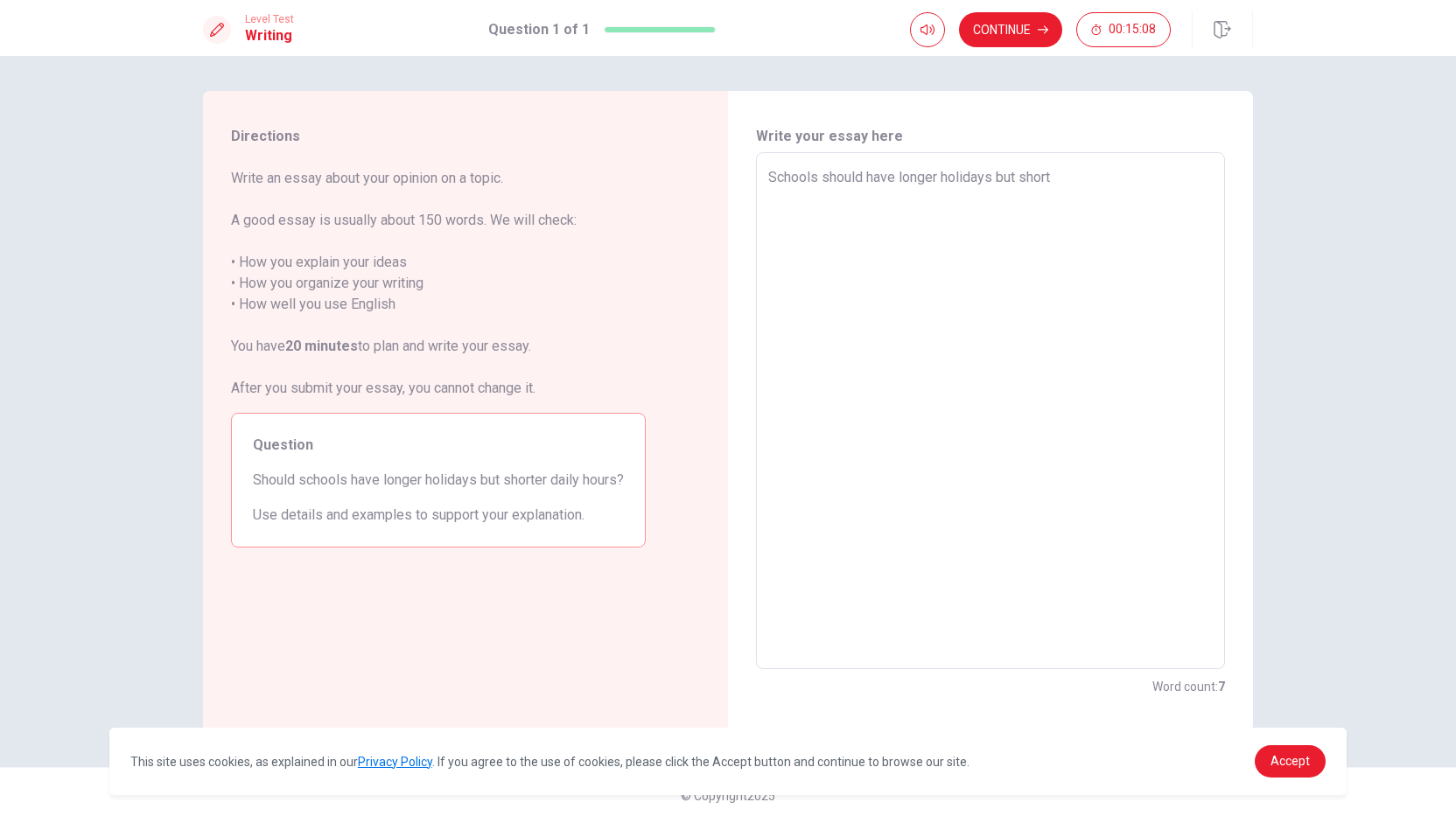
type textarea "Schools should have longer holidays but shorte"
type textarea "x"
type textarea "Schools should have longer holidays but shorter"
type textarea "x"
type textarea "Schools should have longer holidays but shorter"
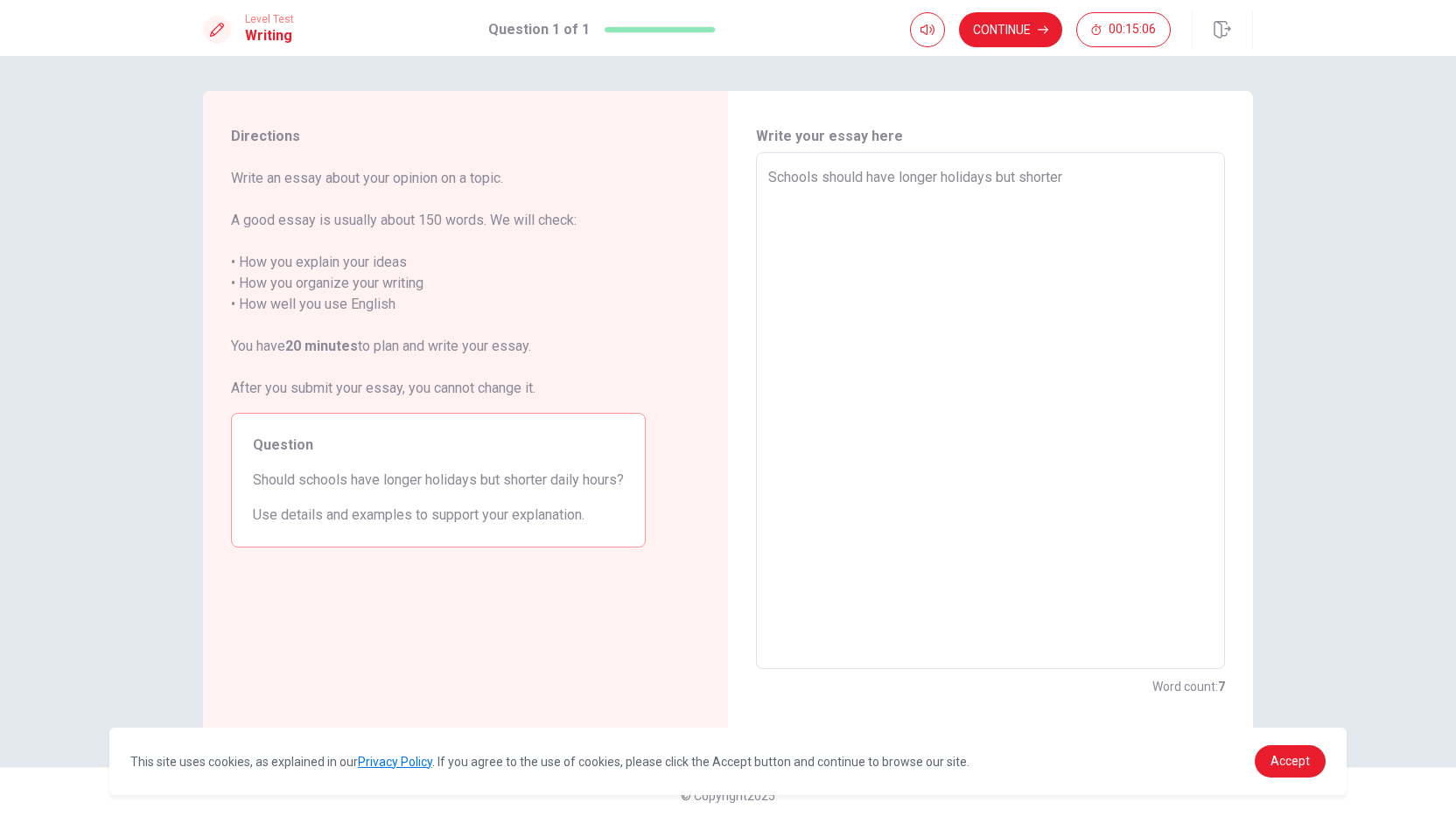
type textarea "x"
type textarea "Schools should have longer holidays but shorter d"
type textarea "x"
type textarea "Schools should have longer holidays but shorter da"
type textarea "x"
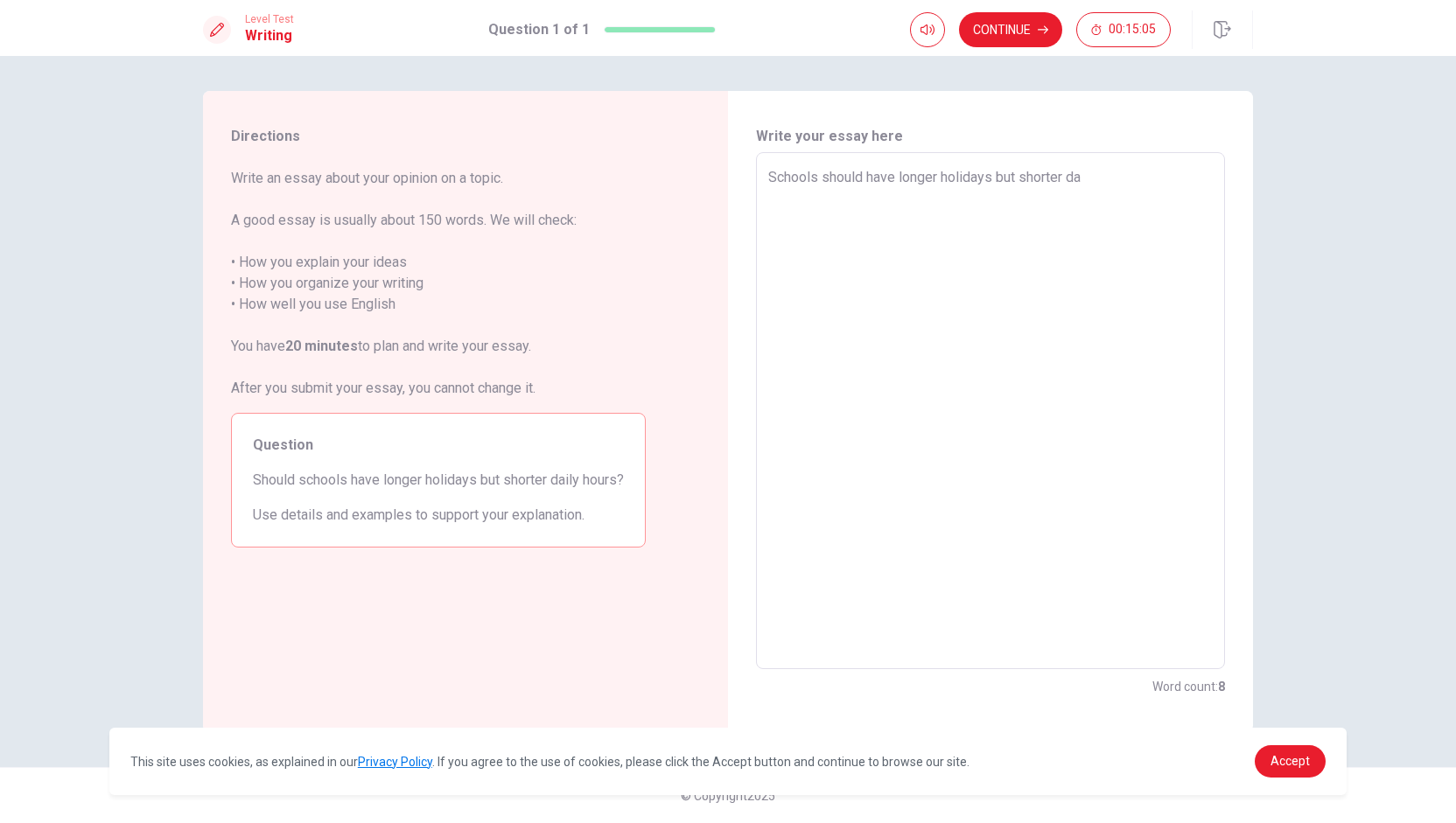
type textarea "Schools should have longer holidays but shorter dai"
type textarea "x"
type textarea "Schools should have longer holidays but shorter dail"
type textarea "x"
type textarea "Schools should have longer holidays but shorter daily"
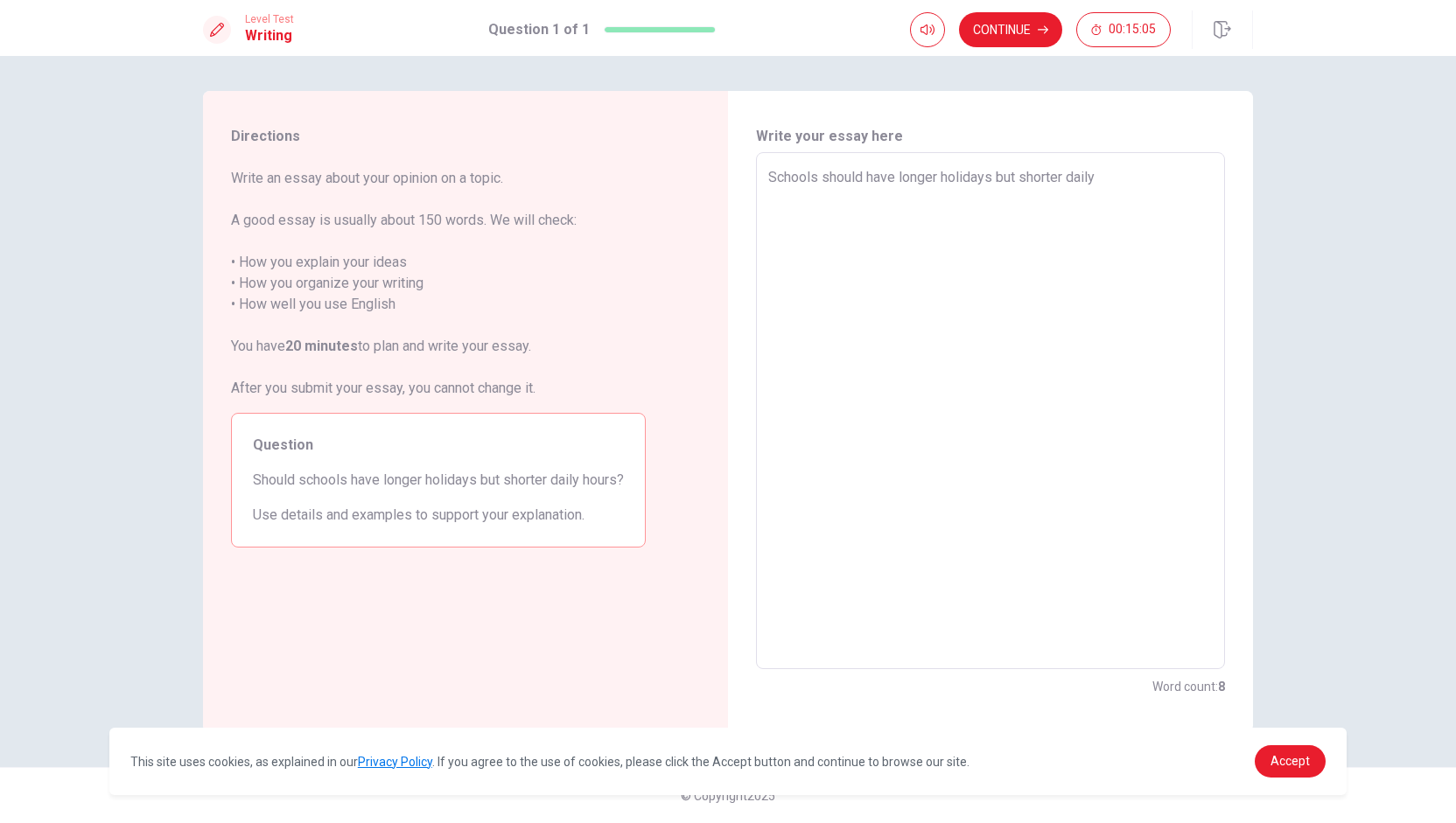
type textarea "x"
type textarea "Schools should have longer holidays but shorter daily"
type textarea "x"
type textarea "Schools should have longer holidays but shorter daily h"
type textarea "x"
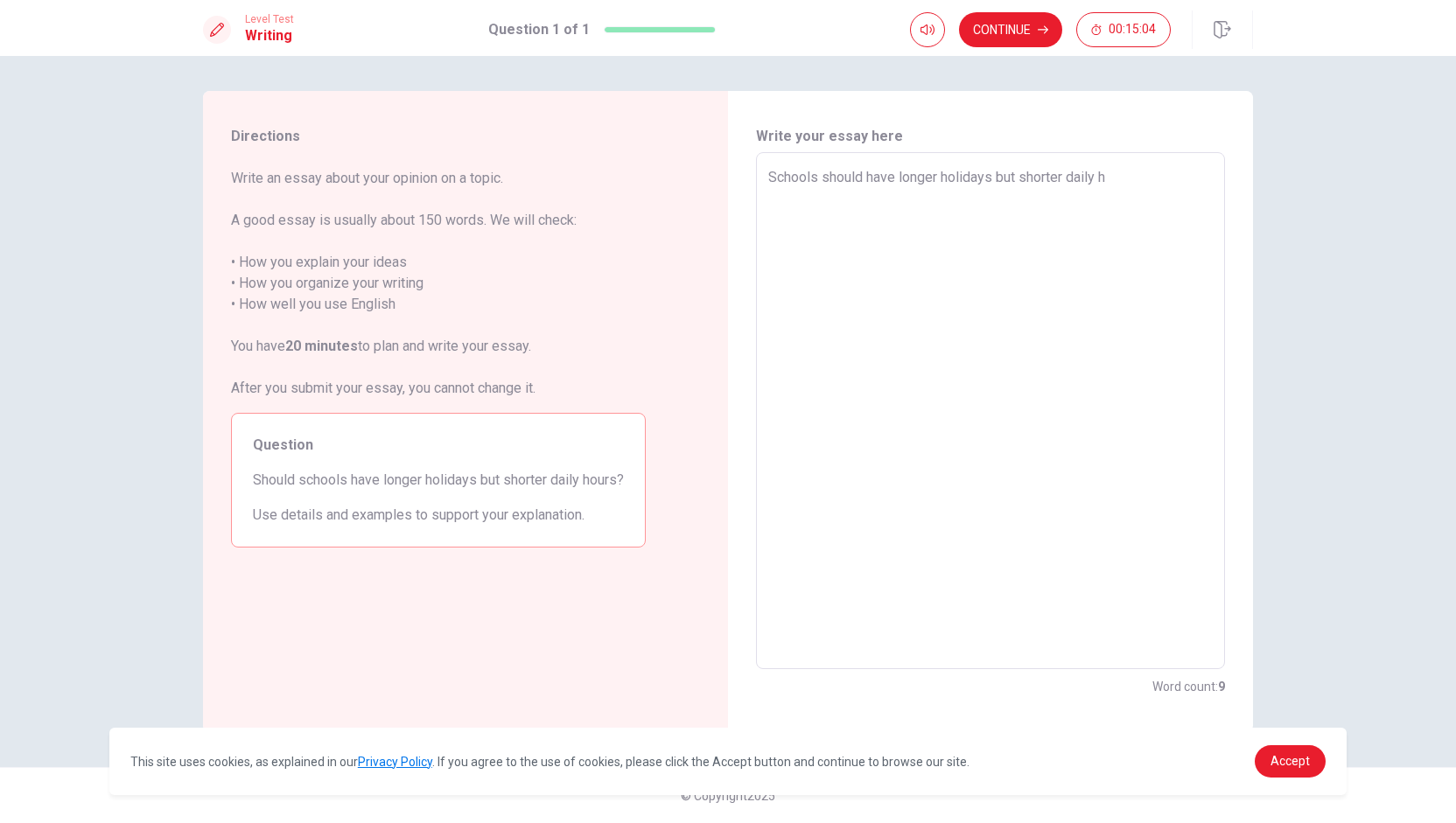
type textarea "Schools should have longer holidays but shorter daily ho"
type textarea "x"
type textarea "Schools should have longer holidays but shorter daily hou"
type textarea "x"
type textarea "Schools should have longer holidays but shorter daily hour"
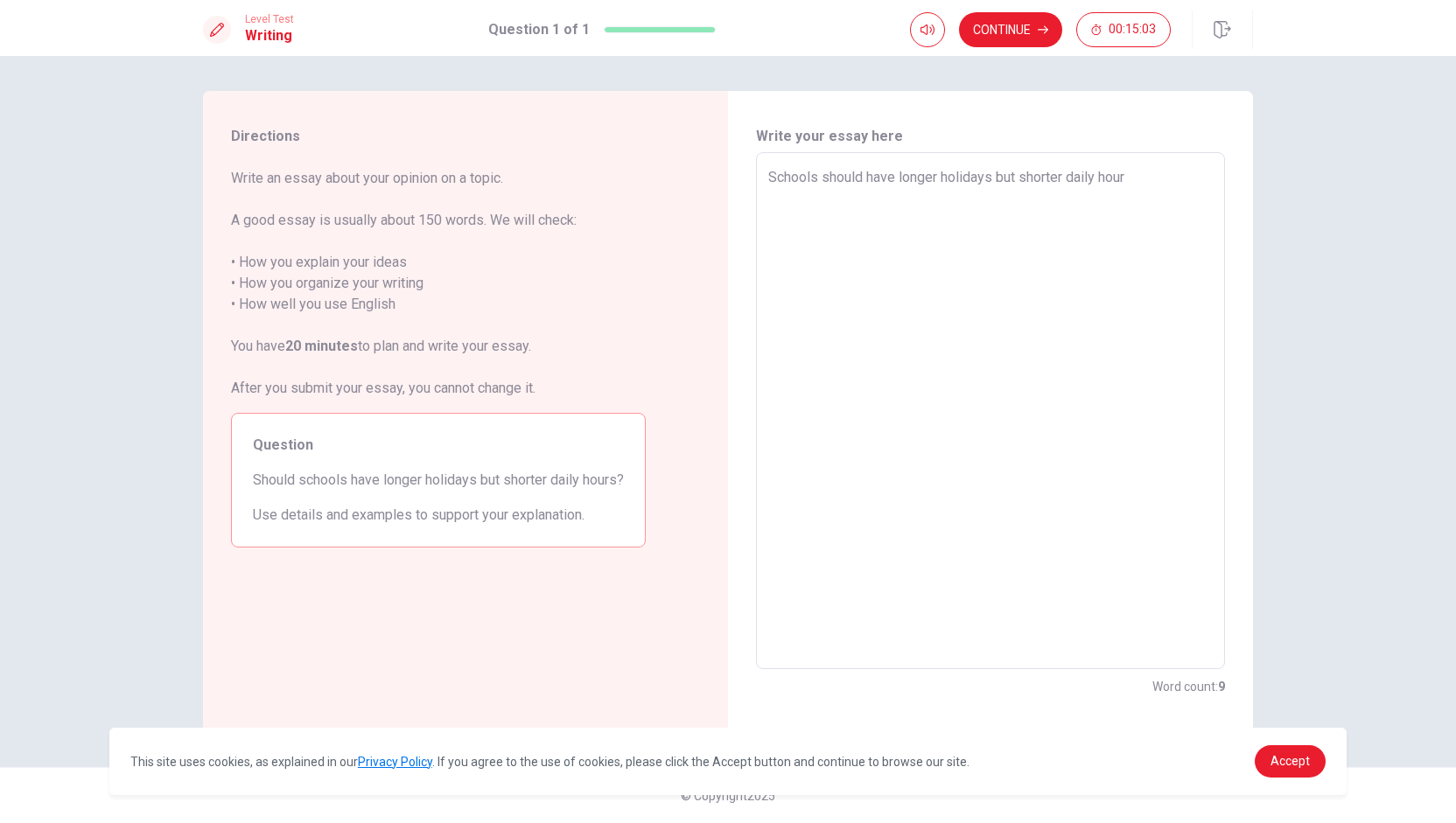
type textarea "x"
type textarea "Schools should have longer holidays but shorter daily hours"
type textarea "x"
type textarea "Schools should have longer holidays but shorter daily hours"
type textarea "x"
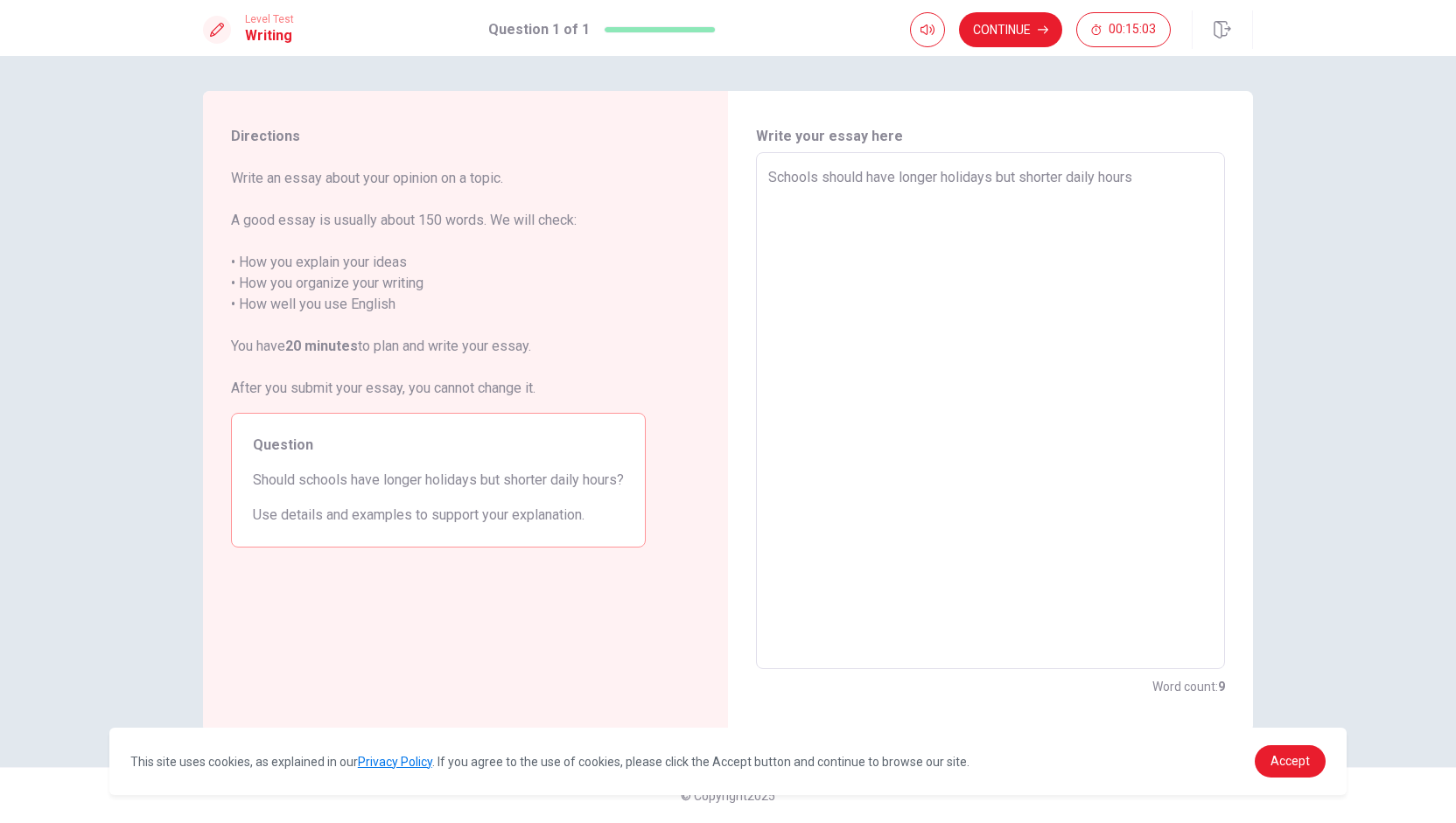
type textarea "Schools should have longer holidays but shorter daily hours"
type textarea "x"
type textarea "Schools should have longer holidays but shorter daily hours."
type textarea "x"
type textarea "Schools should have longer holidays but shorter daily hours."
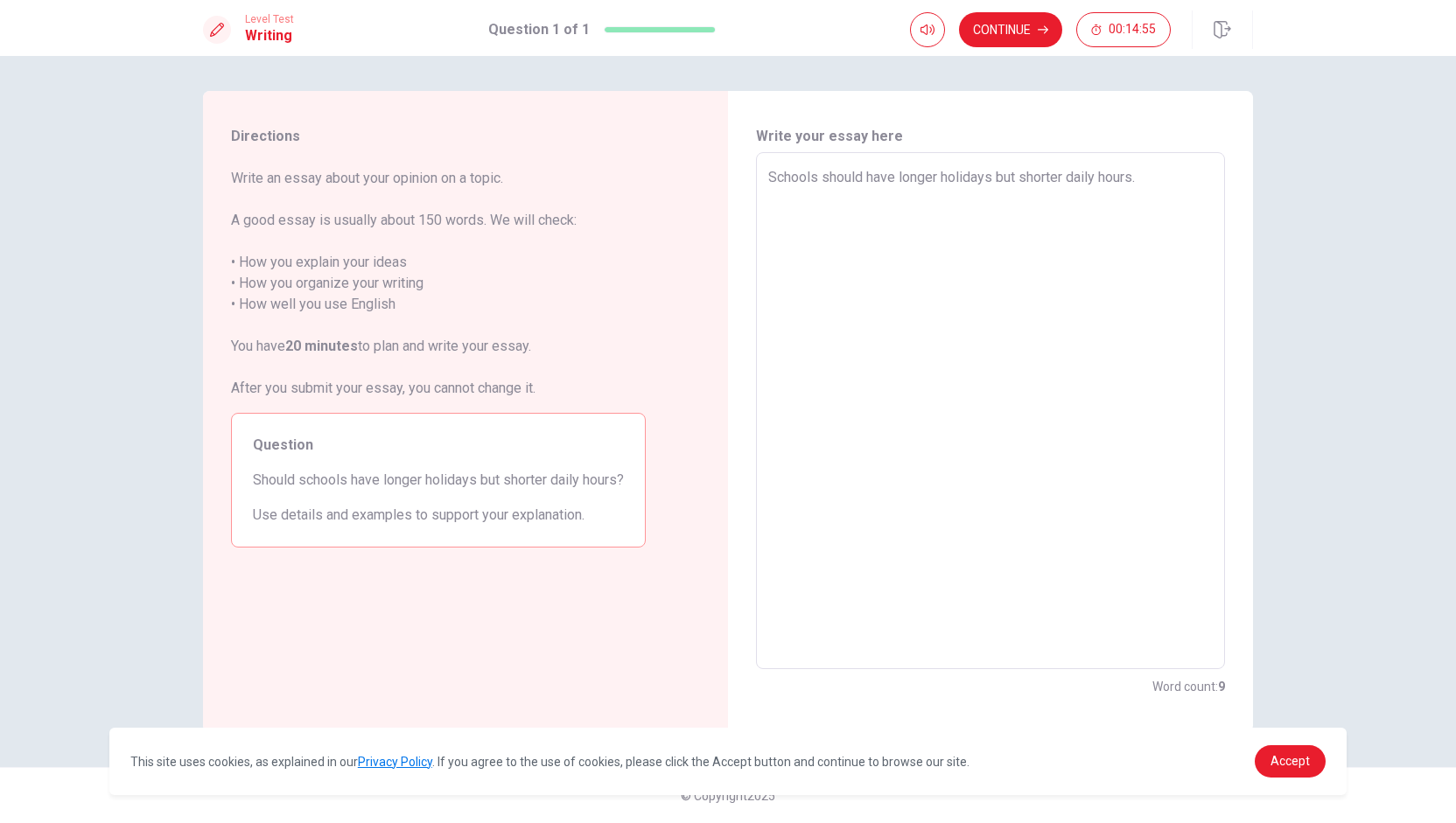
type textarea "x"
type textarea "Schools should have longer holidays but shorter daily hours."
type textarea "x"
type textarea "Schools should have longer holidays but shorter daily hours. S"
type textarea "x"
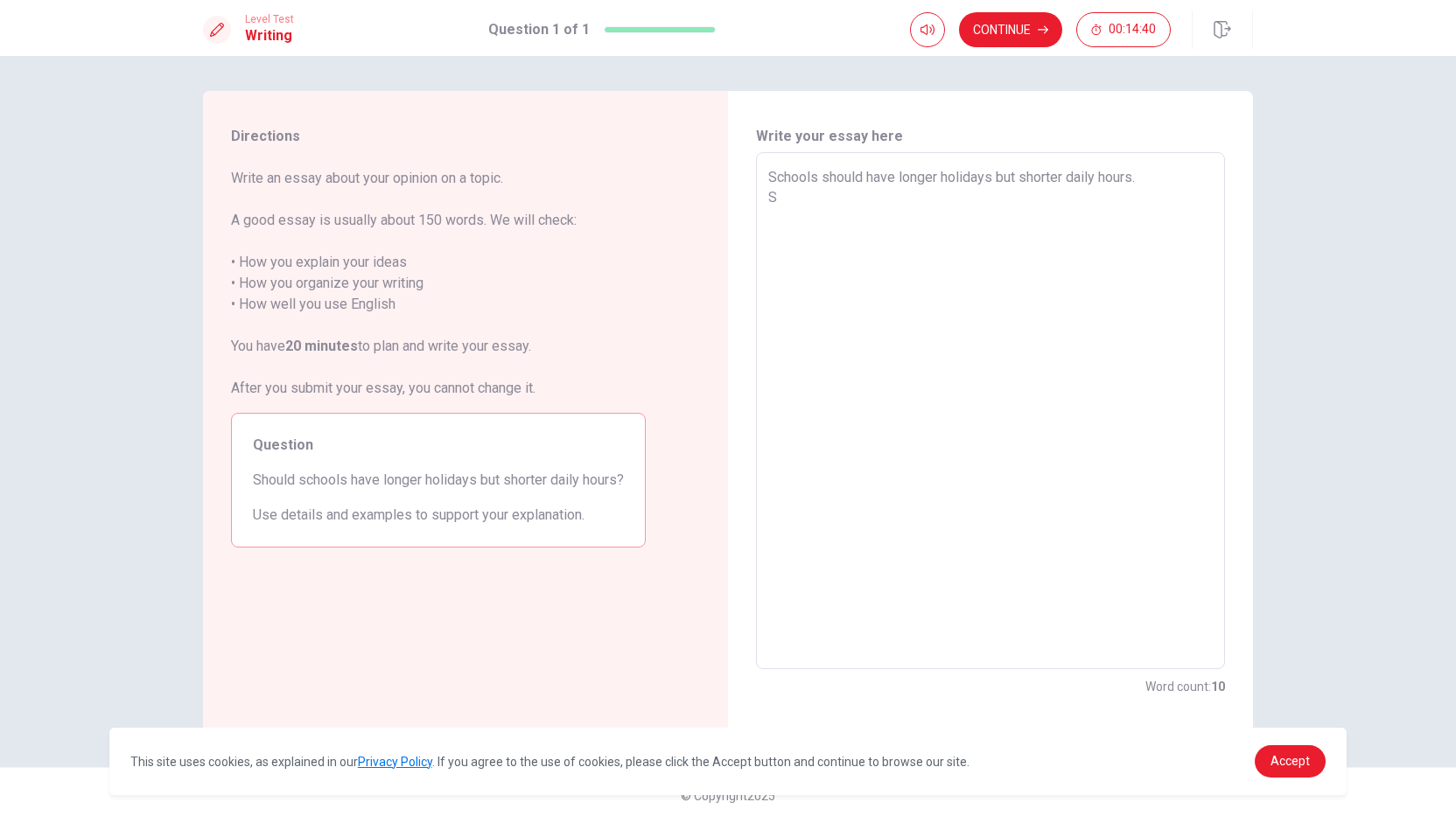
type textarea "Schools should have longer holidays but shorter daily hours. St"
type textarea "x"
type textarea "Schools should have longer holidays but shorter daily hours. Stu"
type textarea "x"
type textarea "Schools should have longer holidays but shorter daily hours. [GEOGRAPHIC_DATA]"
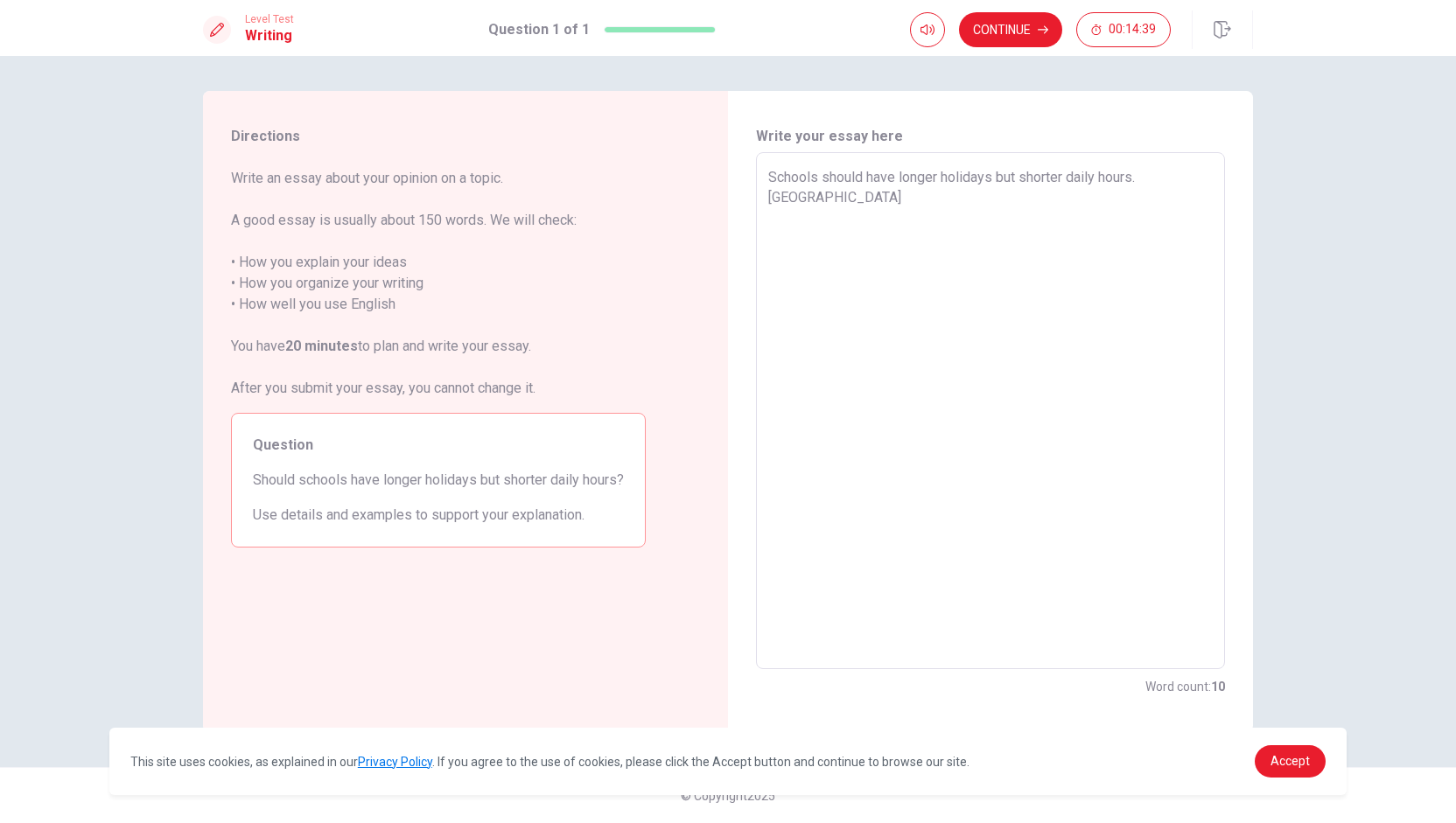
type textarea "x"
type textarea "Schools should have longer holidays but shorter daily hours. [GEOGRAPHIC_DATA]"
type textarea "x"
type textarea "Schools should have longer holidays but shorter daily hours. [GEOGRAPHIC_DATA]"
type textarea "x"
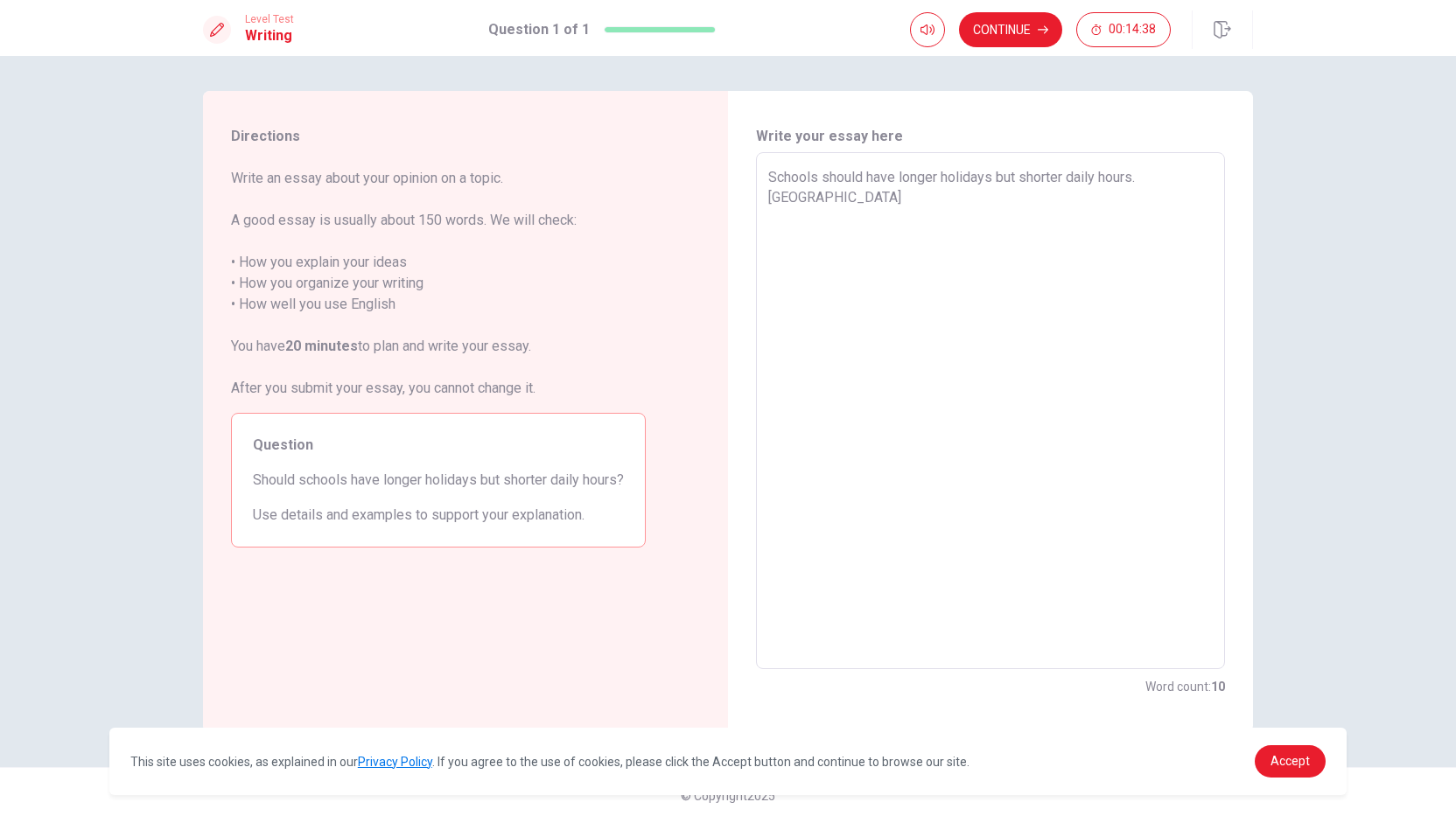
type textarea "Schools should have longer holidays but shorter daily hours. Stundet"
type textarea "x"
type textarea "Schools should have longer holidays but shorter daily hours. Stundets"
type textarea "x"
type textarea "Schools should have longer holidays but shorter daily hours. Stundets"
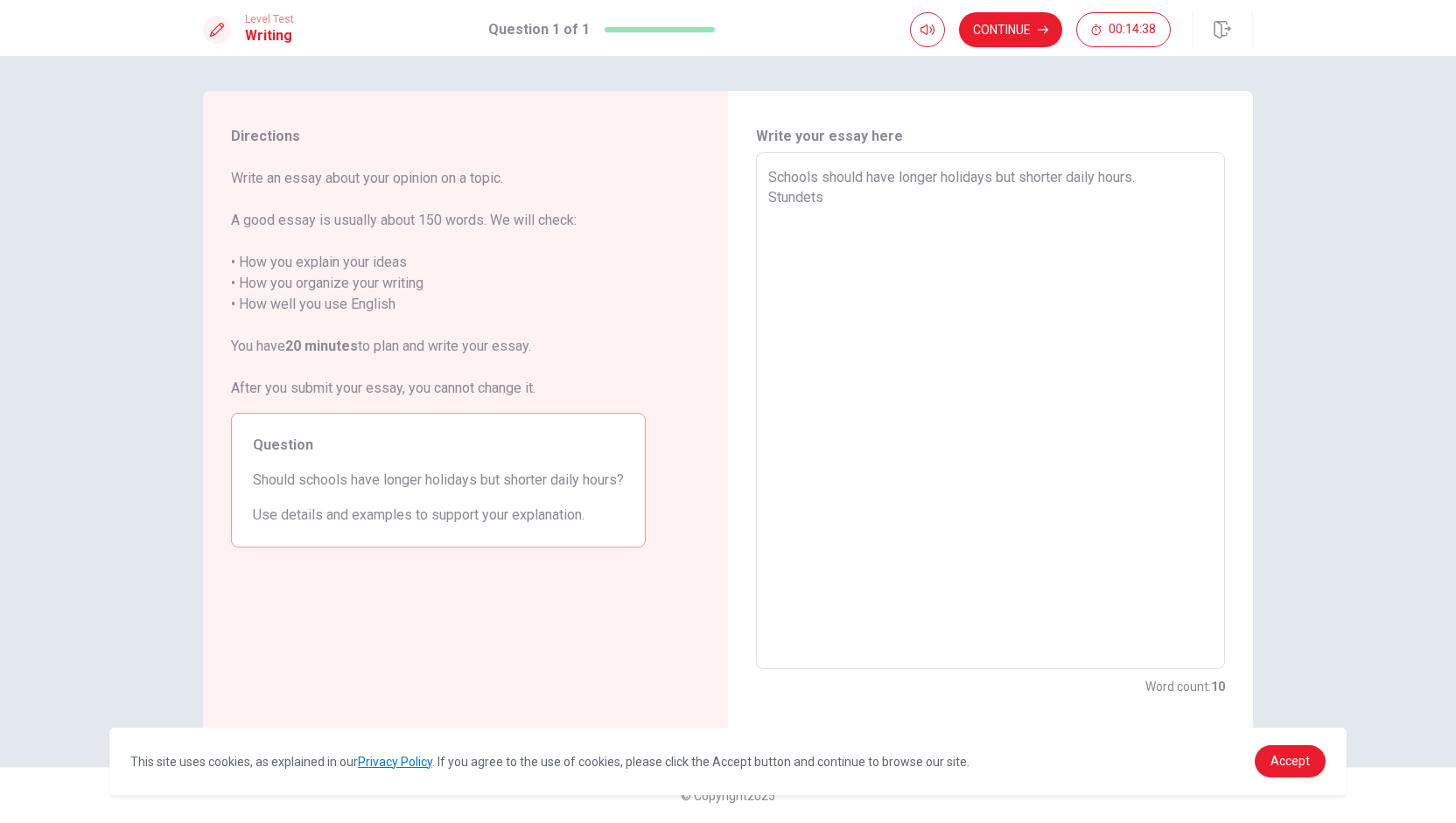
type textarea "x"
type textarea "Schools should have longer holidays but shorter daily hours. Stundets c"
type textarea "x"
type textarea "Schools should have longer holidays but shorter daily hours. Stundets ca"
type textarea "x"
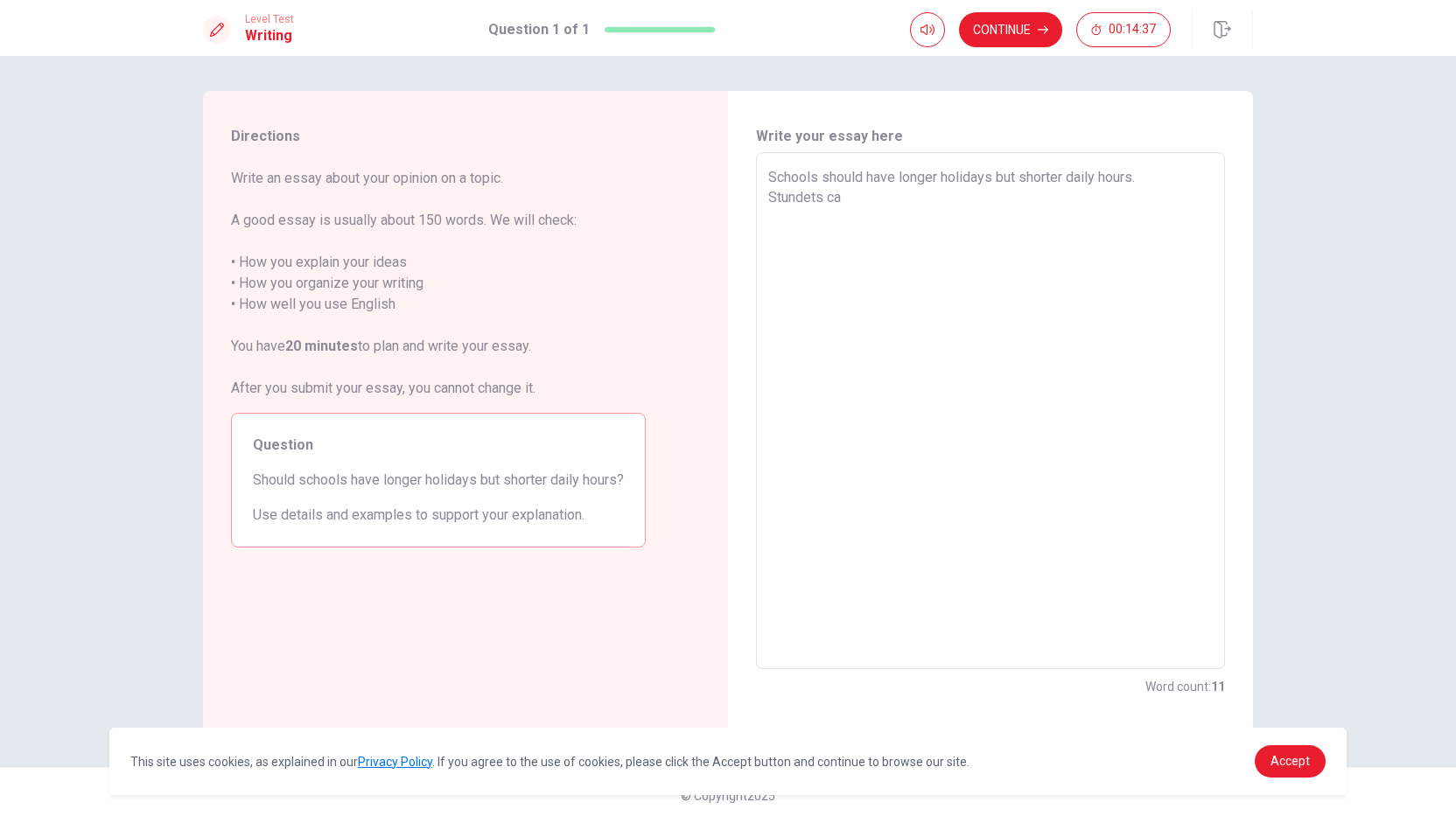
type textarea "Schools should have longer holidays but shorter daily hours. Stundets can"
type textarea "x"
type textarea "Schools should have longer holidays but shorter daily hours. Stundets can"
type textarea "x"
type textarea "Schools should have longer holidays but shorter daily hours. Stundets can"
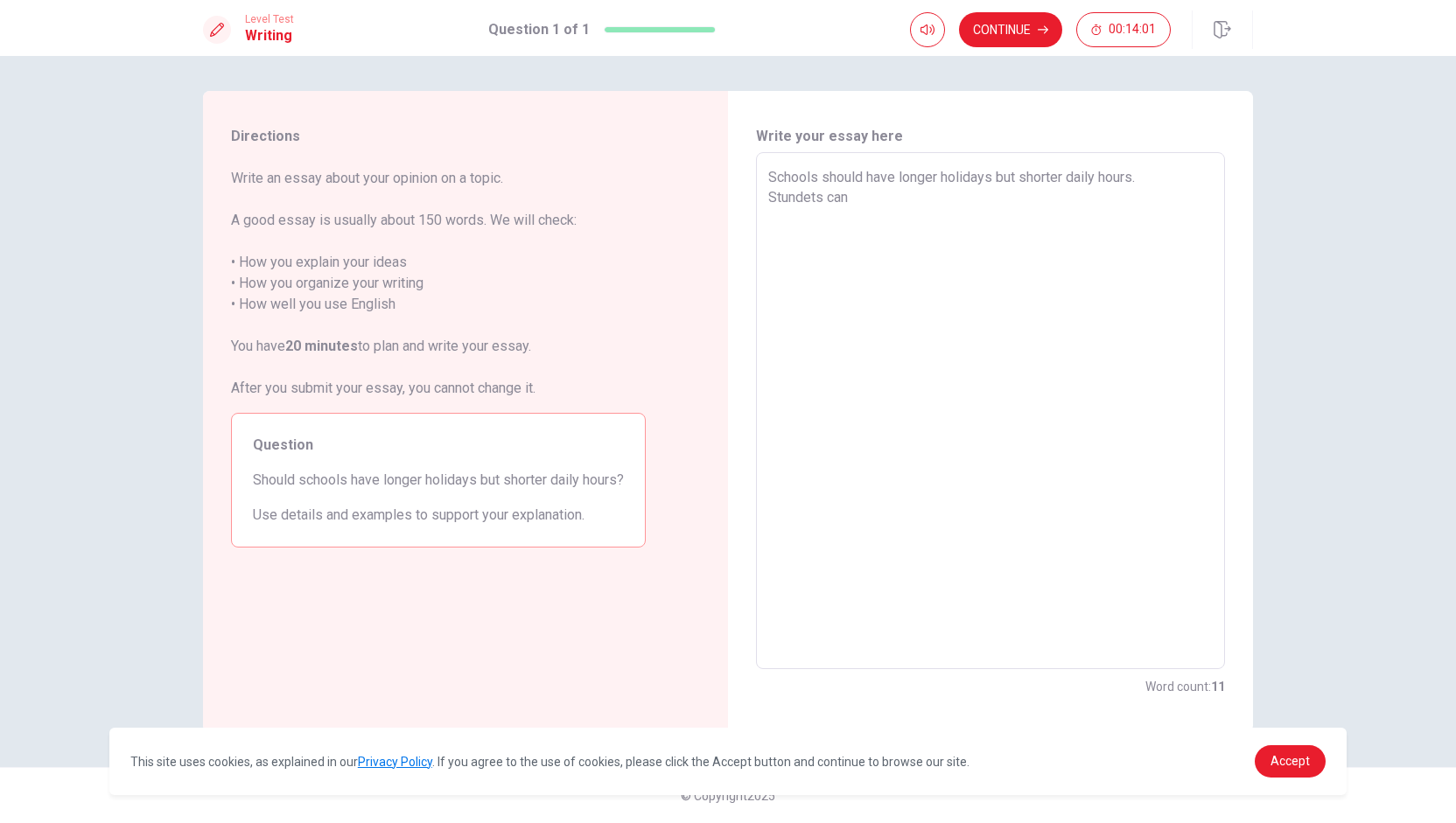
type textarea "x"
type textarea "Schools should have longer holidays but shorter daily hours. Stundets ca"
type textarea "x"
type textarea "Schools should have longer holidays but shorter daily hours. Stundets c"
type textarea "x"
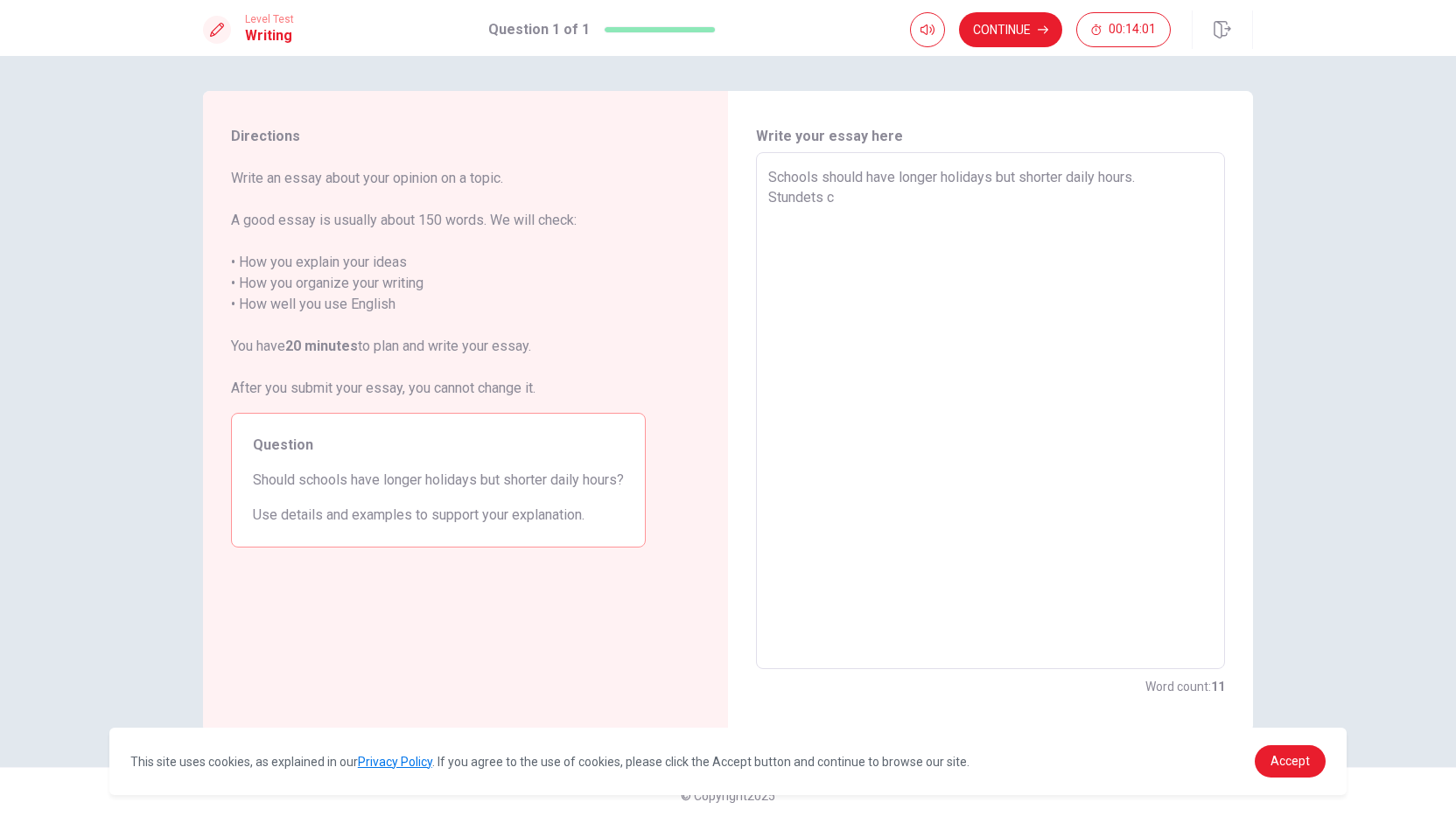
type textarea "Schools should have longer holidays but shorter daily hours. Stundets"
type textarea "x"
type textarea "Schools should have longer holidays but shorter daily hours. Stundets l"
type textarea "x"
type textarea "Schools should have longer holidays but shorter daily hours. Stundets le"
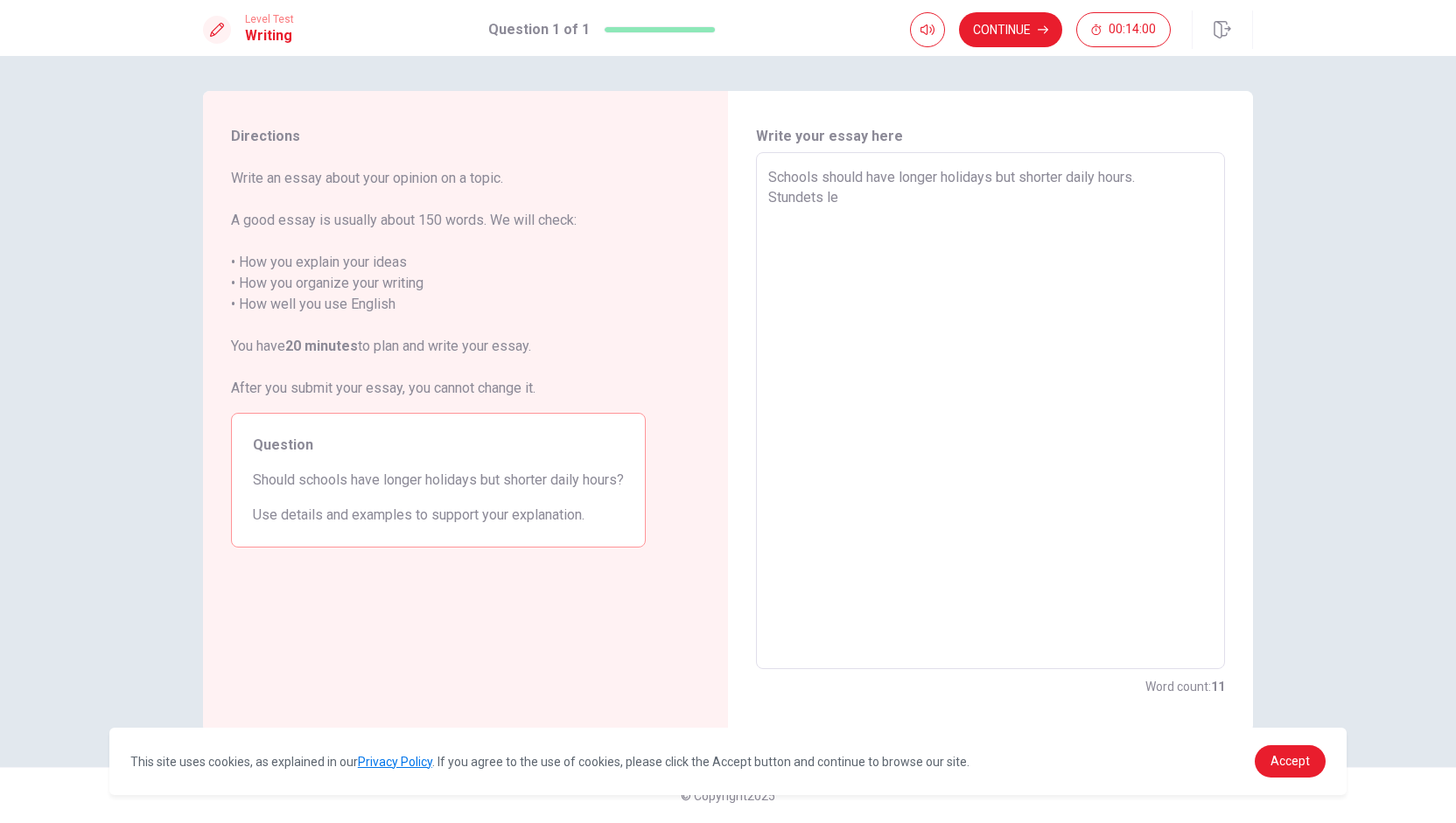
type textarea "x"
type textarea "Schools should have longer holidays but shorter daily hours. Stundets lea"
type textarea "x"
type textarea "Schools should have longer holidays but shorter daily hours. Stundets [PERSON_N…"
type textarea "x"
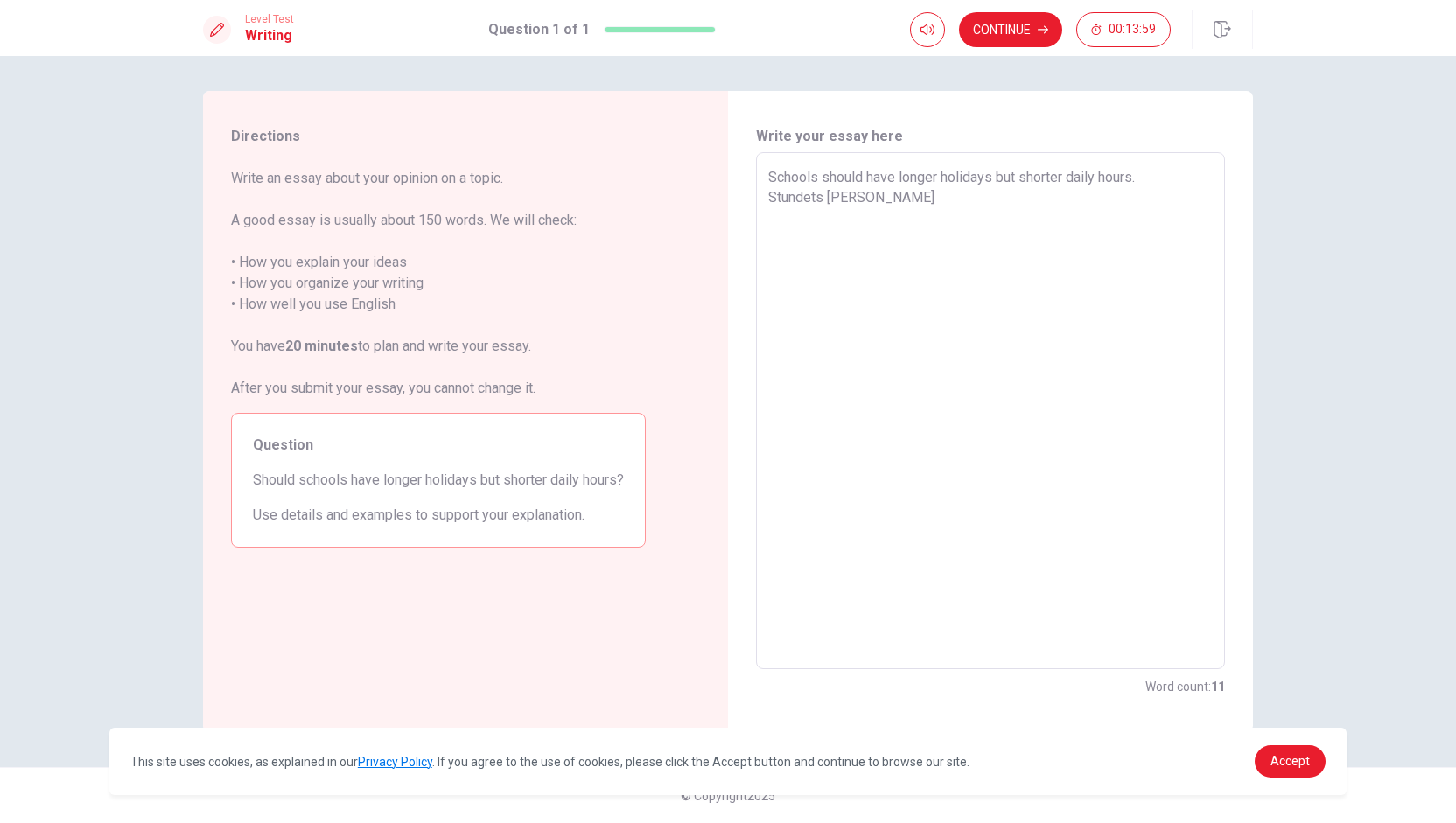
type textarea "Schools should have longer holidays but shorter daily hours. Stundets learn"
type textarea "x"
type textarea "Schools should have longer holidays but shorter daily hours. Stundets learn"
type textarea "x"
type textarea "Schools should have longer holidays but shorter daily hours. Stundets learn"
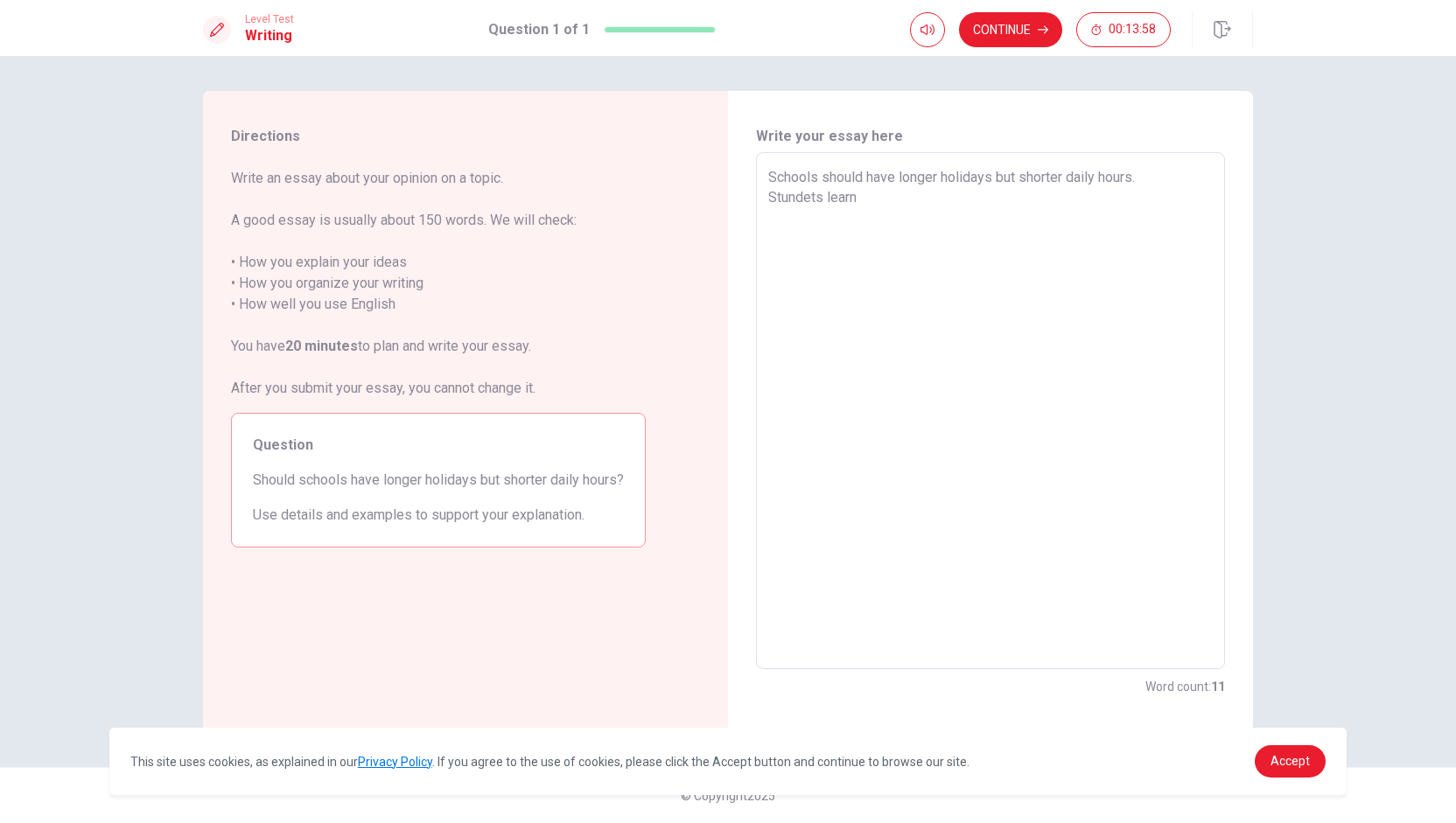
type textarea "x"
type textarea "Schools should have longer holidays but shorter daily hours. Stundets [PERSON_N…"
type textarea "x"
type textarea "Schools should have longer holidays but shorter daily hours. Stundets lea"
type textarea "x"
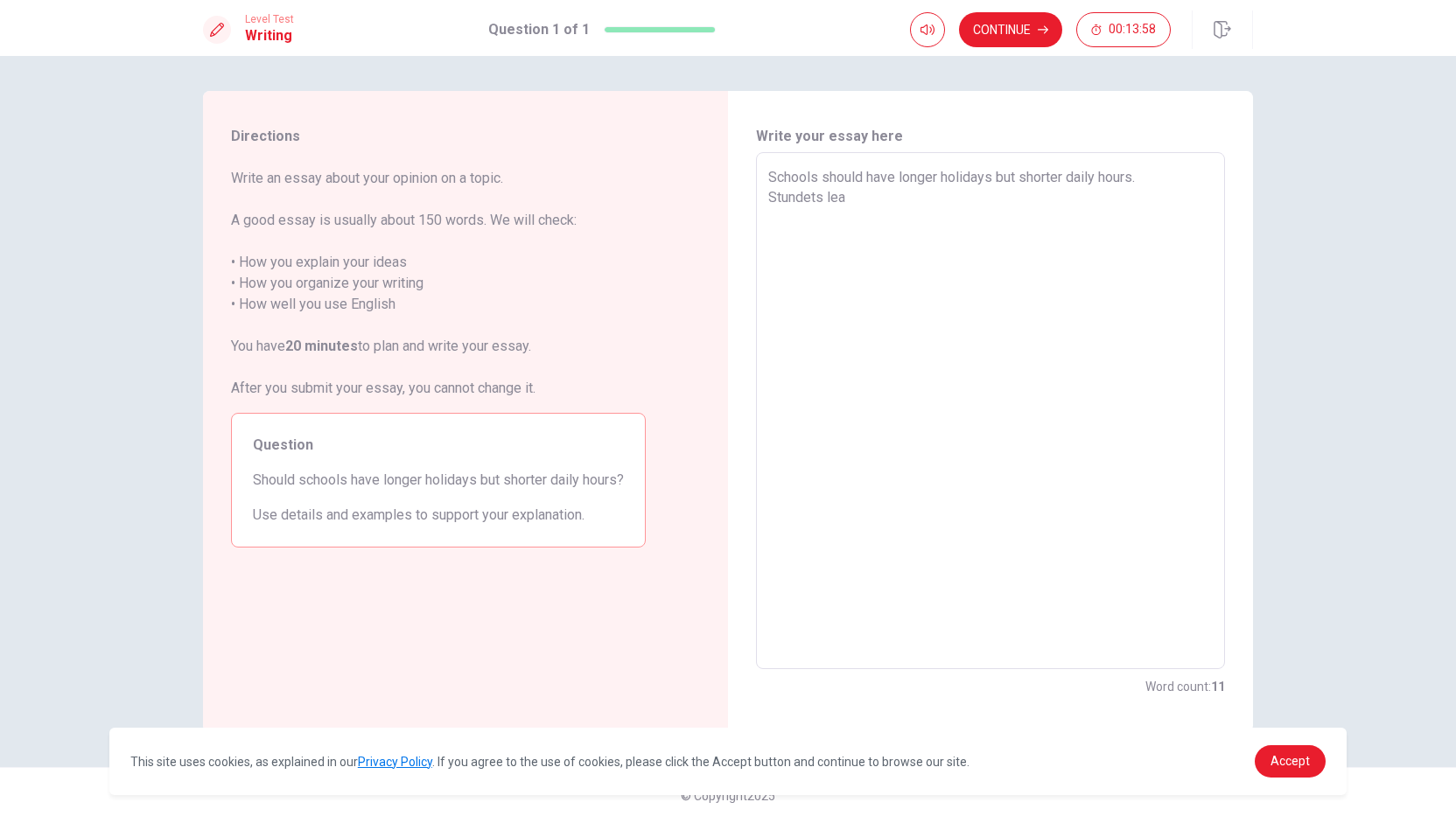
type textarea "Schools should have longer holidays but shorter daily hours. Stundets le"
type textarea "x"
type textarea "Schools should have longer holidays but shorter daily hours. Stundets l"
type textarea "x"
type textarea "Schools should have longer holidays but shorter daily hours. Stundets"
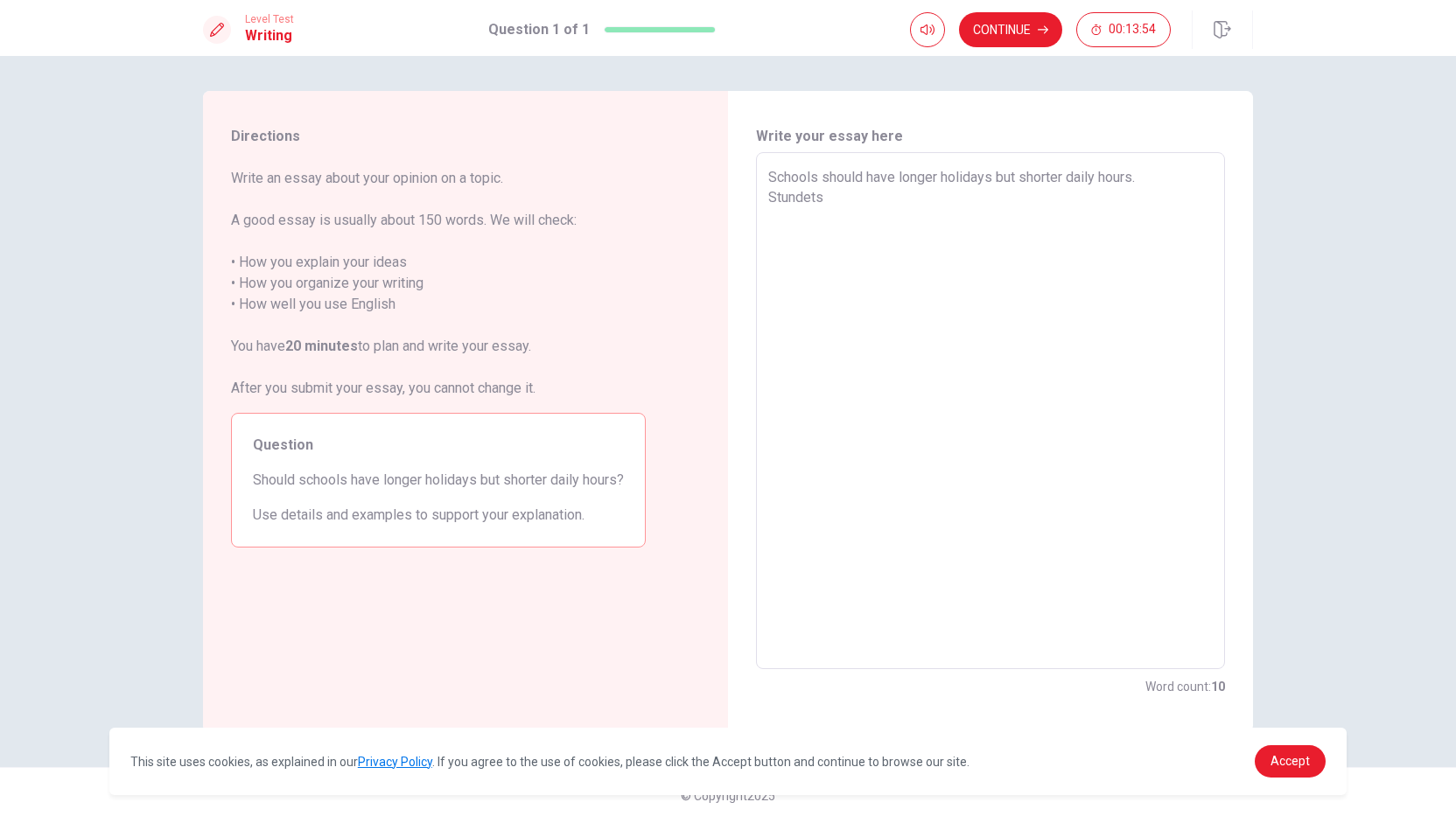
type textarea "x"
type textarea "Schools should have longer holidays but shorter daily hours. Stundets"
type textarea "x"
type textarea "Schools should have longer holidays but shorter daily hours. Stundet"
type textarea "x"
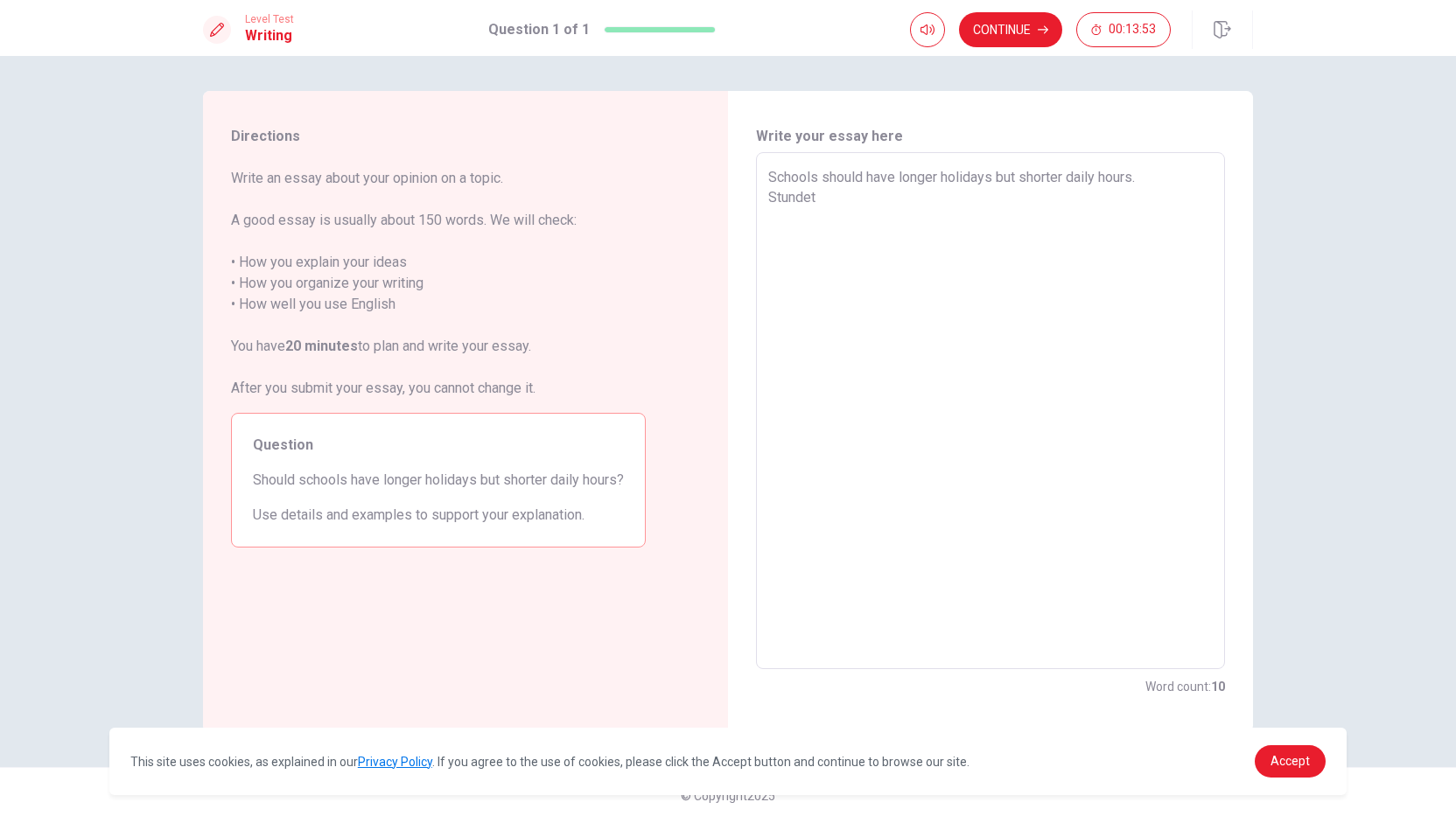
type textarea "Schools should have longer holidays but shorter daily hours. [GEOGRAPHIC_DATA]"
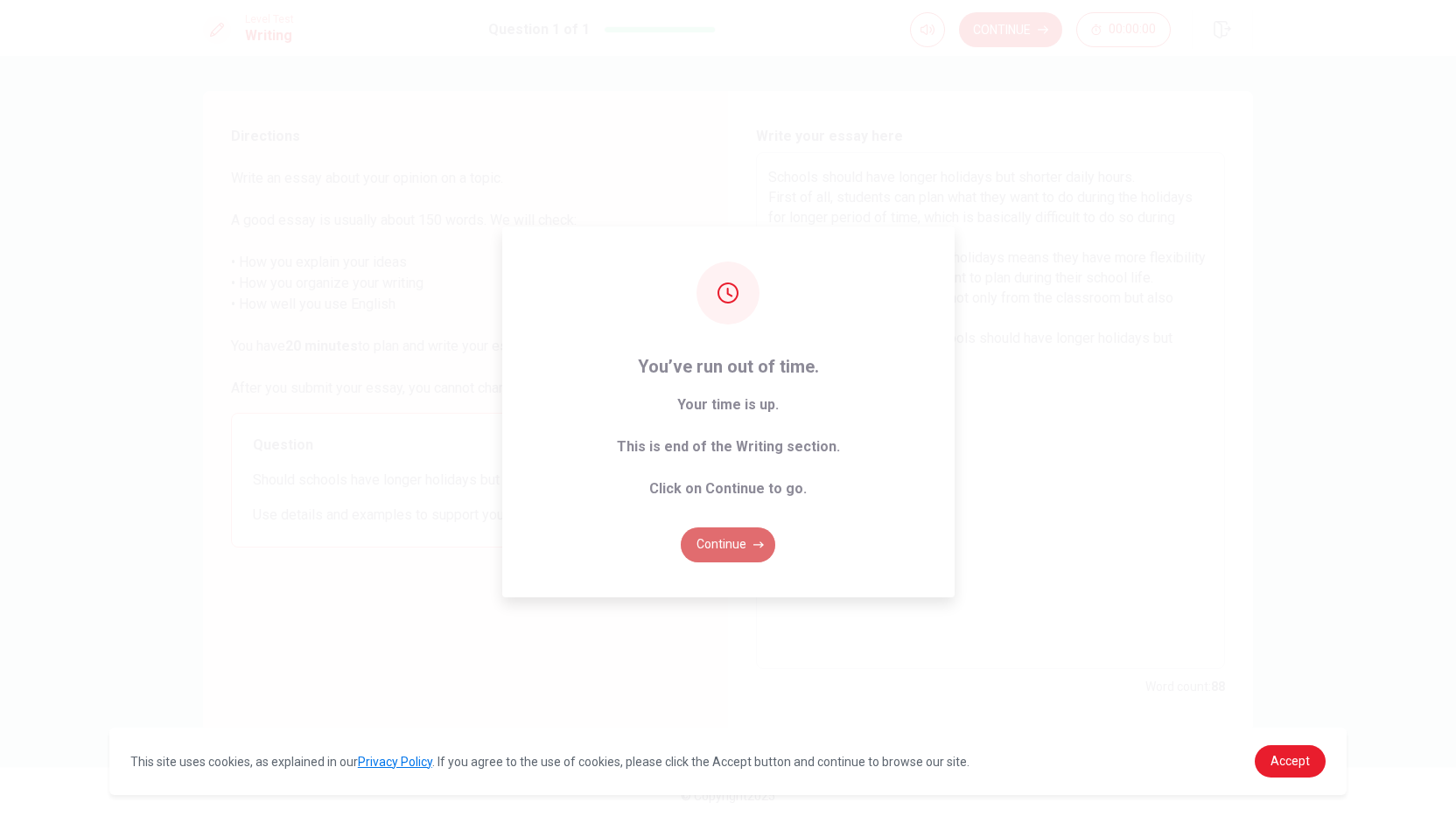
click at [707, 552] on button "Continue" at bounding box center [728, 544] width 94 height 35
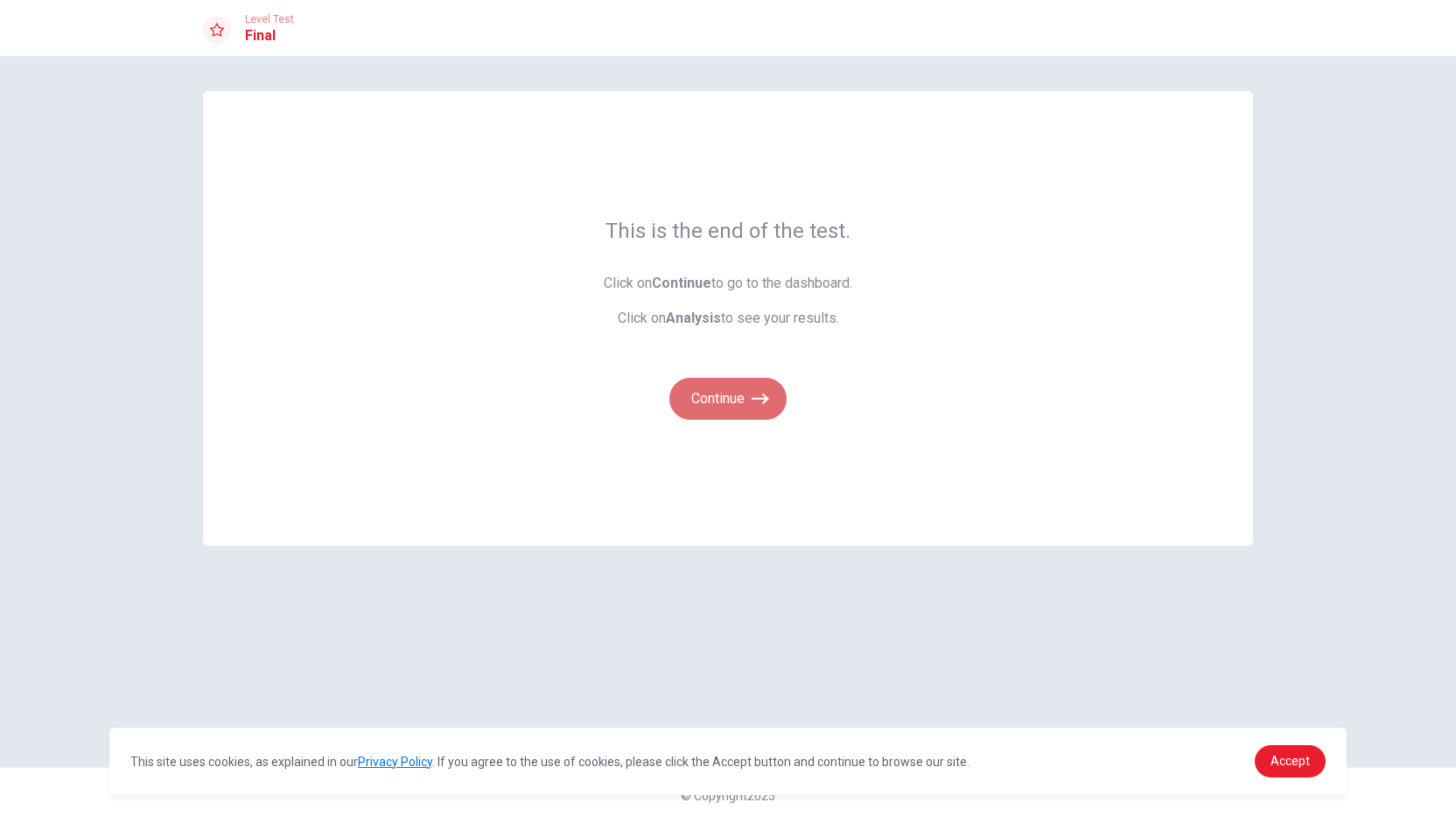
click at [725, 395] on button "Continue" at bounding box center [728, 398] width 118 height 42
